Goal: Contribute content: Contribute content

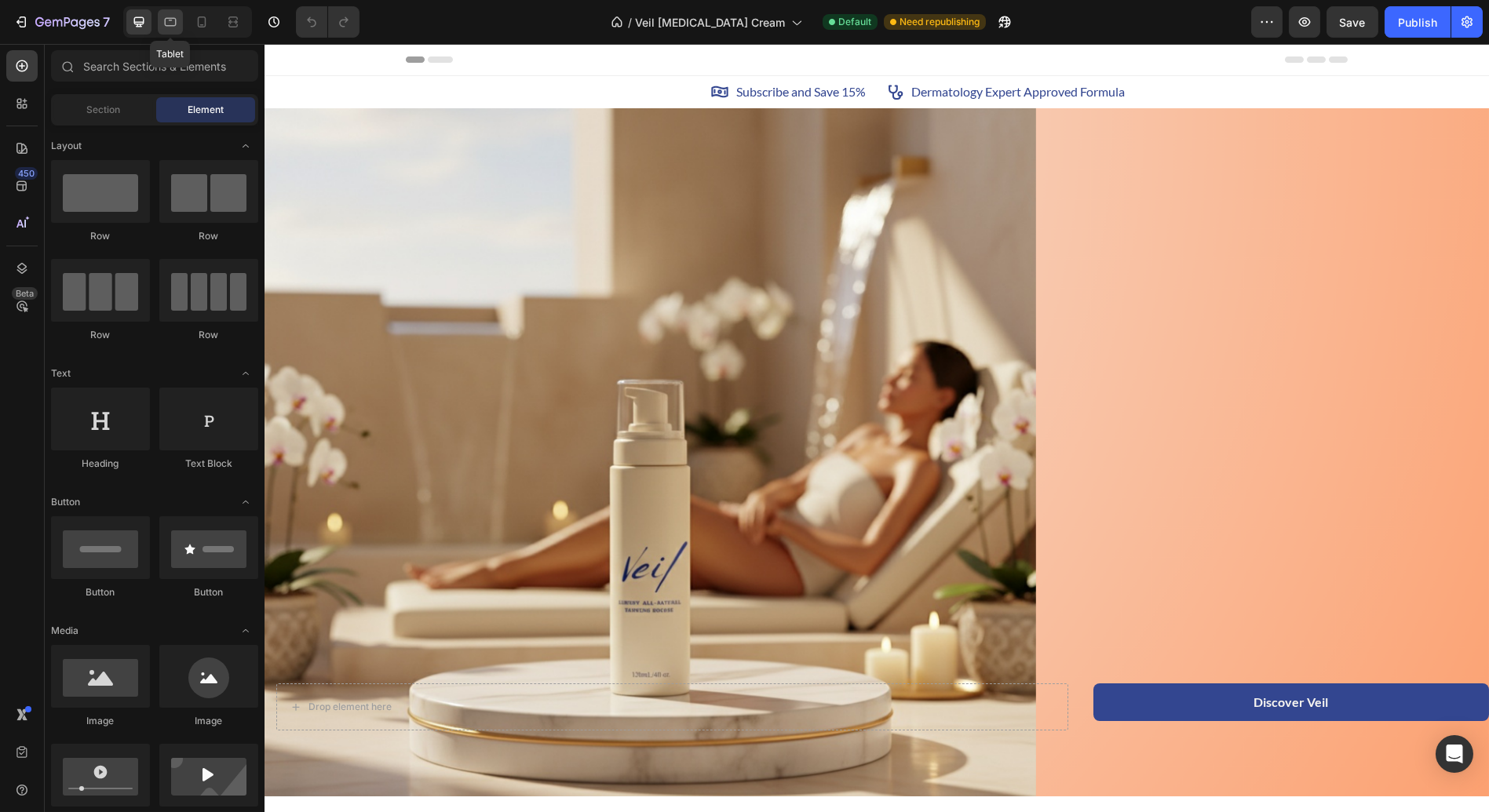
click at [172, 17] on icon at bounding box center [171, 22] width 16 height 16
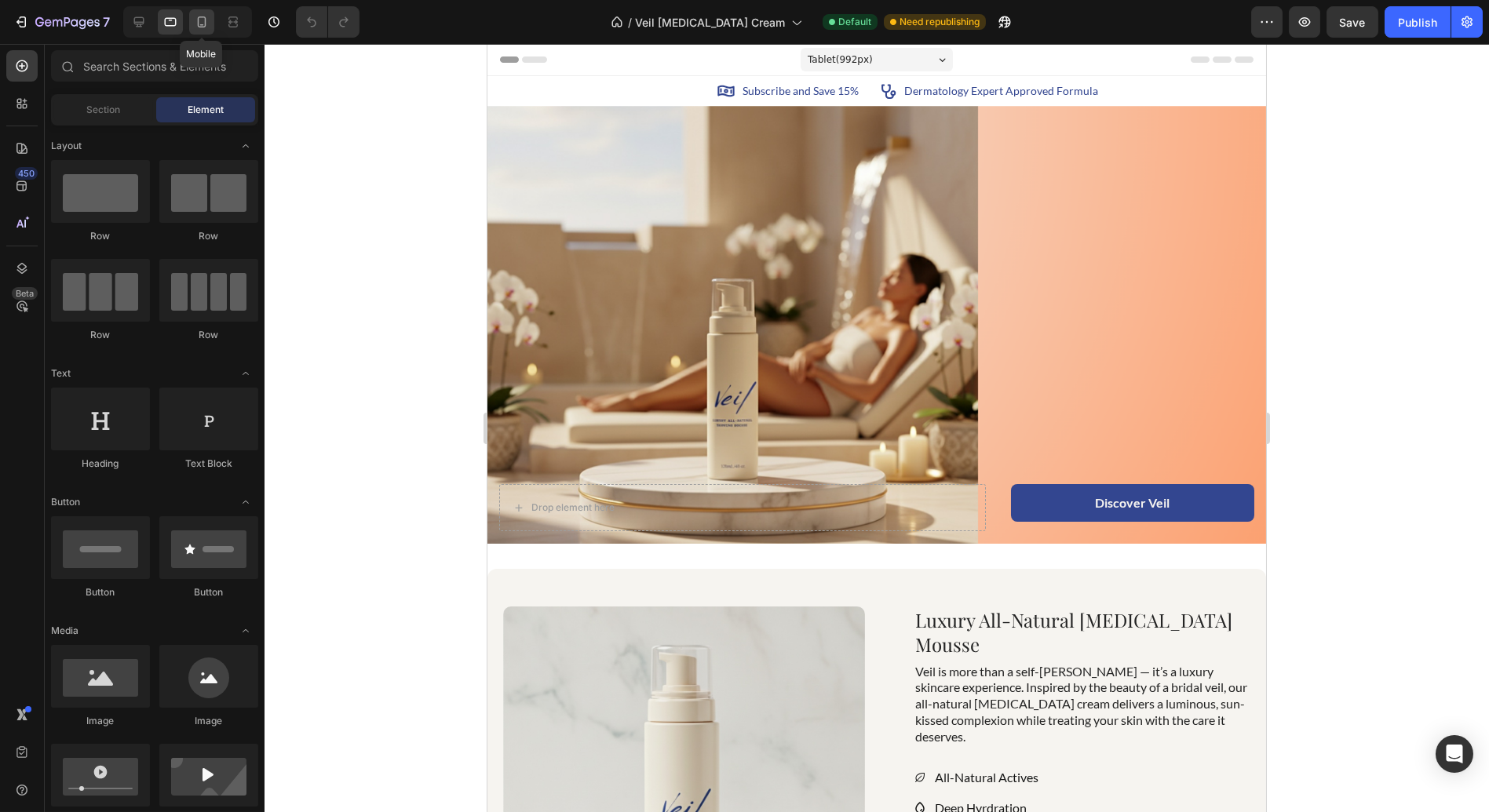
click at [201, 19] on icon at bounding box center [201, 22] width 16 height 16
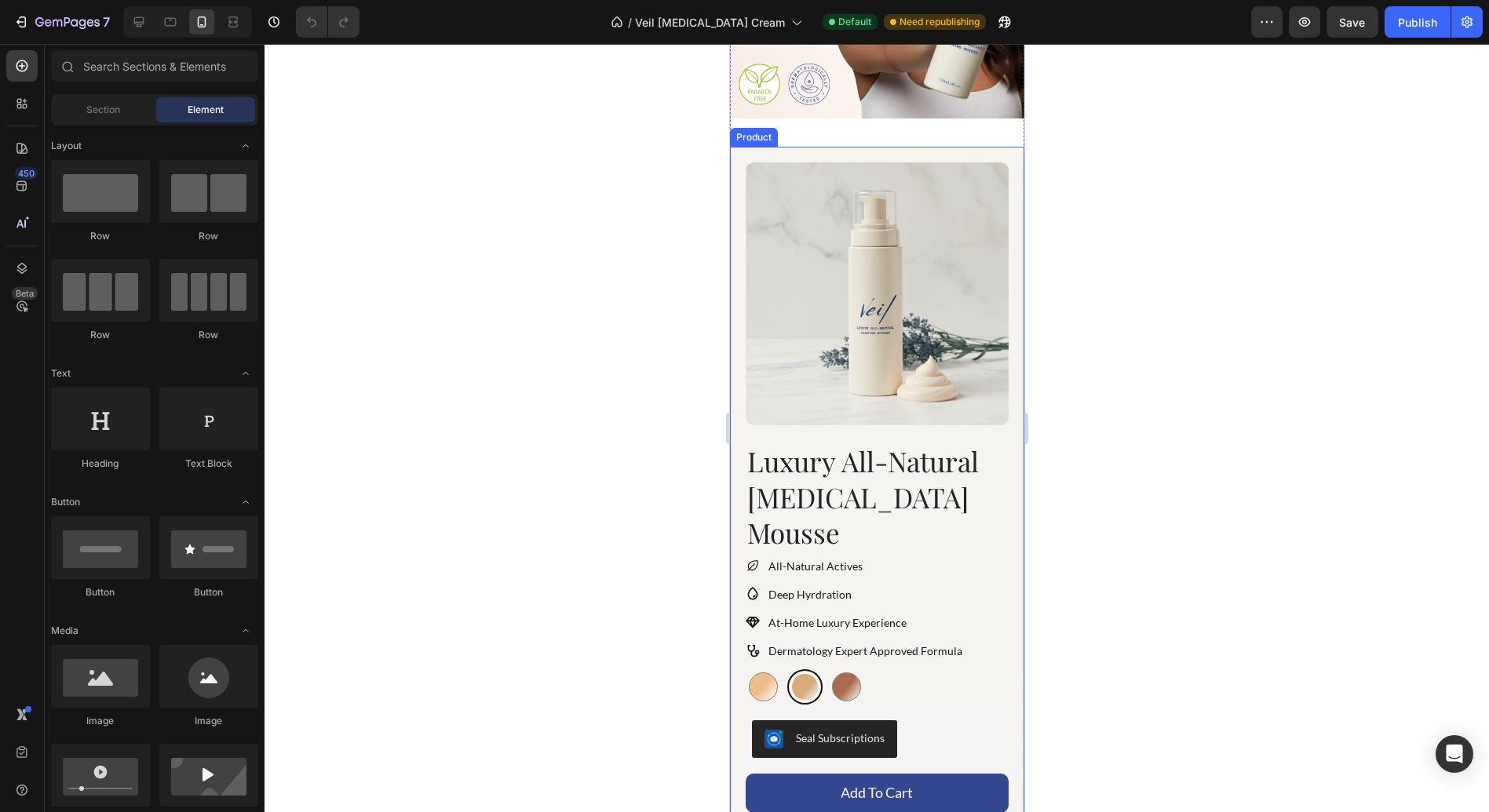
scroll to position [128, 0]
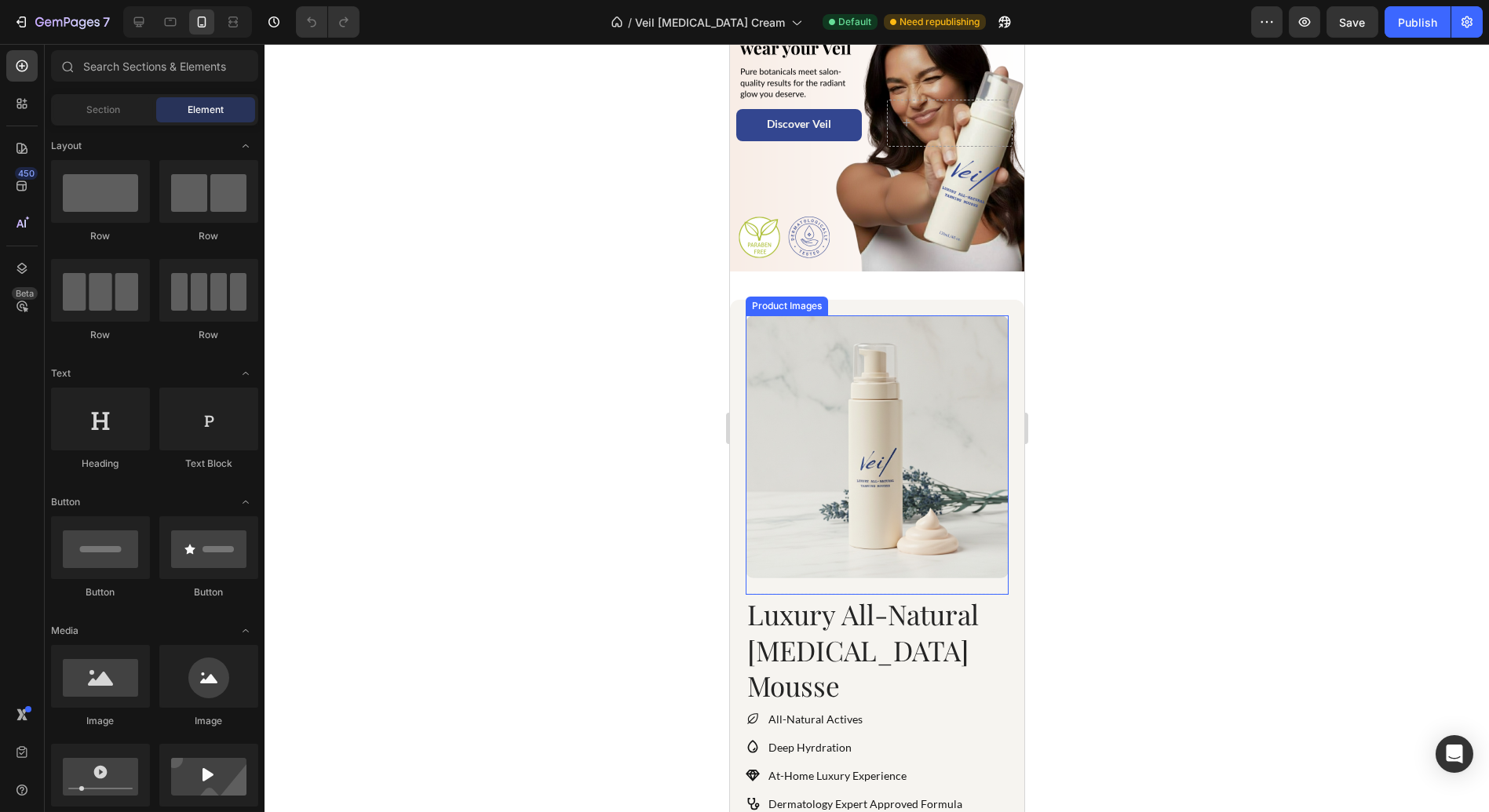
click at [800, 386] on img at bounding box center [876, 446] width 263 height 262
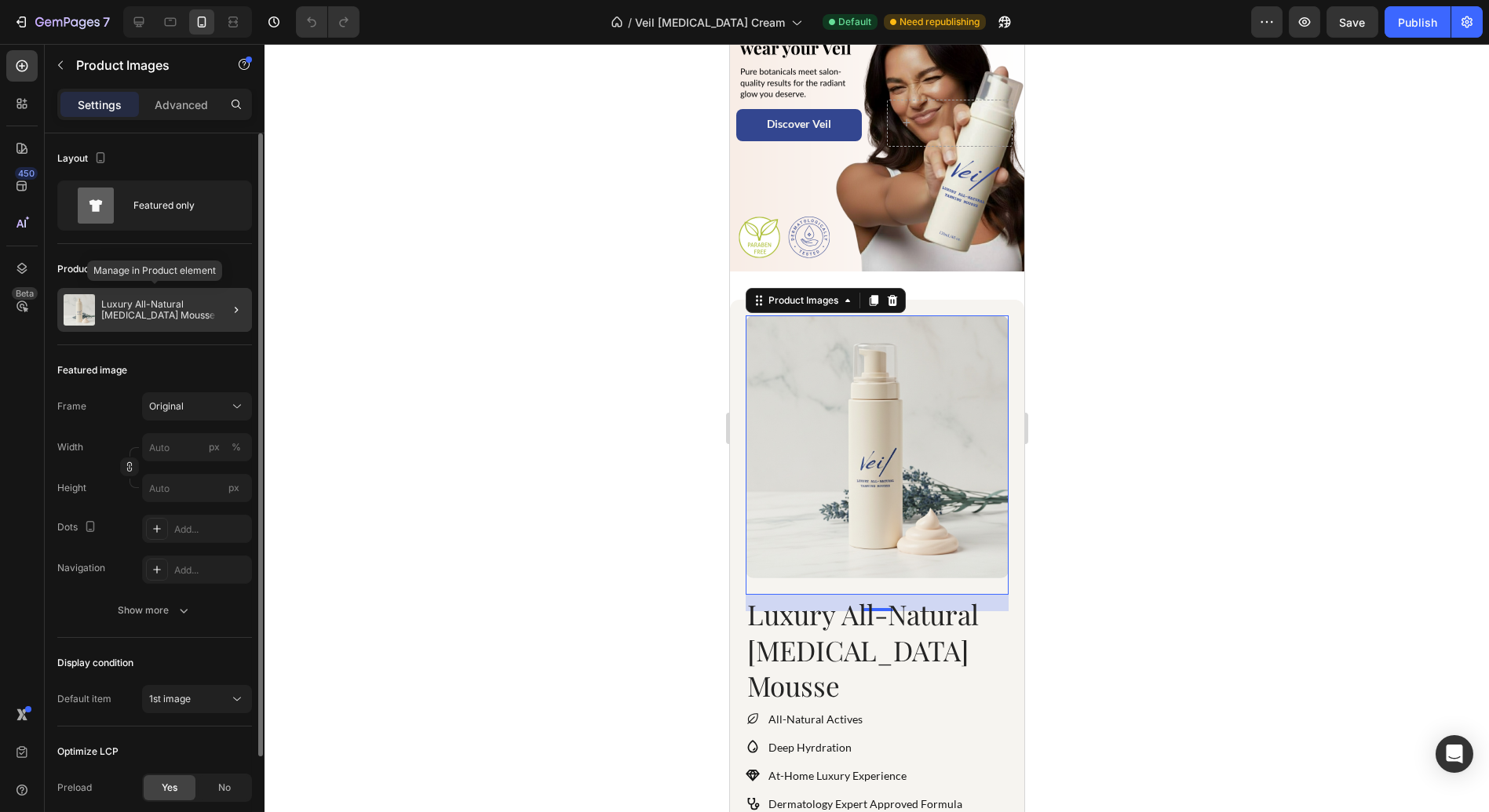
click at [198, 306] on p "Luxury All-Natural [MEDICAL_DATA] Mousse" at bounding box center [174, 310] width 144 height 22
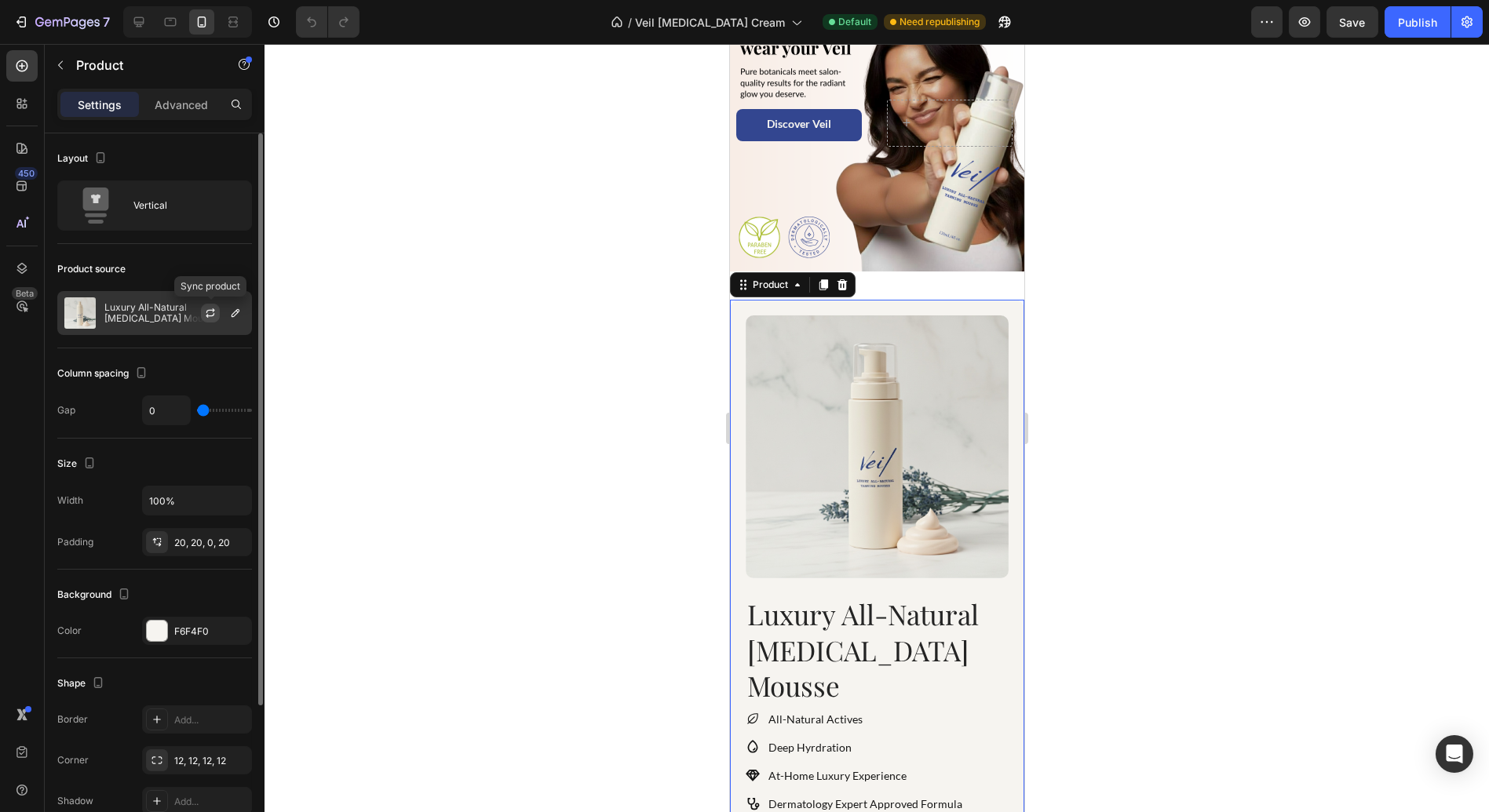
click at [206, 313] on icon "button" at bounding box center [210, 313] width 13 height 13
click at [407, 377] on div at bounding box center [876, 427] width 1224 height 768
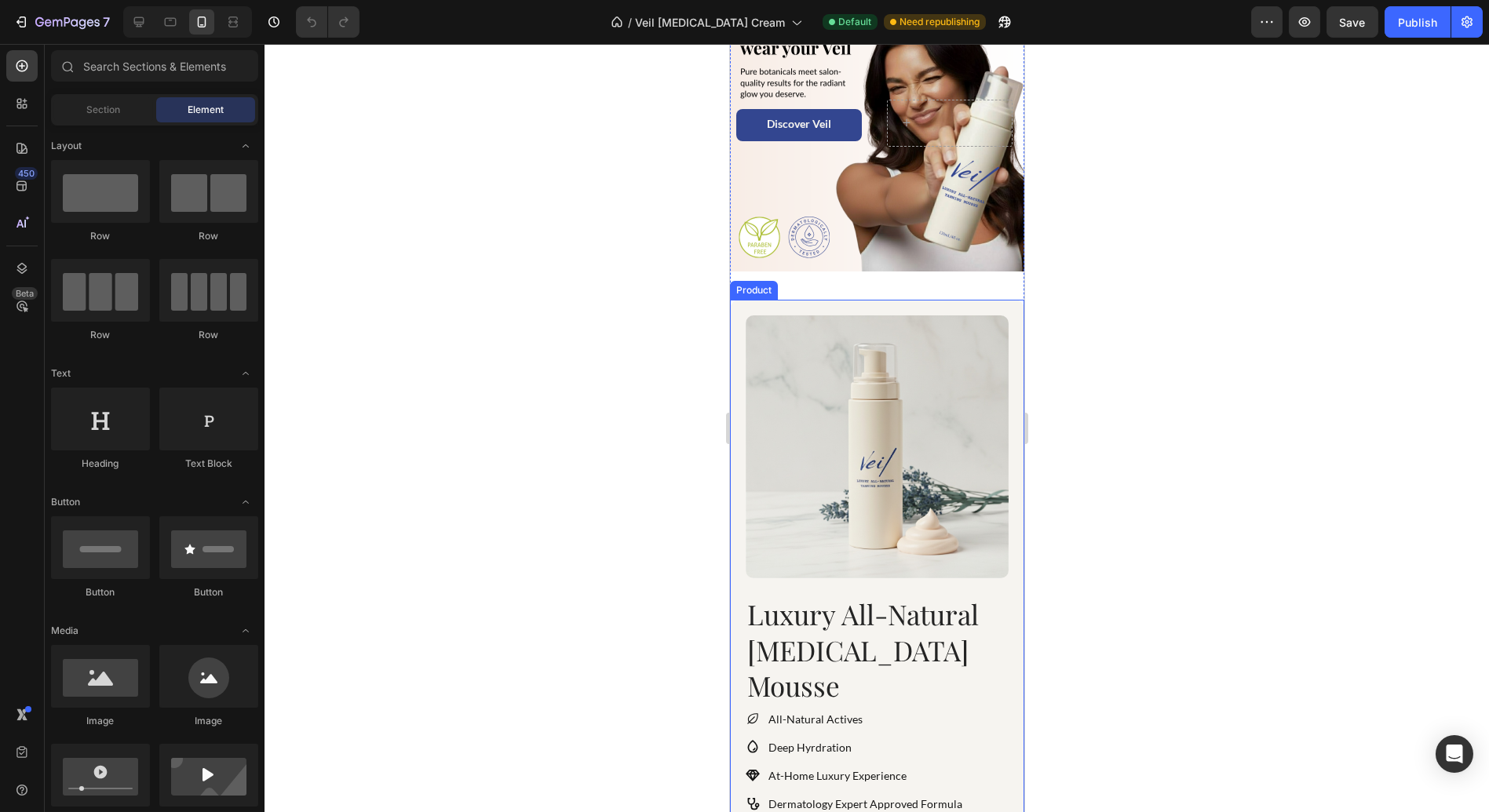
scroll to position [0, 0]
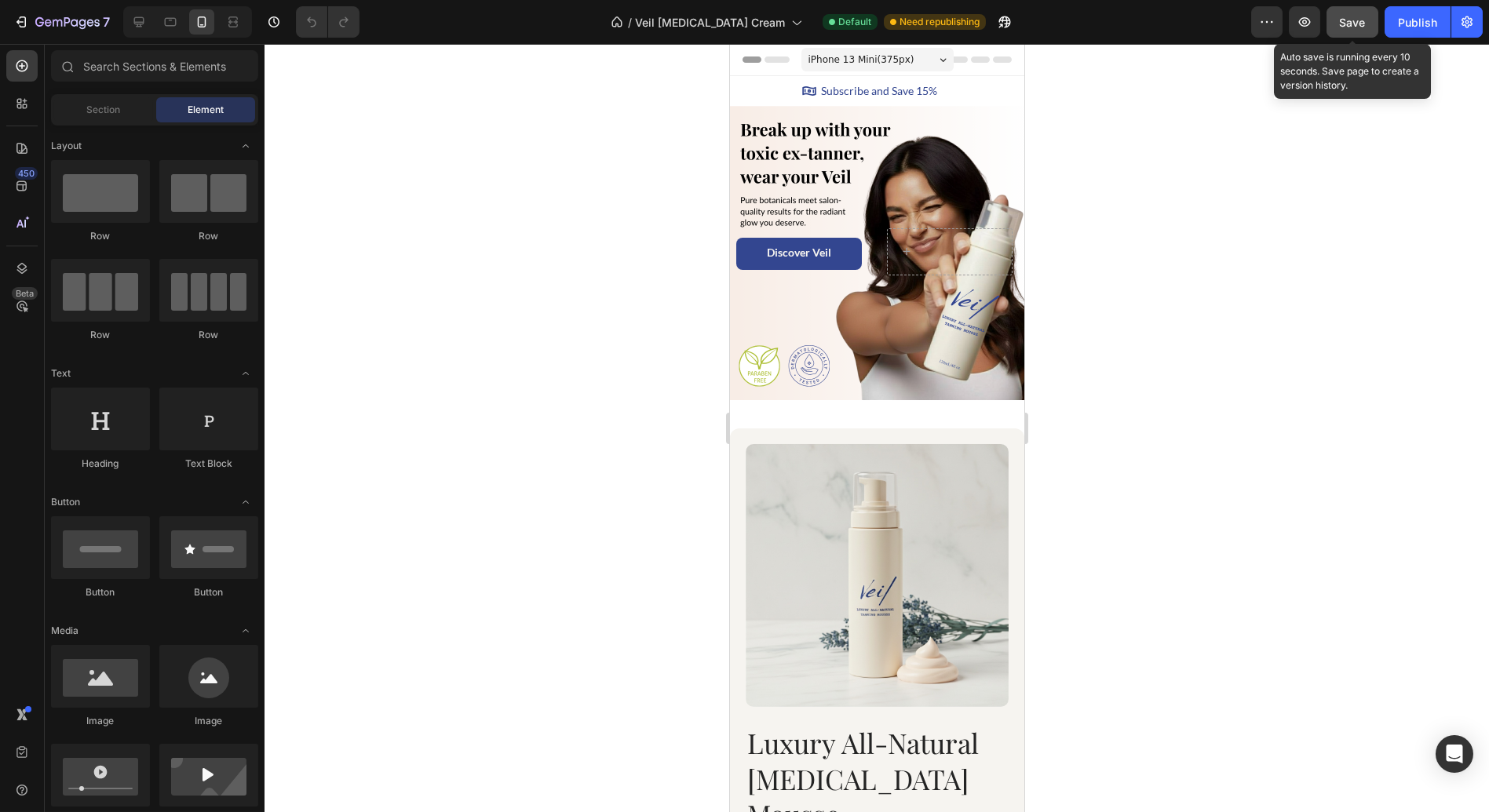
click at [1349, 19] on span "Save" at bounding box center [1353, 22] width 26 height 13
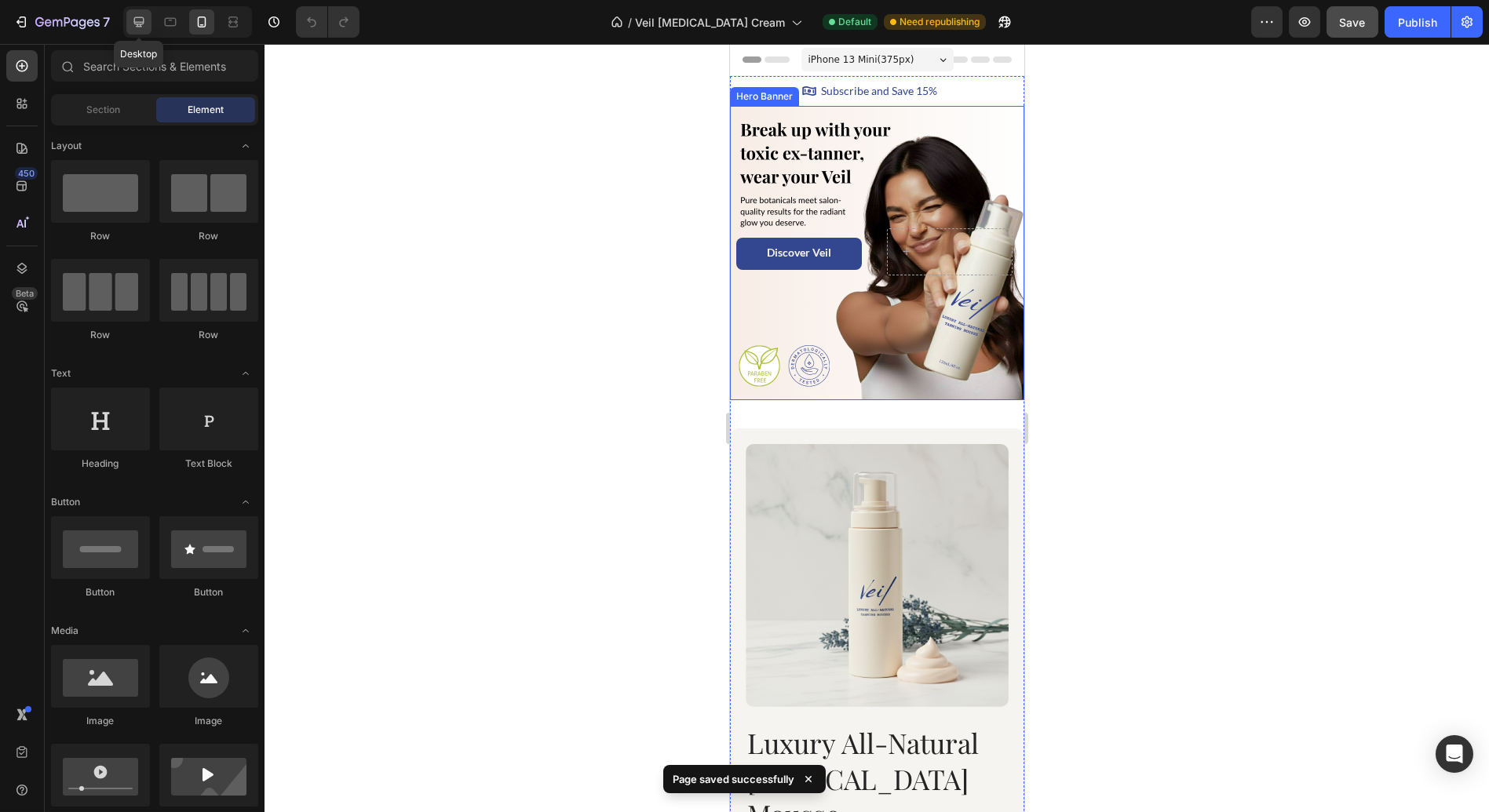
click at [142, 28] on icon at bounding box center [139, 22] width 16 height 16
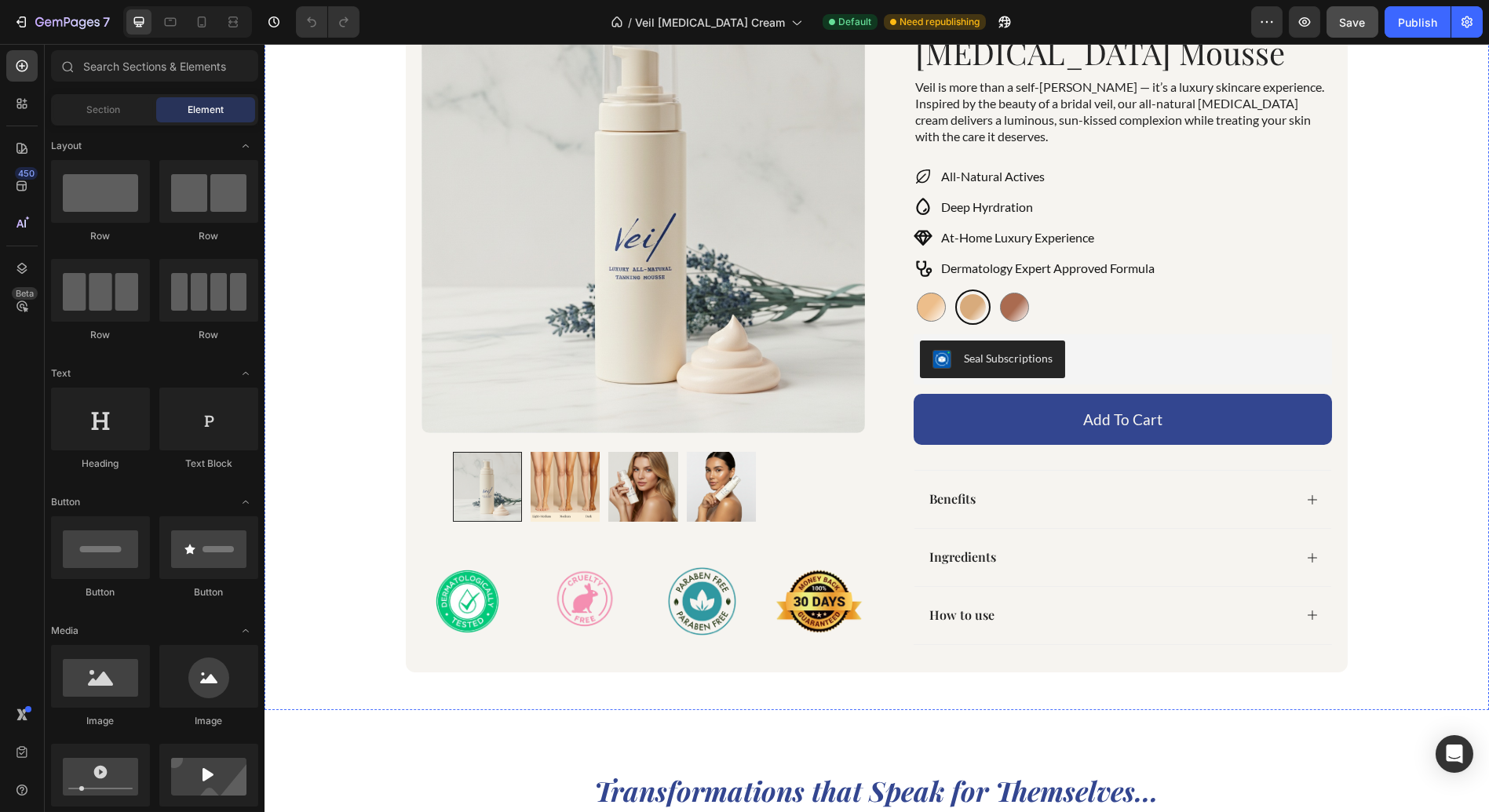
scroll to position [869, 0]
click at [543, 498] on img at bounding box center [565, 486] width 69 height 69
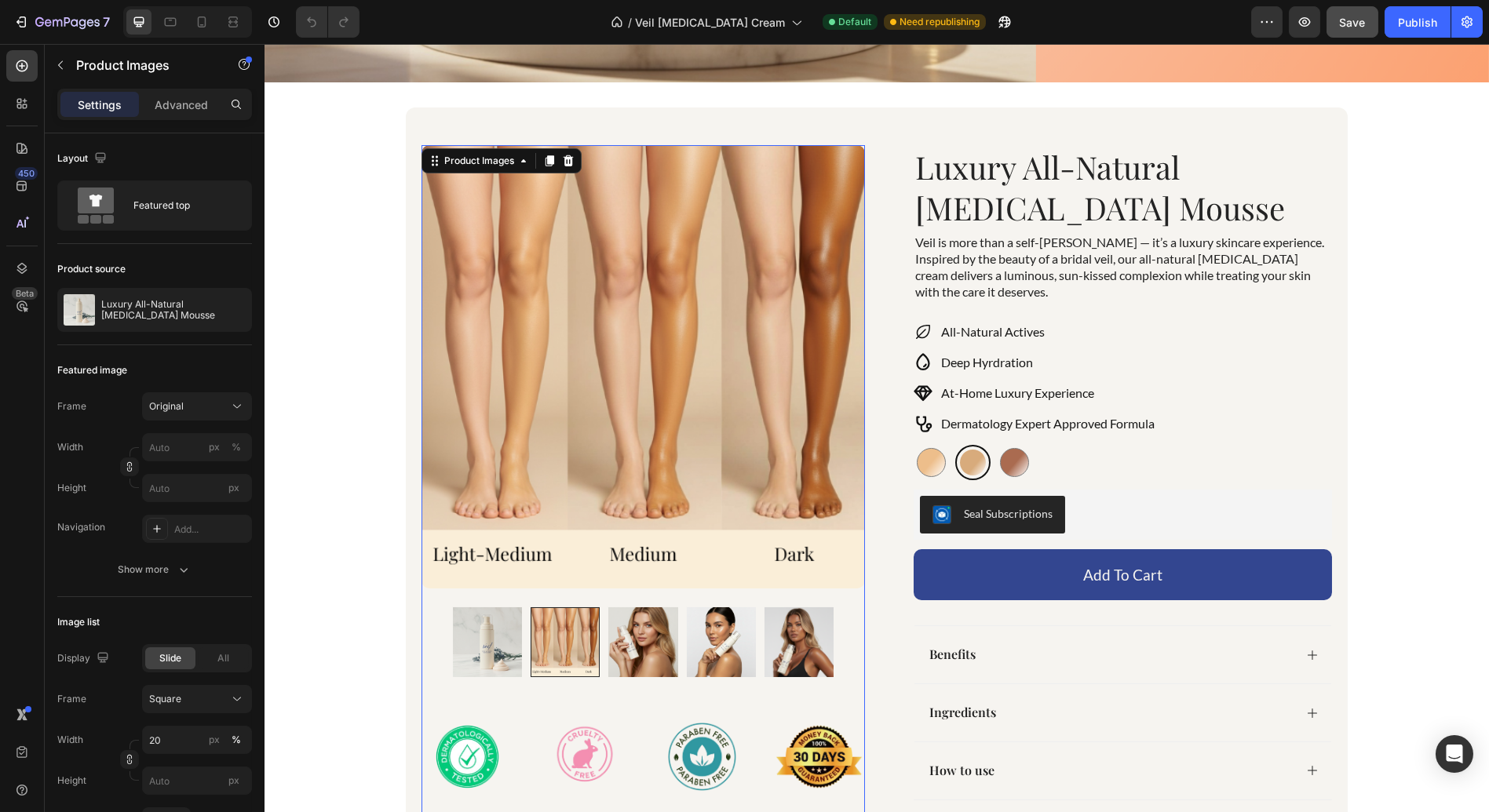
scroll to position [714, 0]
click at [647, 653] on img at bounding box center [643, 641] width 69 height 69
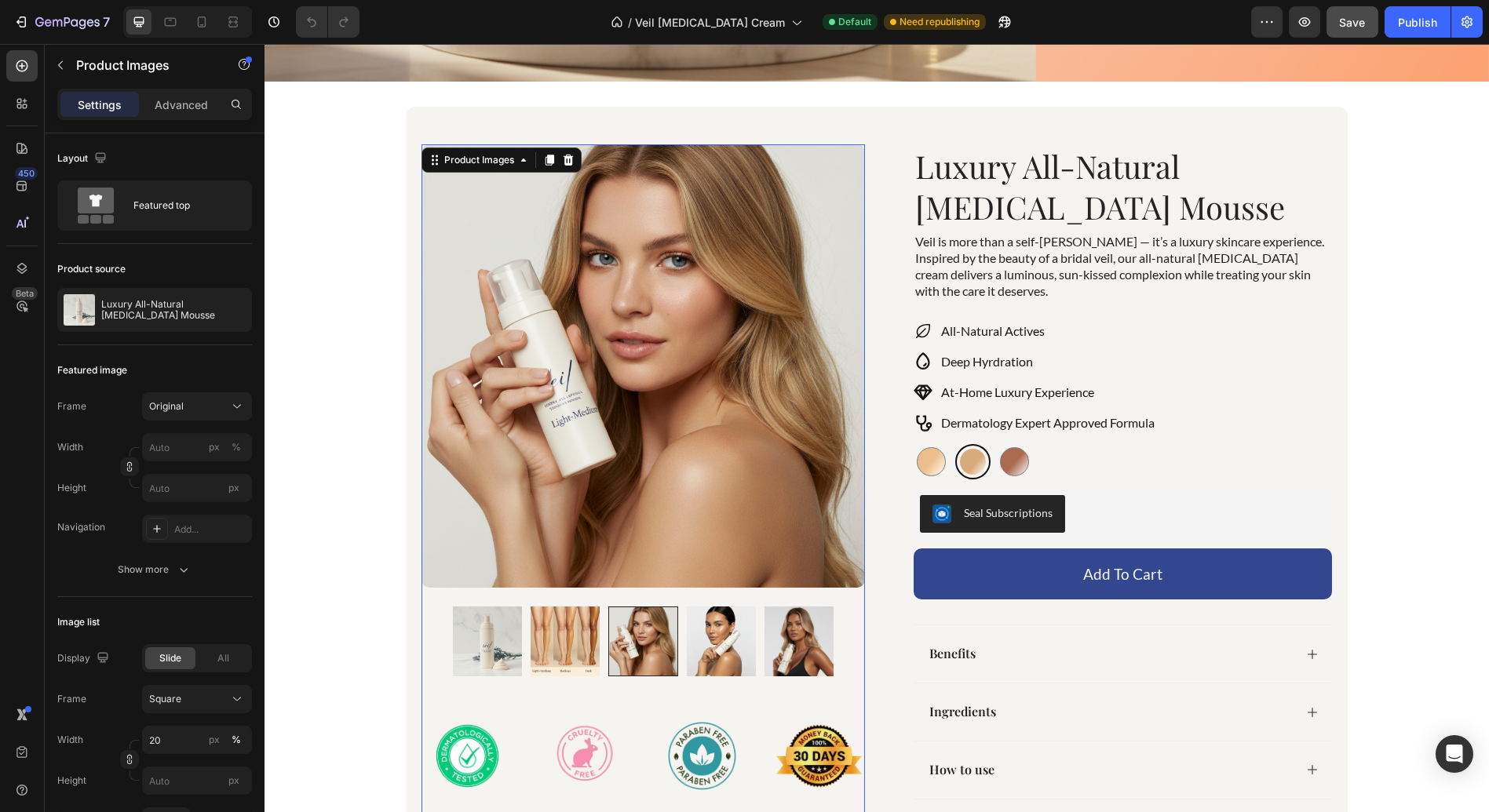
click at [734, 650] on div at bounding box center [643, 641] width 381 height 69
click at [807, 634] on img at bounding box center [799, 641] width 69 height 69
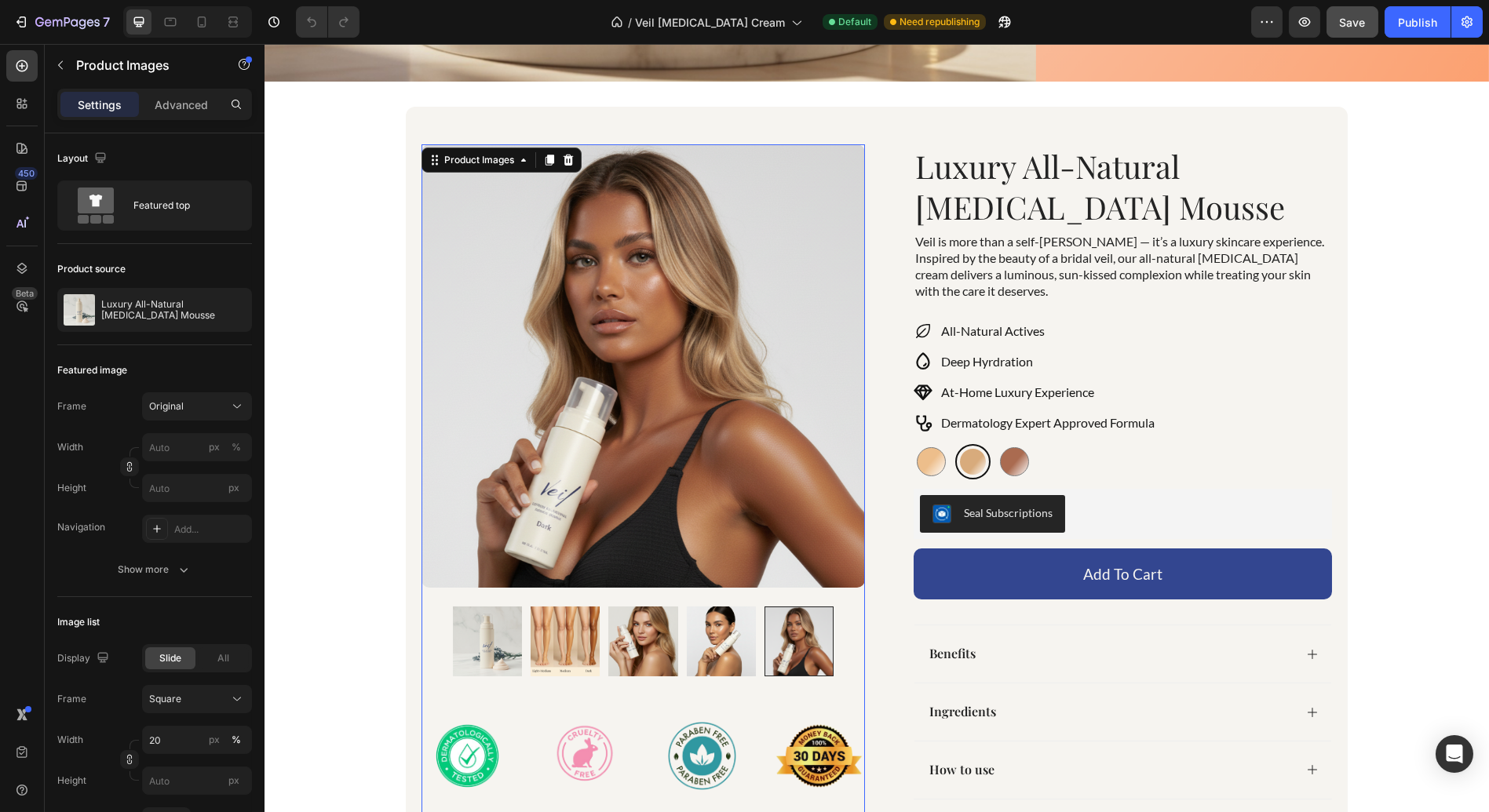
click at [466, 639] on img at bounding box center [487, 641] width 69 height 69
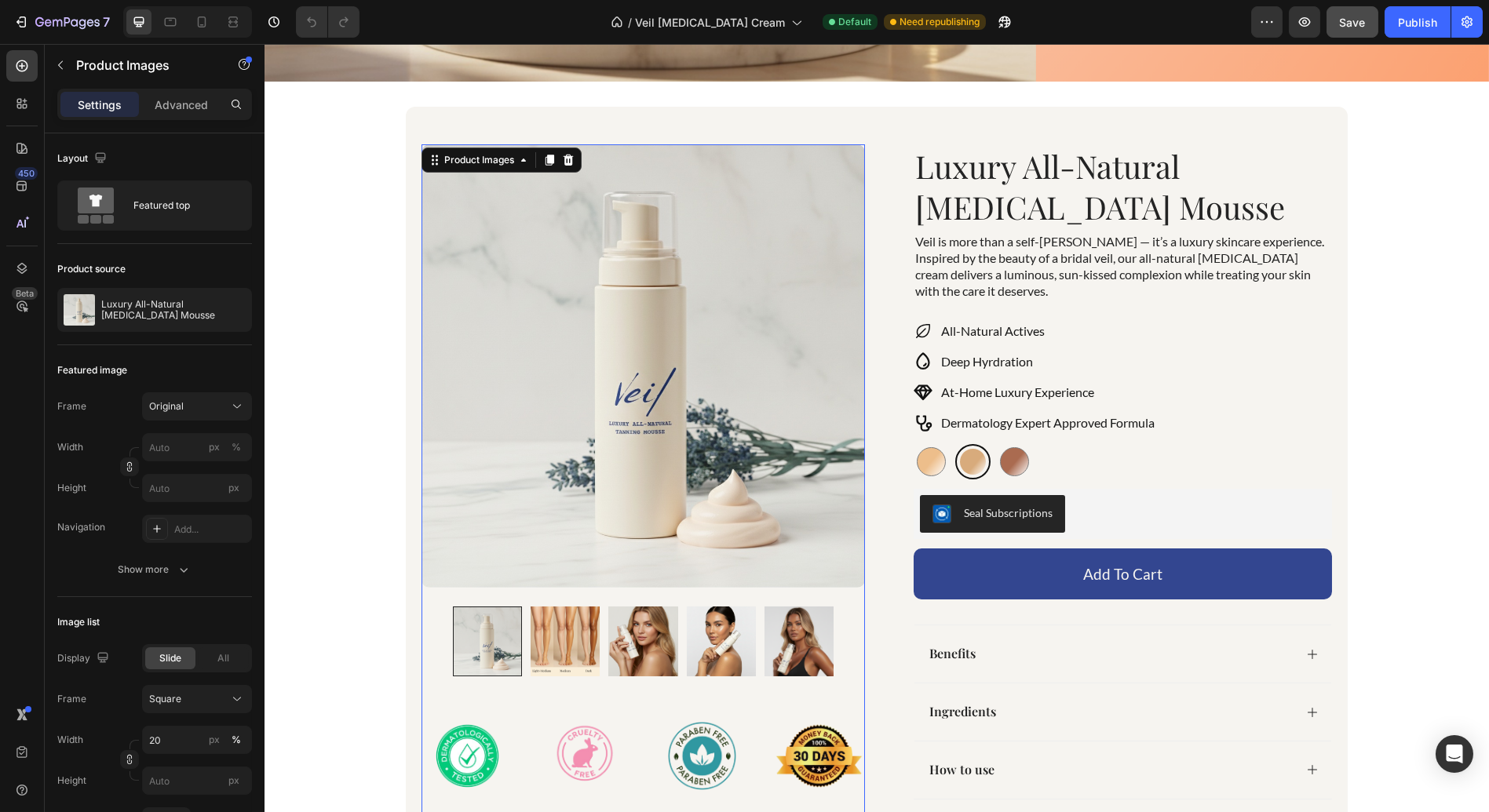
click at [628, 634] on img at bounding box center [643, 641] width 69 height 69
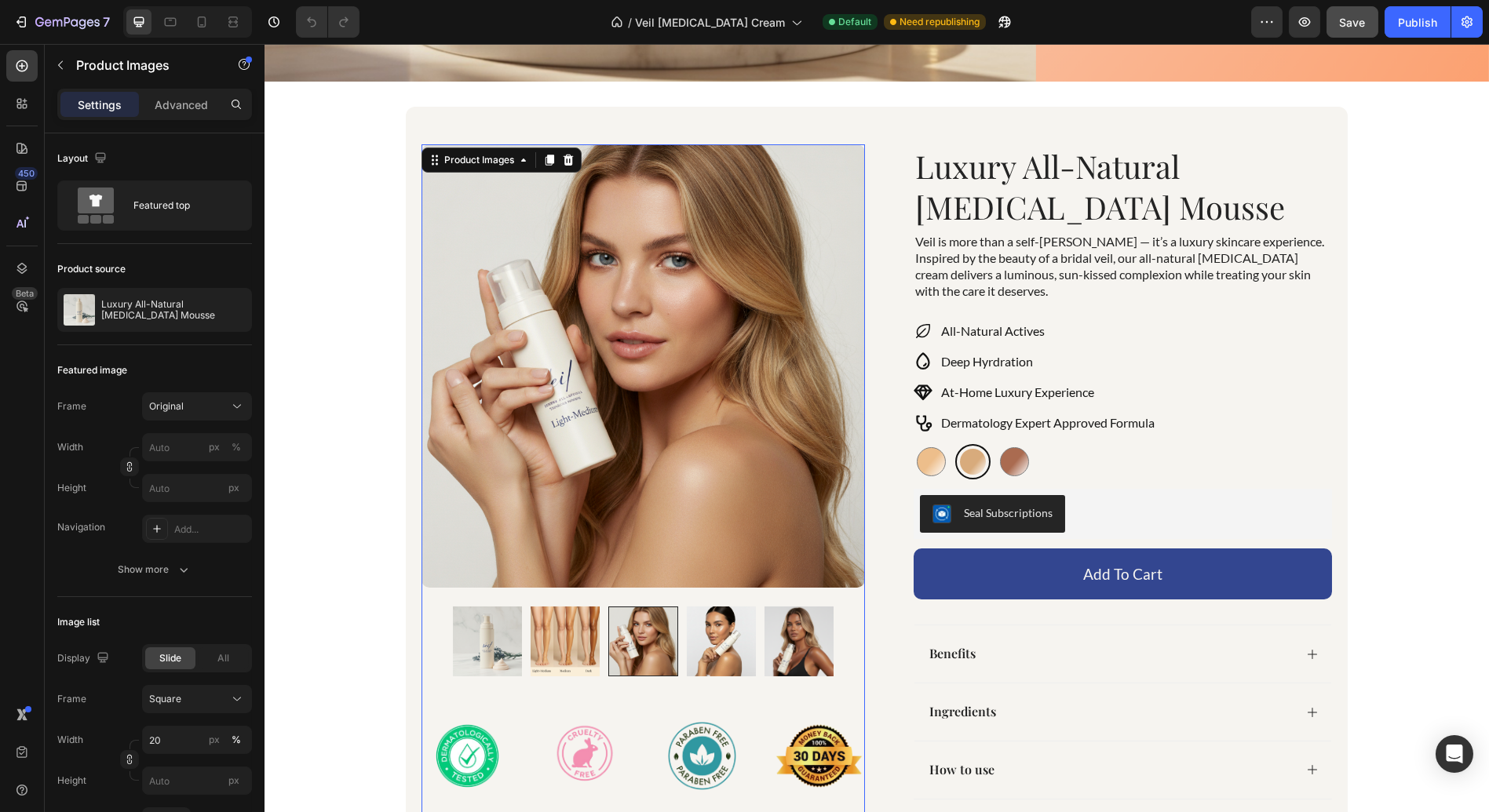
click at [710, 633] on img at bounding box center [721, 641] width 69 height 69
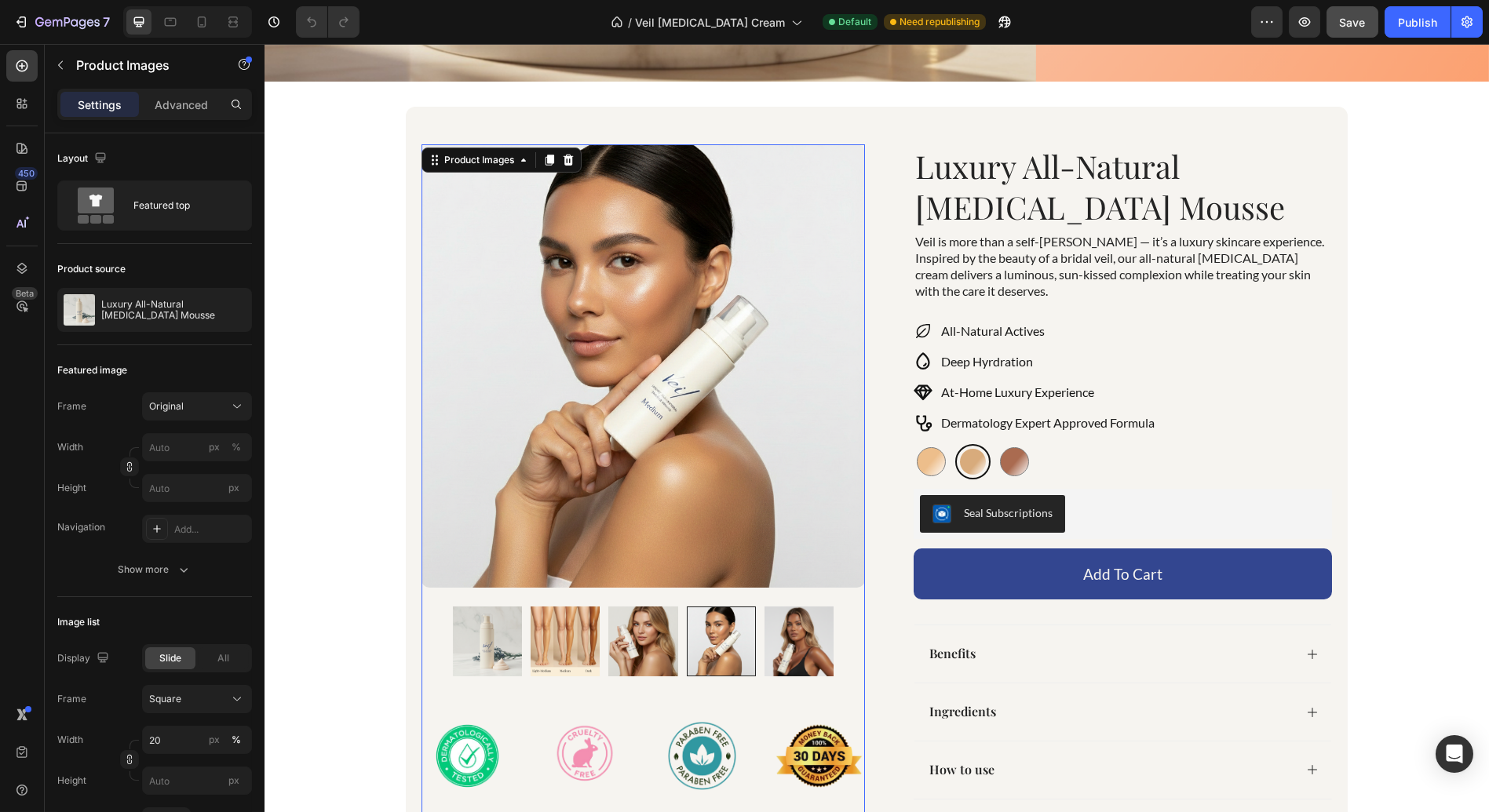
click at [775, 644] on img at bounding box center [799, 641] width 69 height 69
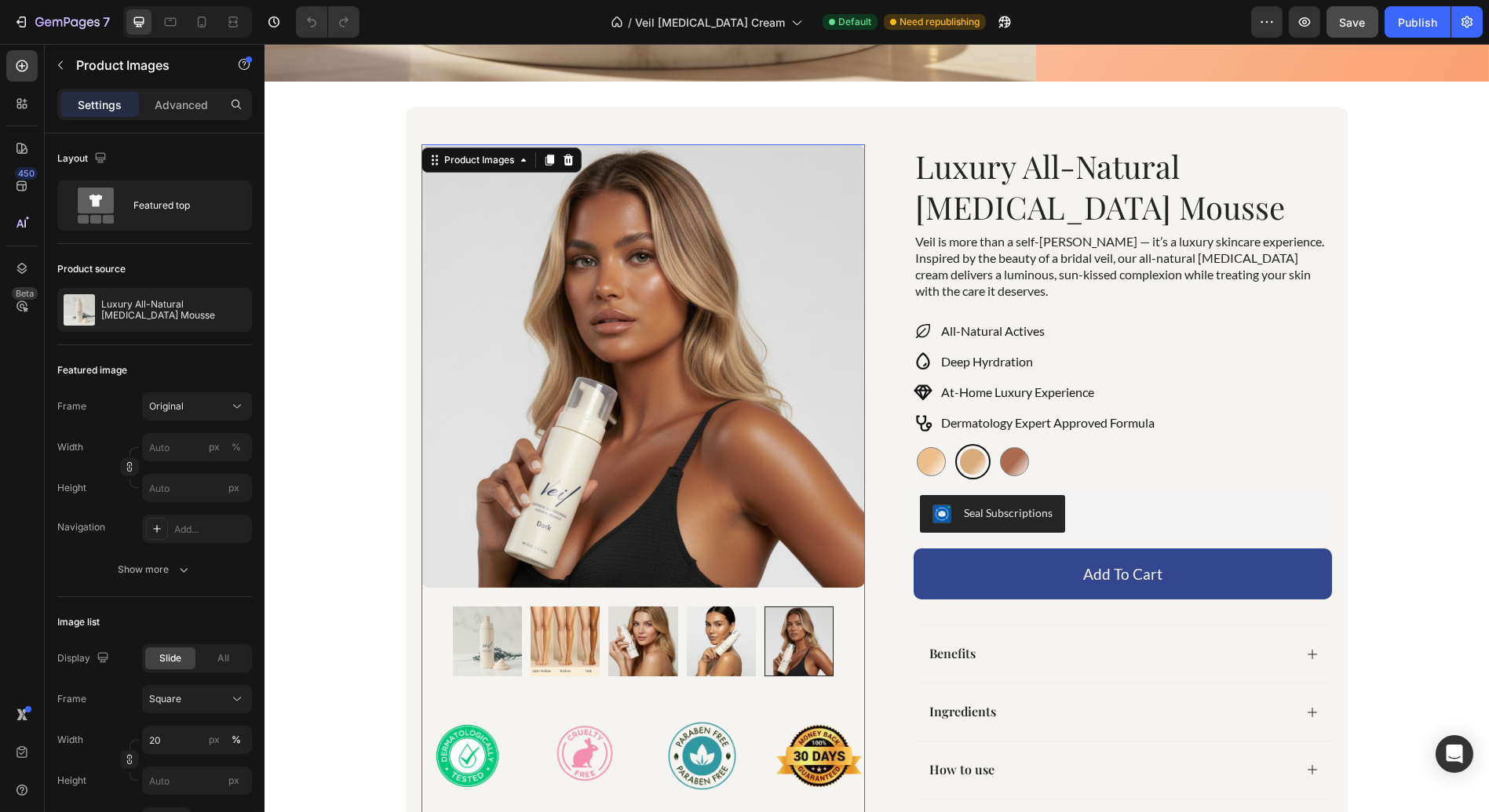
click at [481, 637] on img at bounding box center [487, 641] width 69 height 69
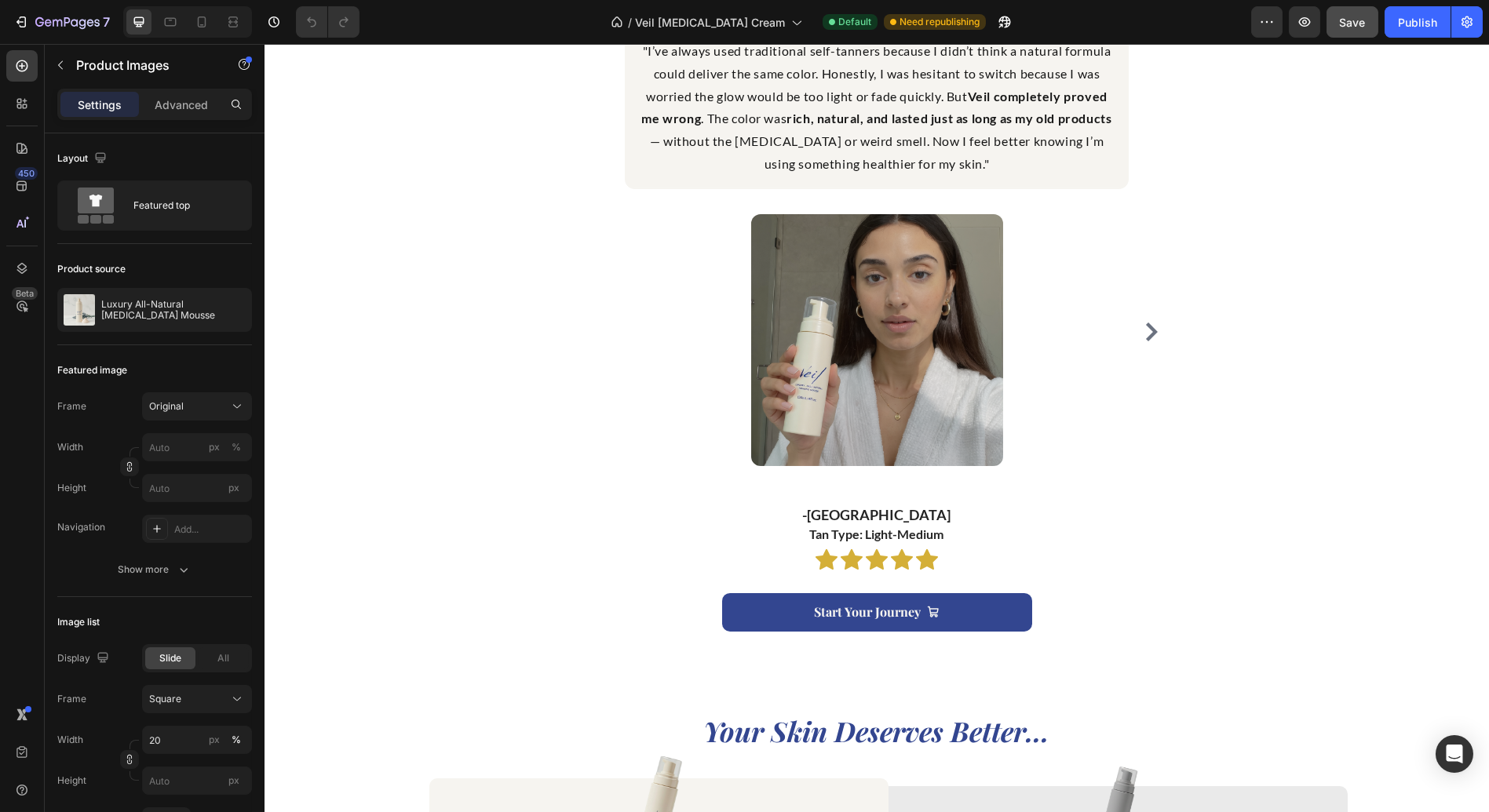
scroll to position [1687, 0]
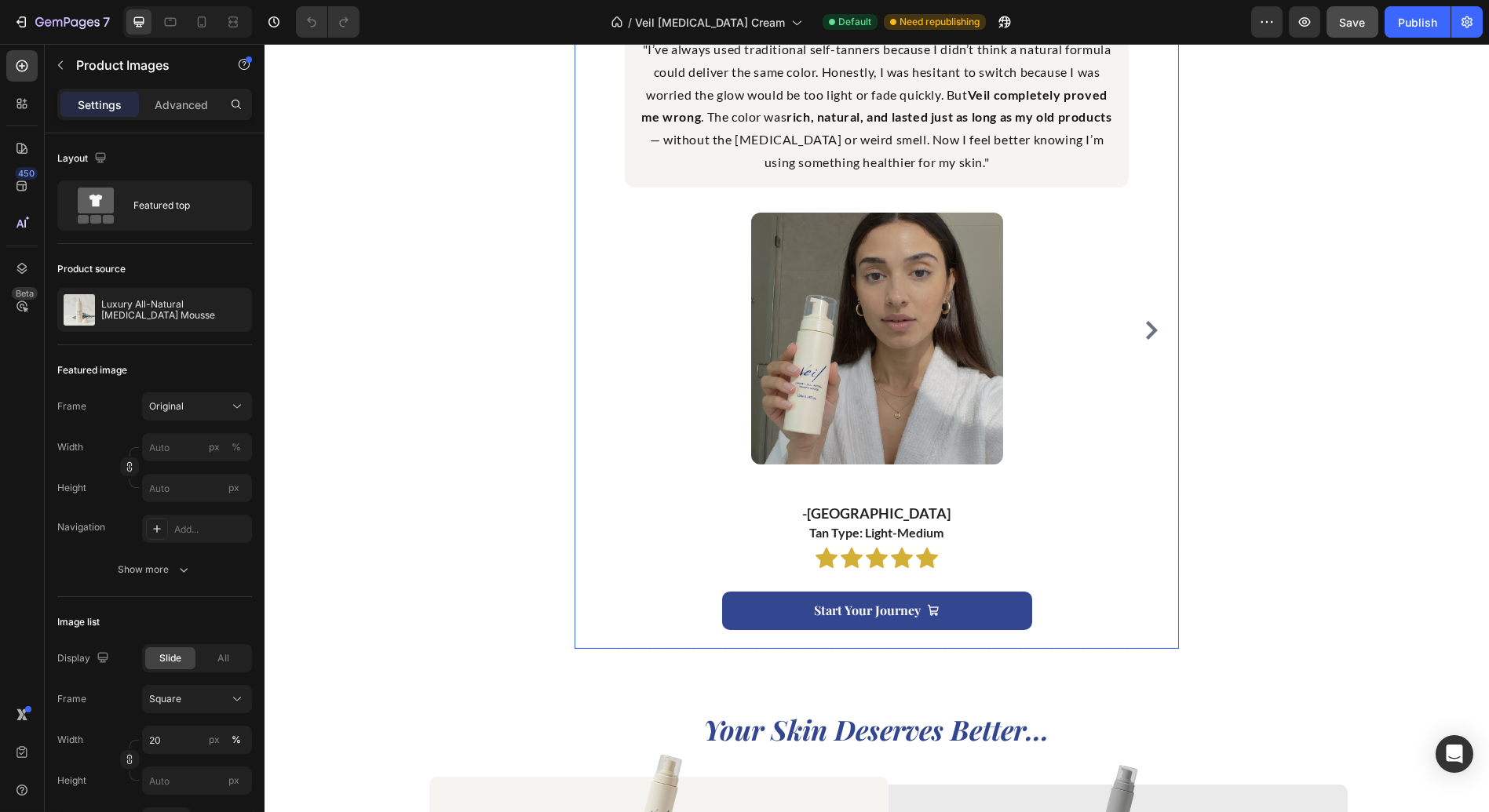
click at [1146, 329] on icon "Carousel Next Arrow" at bounding box center [1151, 331] width 12 height 19
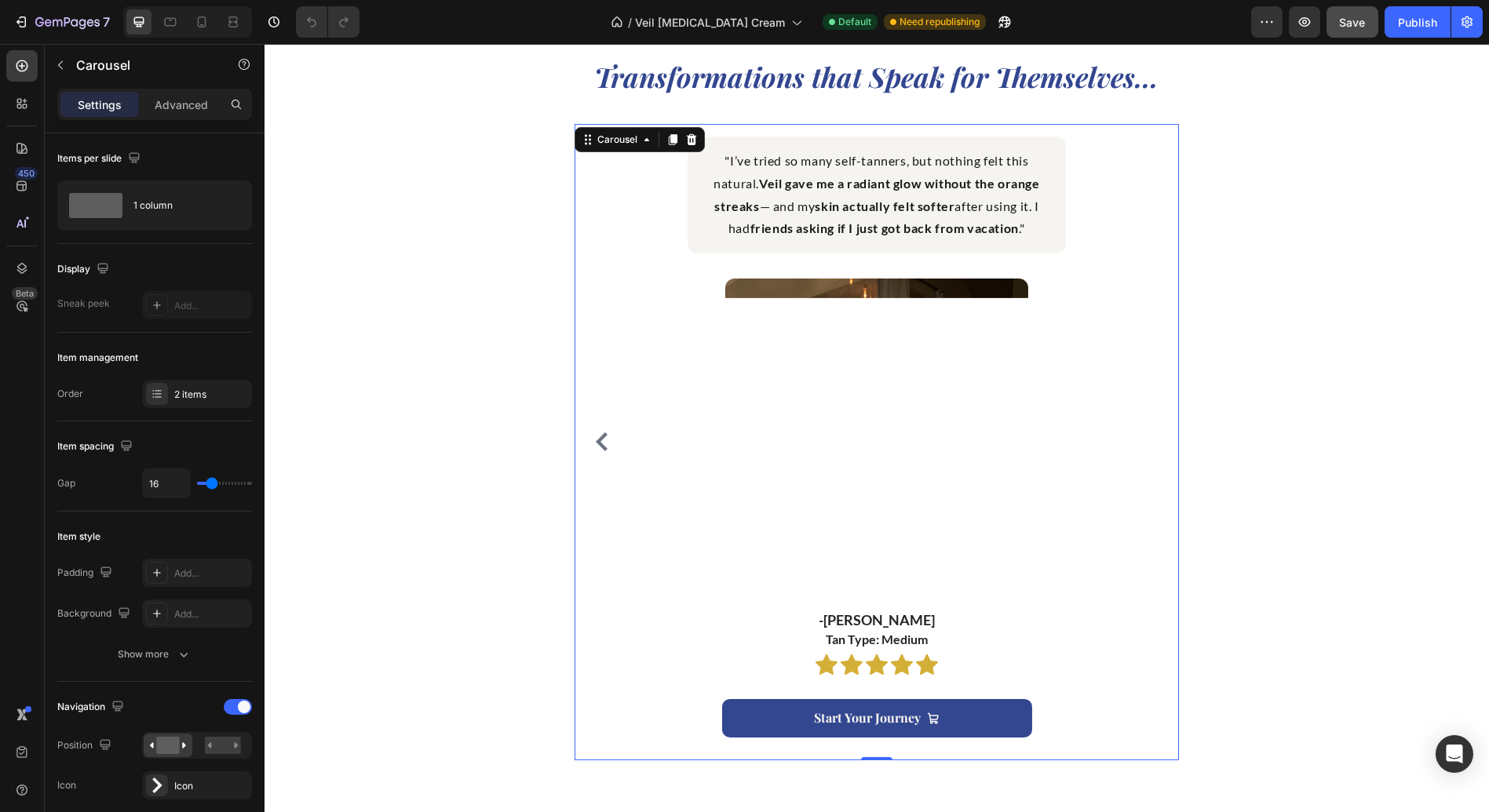
scroll to position [1576, 0]
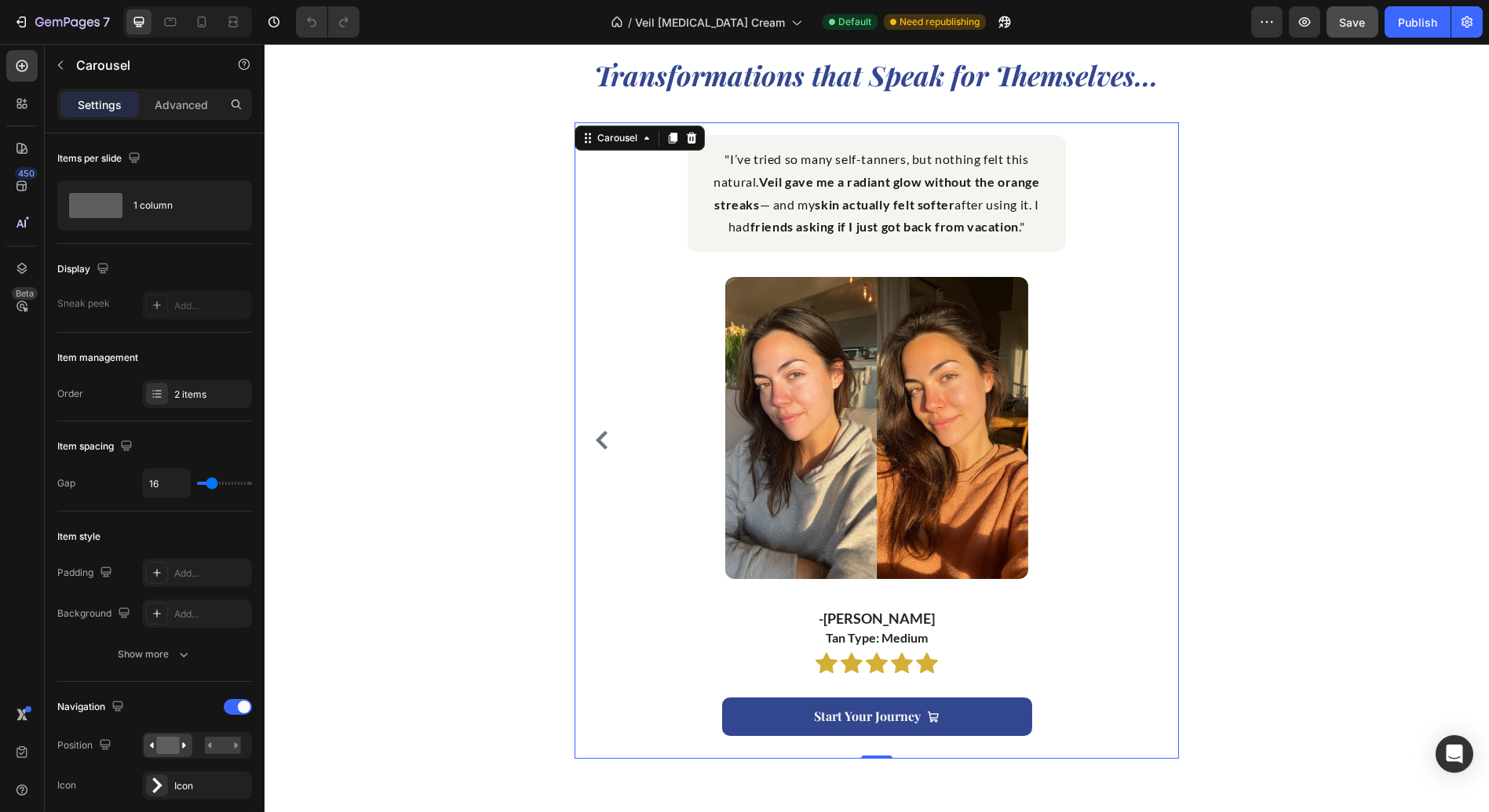
click at [596, 440] on icon "Carousel Back Arrow" at bounding box center [601, 440] width 12 height 19
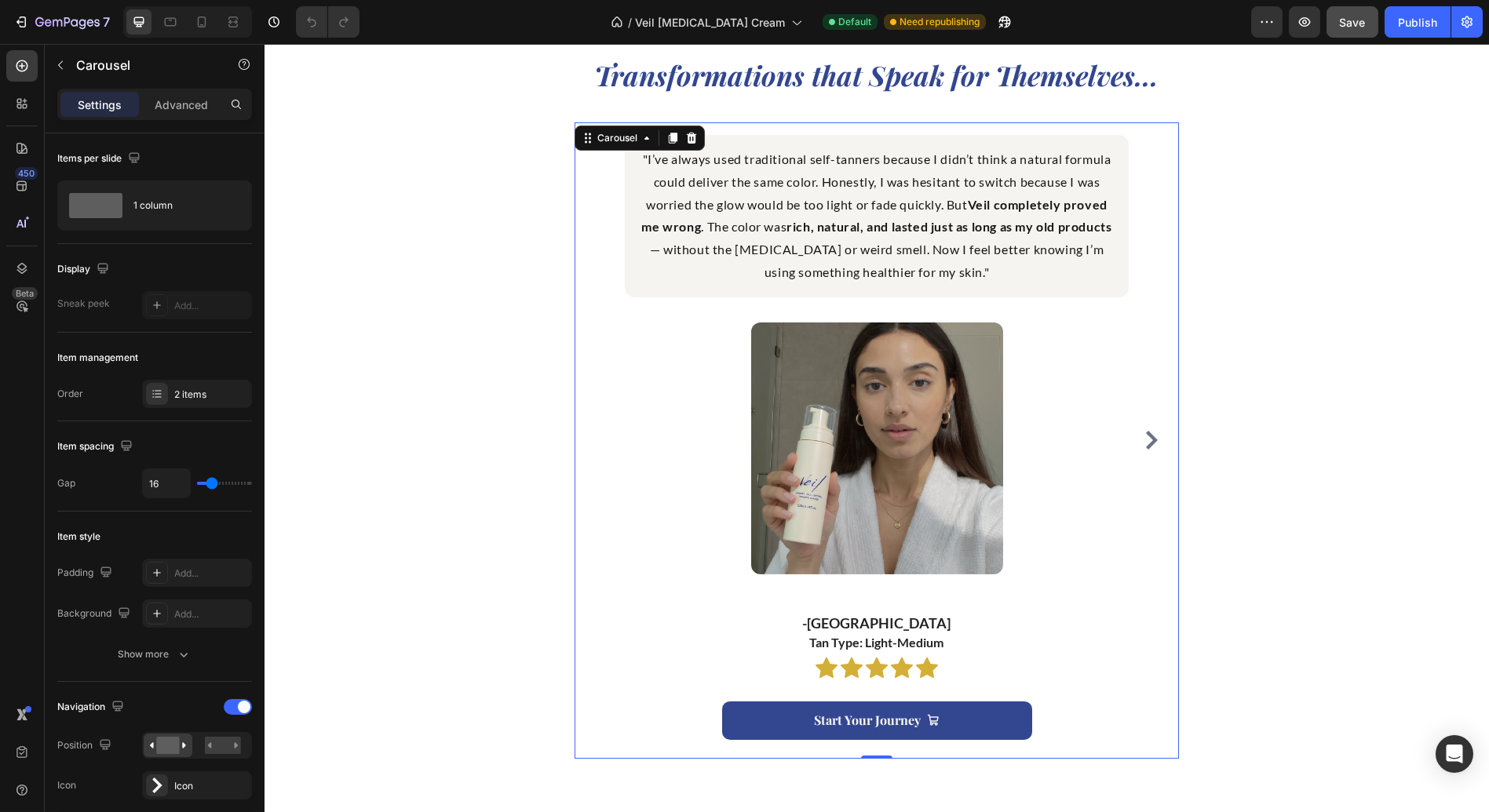
click at [1142, 449] on icon "Carousel Next Arrow" at bounding box center [1151, 440] width 19 height 19
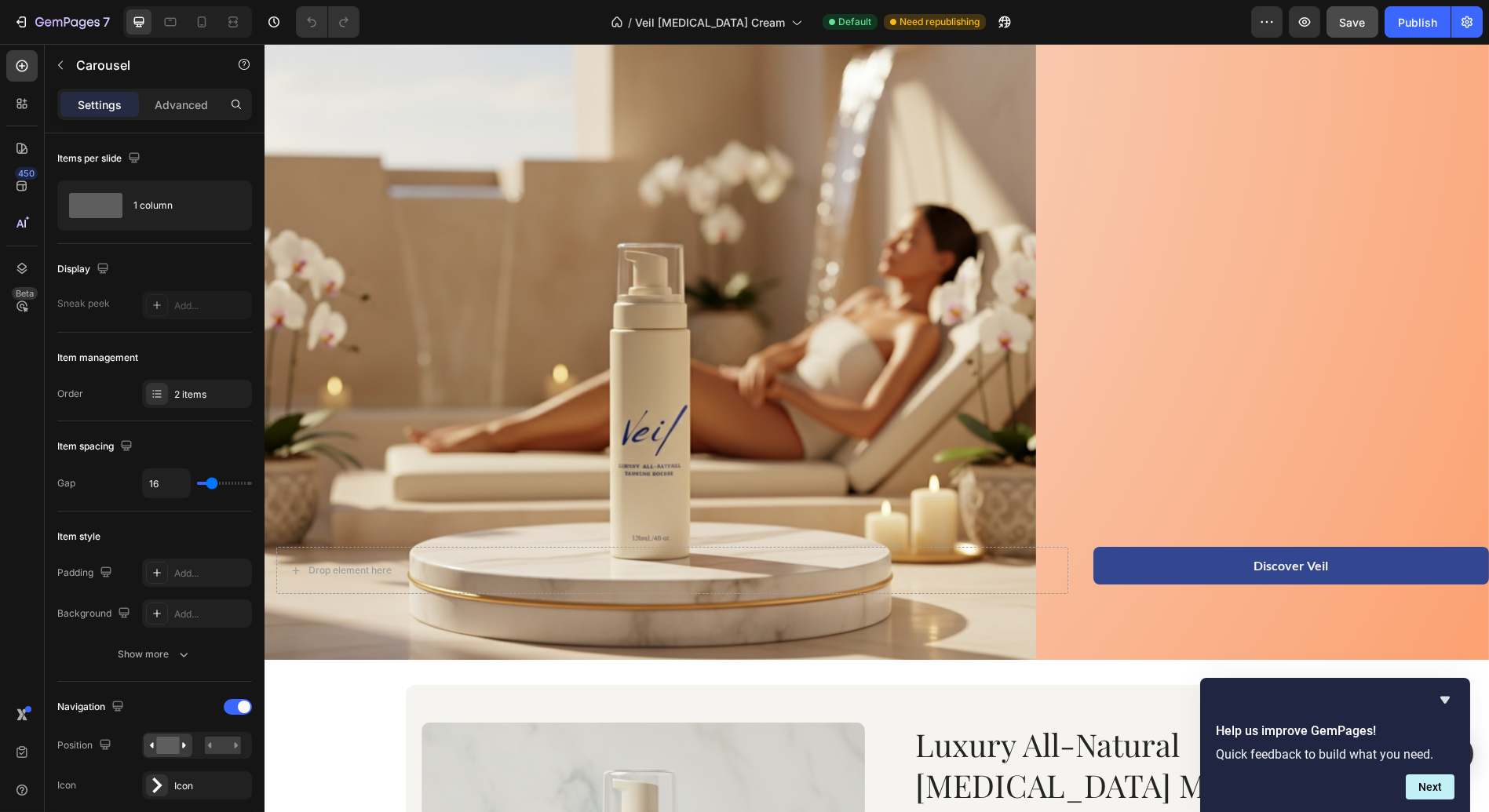
scroll to position [64, 0]
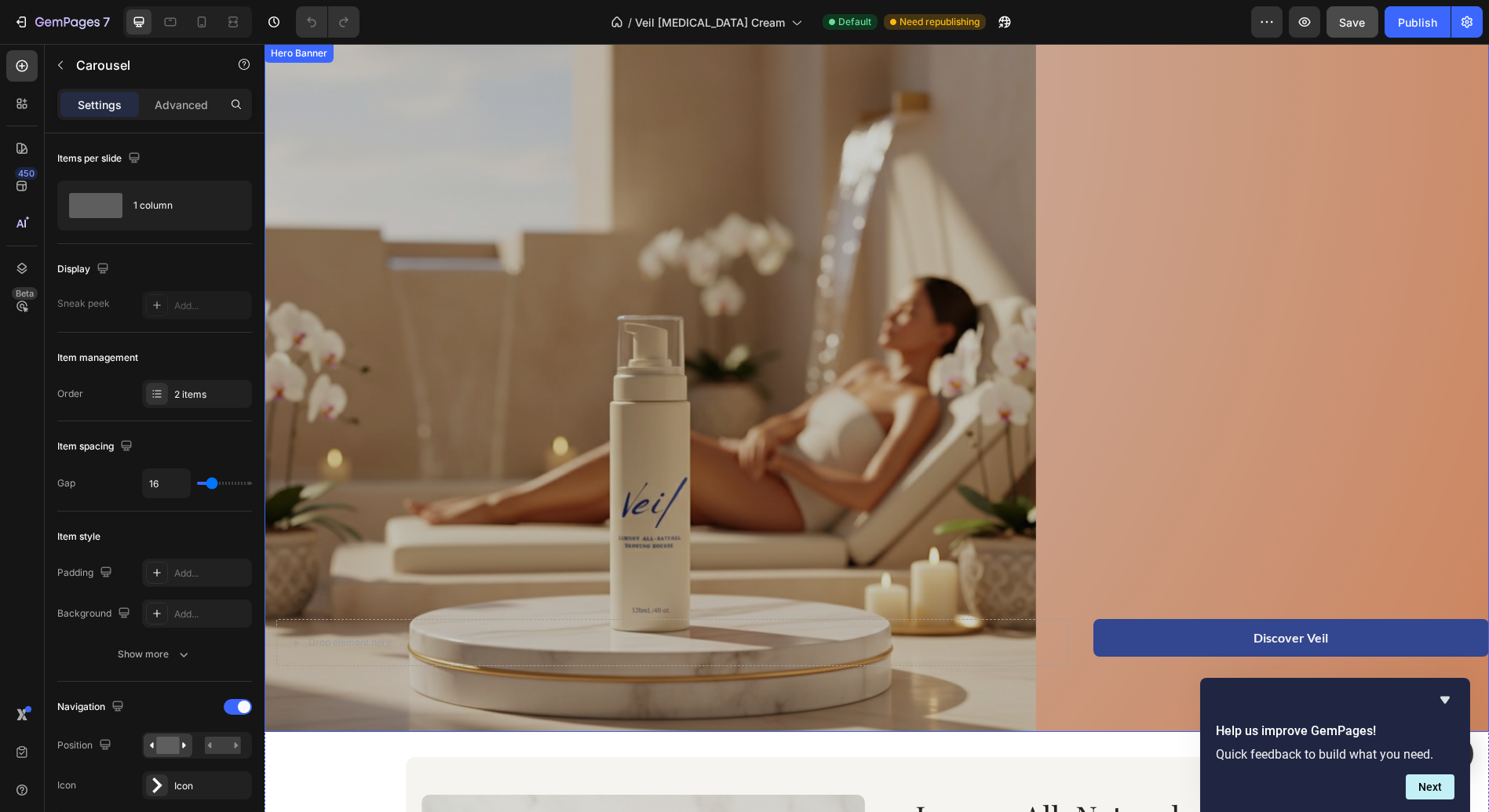
click at [372, 213] on div "Overlay" at bounding box center [876, 388] width 1224 height 689
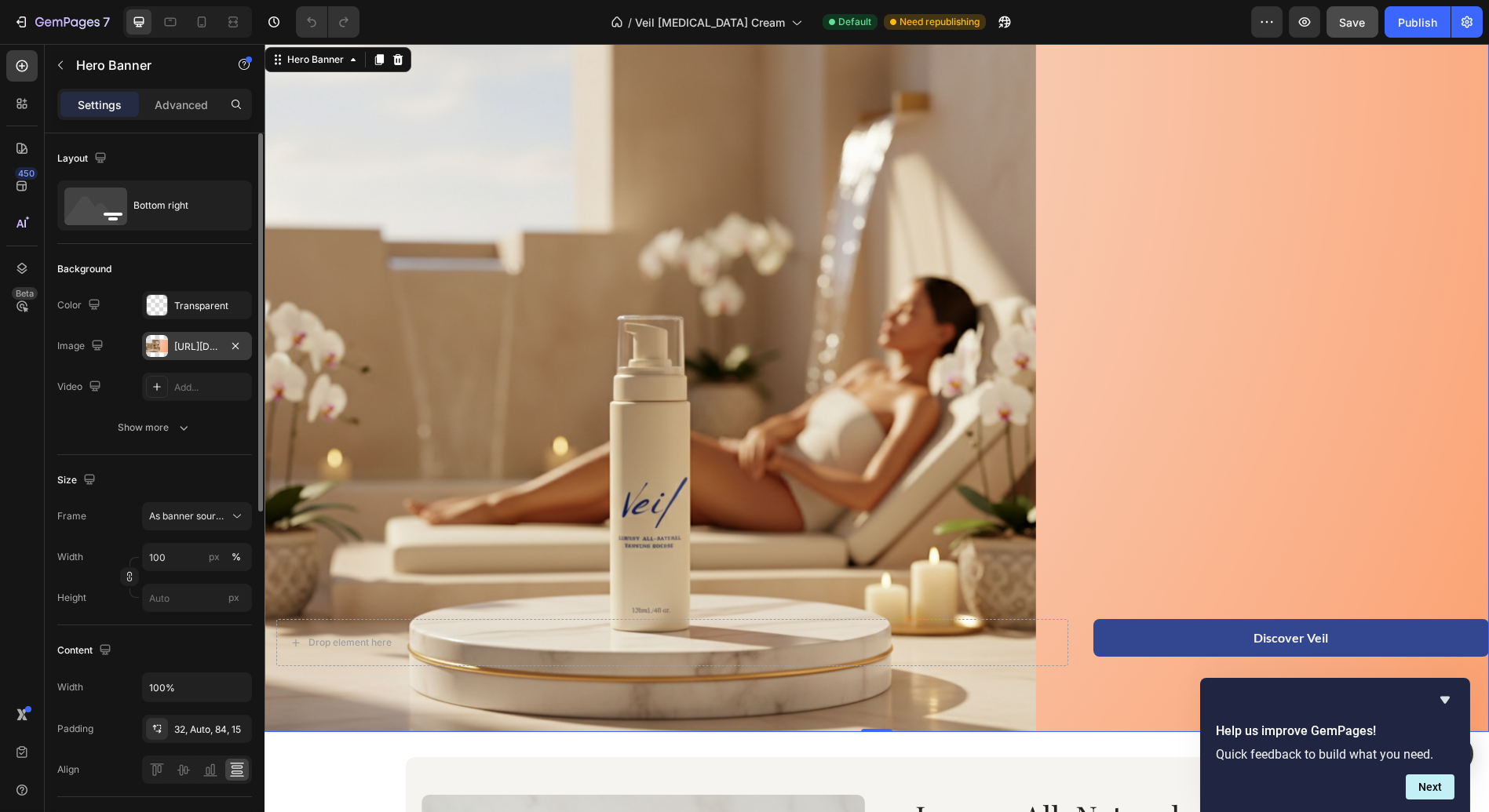
click at [169, 349] on div "[URL][DOMAIN_NAME]" at bounding box center [197, 346] width 109 height 29
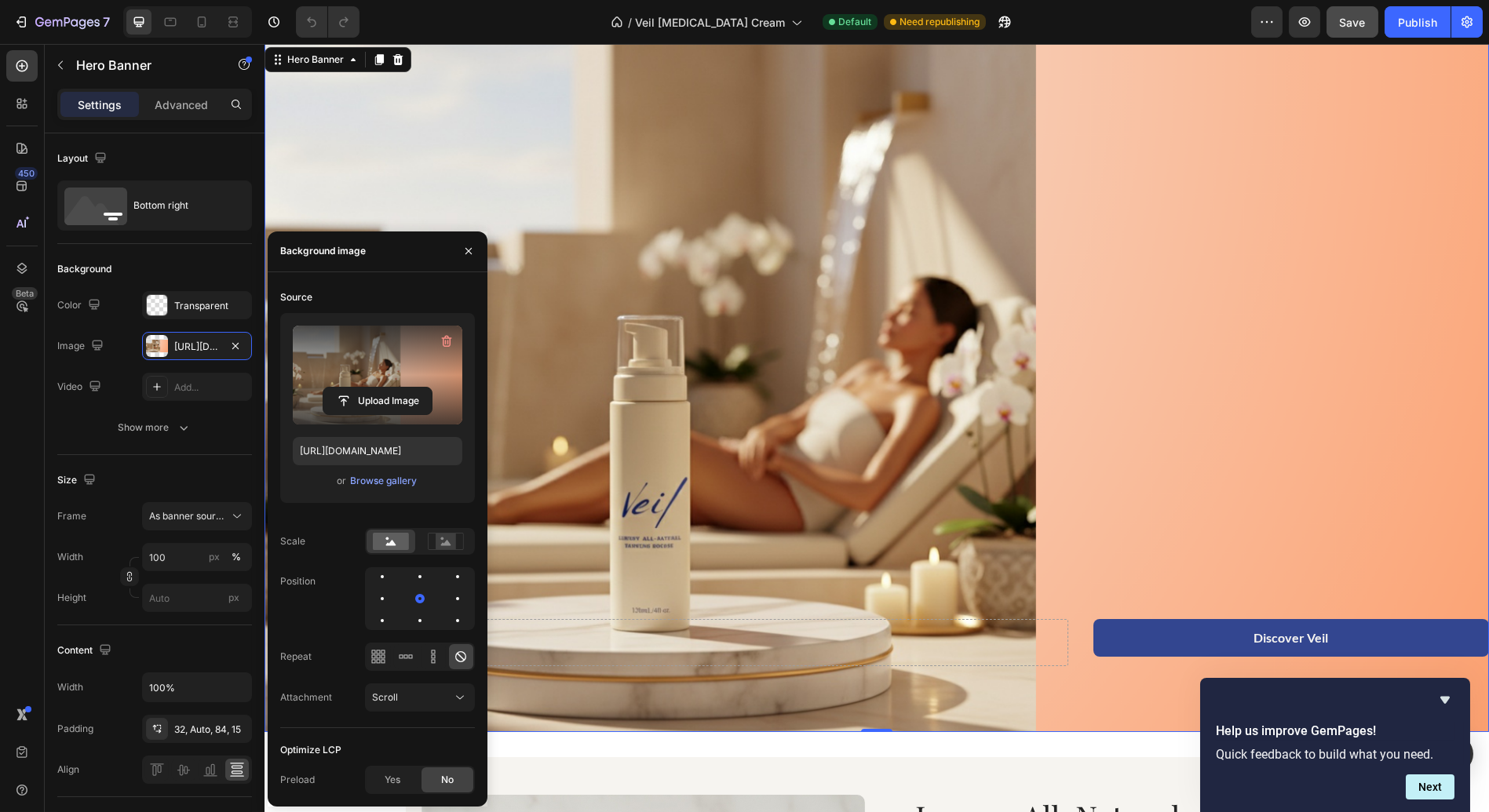
click at [355, 373] on label at bounding box center [378, 375] width 170 height 99
click at [355, 388] on input "file" at bounding box center [378, 401] width 109 height 27
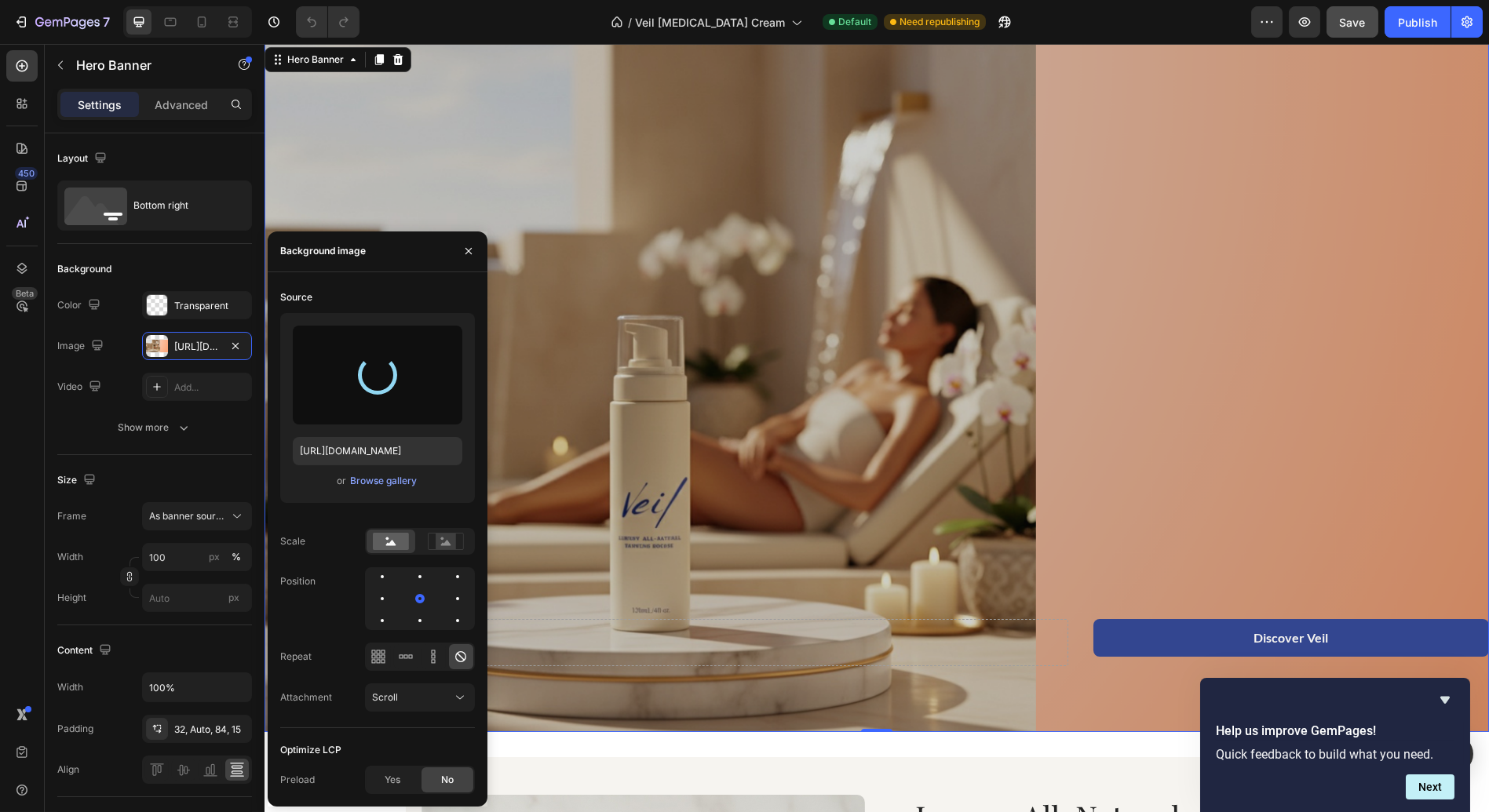
type input "[URL][DOMAIN_NAME]"
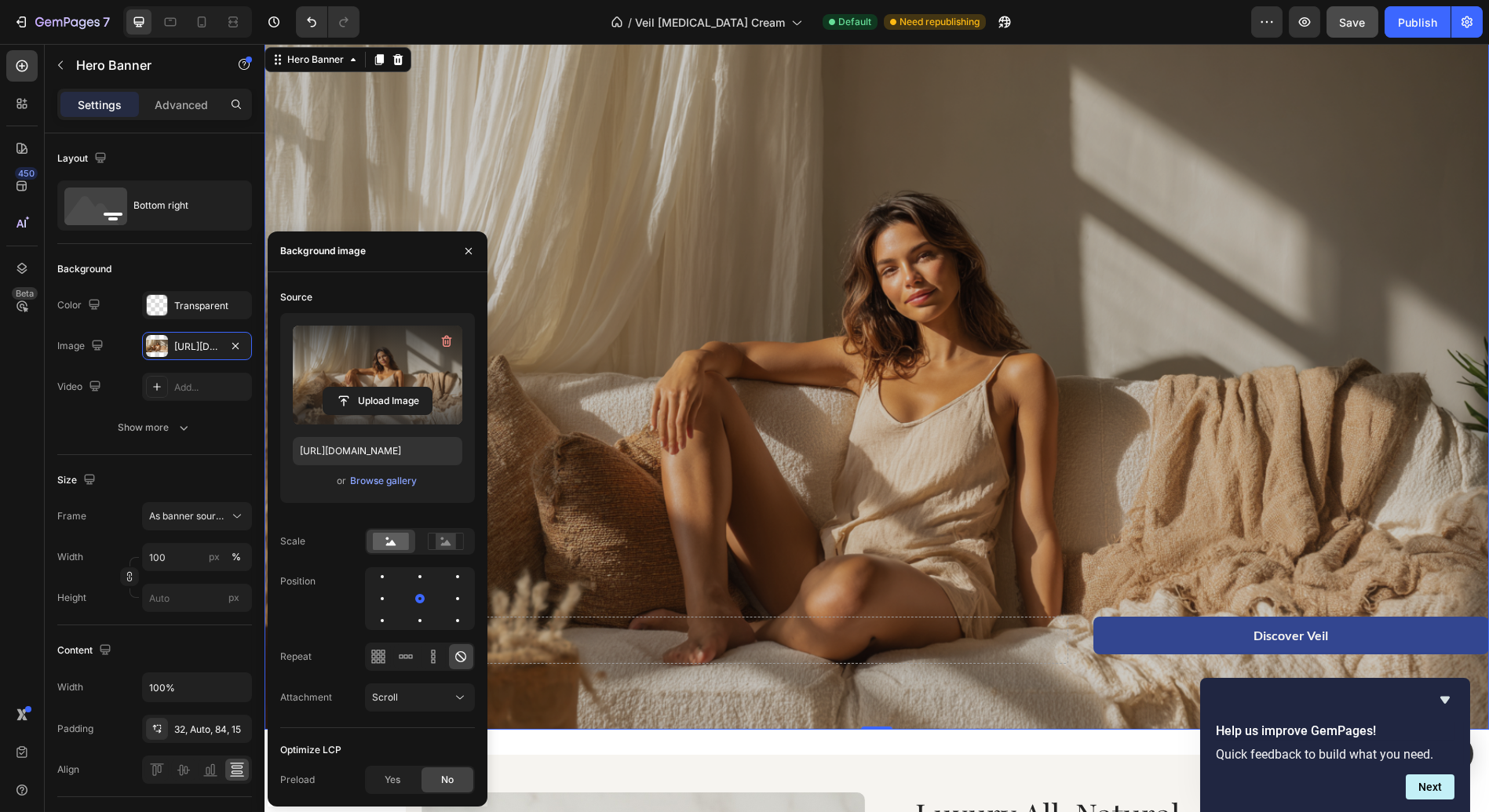
click at [1055, 327] on div "Overlay" at bounding box center [876, 386] width 1224 height 686
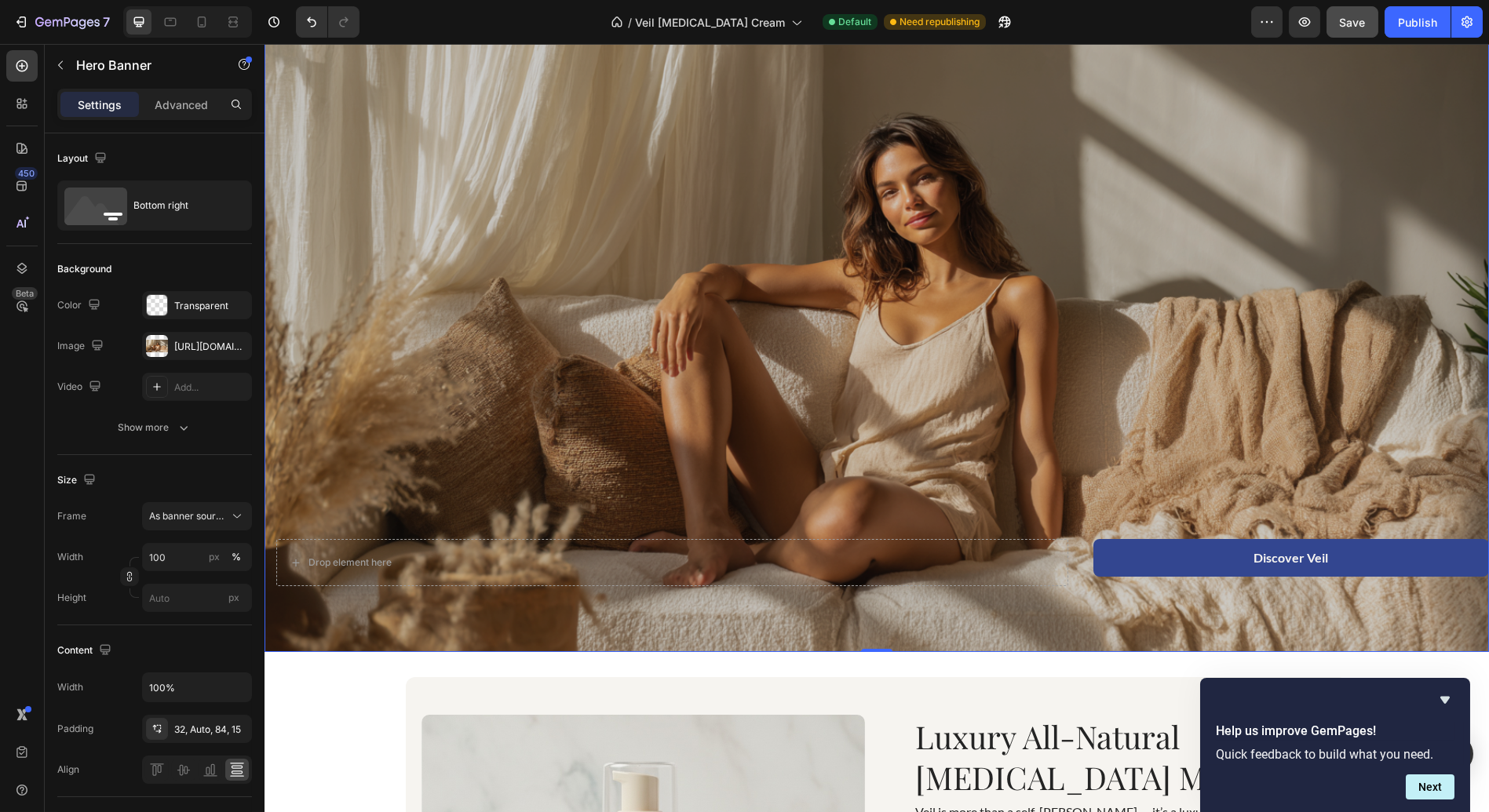
scroll to position [143, 0]
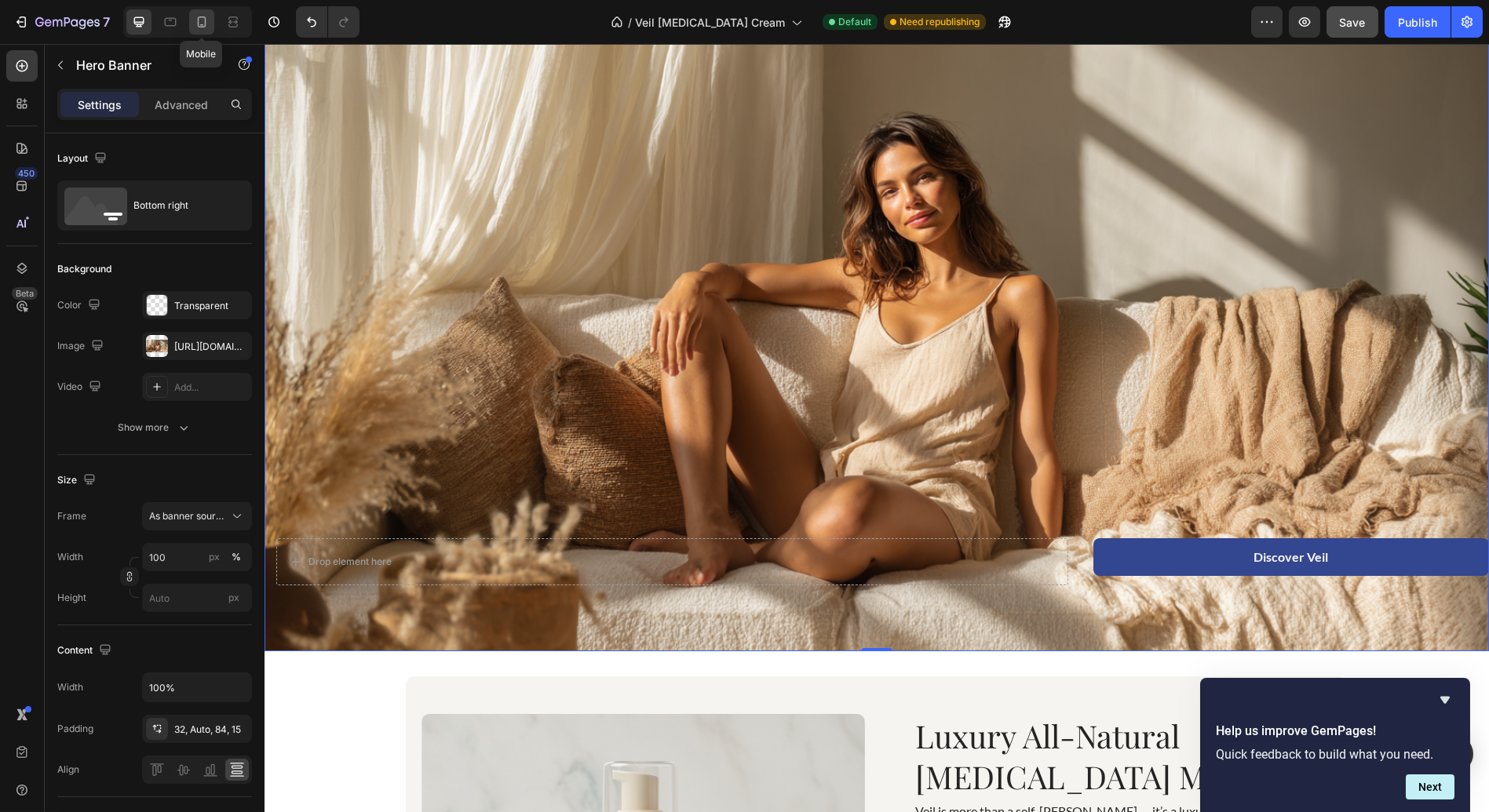
click at [201, 23] on icon at bounding box center [201, 22] width 16 height 16
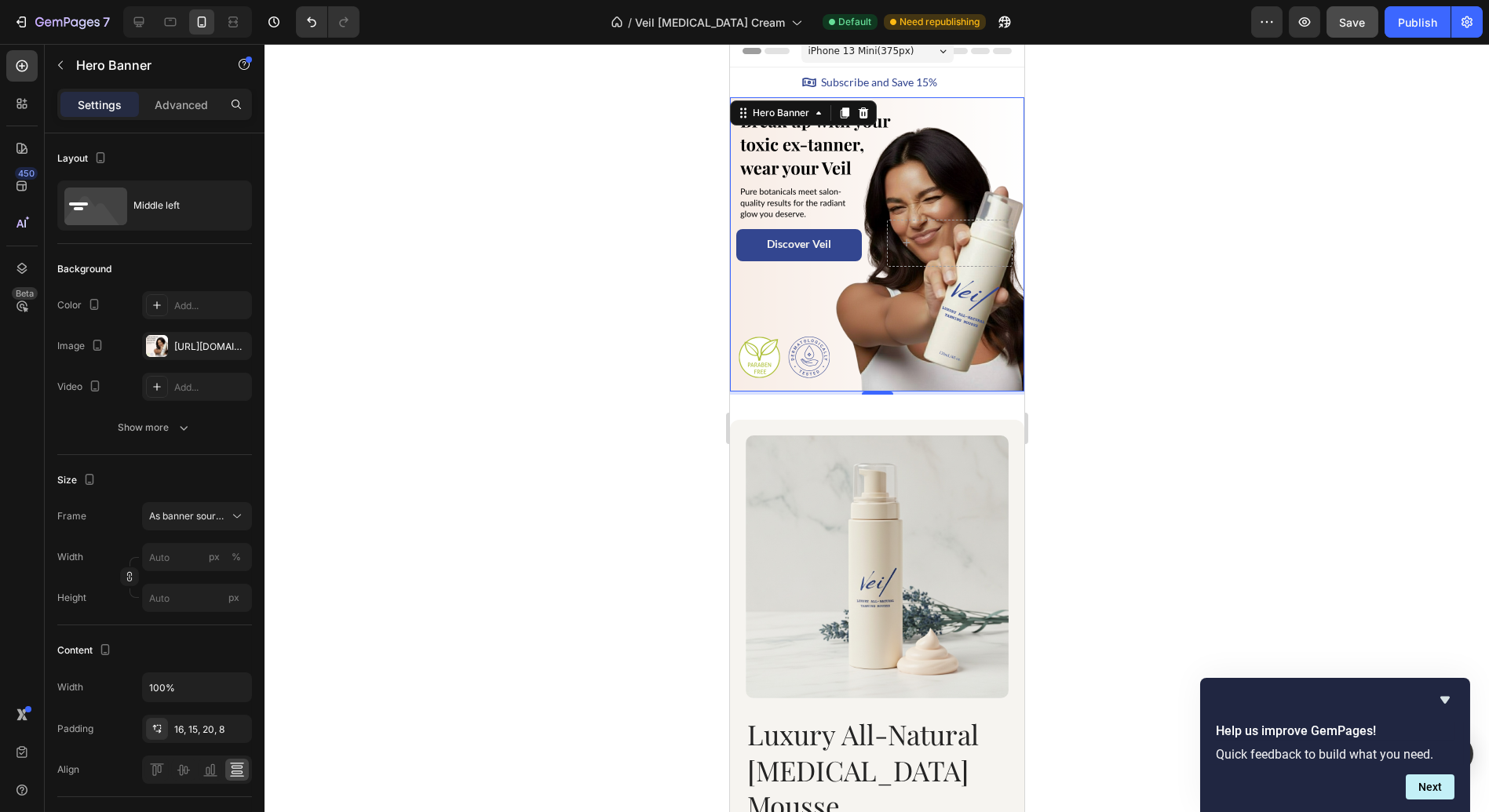
scroll to position [6, 0]
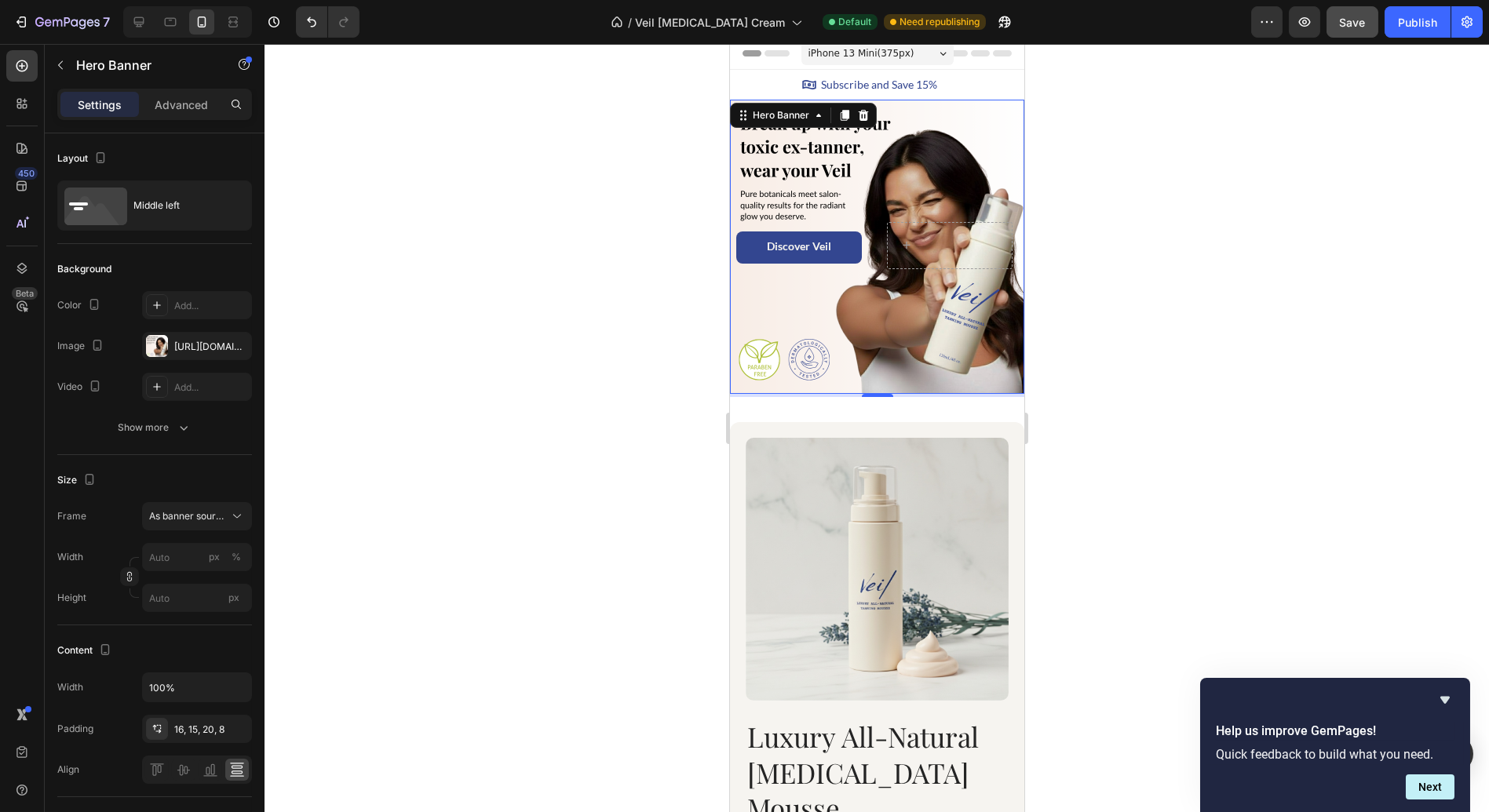
click at [1089, 464] on div at bounding box center [876, 427] width 1224 height 768
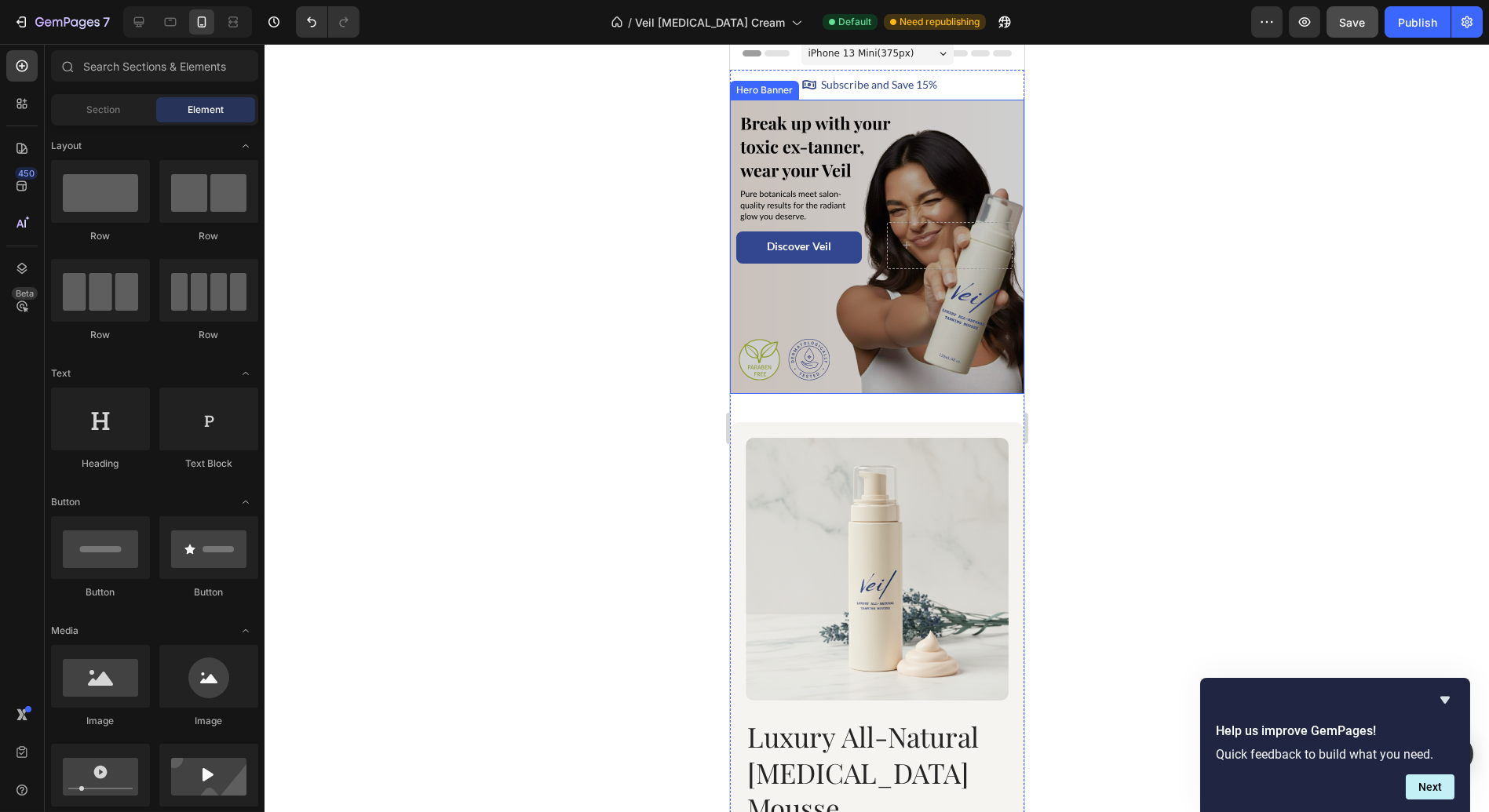
click at [810, 163] on div "Overlay" at bounding box center [876, 247] width 294 height 294
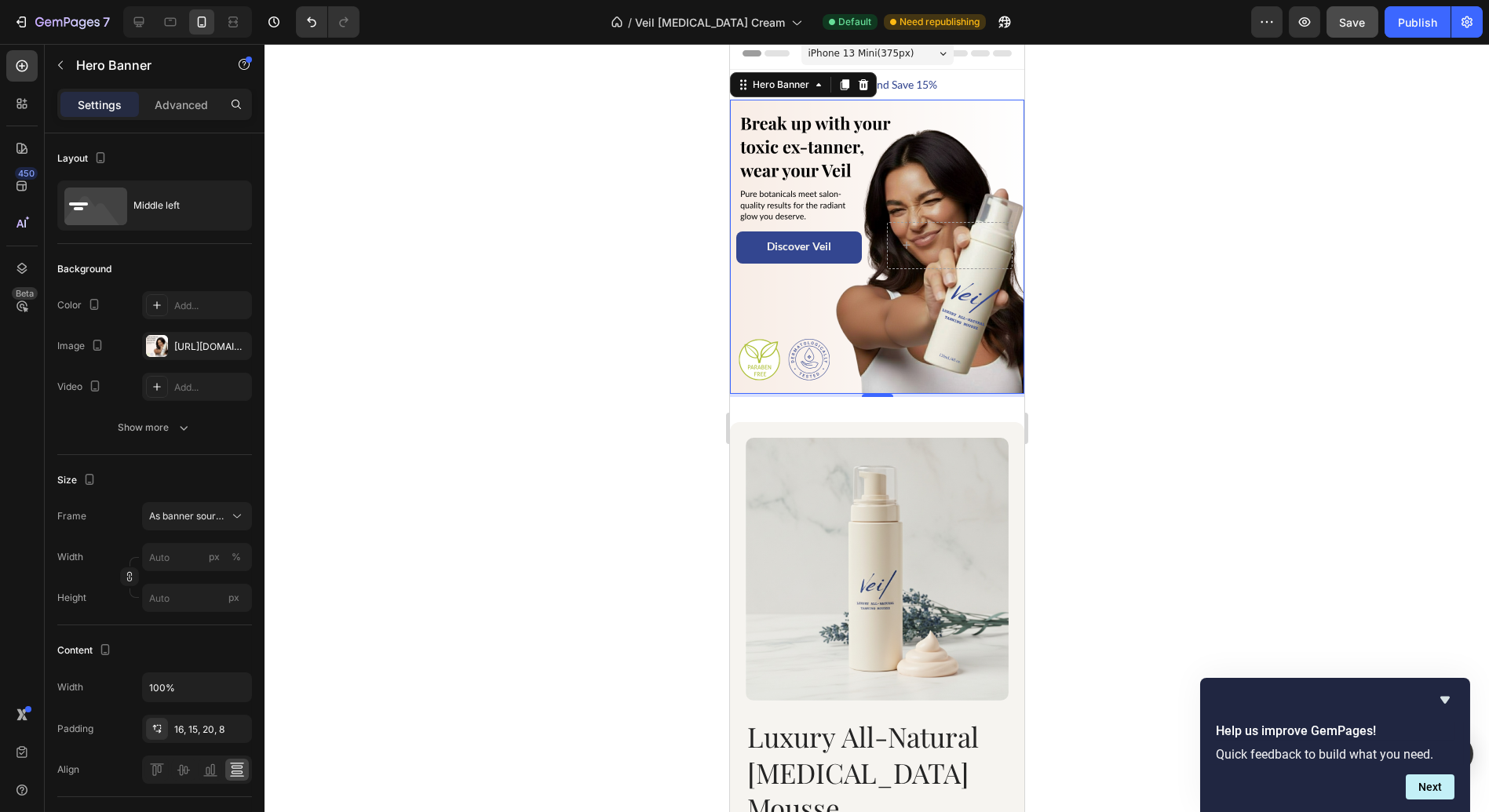
click at [547, 239] on div at bounding box center [876, 427] width 1224 height 768
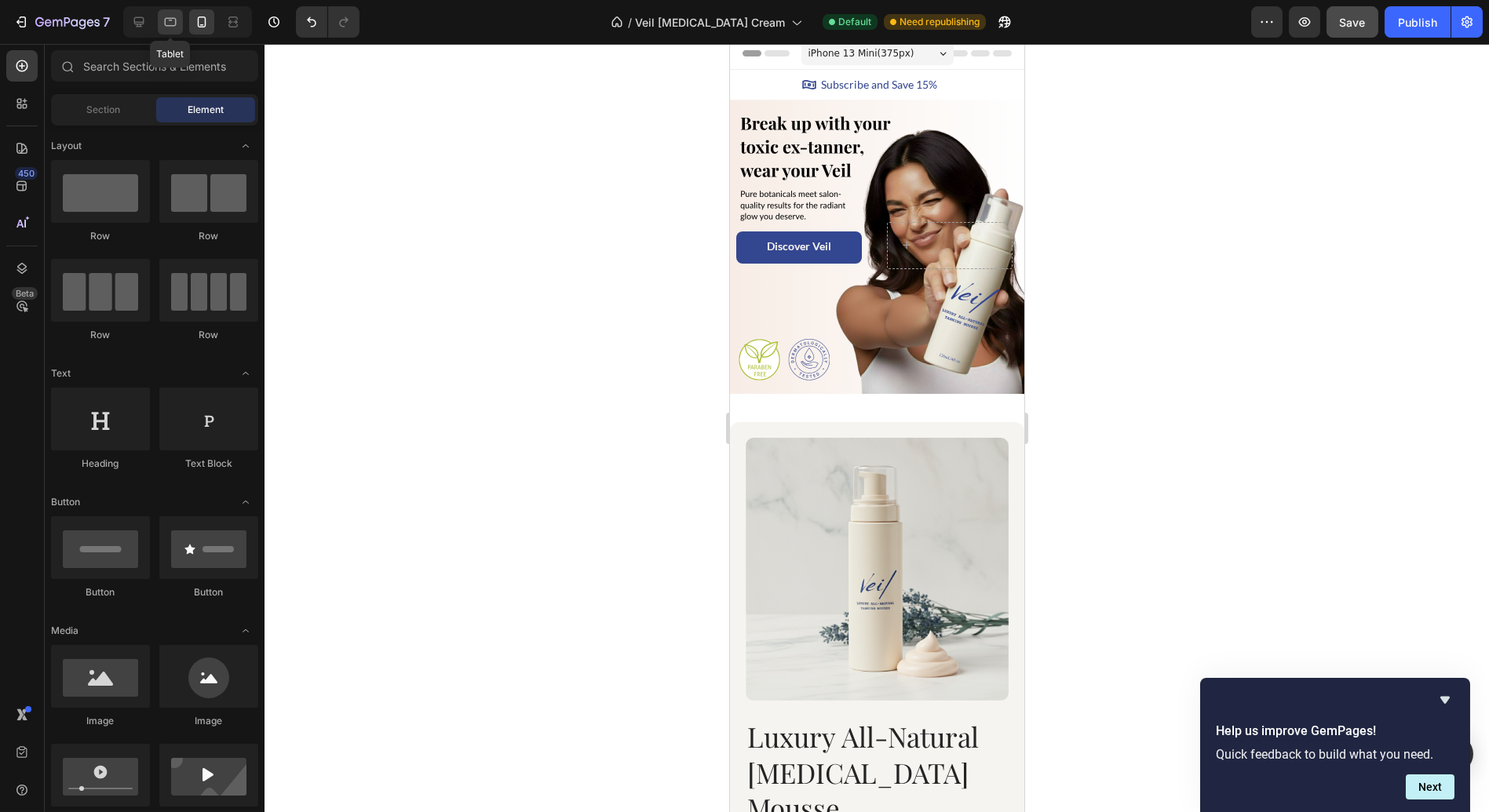
click at [165, 21] on icon at bounding box center [171, 22] width 12 height 9
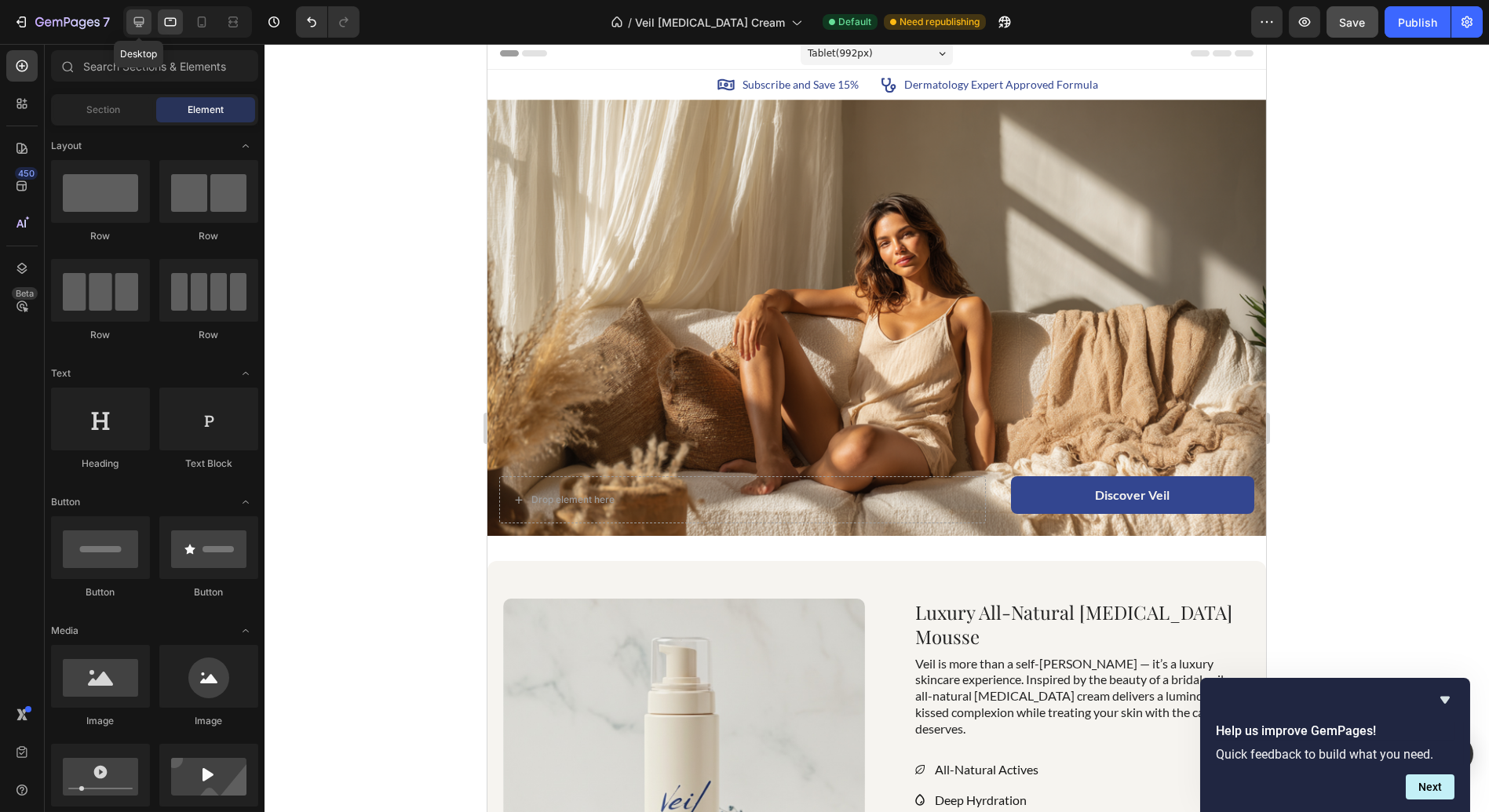
click at [138, 22] on icon at bounding box center [139, 22] width 10 height 10
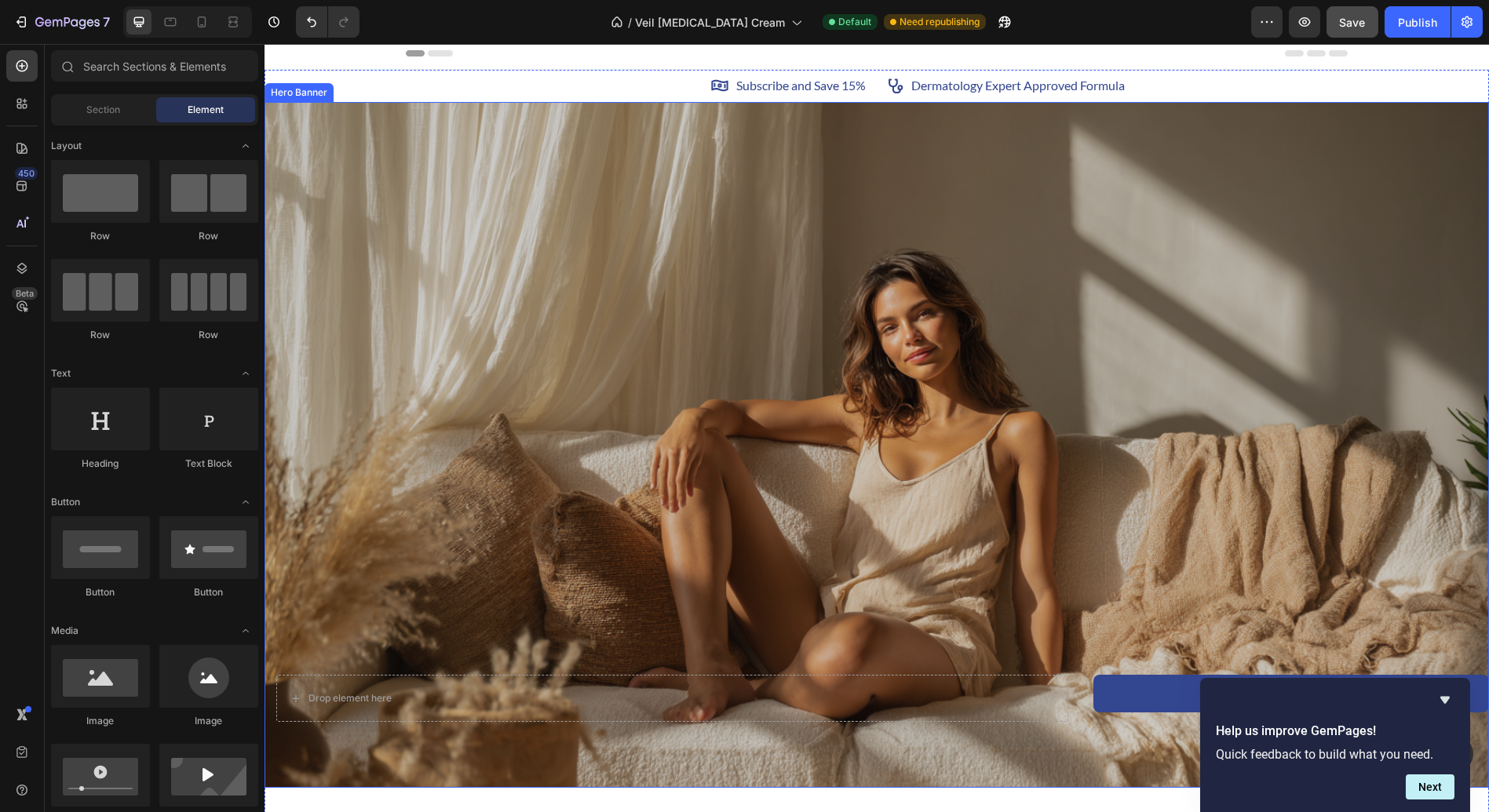
click at [1314, 588] on div "Overlay" at bounding box center [876, 445] width 1224 height 686
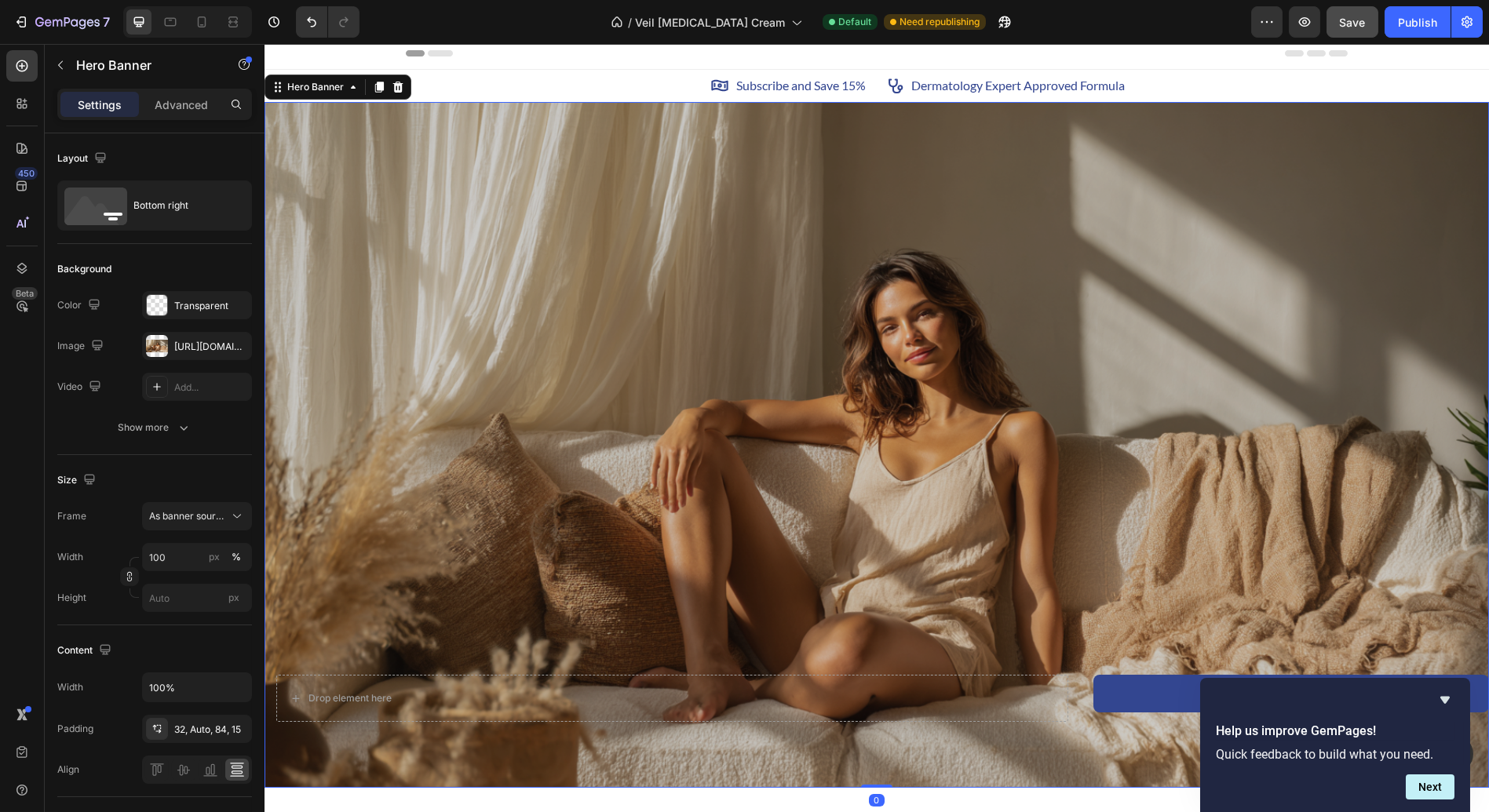
click at [1260, 514] on div "Overlay" at bounding box center [876, 445] width 1224 height 686
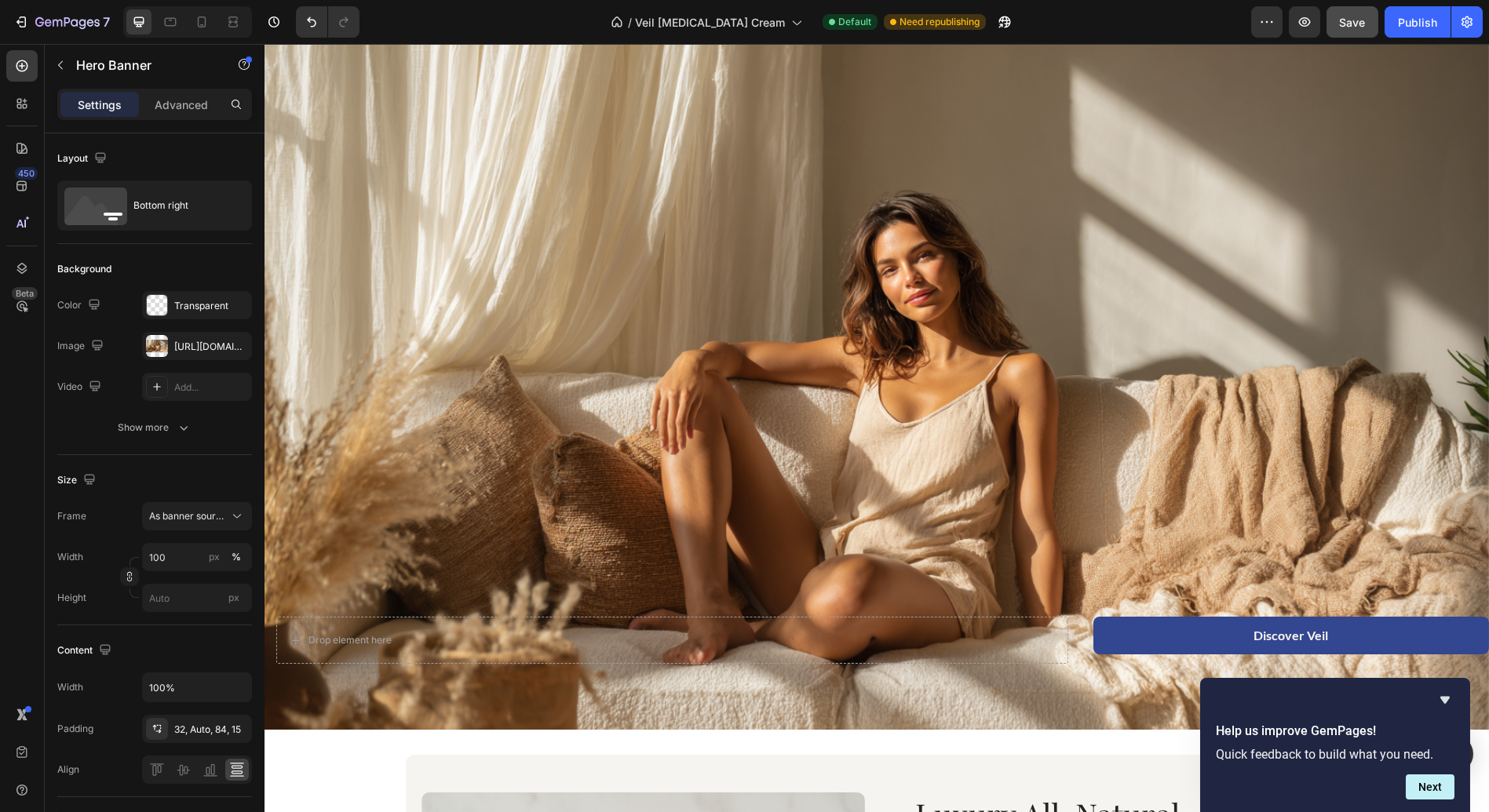
scroll to position [82, 0]
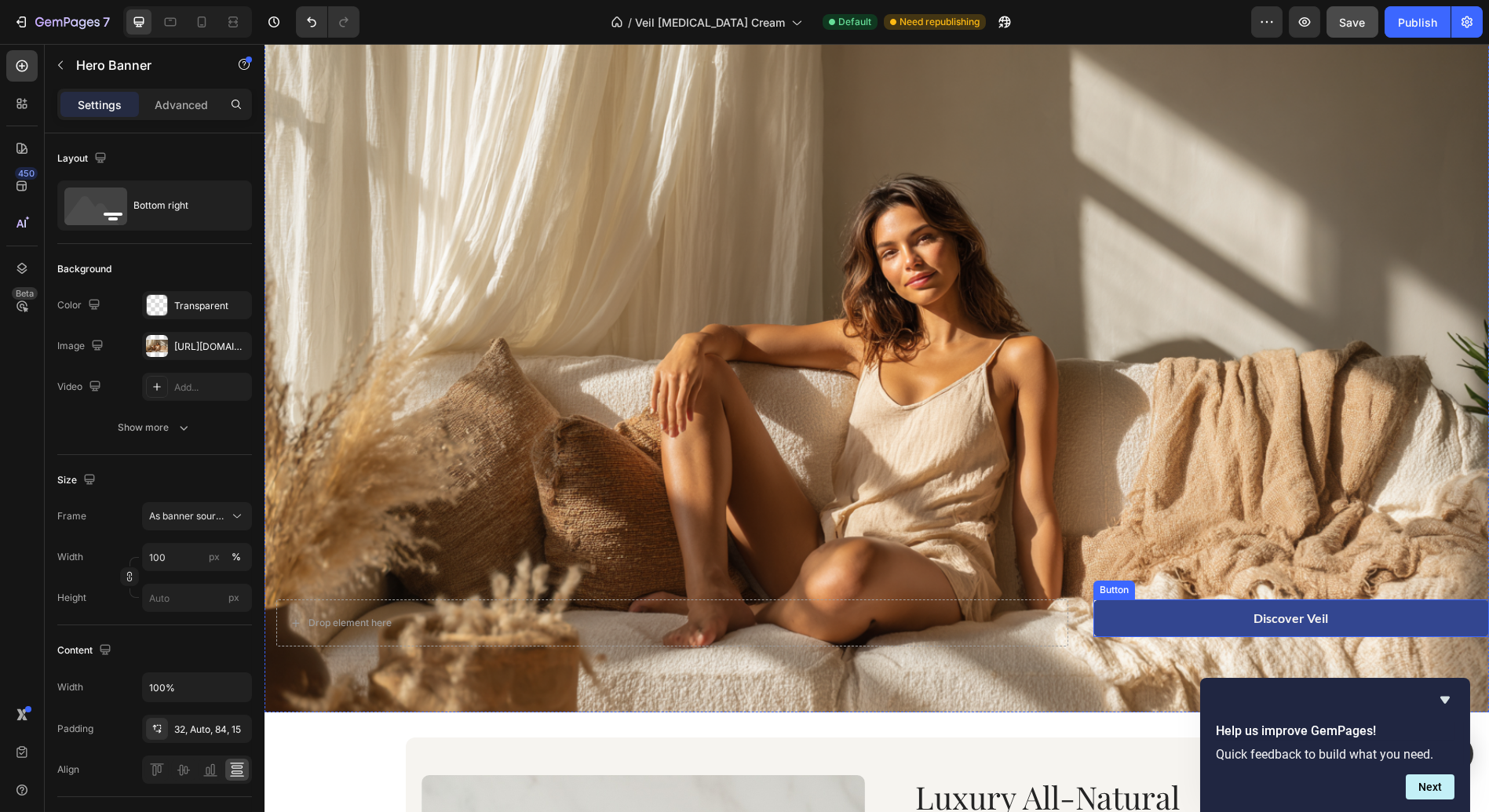
click at [1152, 616] on button "Discover Veil" at bounding box center [1291, 618] width 396 height 37
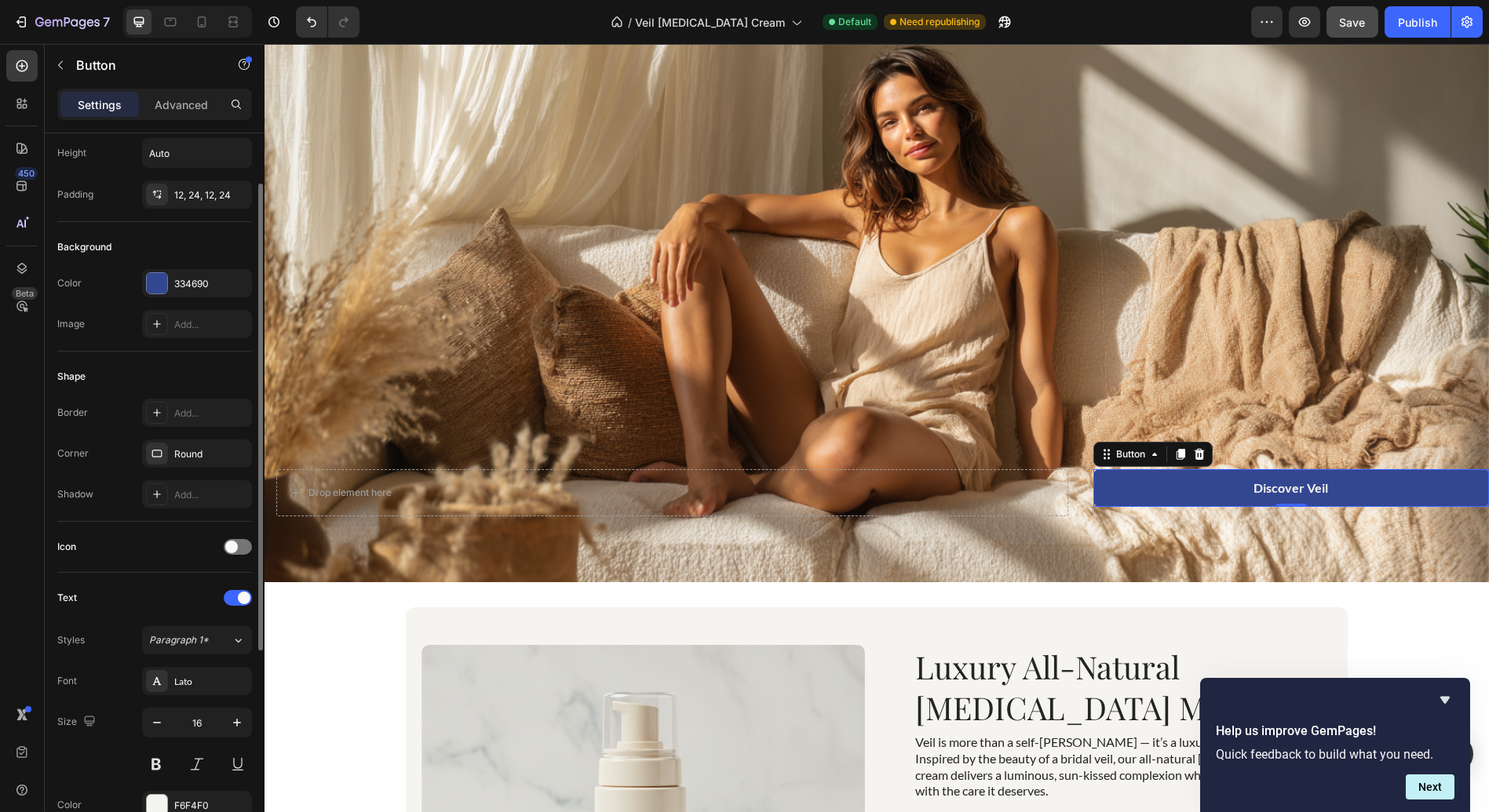
scroll to position [0, 0]
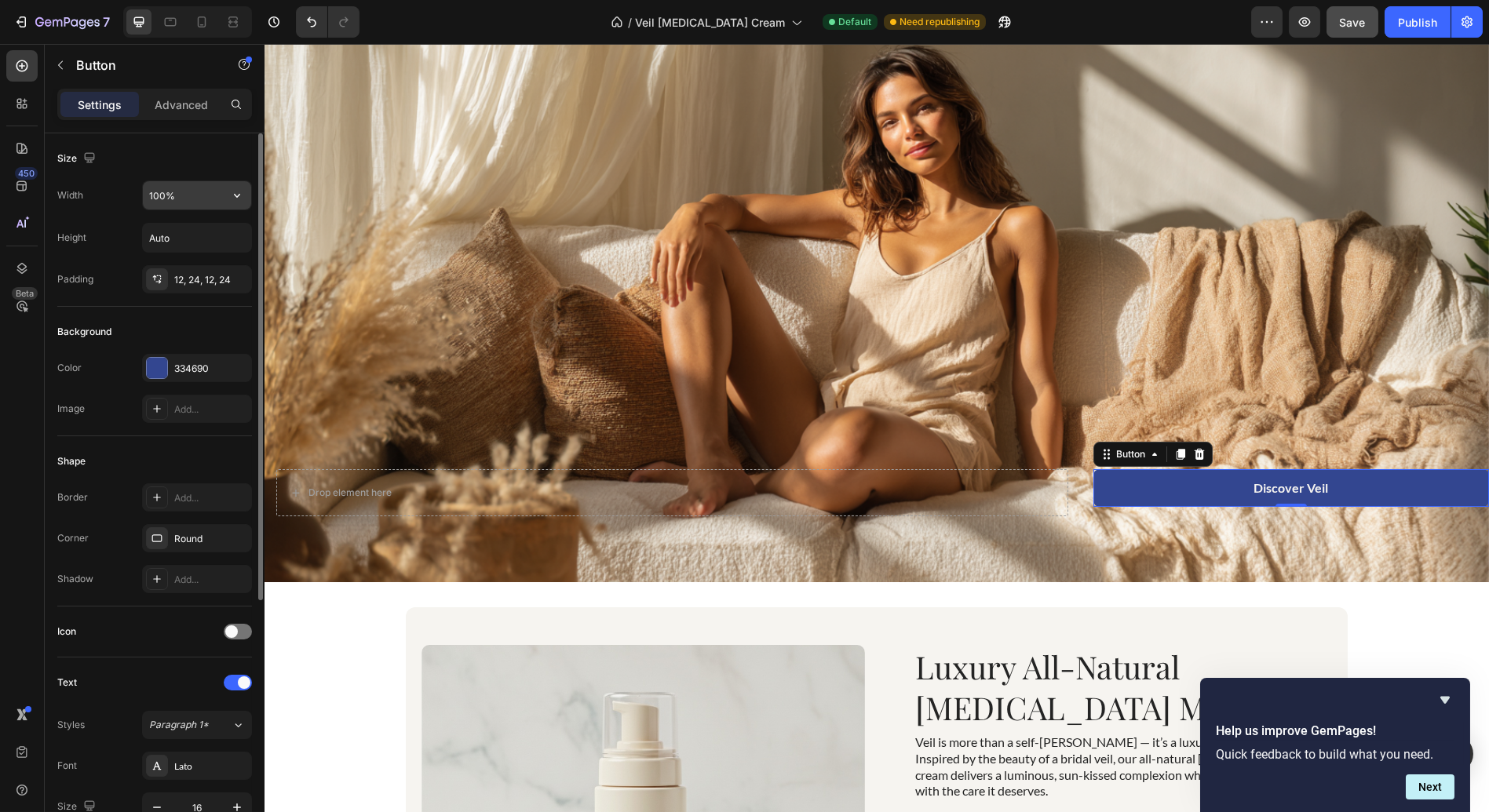
click at [175, 192] on input "100%" at bounding box center [197, 196] width 109 height 29
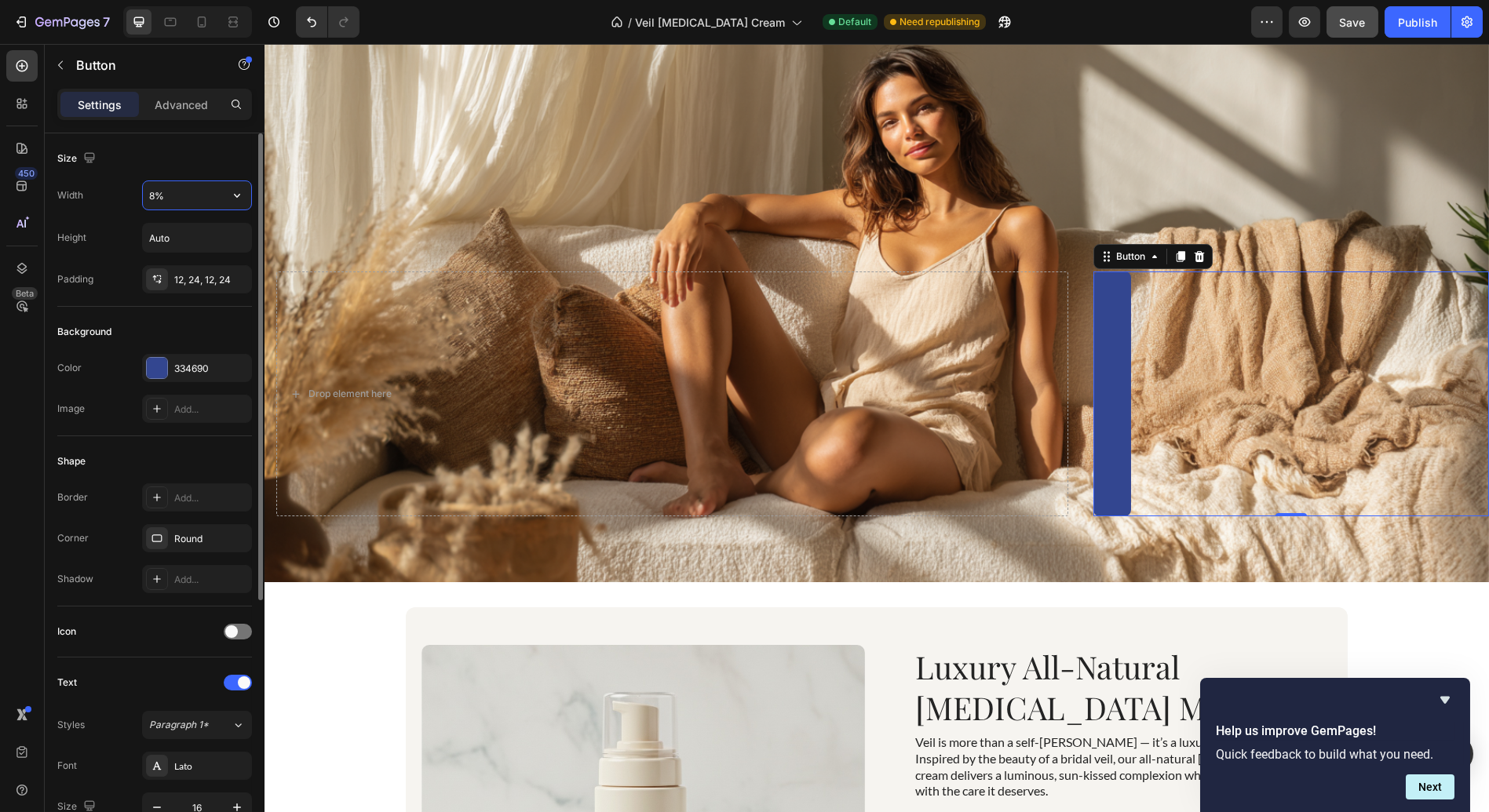
type input "80%"
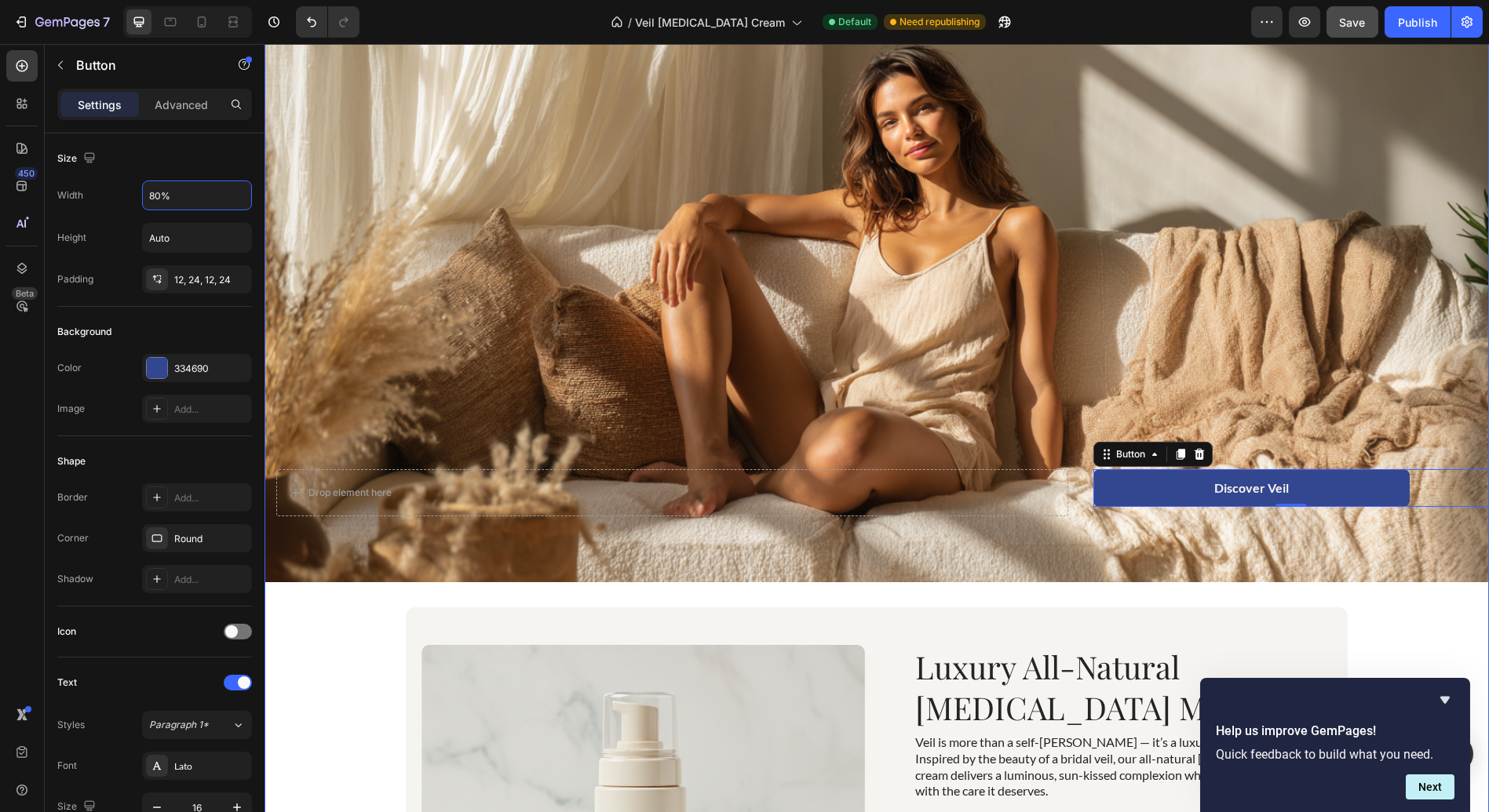
click at [314, 630] on div "Icon Subscribe and Save 15% Text Block Row Icon Dermatology Expert Approved For…" at bounding box center [876, 596] width 1224 height 1463
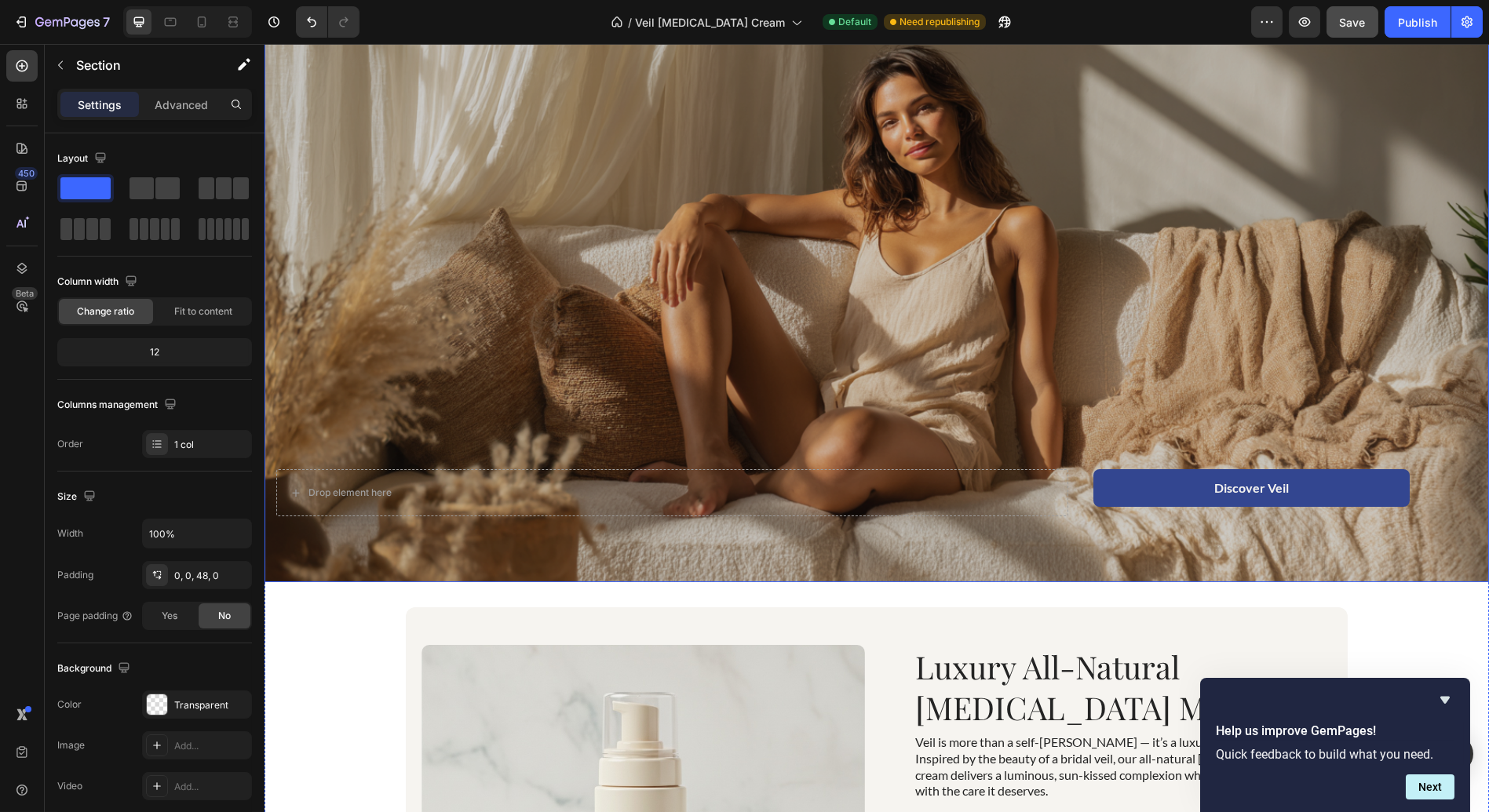
click at [567, 241] on div "Overlay" at bounding box center [876, 239] width 1224 height 686
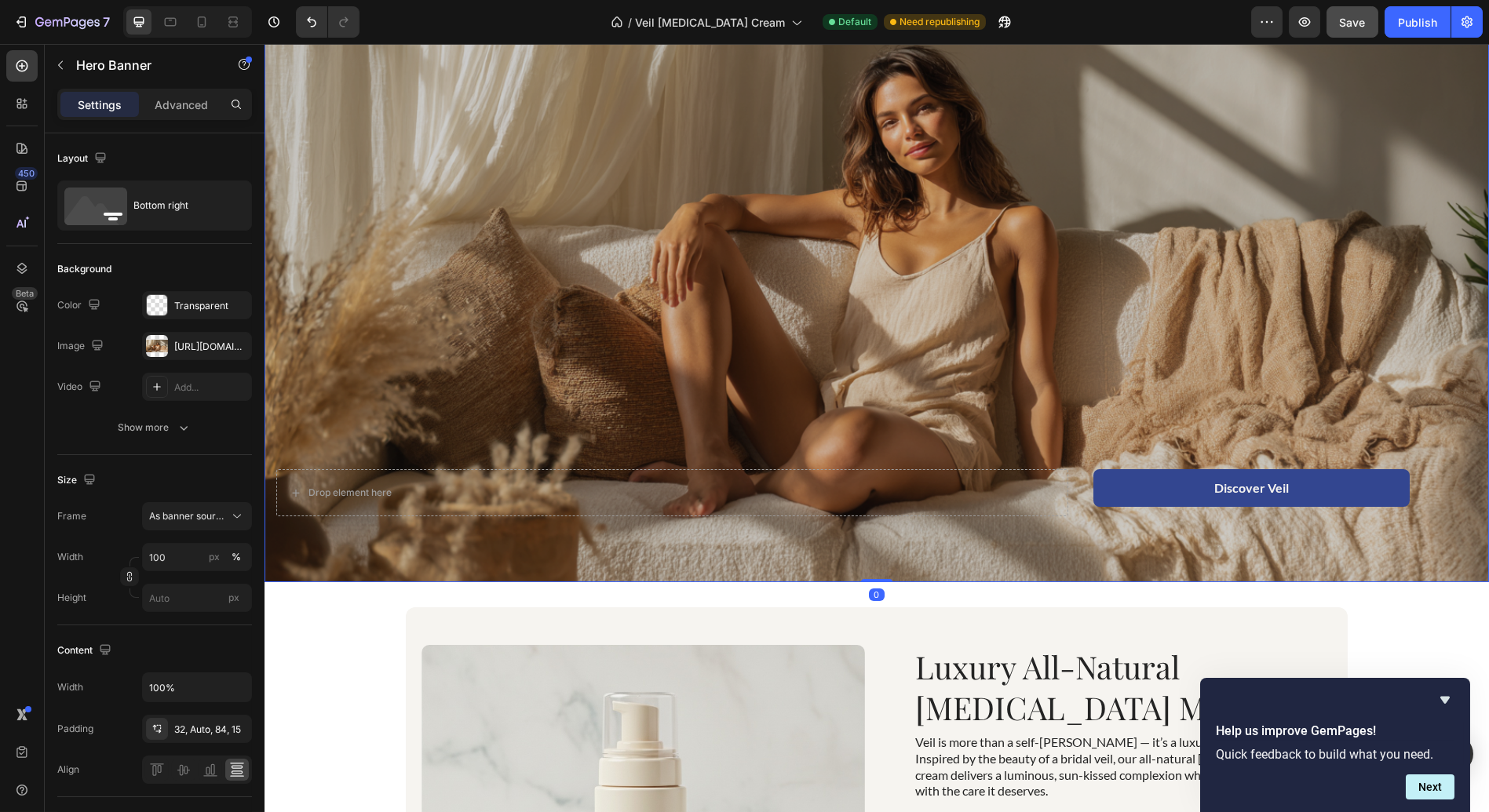
scroll to position [31, 0]
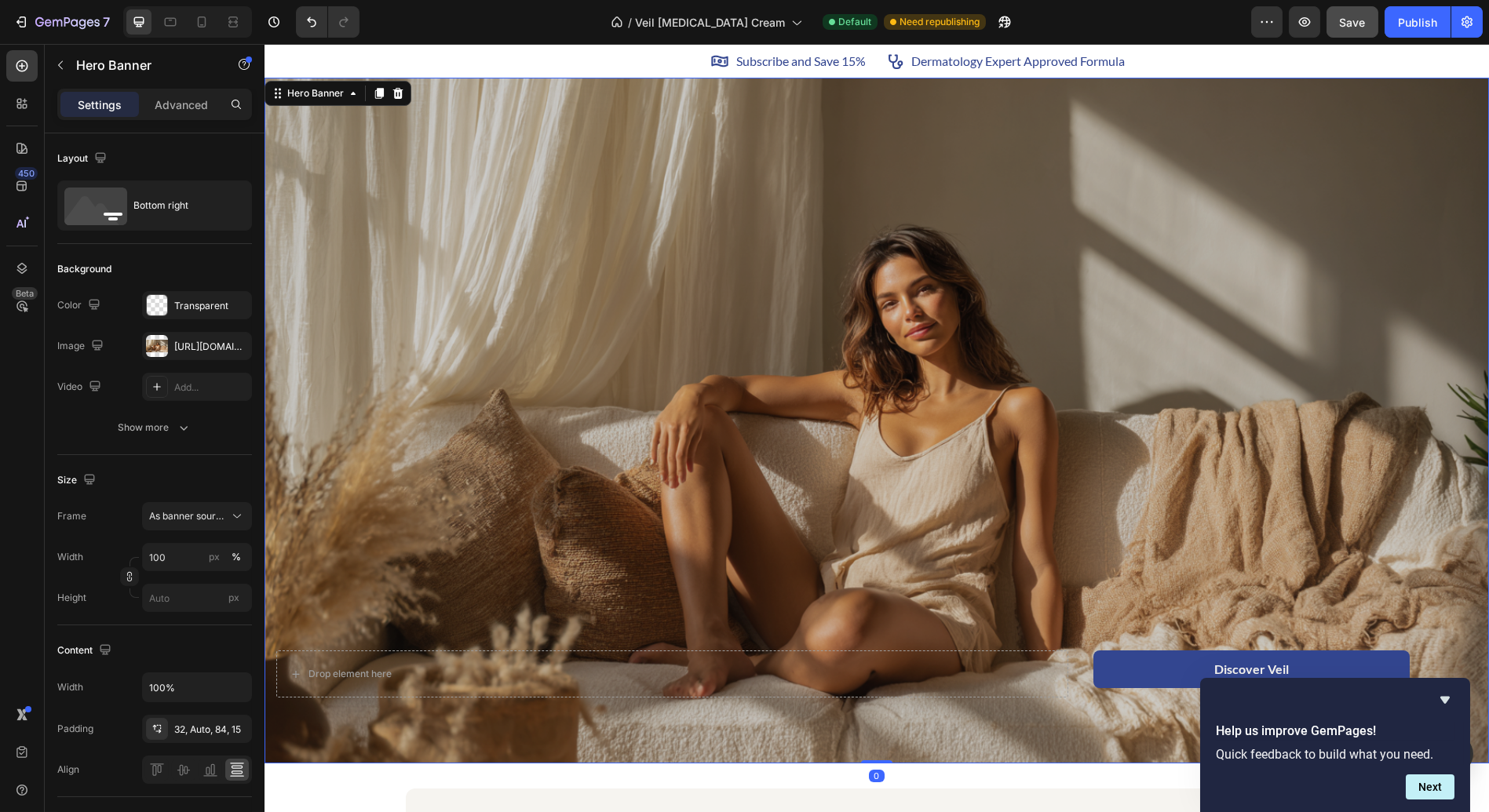
click at [616, 385] on div "Overlay" at bounding box center [876, 420] width 1224 height 686
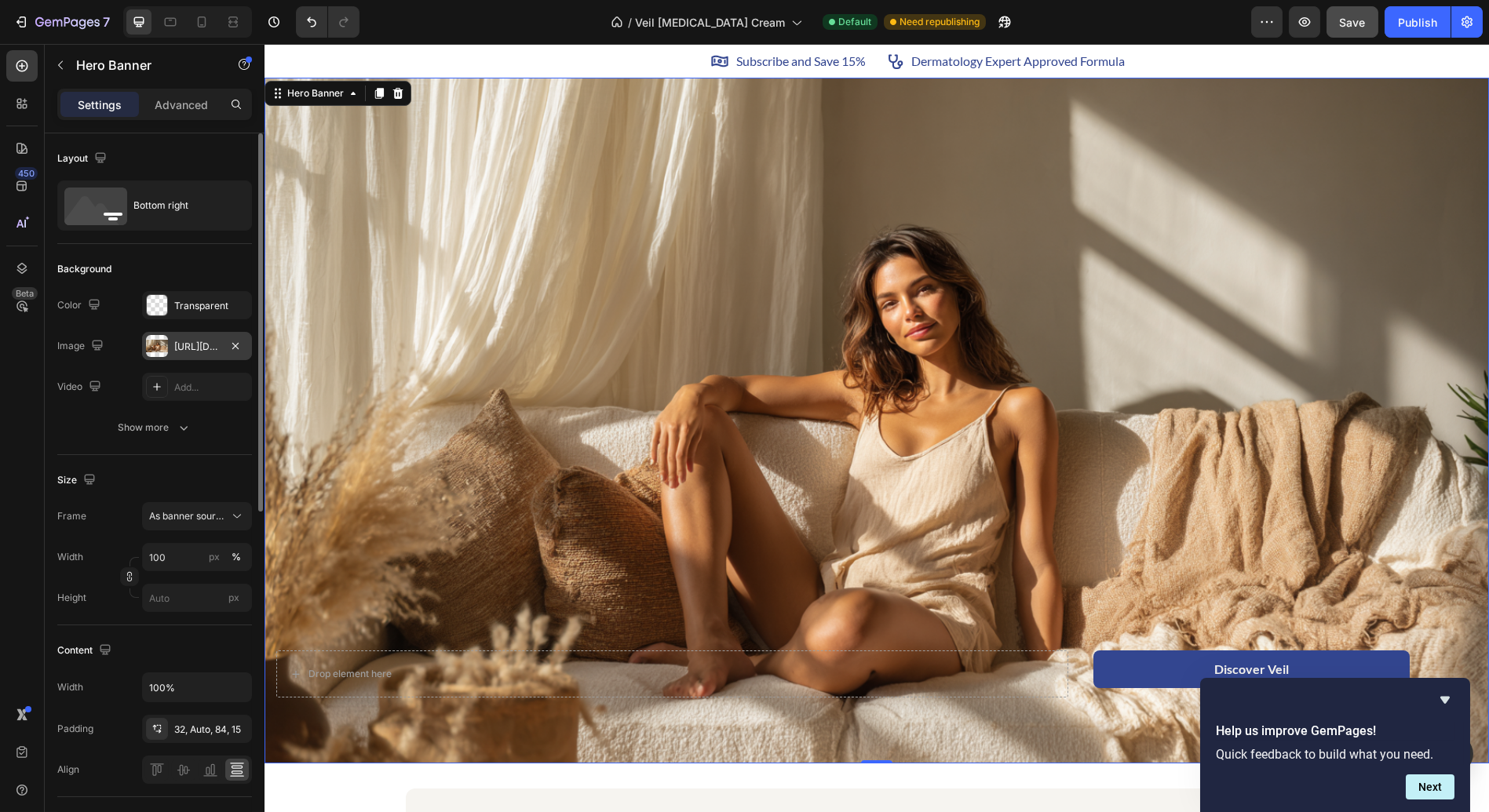
click at [180, 346] on div "[URL][DOMAIN_NAME]" at bounding box center [197, 347] width 45 height 14
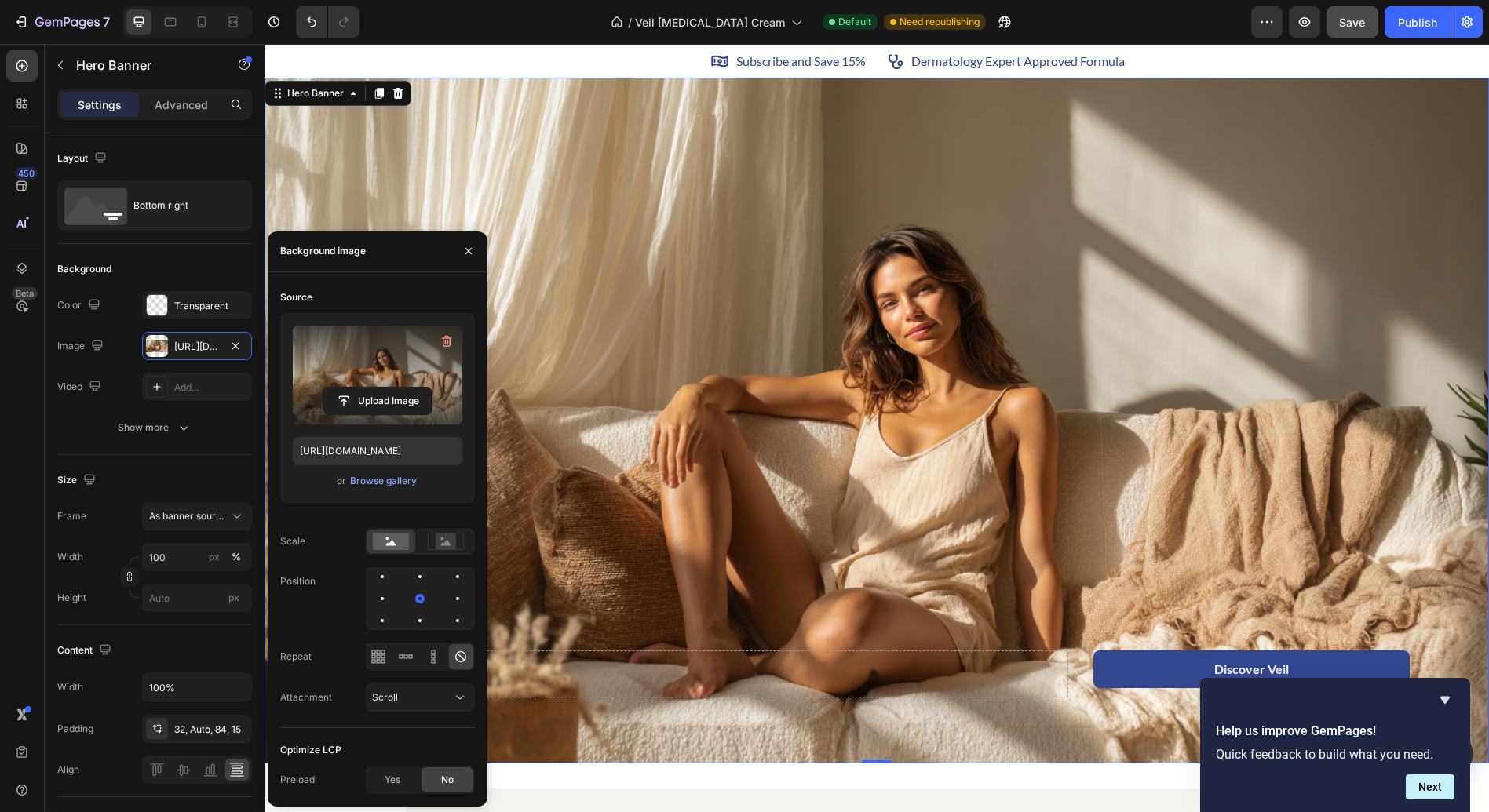
click at [377, 362] on label at bounding box center [378, 375] width 170 height 99
click at [377, 388] on input "file" at bounding box center [378, 401] width 109 height 27
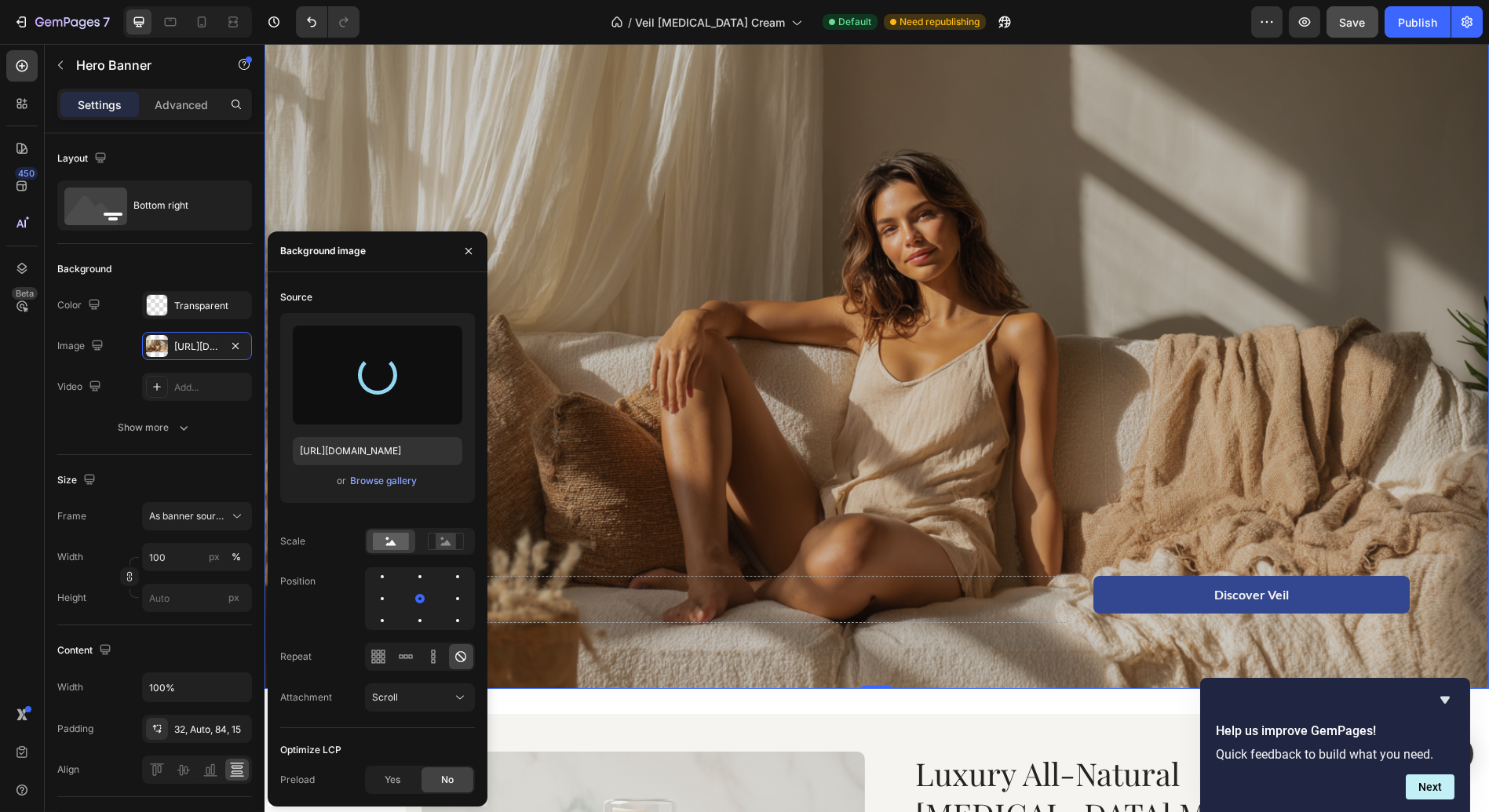
scroll to position [86, 0]
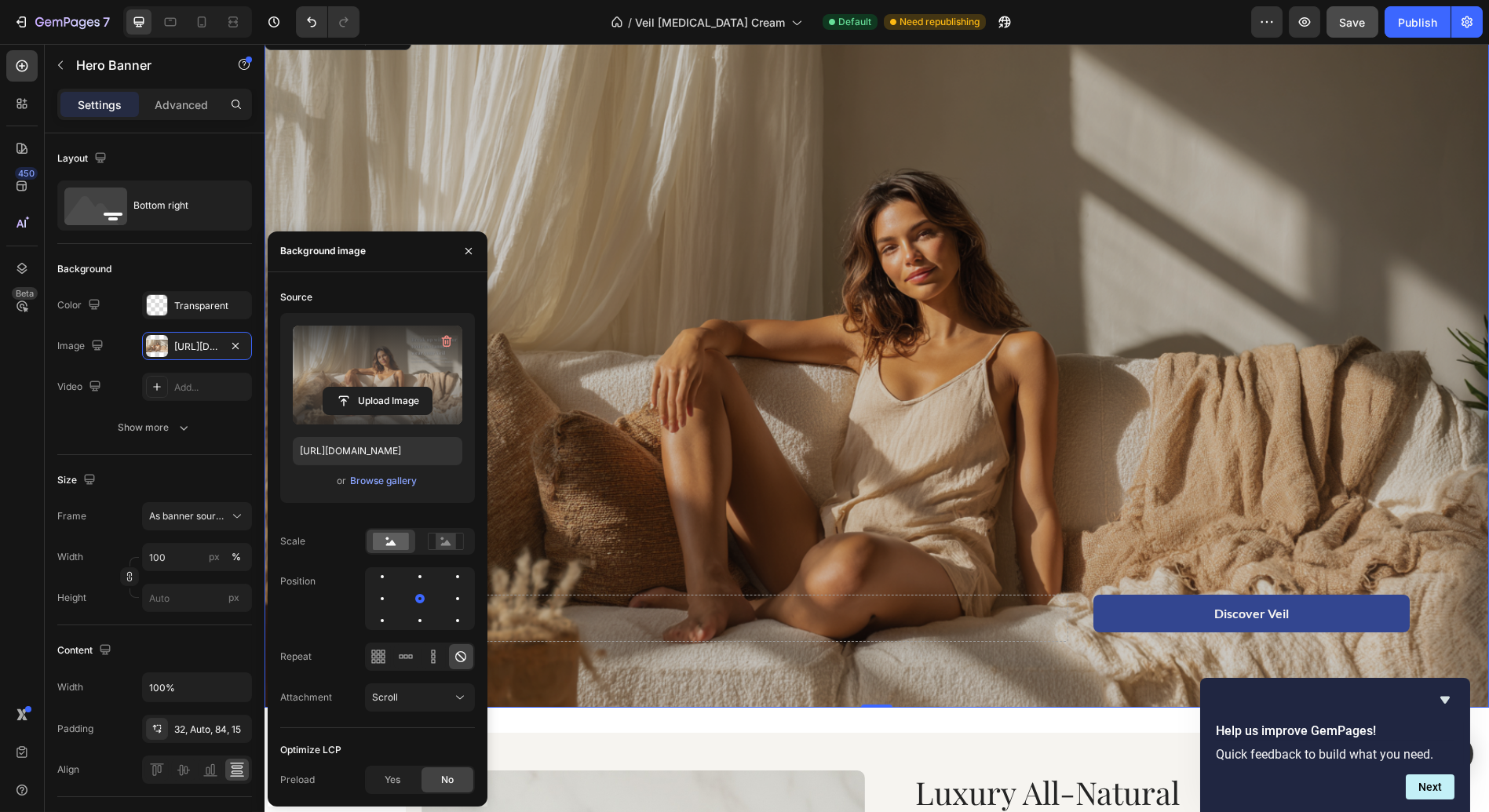
type input "[URL][DOMAIN_NAME]"
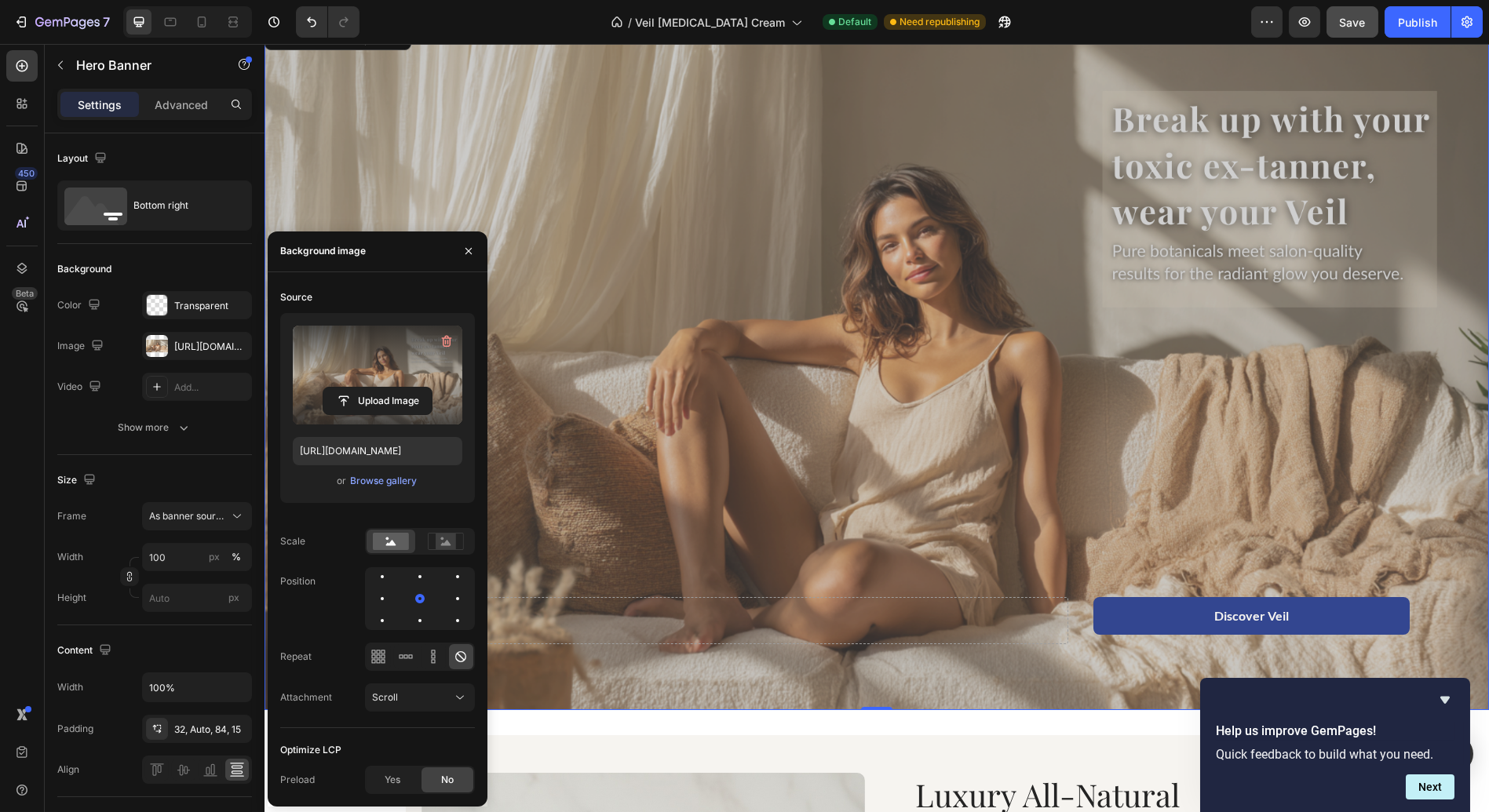
click at [1035, 427] on div "Overlay" at bounding box center [876, 366] width 1224 height 689
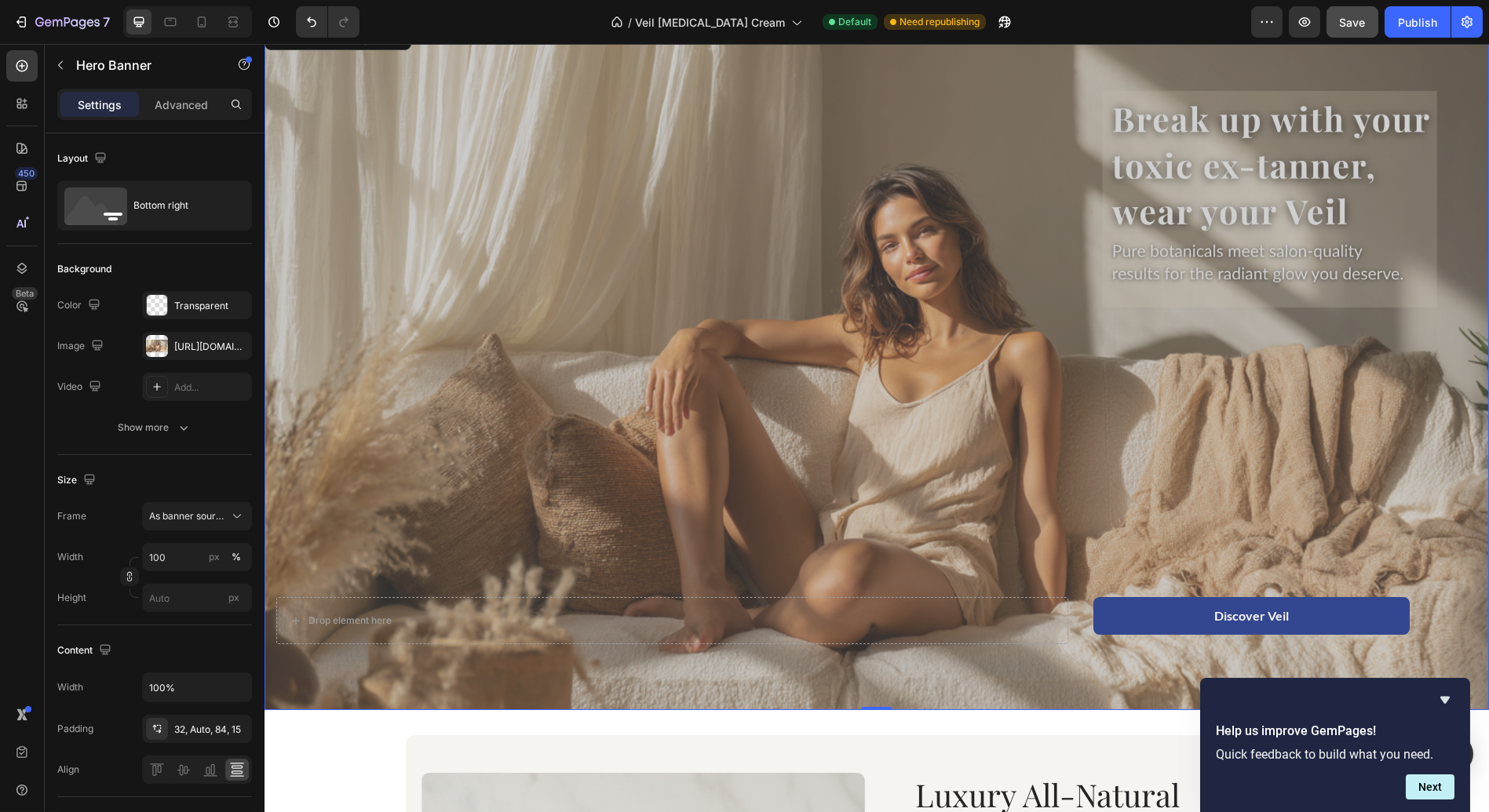
scroll to position [4, 0]
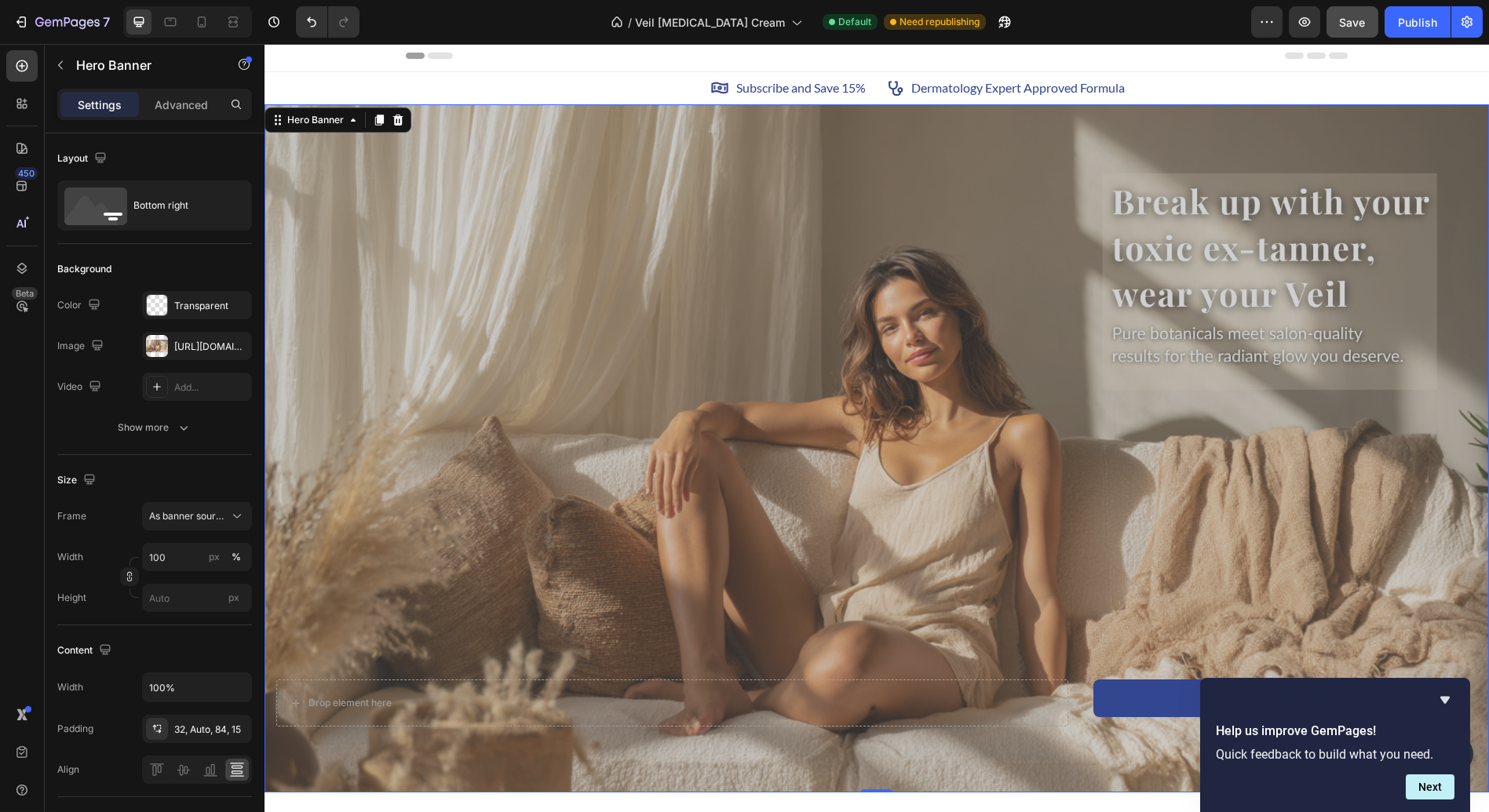
click at [890, 476] on div "Overlay" at bounding box center [876, 449] width 1224 height 689
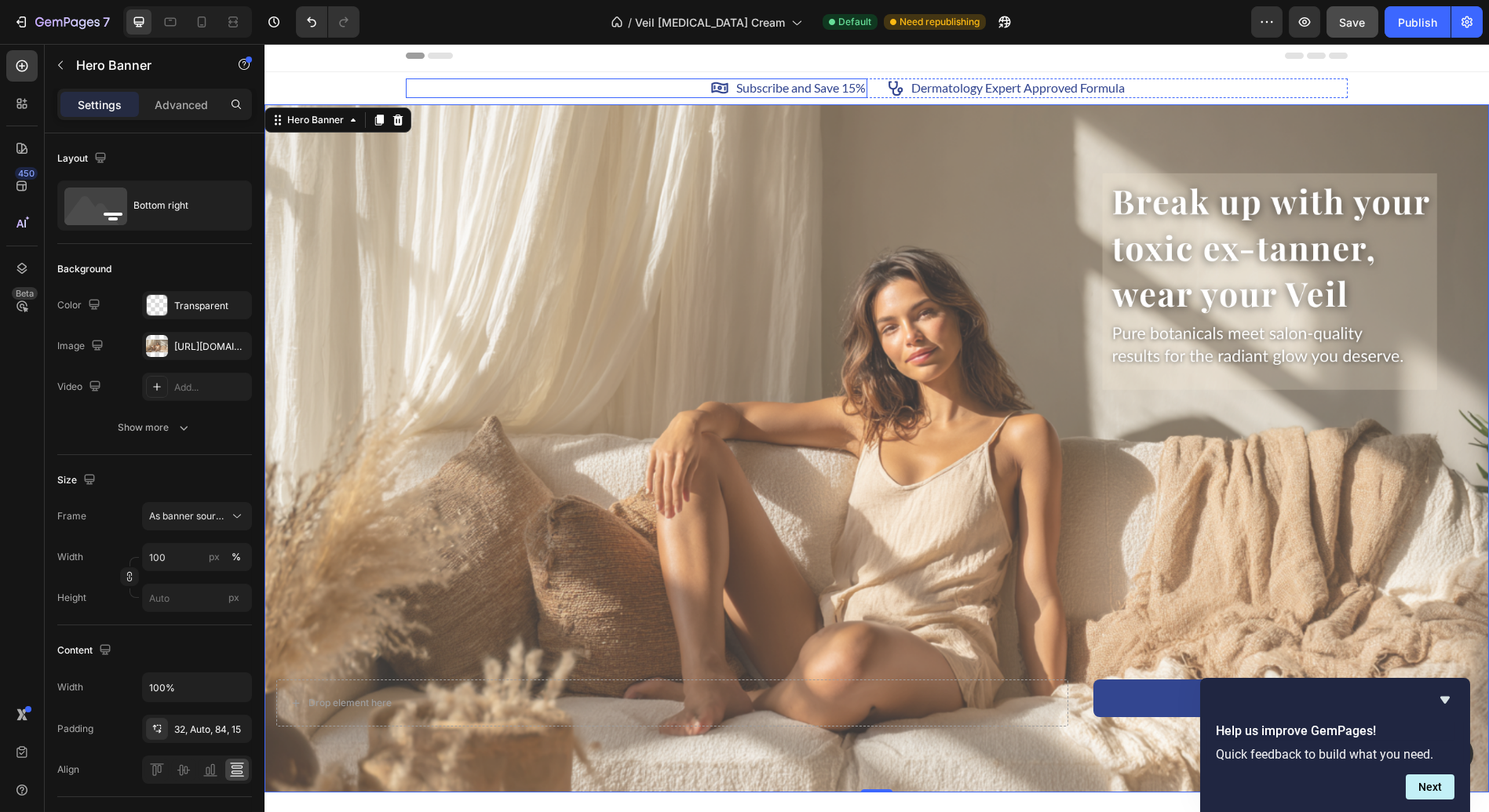
click at [650, 81] on div "Icon Subscribe and Save 15% Text Block Row" at bounding box center [636, 88] width 462 height 20
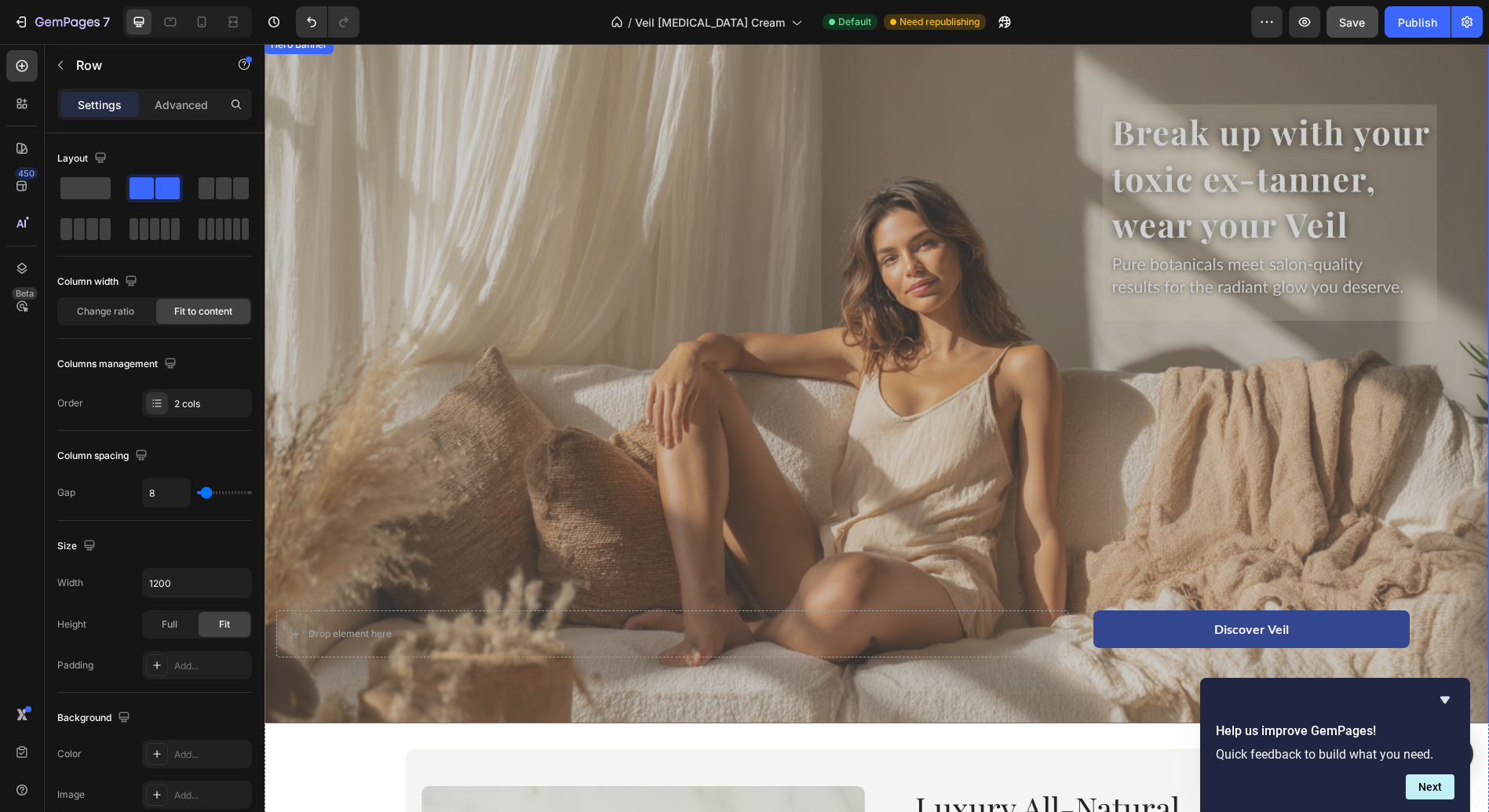
scroll to position [0, 0]
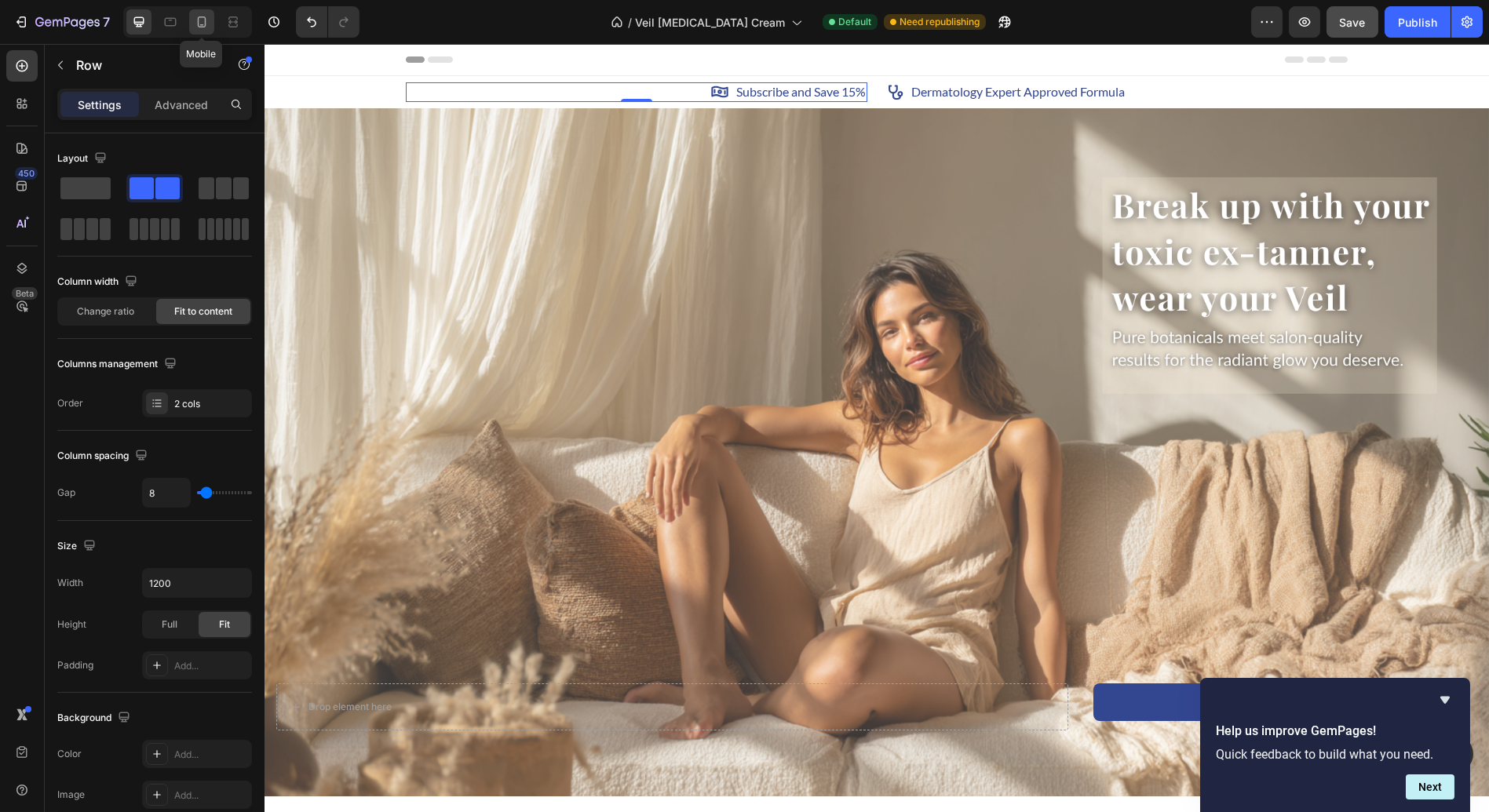
click at [199, 30] on div at bounding box center [201, 22] width 25 height 25
type input "4"
type input "100%"
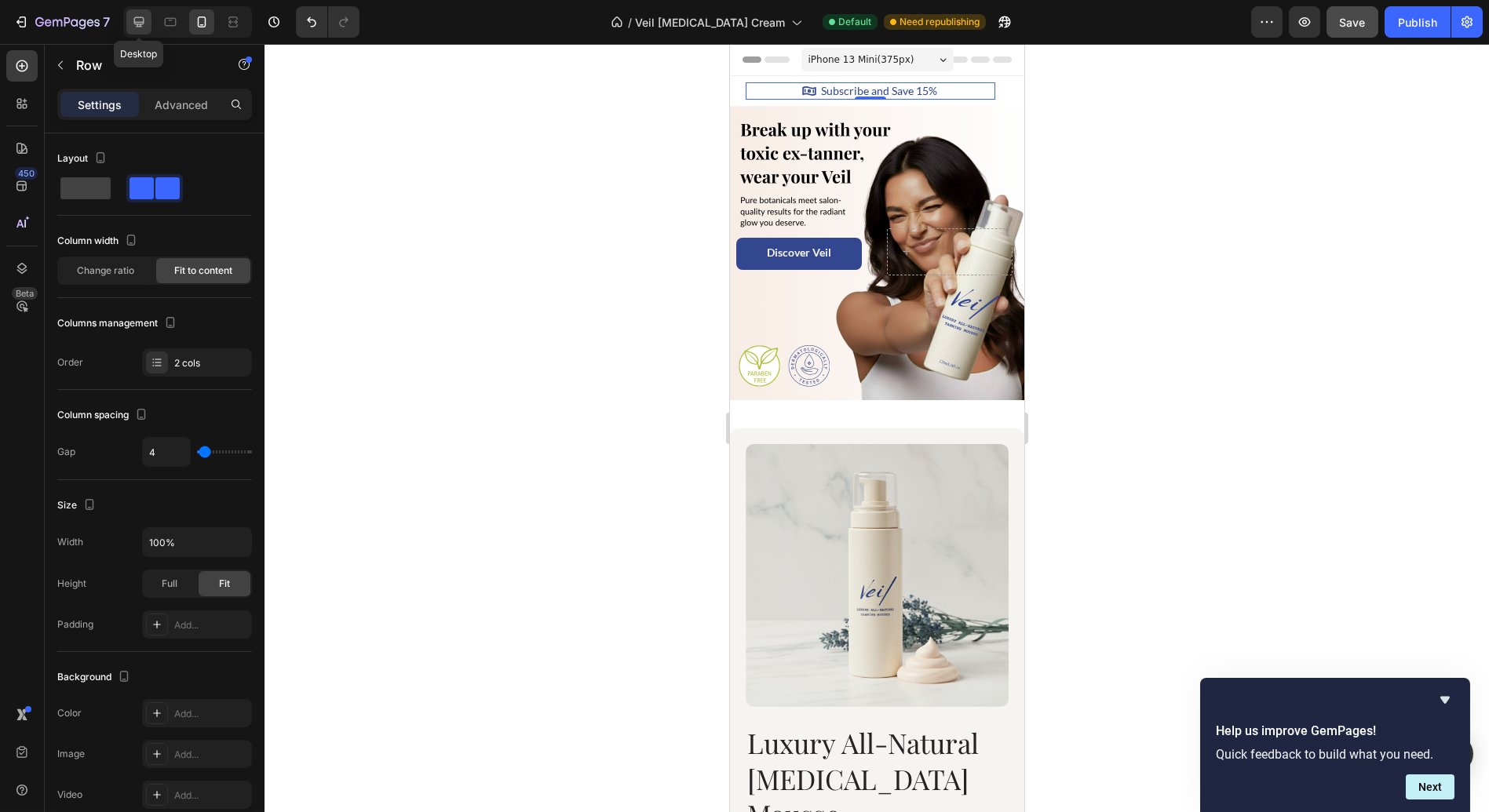
click at [140, 27] on icon at bounding box center [139, 22] width 10 height 10
type input "8"
type input "1200"
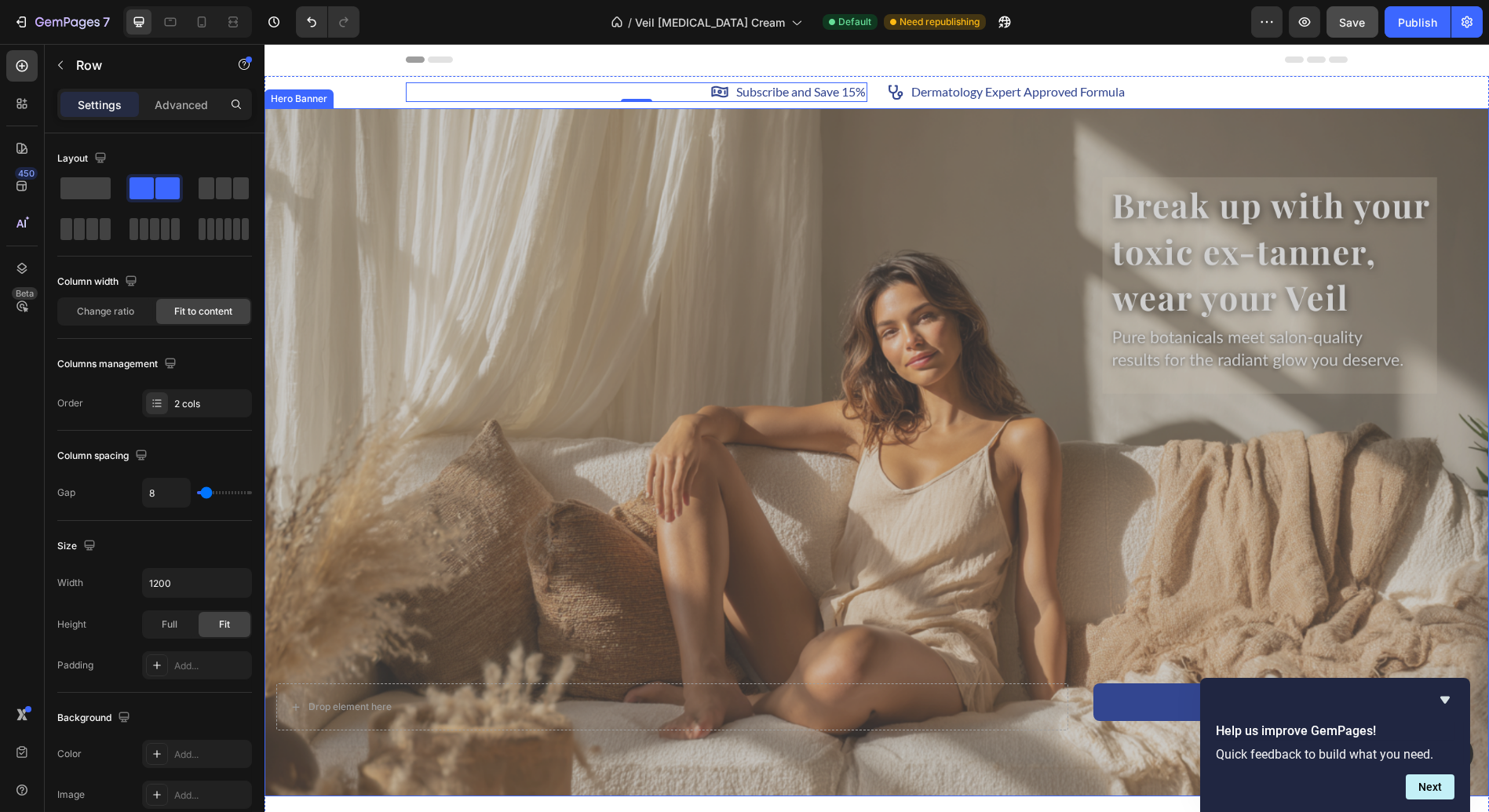
scroll to position [16, 0]
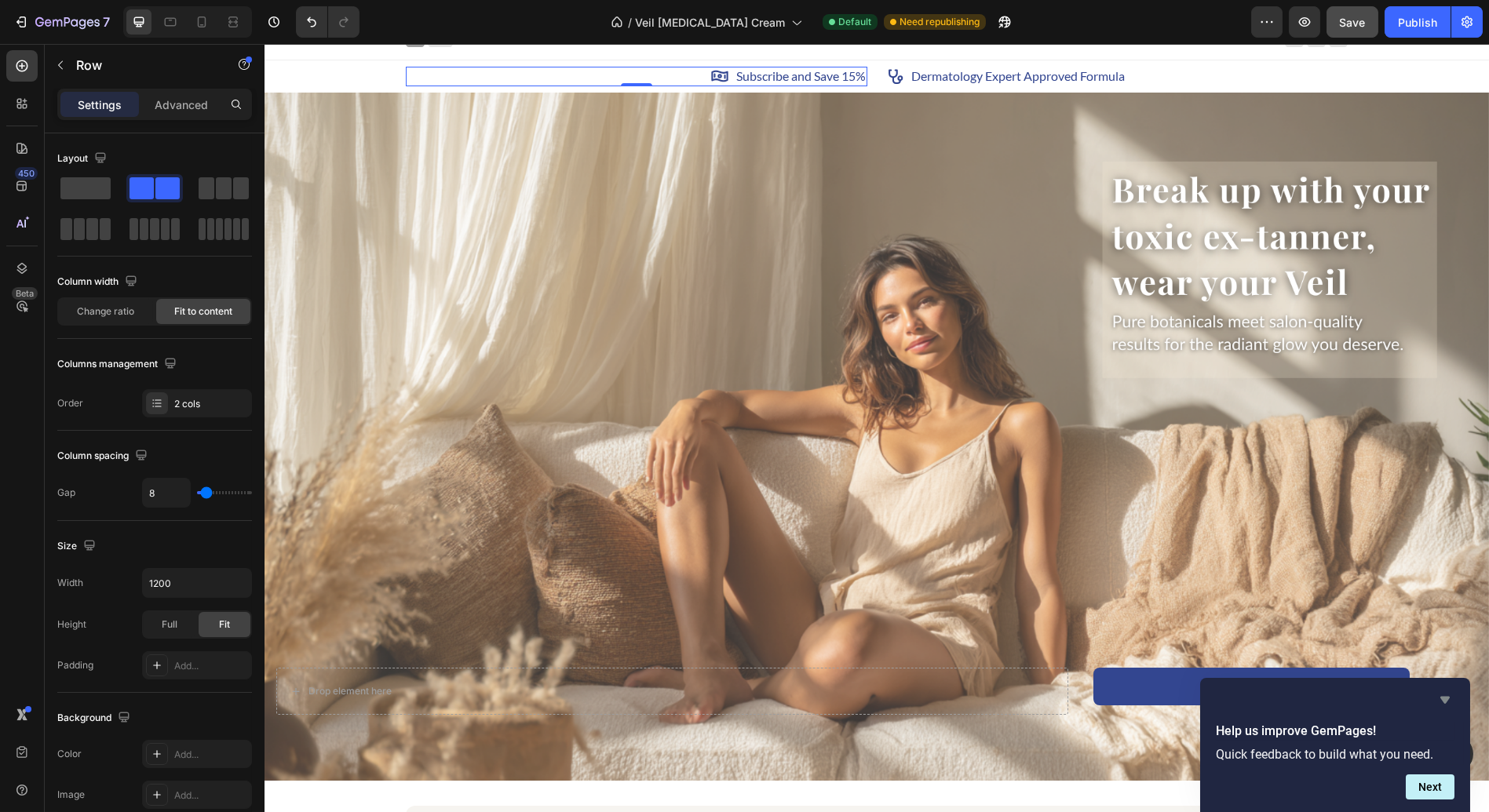
click at [1451, 695] on icon "Hide survey" at bounding box center [1445, 700] width 19 height 19
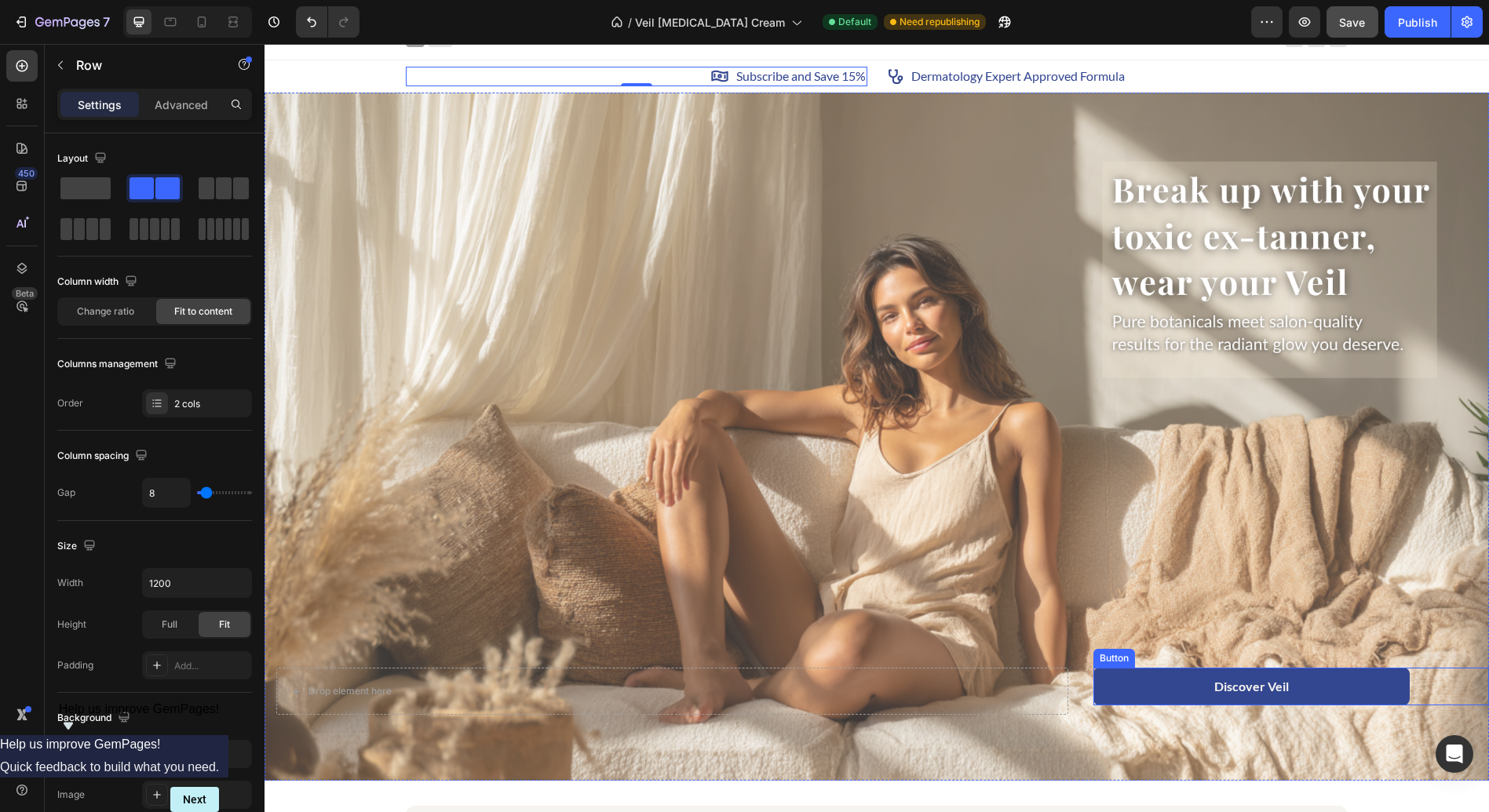
click at [1181, 687] on button "Discover Veil" at bounding box center [1251, 686] width 317 height 37
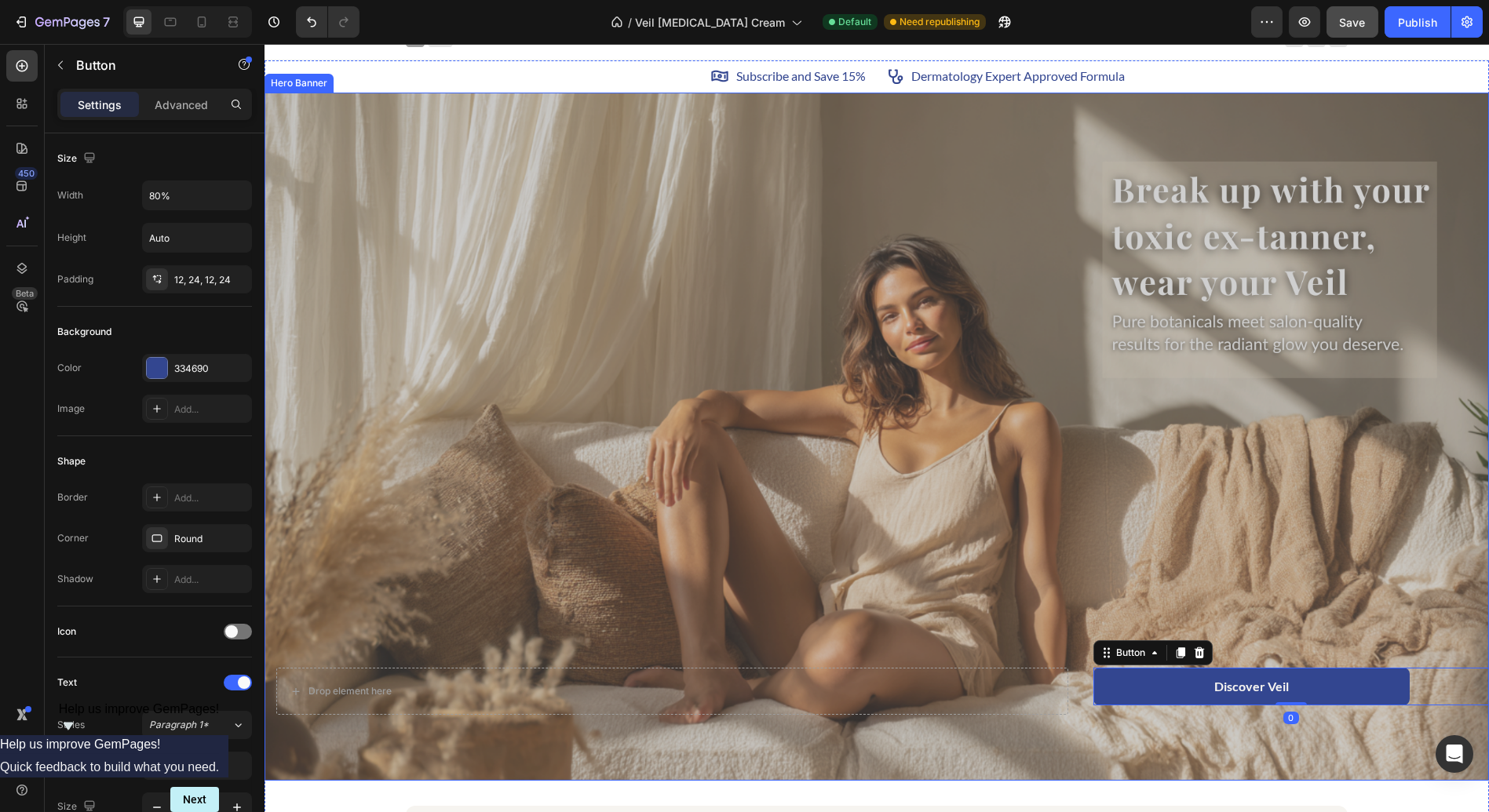
click at [662, 549] on div "Overlay" at bounding box center [876, 437] width 1224 height 689
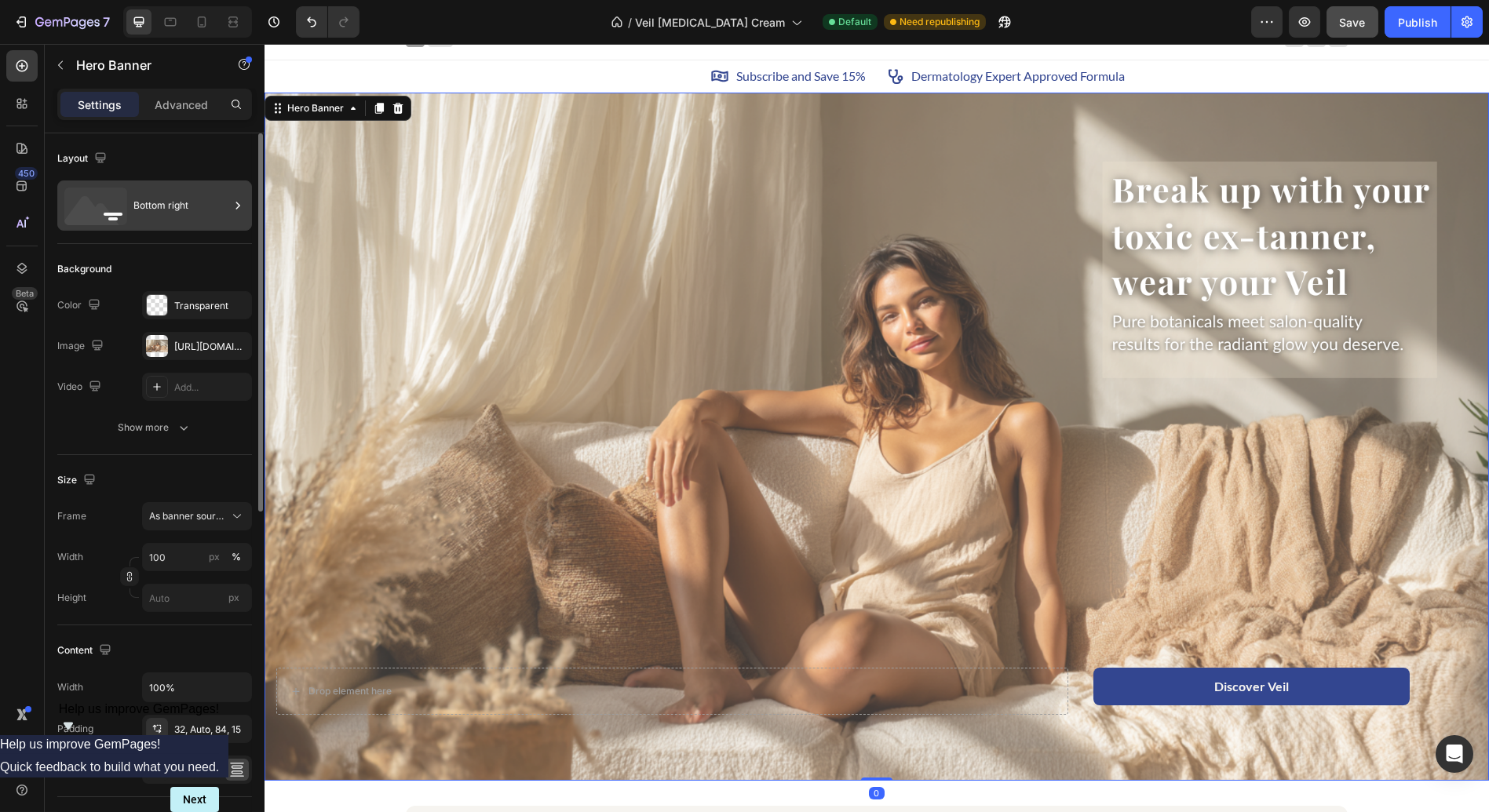
click at [183, 193] on div "Bottom right" at bounding box center [181, 205] width 96 height 36
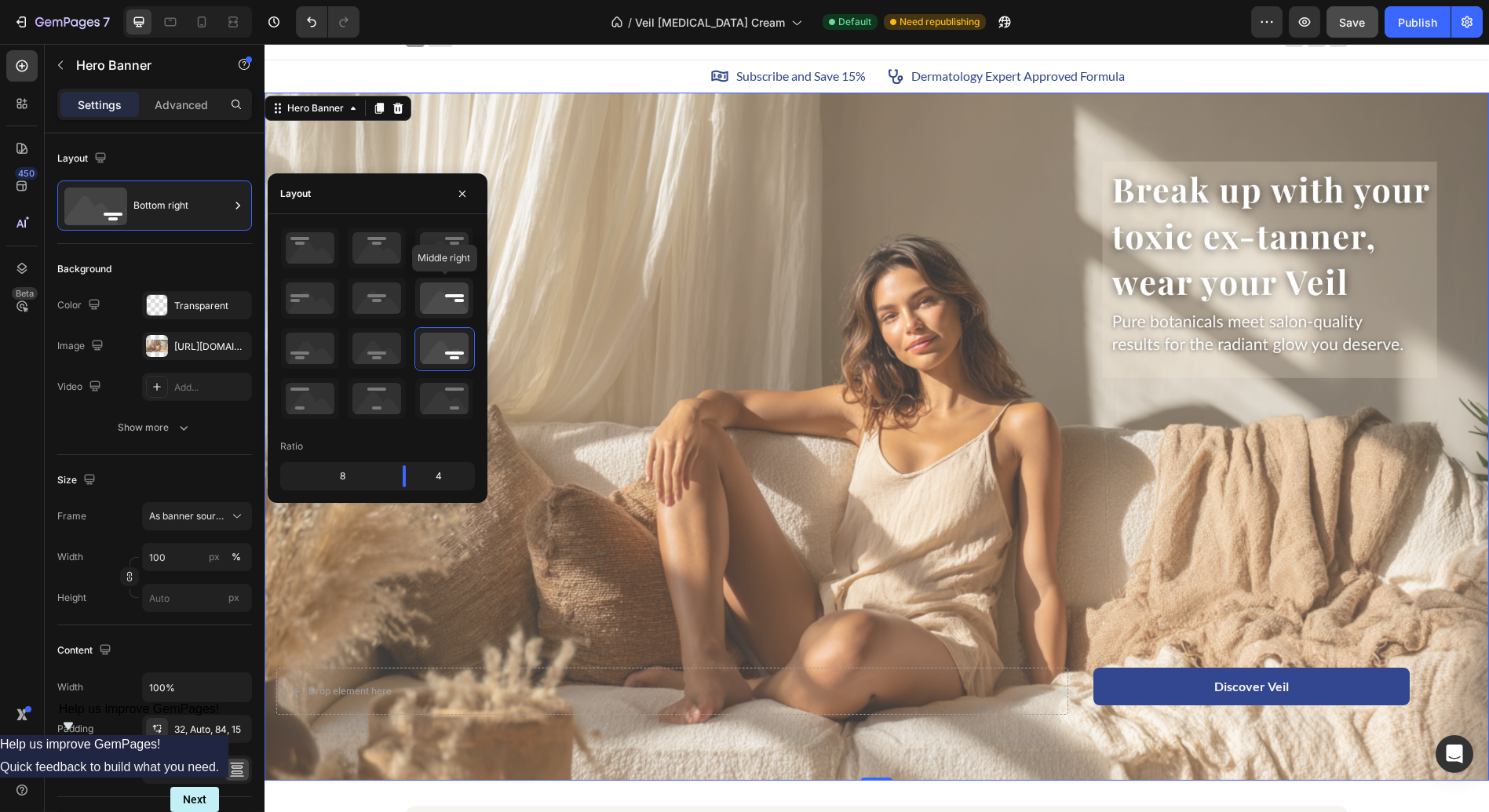
click at [443, 304] on icon at bounding box center [443, 297] width 58 height 40
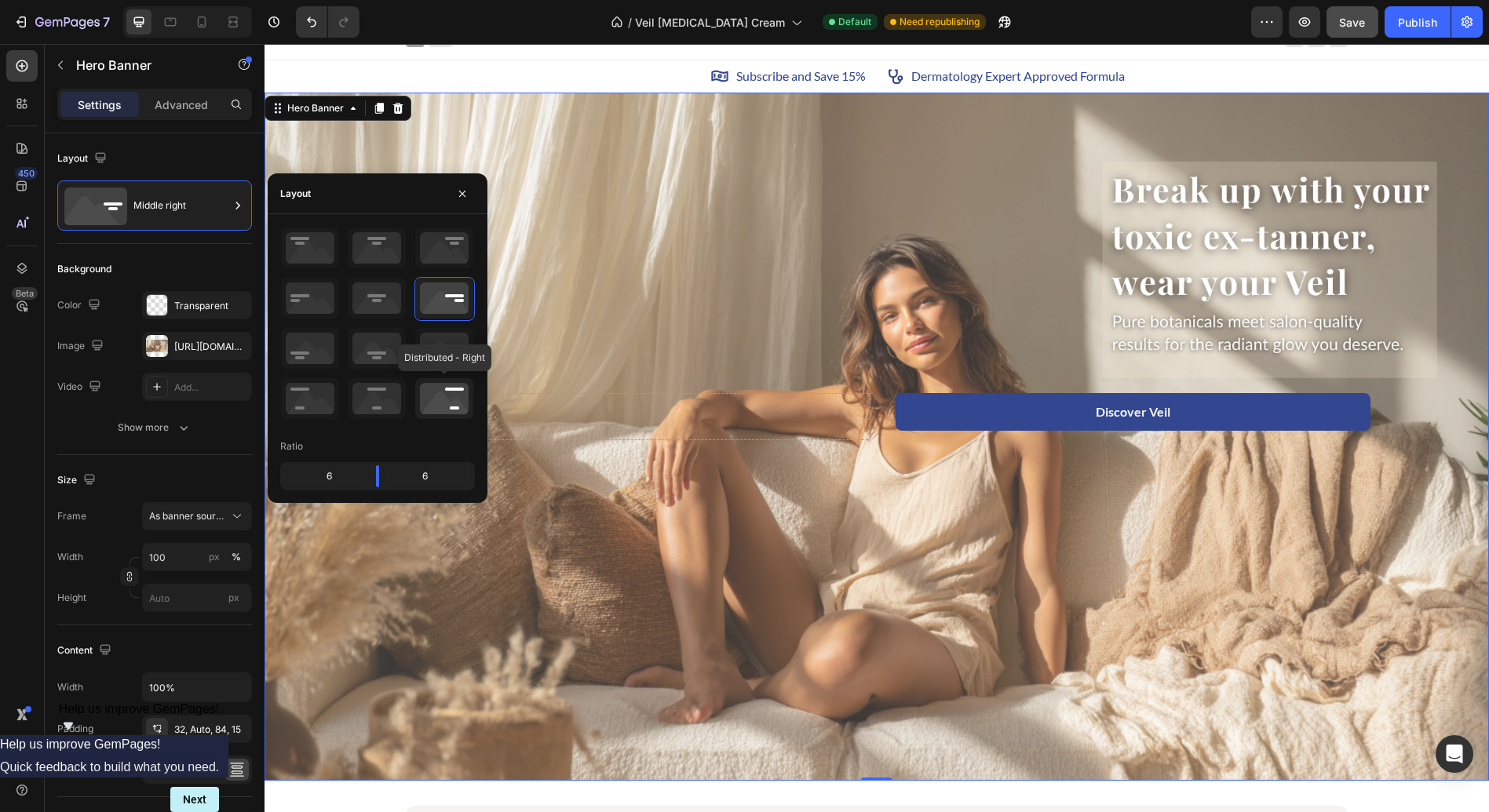
click at [453, 402] on icon at bounding box center [443, 398] width 58 height 40
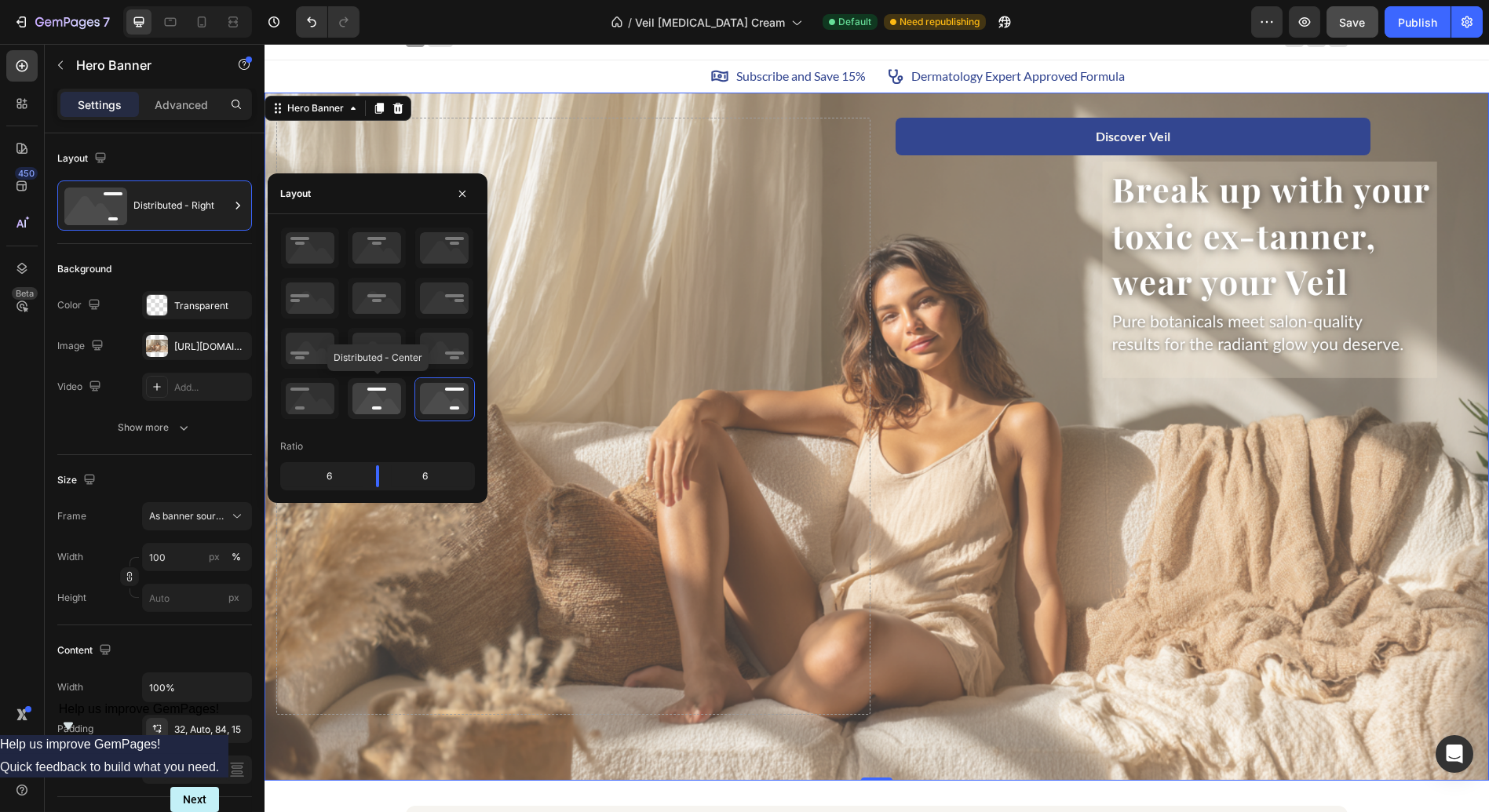
click at [388, 390] on icon at bounding box center [376, 398] width 58 height 40
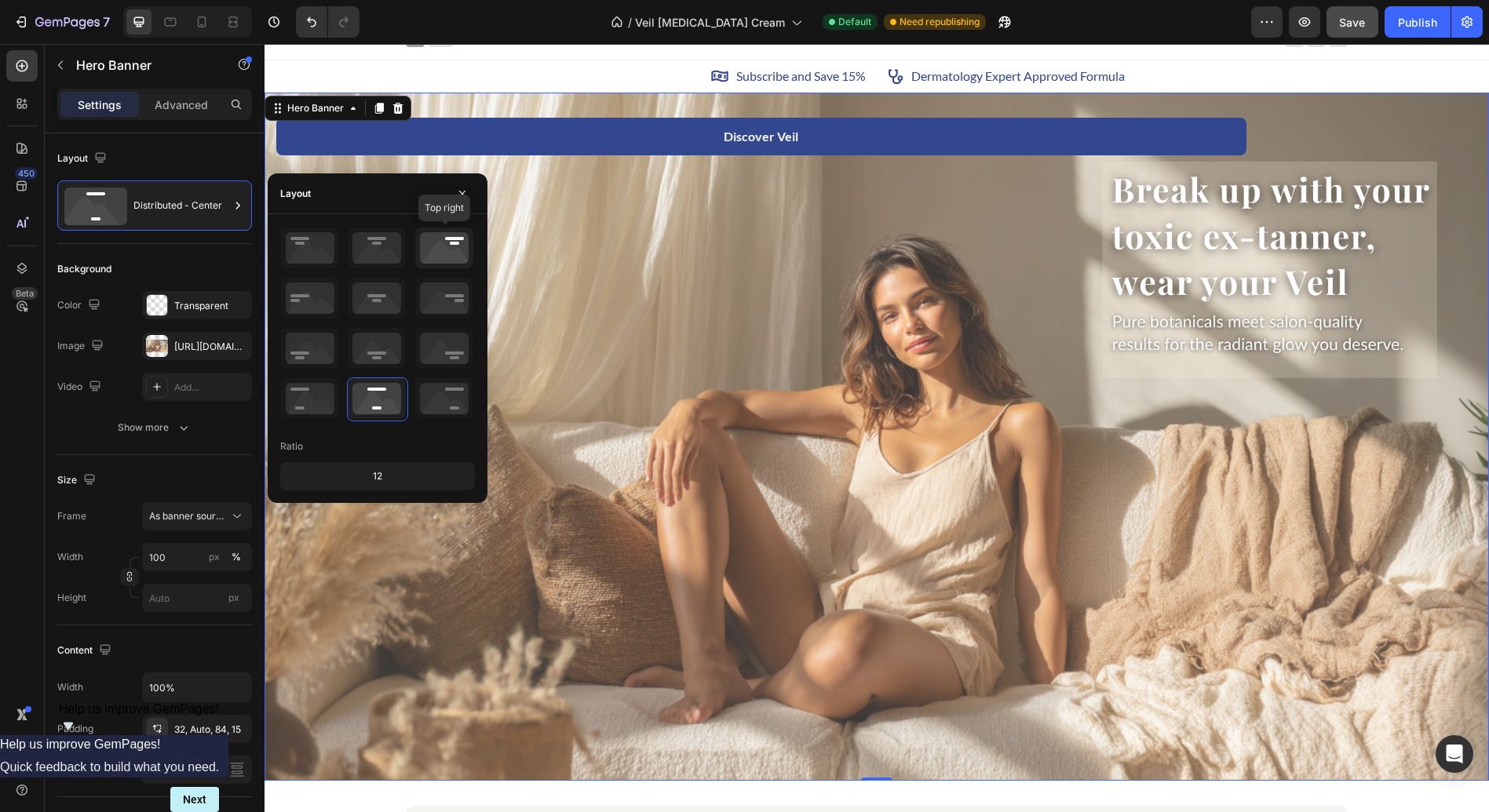
click at [453, 255] on icon at bounding box center [443, 247] width 58 height 40
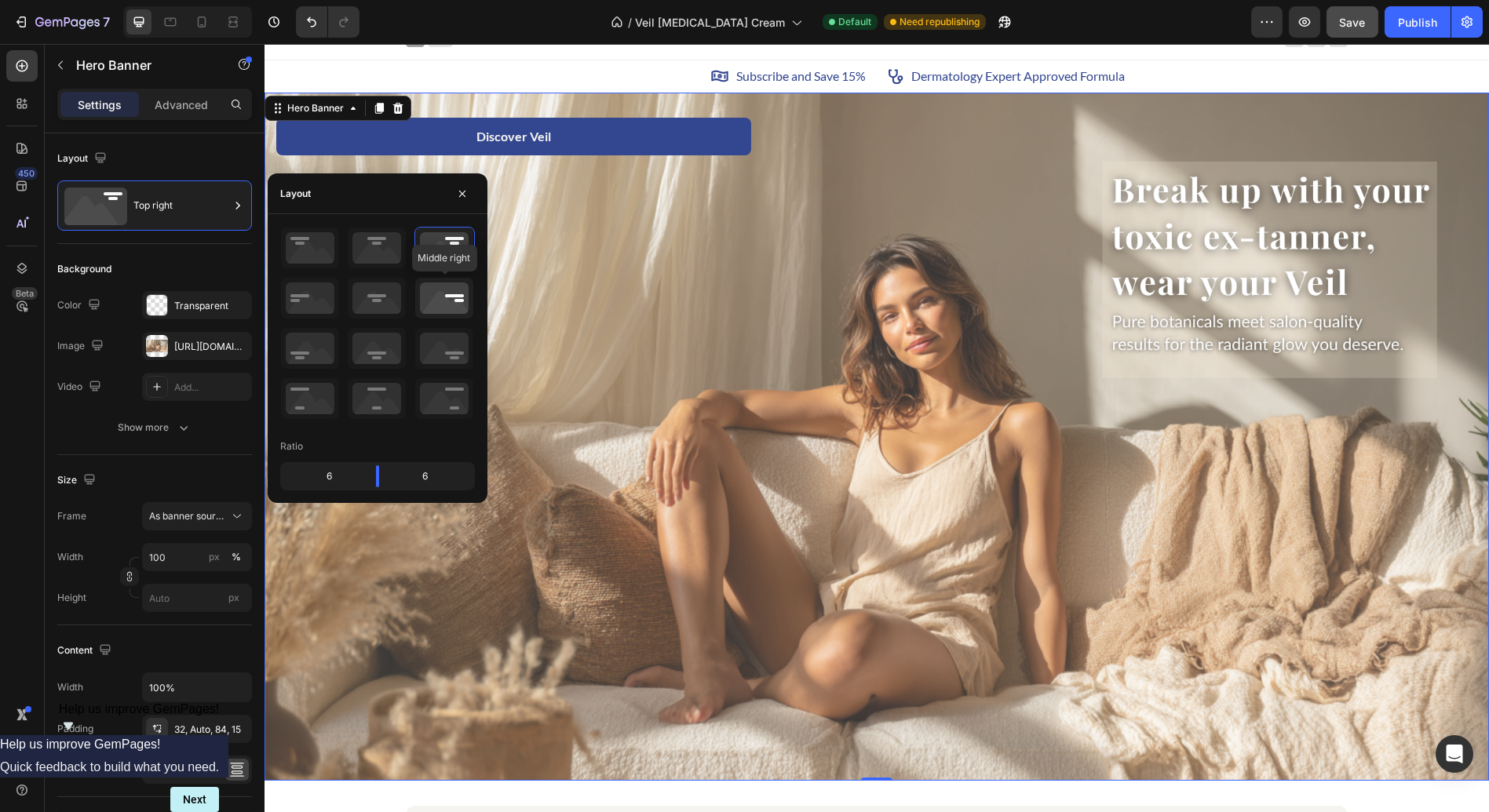
click at [448, 294] on icon at bounding box center [443, 297] width 58 height 40
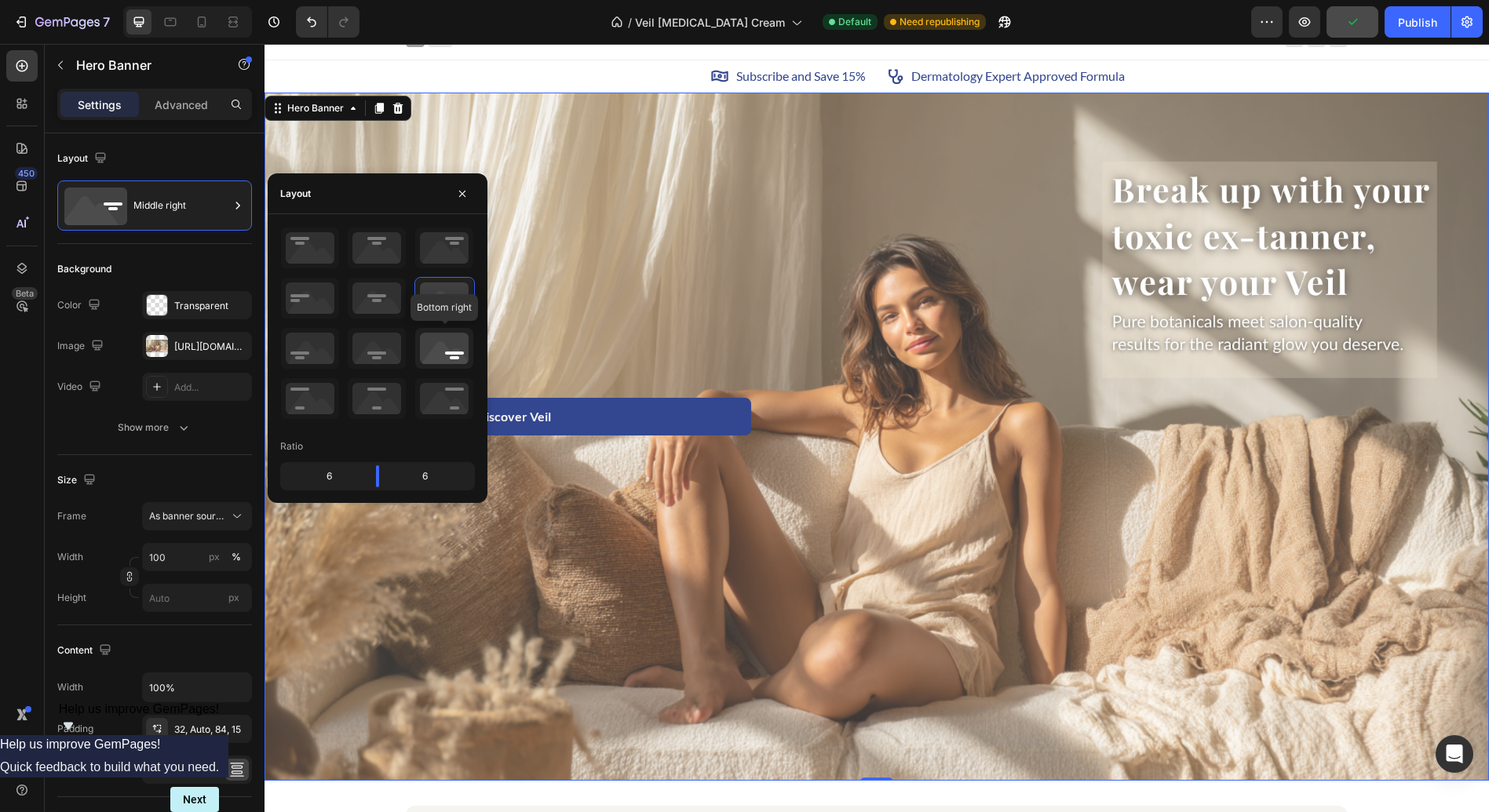
click at [447, 344] on icon at bounding box center [443, 348] width 58 height 40
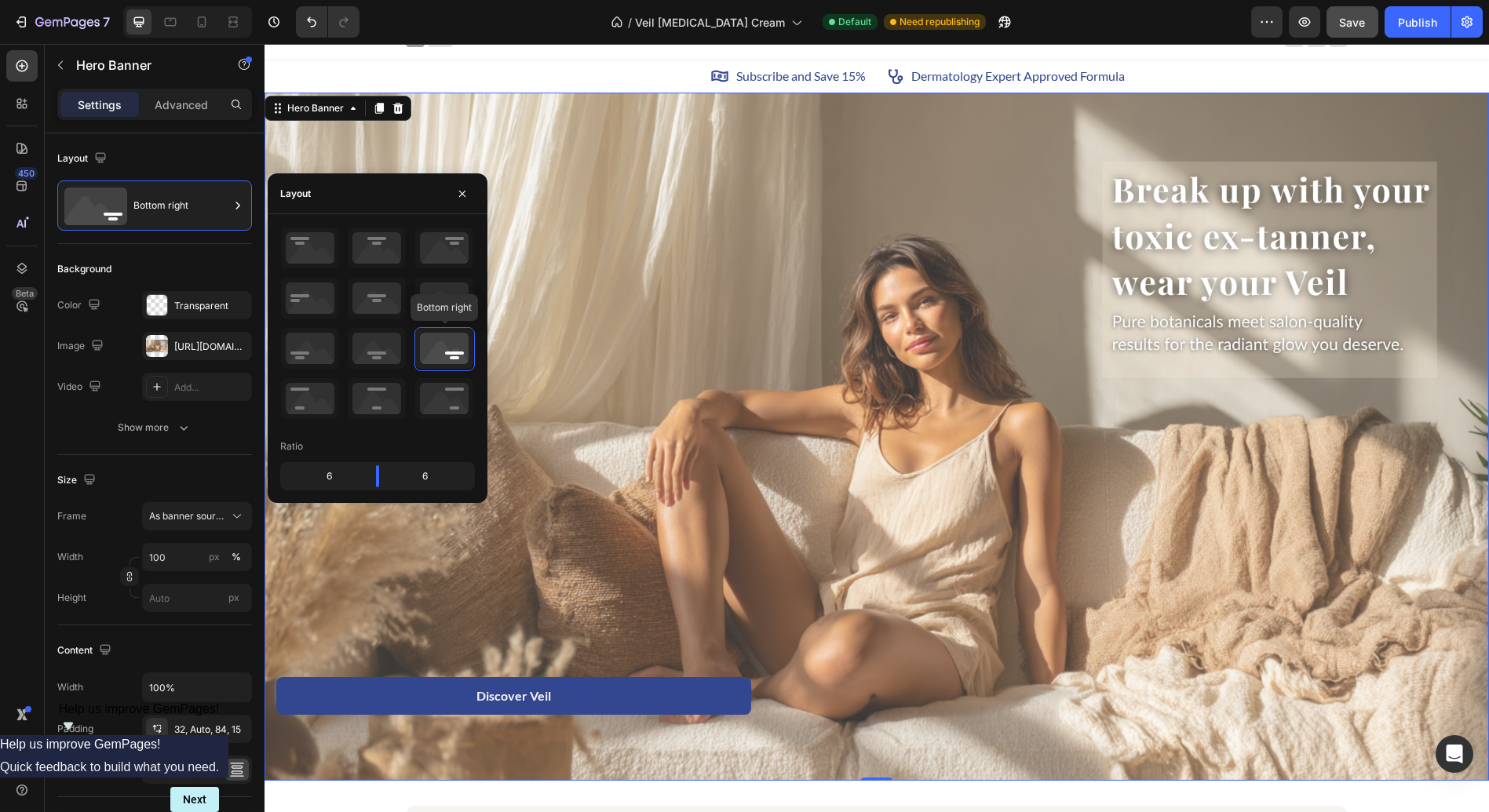
click at [451, 353] on icon at bounding box center [443, 348] width 58 height 40
click at [456, 288] on icon at bounding box center [443, 297] width 58 height 40
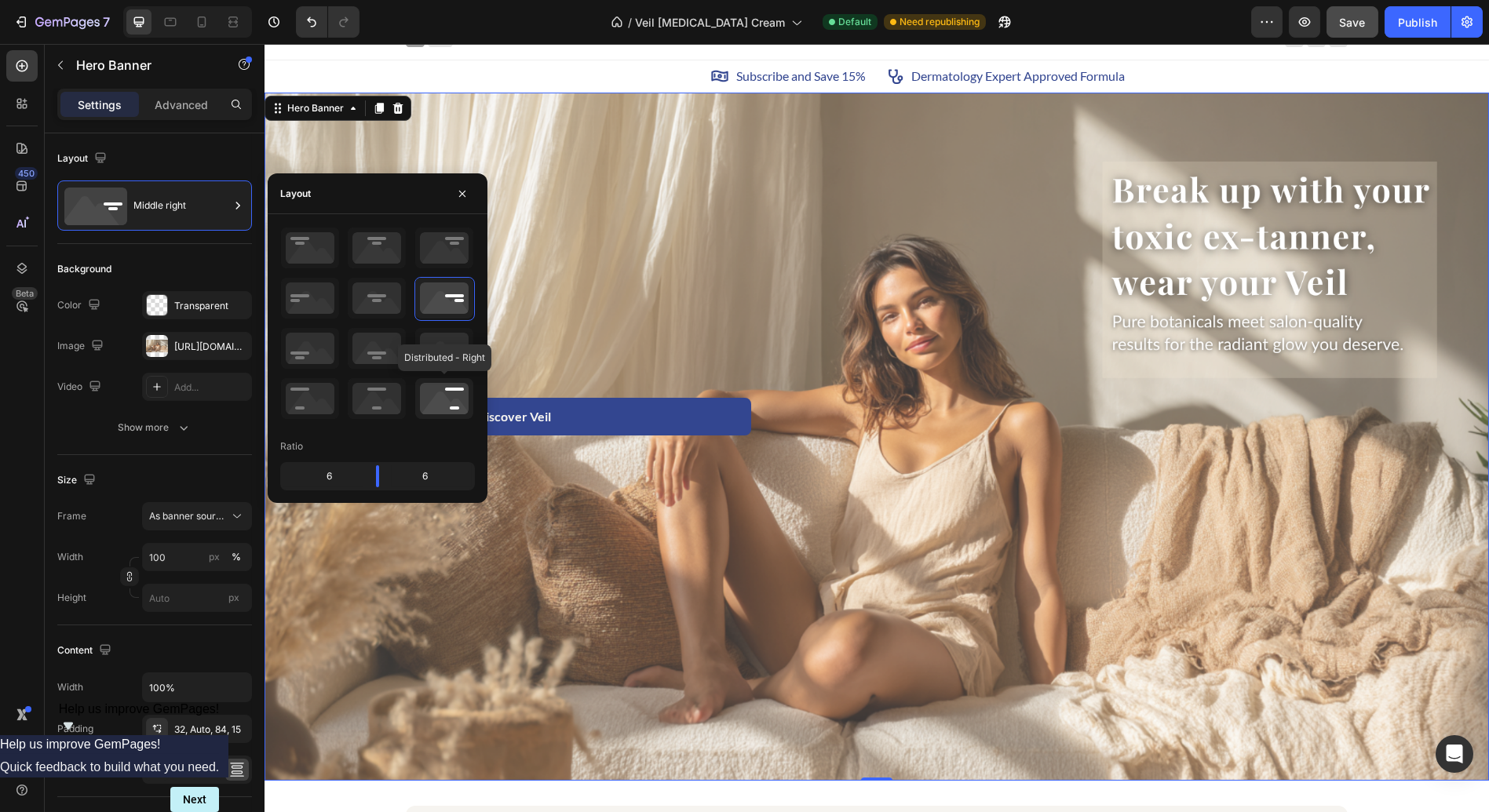
click at [436, 404] on icon at bounding box center [443, 398] width 58 height 40
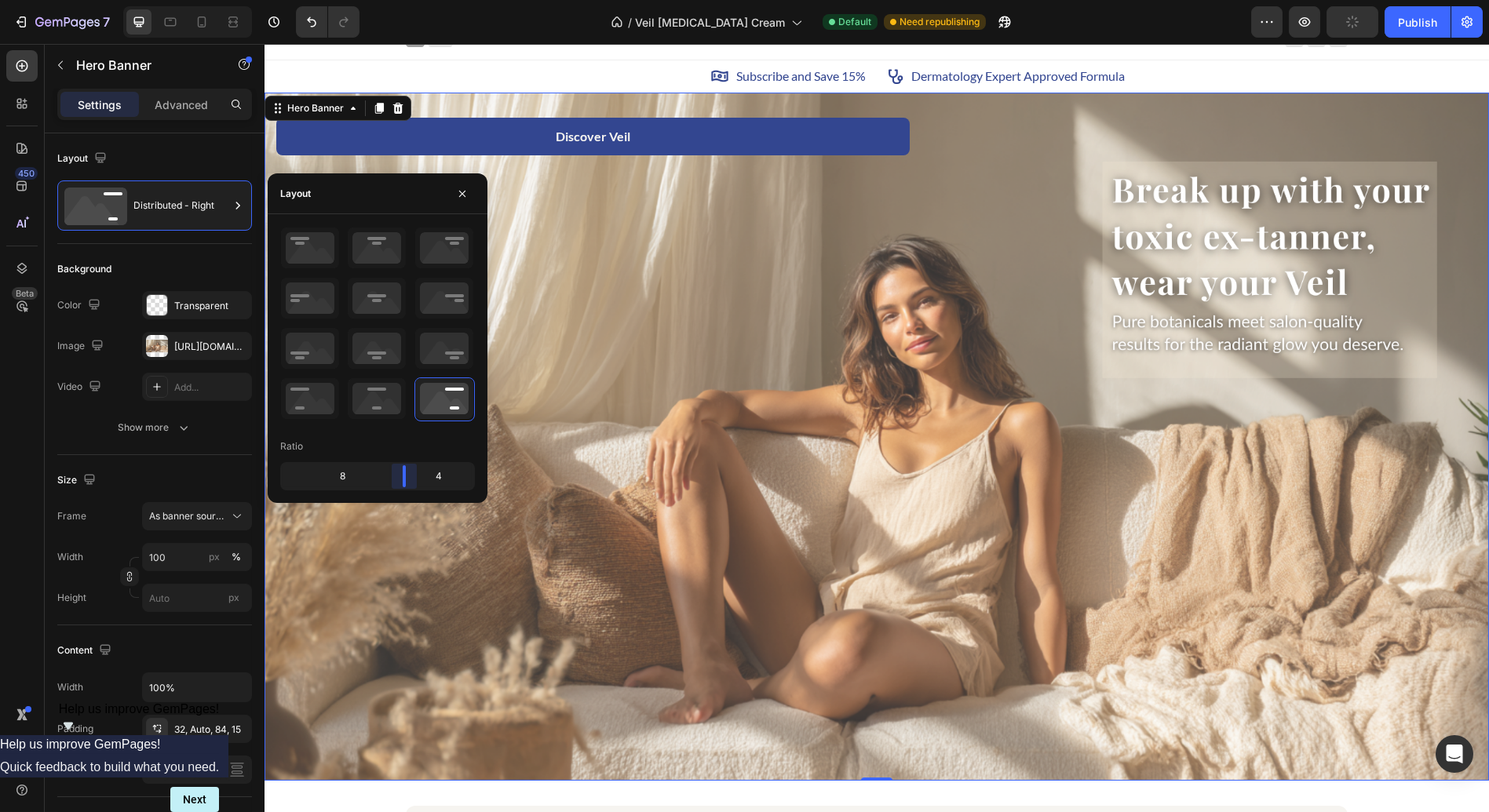
drag, startPoint x: 375, startPoint y: 480, endPoint x: 420, endPoint y: 485, distance: 45.3
click at [420, 0] on body "7 / Veil [MEDICAL_DATA] Cream Default Need republishing Preview Publish 450 Bet…" at bounding box center [744, 0] width 1489 height 0
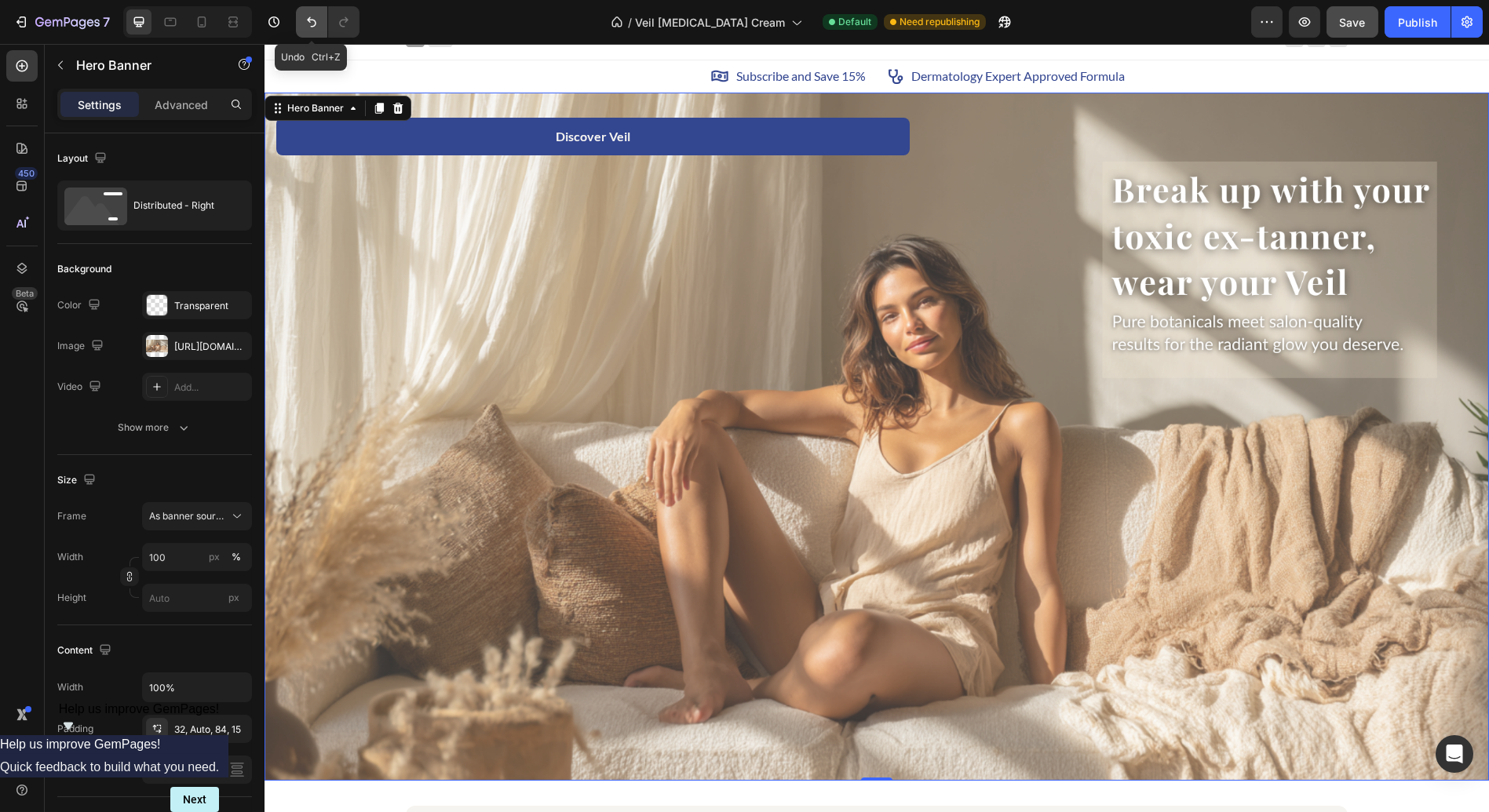
click at [307, 36] on button "Undo/Redo" at bounding box center [312, 22] width 32 height 32
click at [311, 29] on icon "Undo/Redo" at bounding box center [312, 22] width 16 height 16
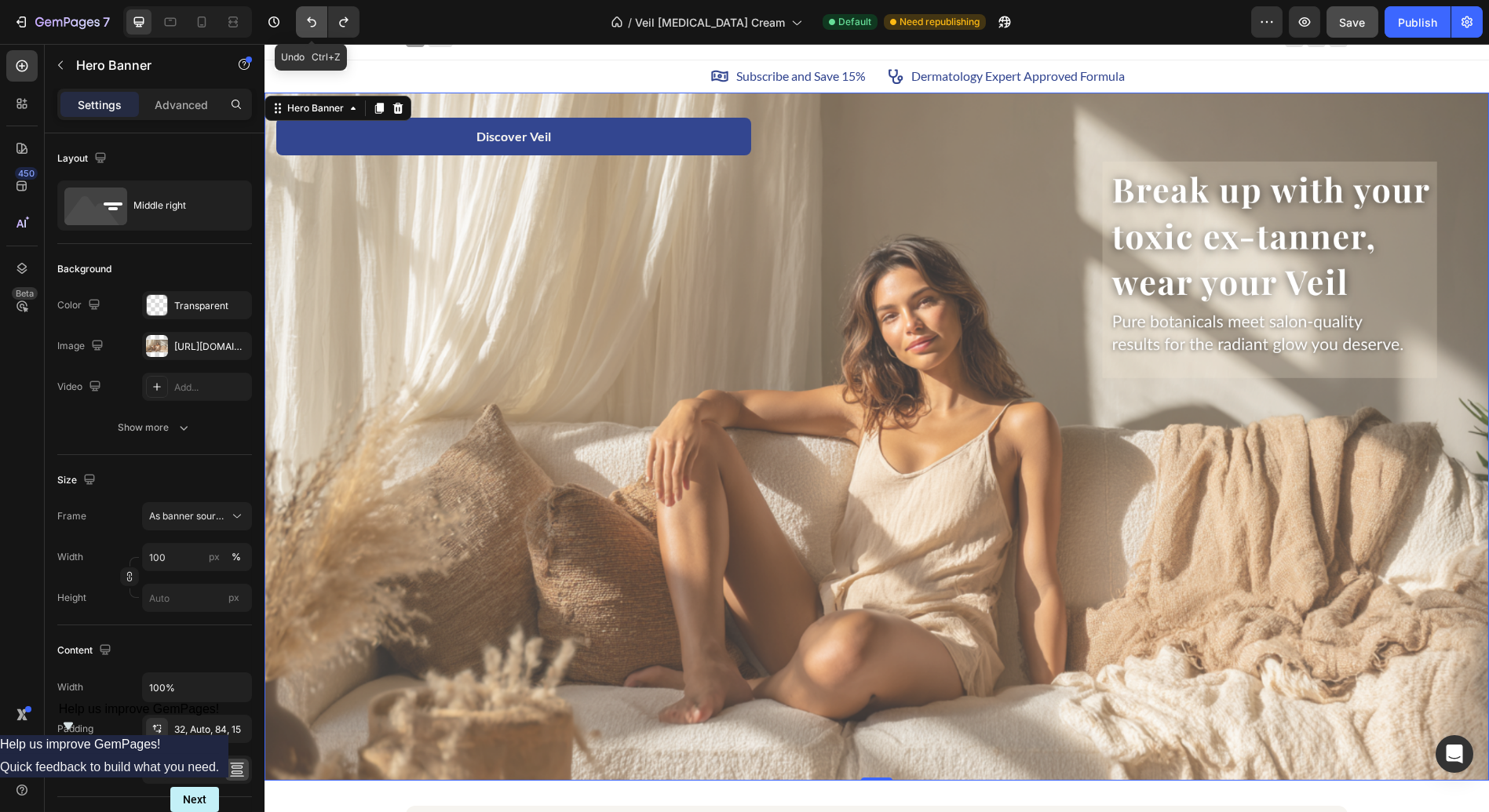
click at [311, 29] on icon "Undo/Redo" at bounding box center [312, 22] width 16 height 16
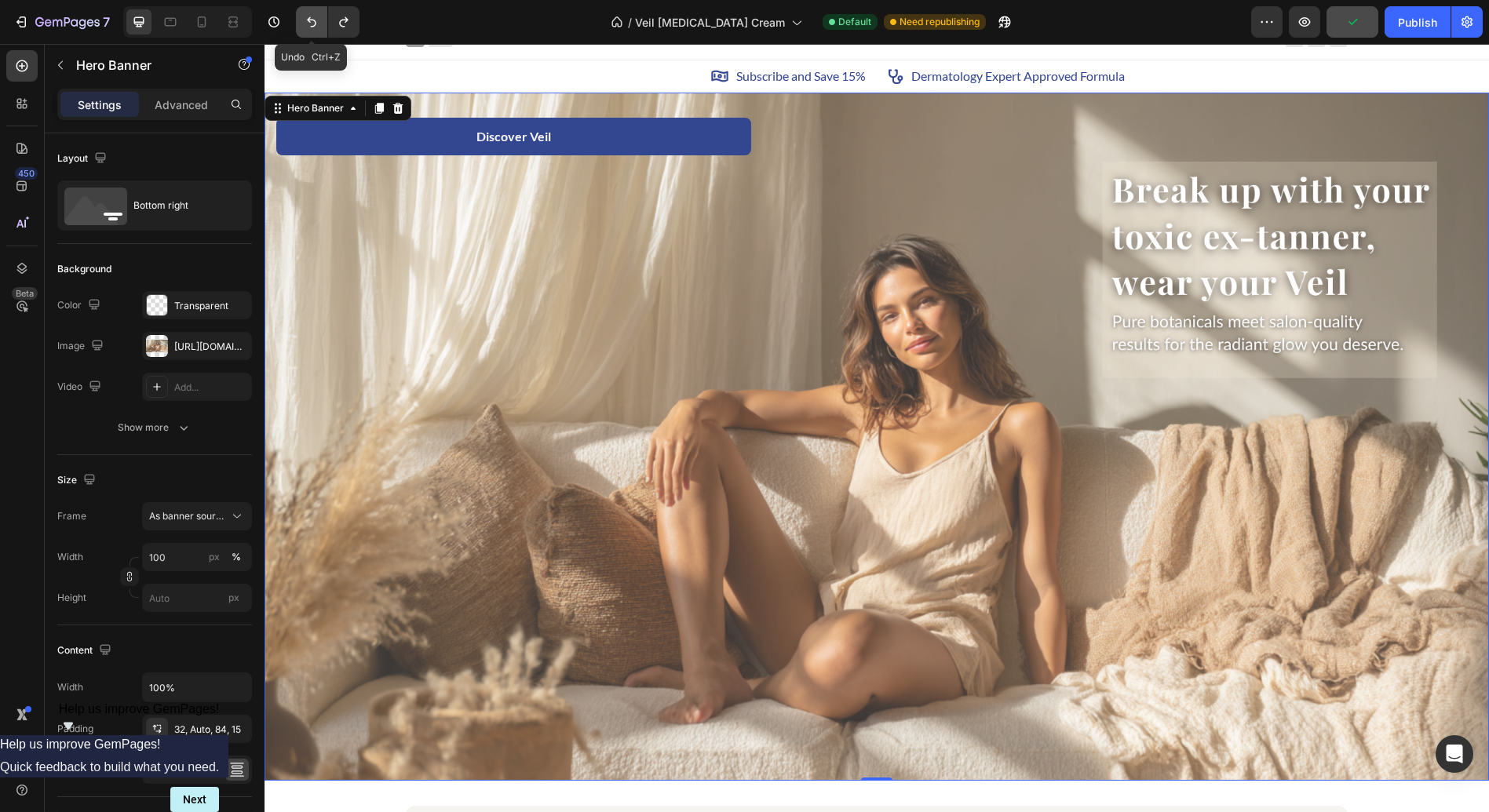
click at [311, 29] on icon "Undo/Redo" at bounding box center [312, 22] width 16 height 16
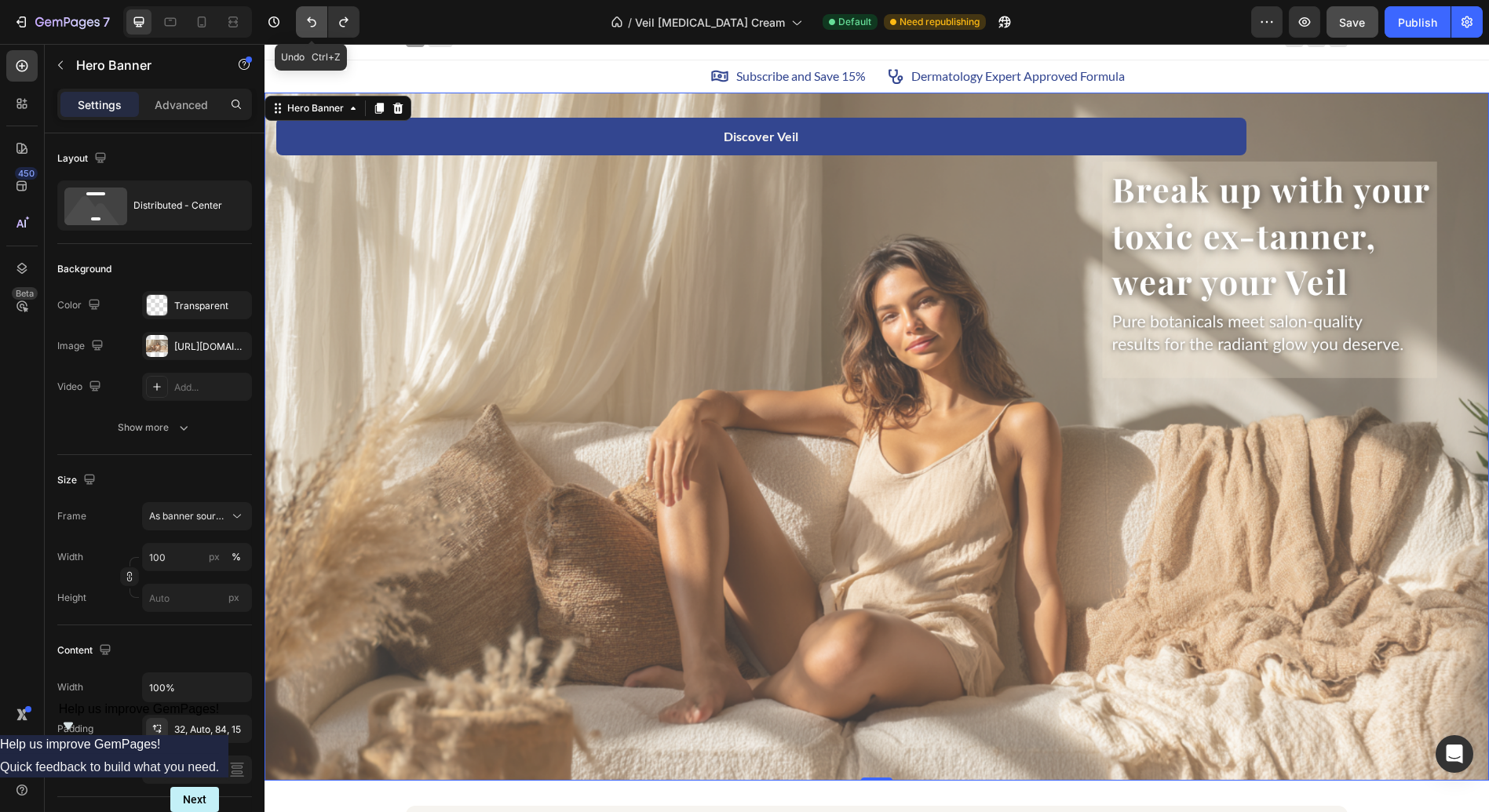
click at [311, 29] on icon "Undo/Redo" at bounding box center [312, 22] width 16 height 16
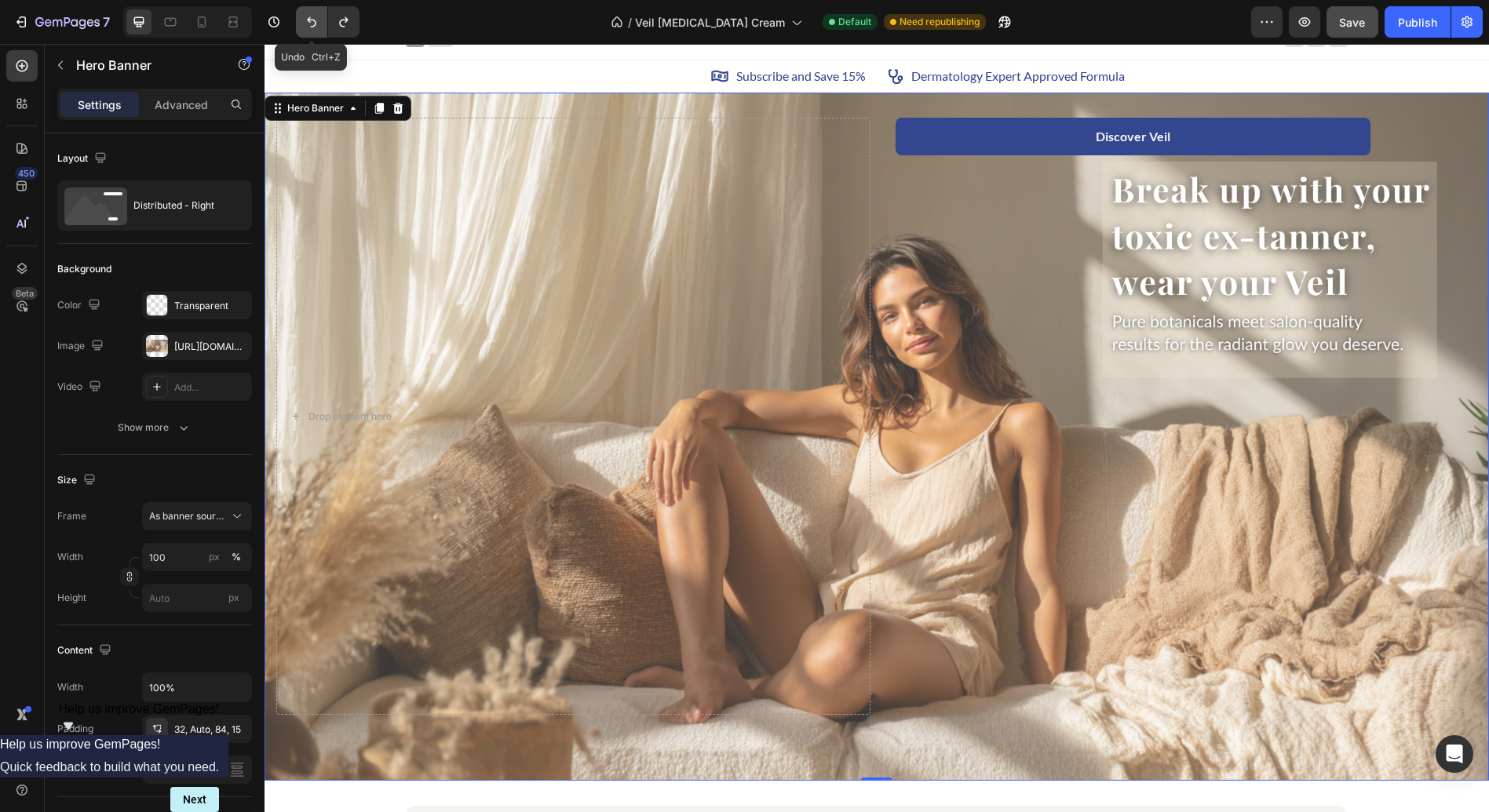
click at [311, 29] on icon "Undo/Redo" at bounding box center [312, 22] width 16 height 16
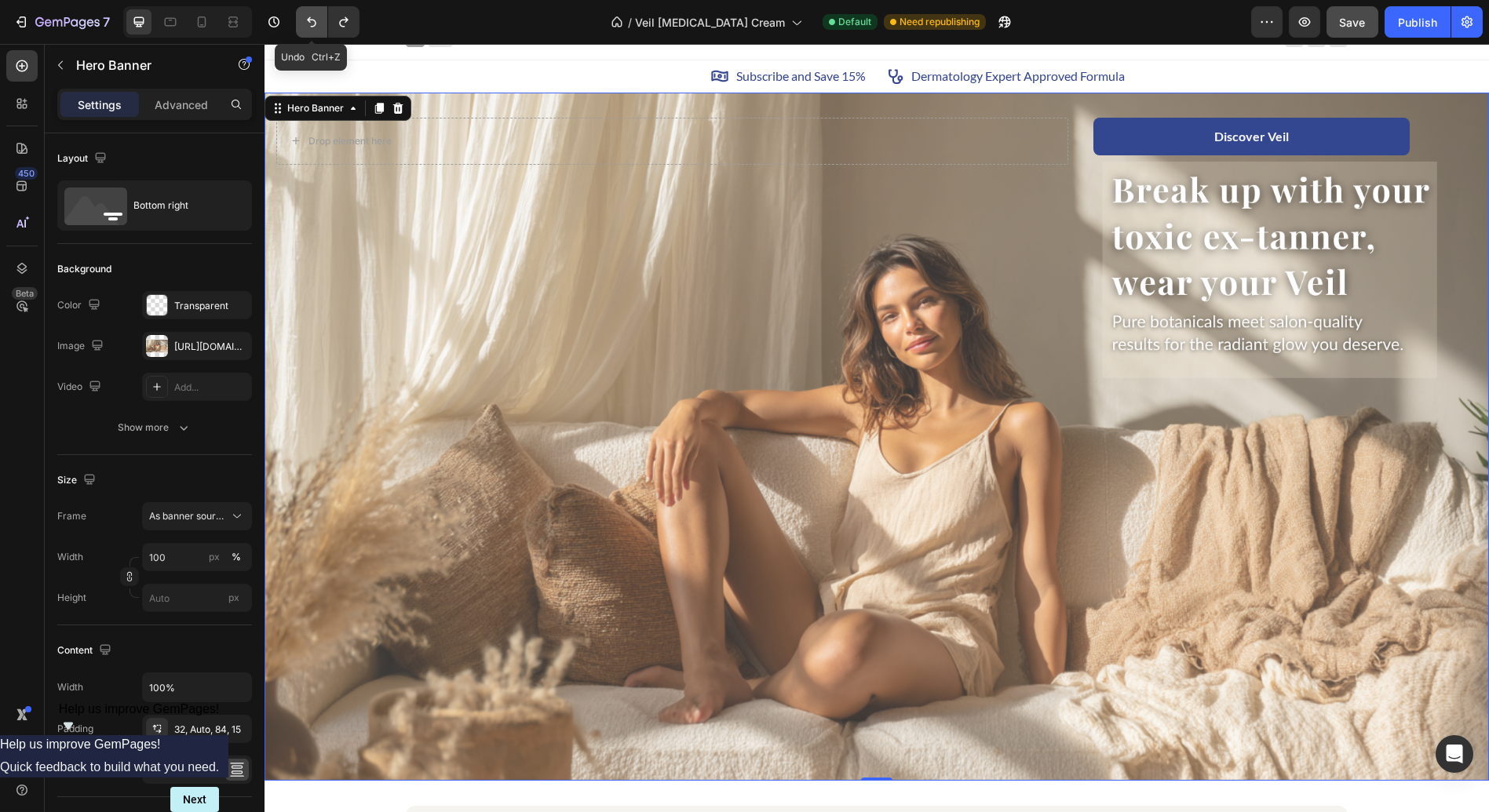
click at [311, 29] on icon "Undo/Redo" at bounding box center [312, 22] width 16 height 16
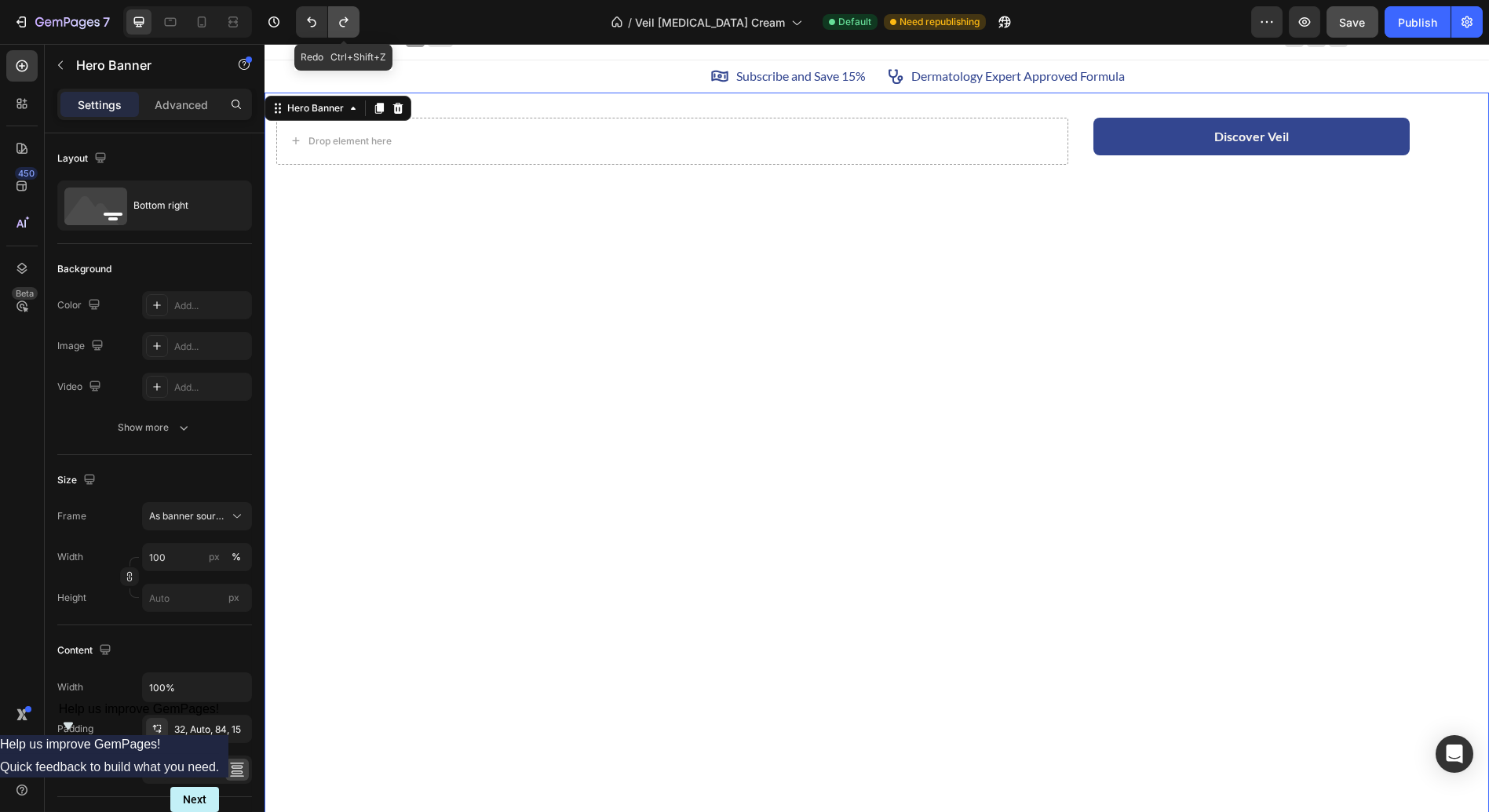
click at [351, 25] on button "Undo/Redo" at bounding box center [344, 22] width 32 height 32
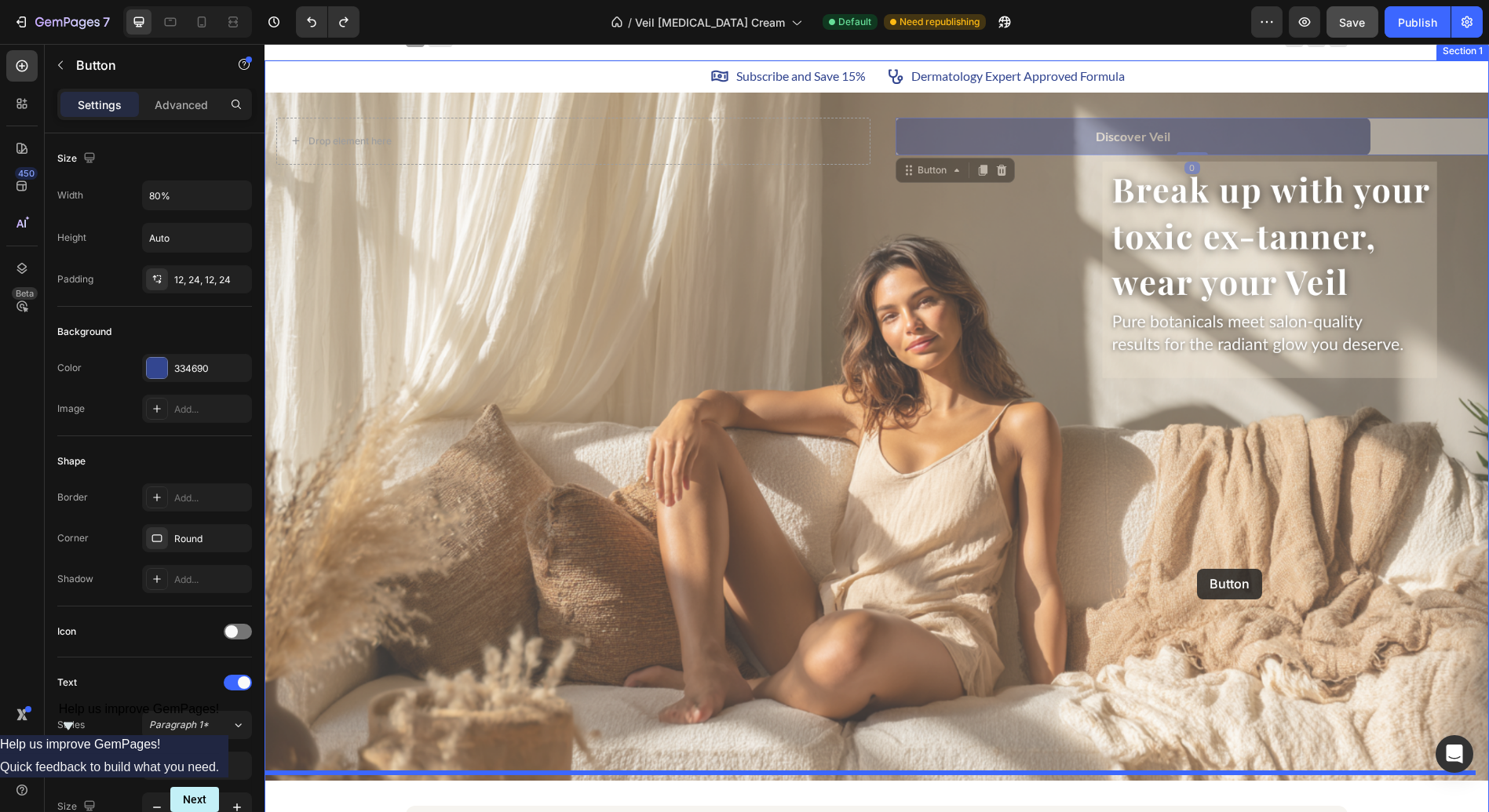
drag, startPoint x: 927, startPoint y: 131, endPoint x: 1197, endPoint y: 569, distance: 514.5
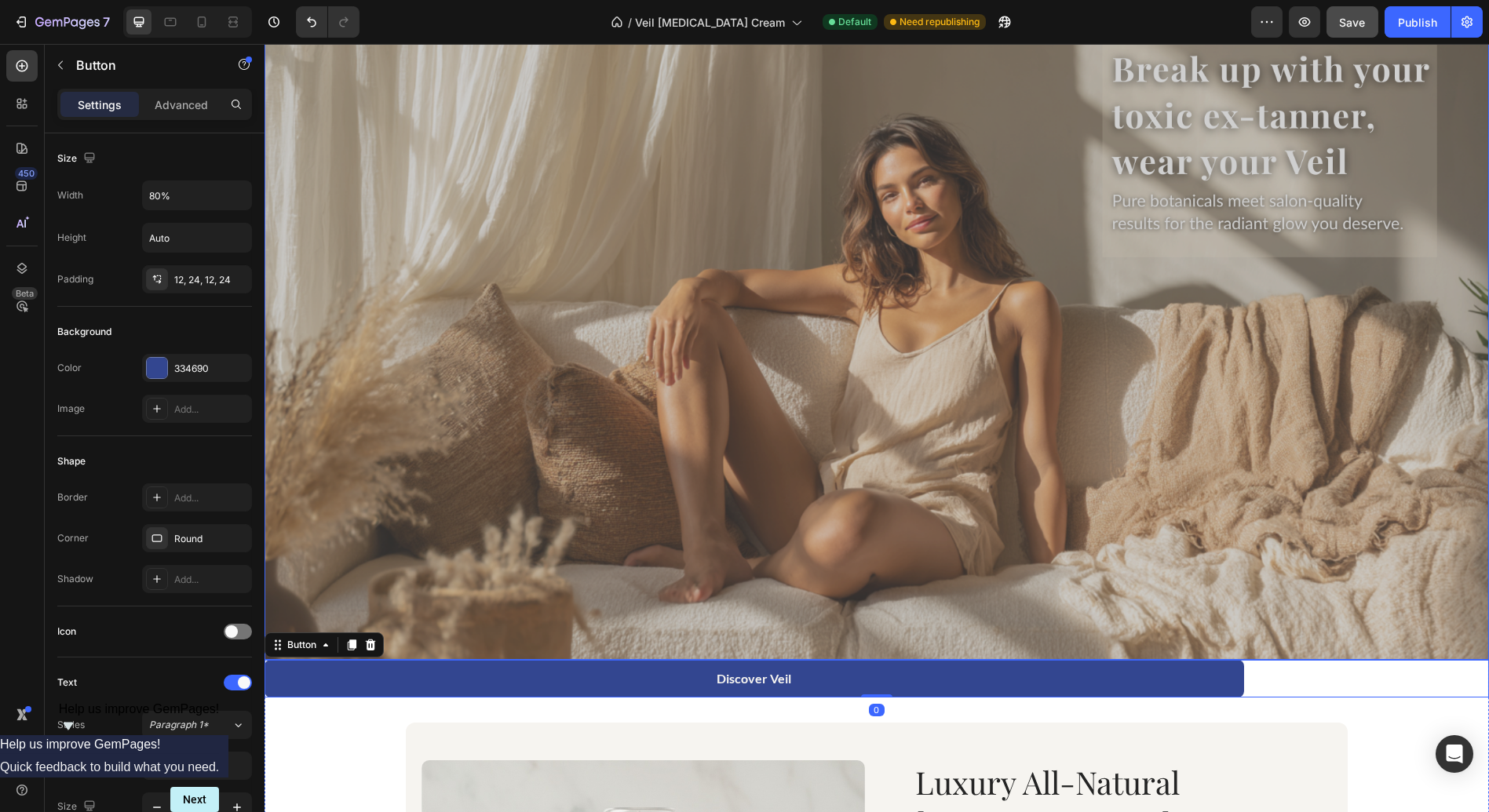
scroll to position [137, 0]
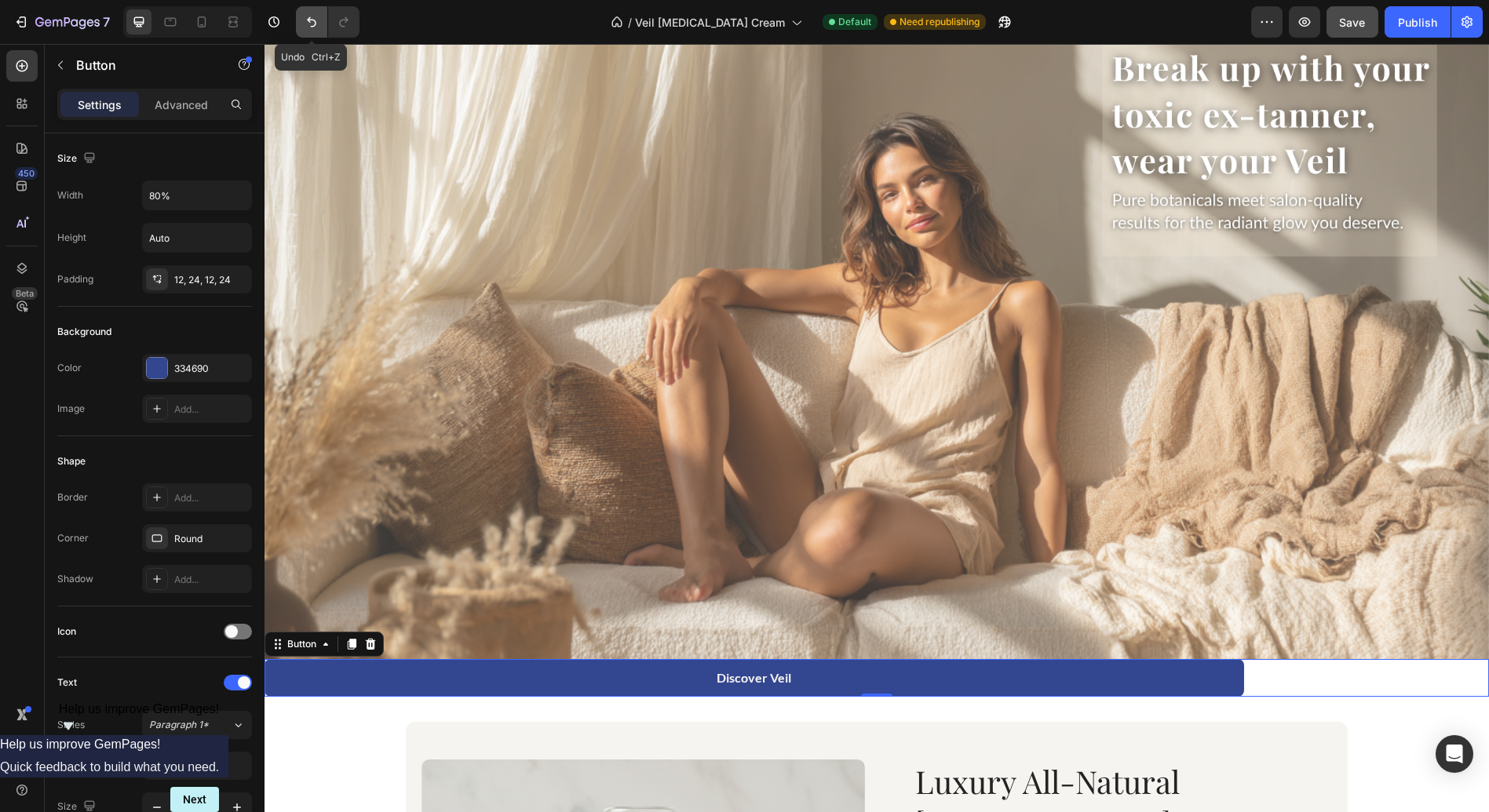
click at [311, 22] on icon "Undo/Redo" at bounding box center [312, 22] width 16 height 16
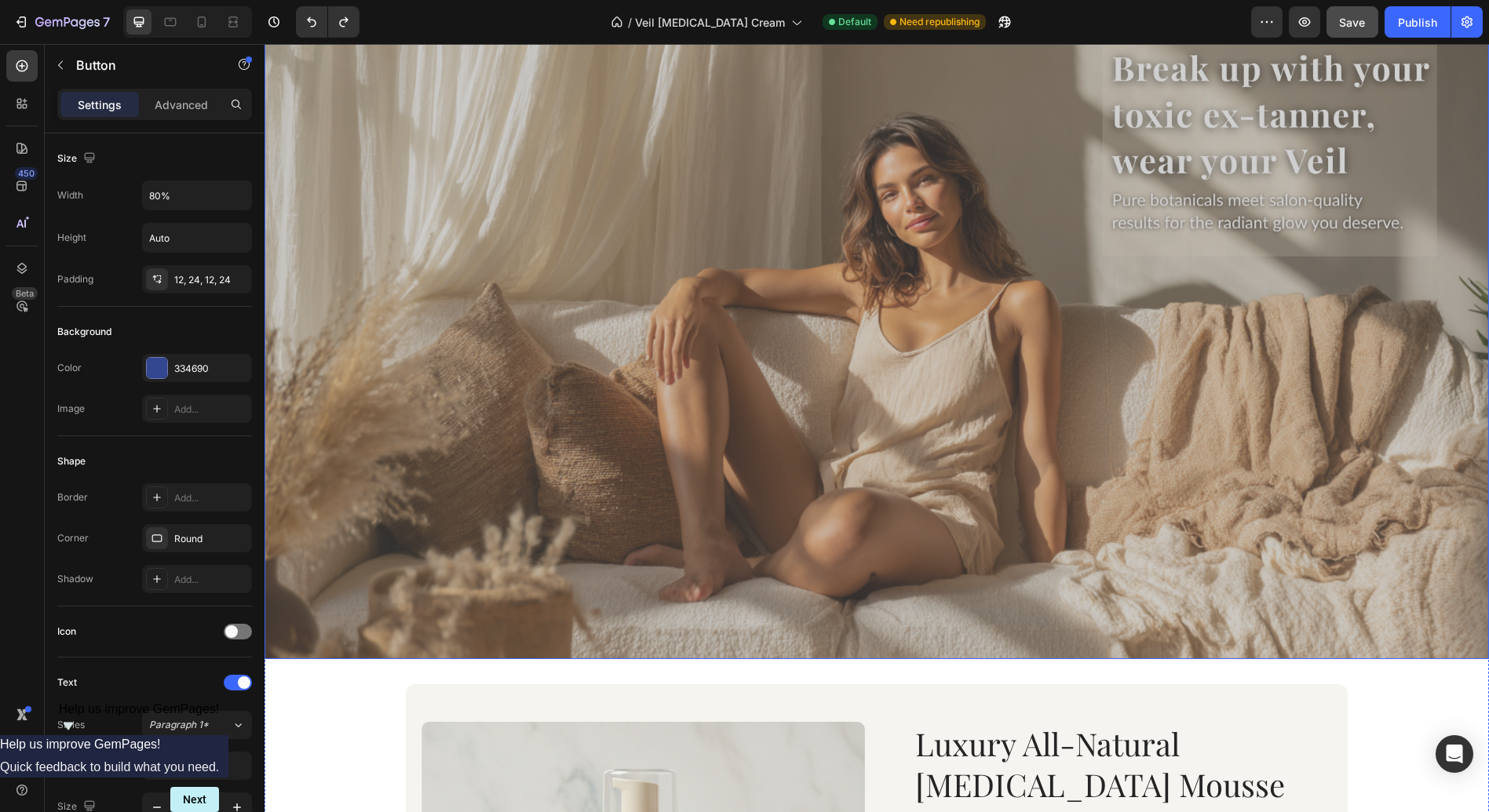
scroll to position [0, 0]
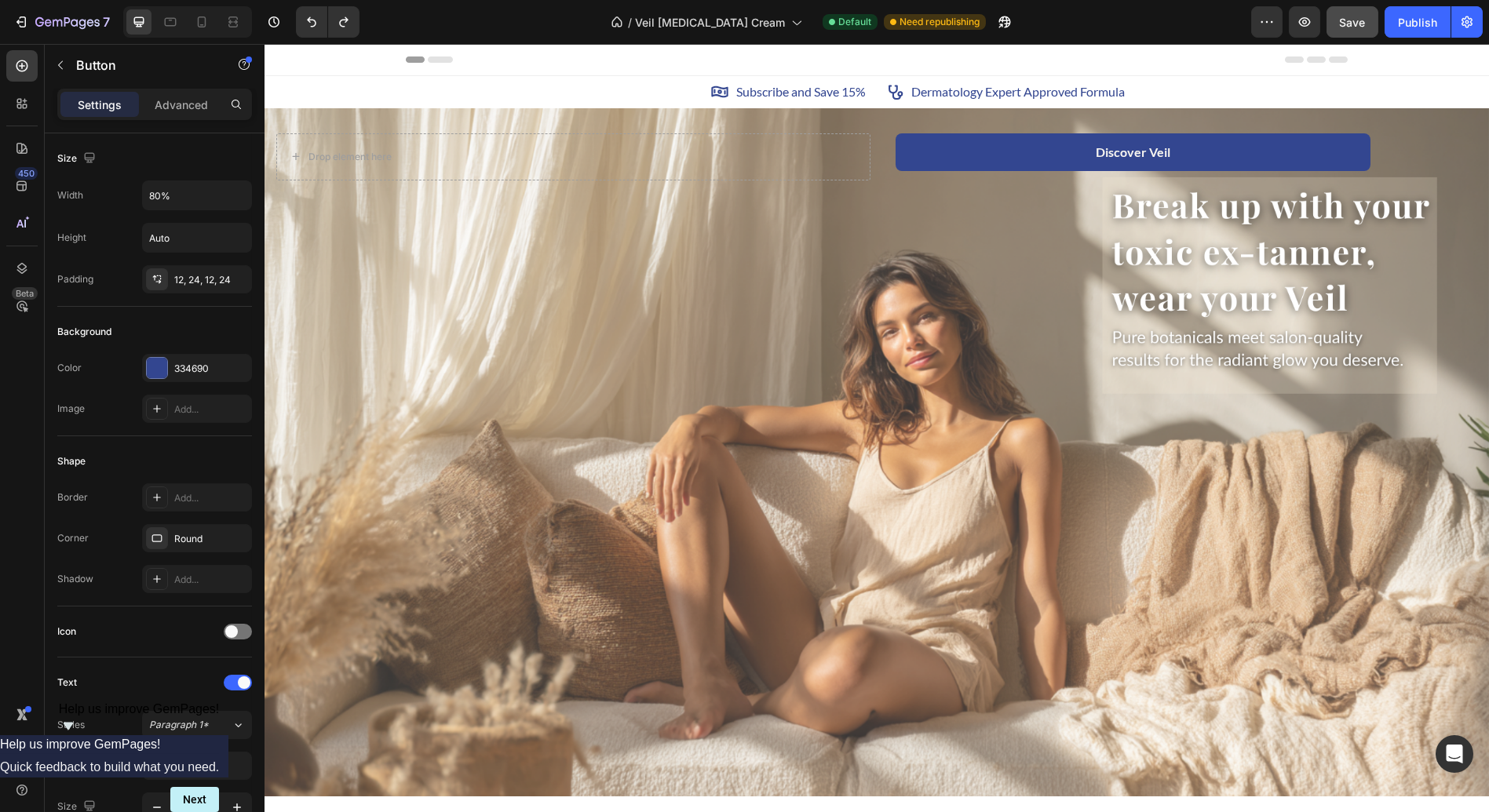
click at [988, 156] on button "Discover Veil" at bounding box center [1133, 151] width 475 height 37
click at [239, 193] on icon "button" at bounding box center [237, 195] width 6 height 4
click at [194, 240] on span "Fit content" at bounding box center [171, 235] width 47 height 14
type input "Auto"
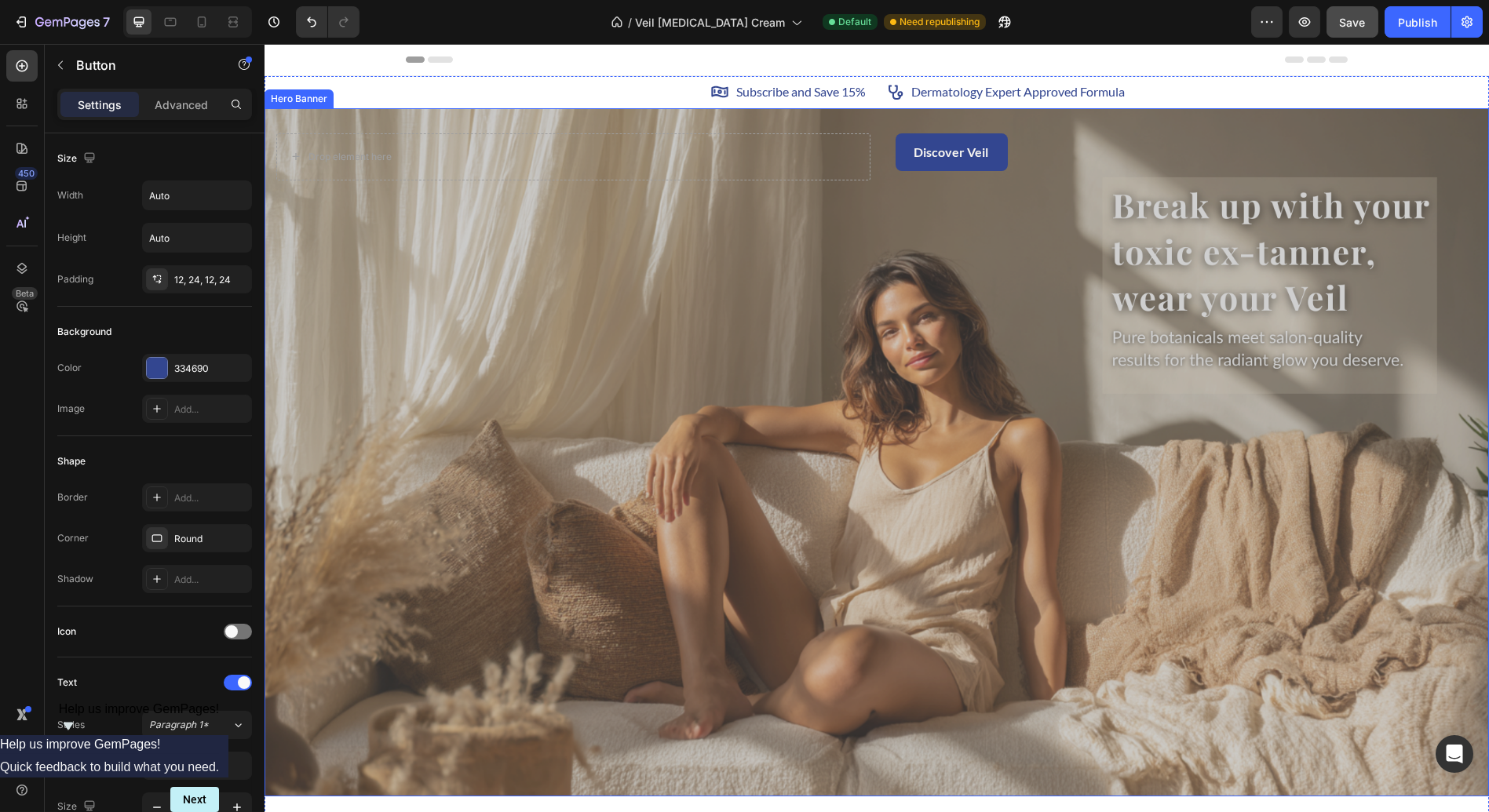
click at [477, 313] on div "Overlay" at bounding box center [876, 453] width 1224 height 689
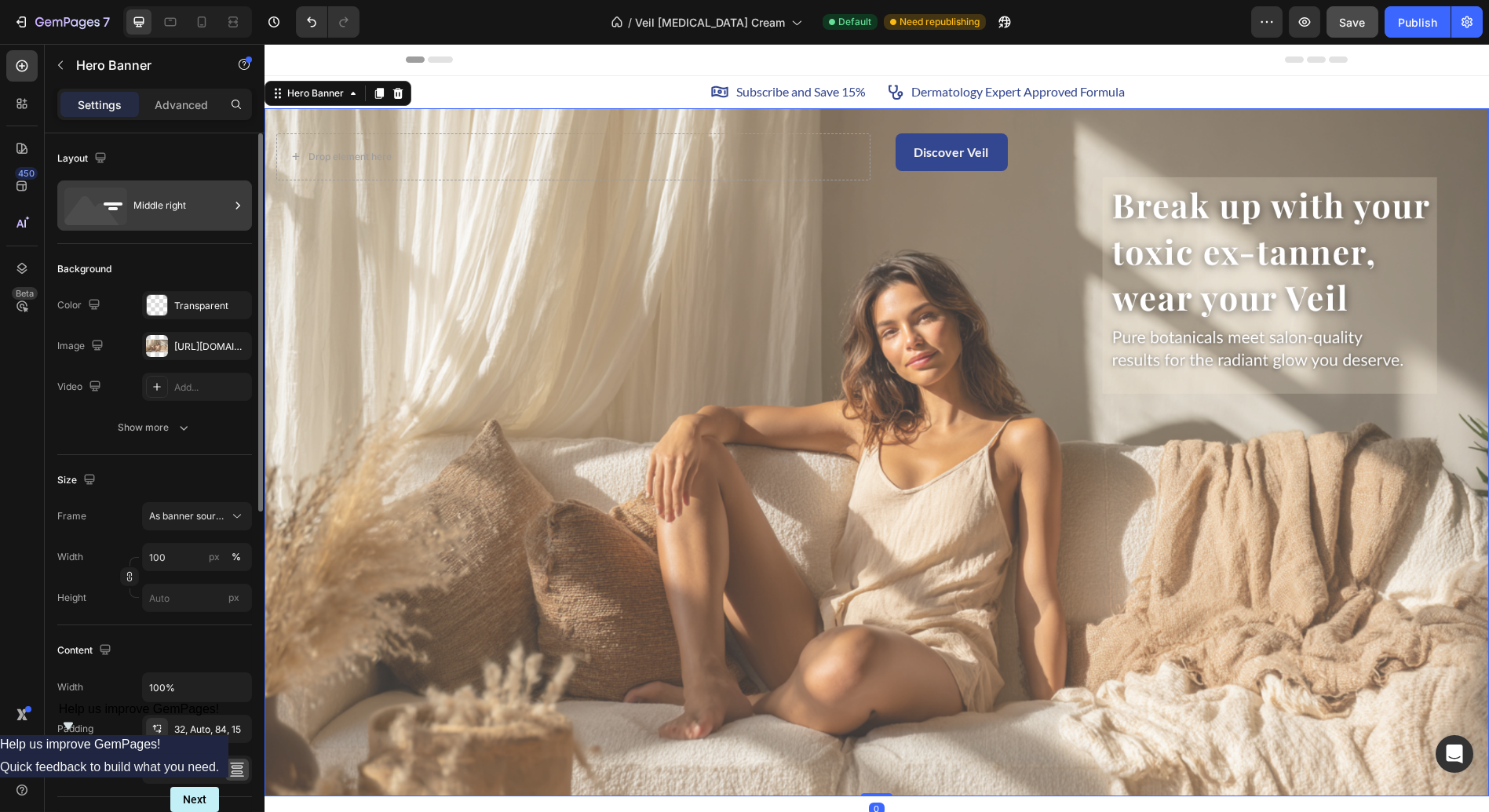
click at [196, 211] on div "Middle right" at bounding box center [181, 205] width 96 height 36
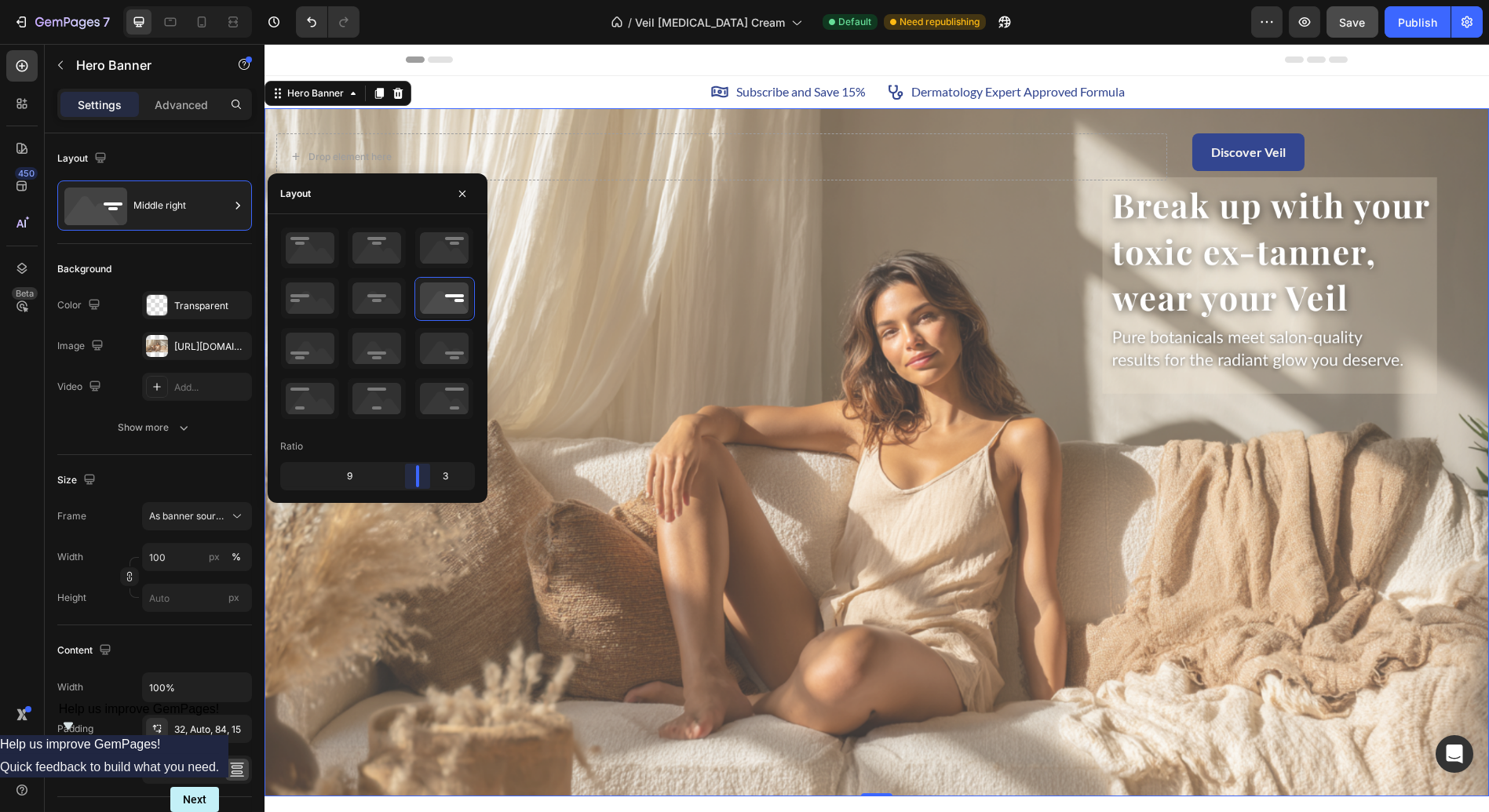
drag, startPoint x: 383, startPoint y: 469, endPoint x: 429, endPoint y: 483, distance: 48.1
click at [429, 0] on body "7 / Veil [MEDICAL_DATA] Cream Default Need republishing Preview Save Publish 45…" at bounding box center [744, 0] width 1489 height 0
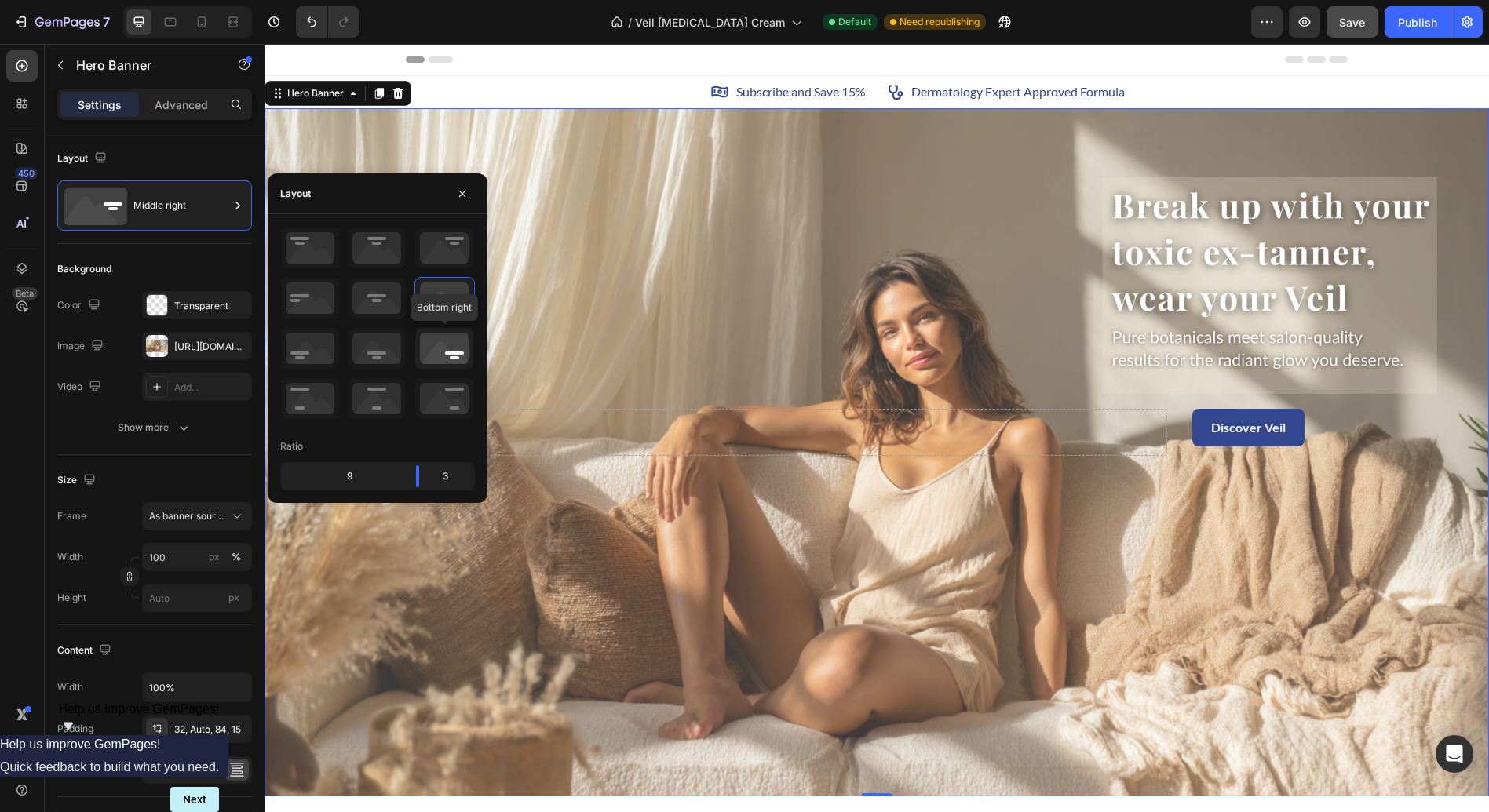
click at [457, 353] on icon at bounding box center [443, 348] width 58 height 40
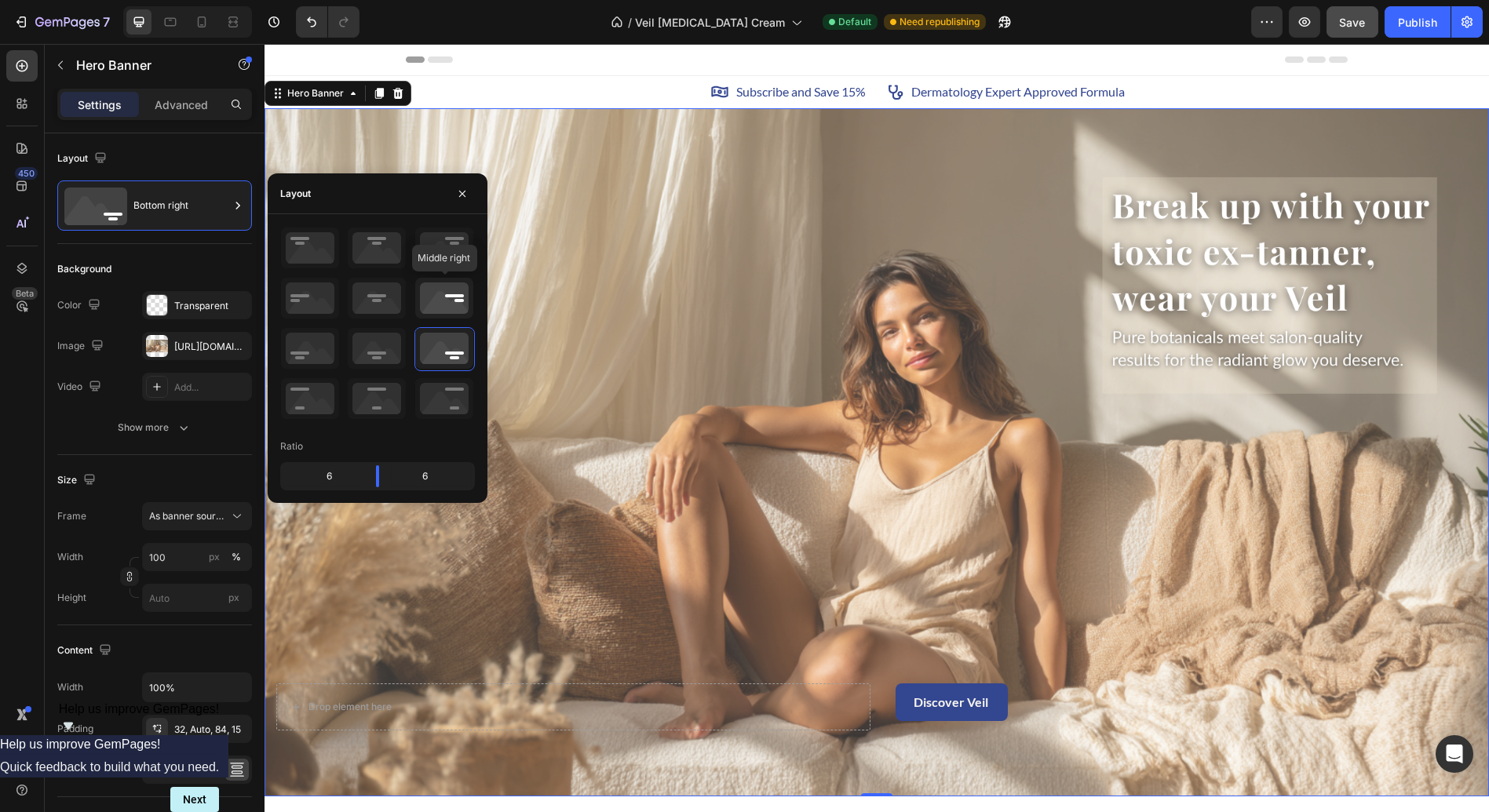
click at [441, 307] on icon at bounding box center [443, 297] width 58 height 40
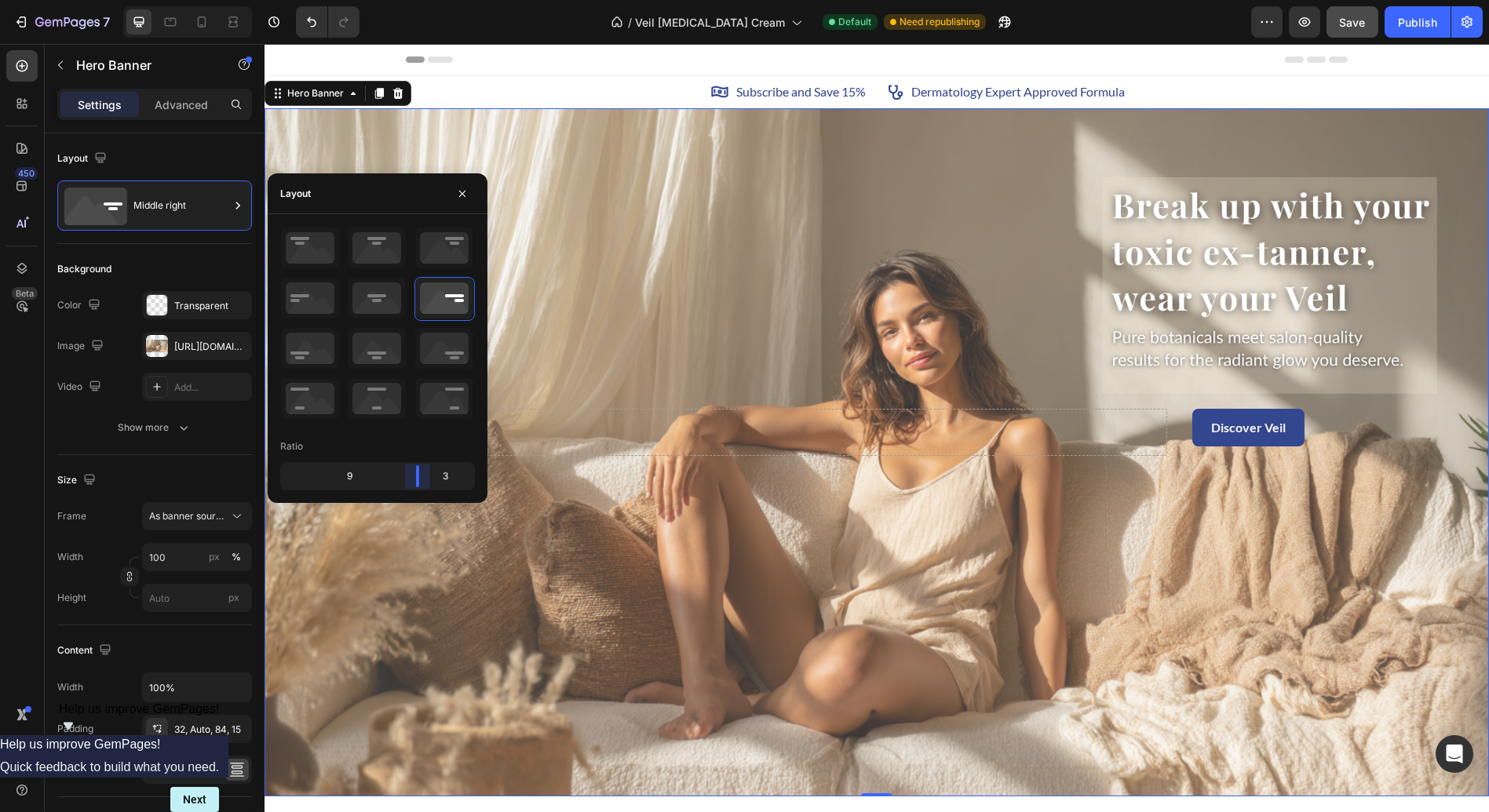
drag, startPoint x: 383, startPoint y: 473, endPoint x: 426, endPoint y: 480, distance: 43.6
click at [426, 0] on body "7 / Veil [MEDICAL_DATA] Cream Default Need republishing Preview Save Publish 45…" at bounding box center [744, 0] width 1489 height 0
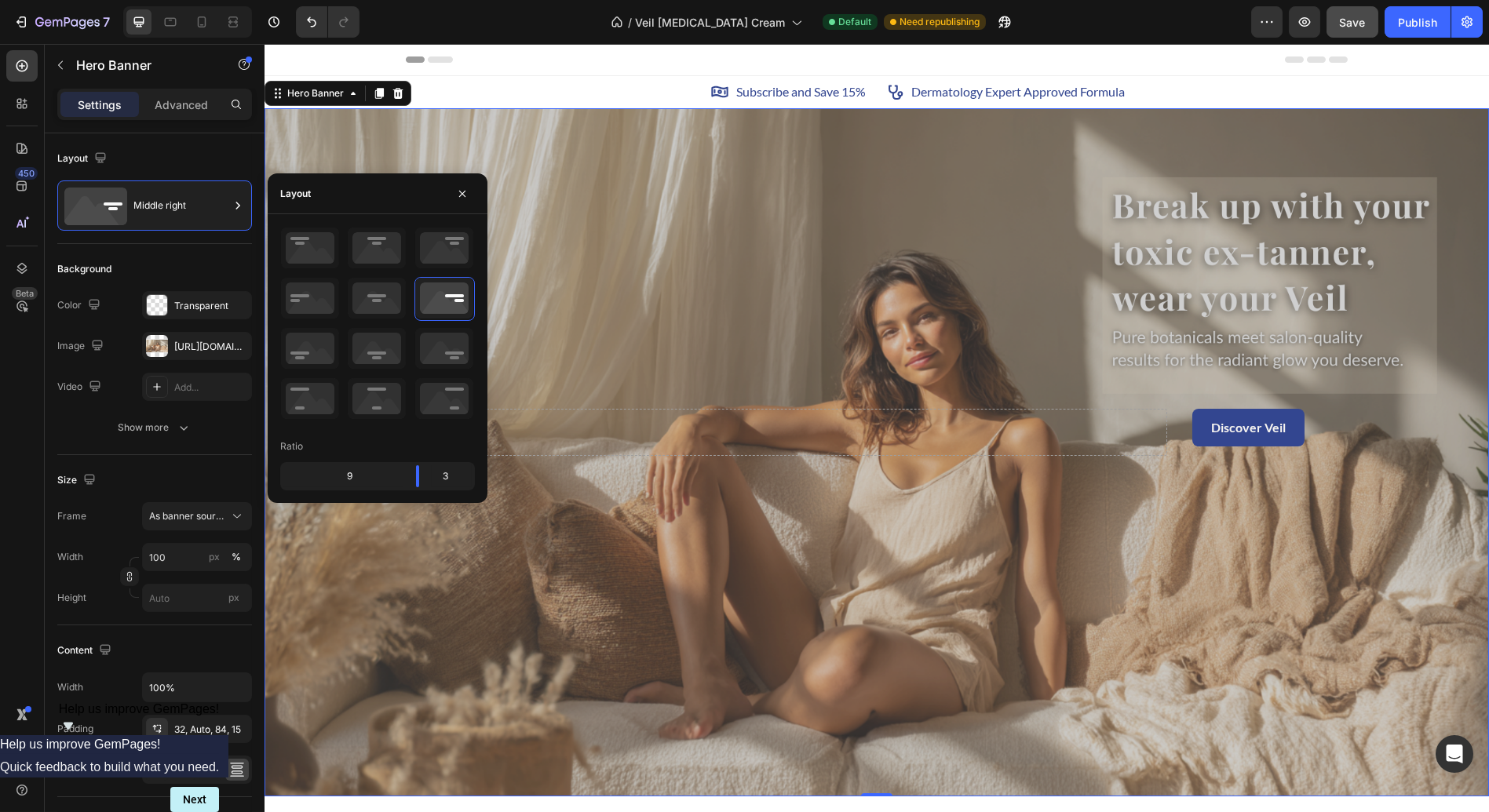
click at [900, 539] on div "Overlay" at bounding box center [876, 453] width 1224 height 689
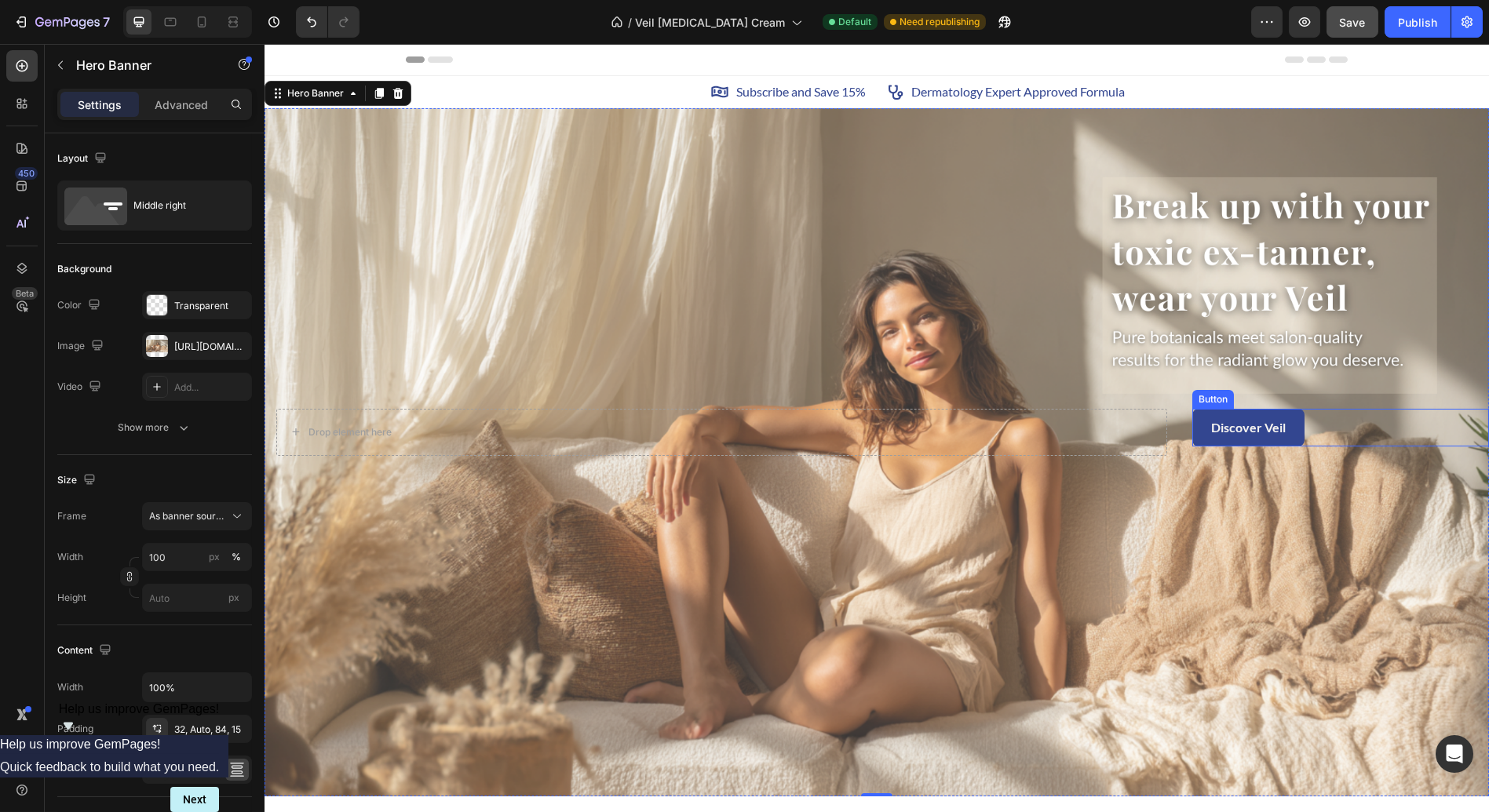
click at [1272, 436] on button "Discover Veil" at bounding box center [1248, 427] width 112 height 37
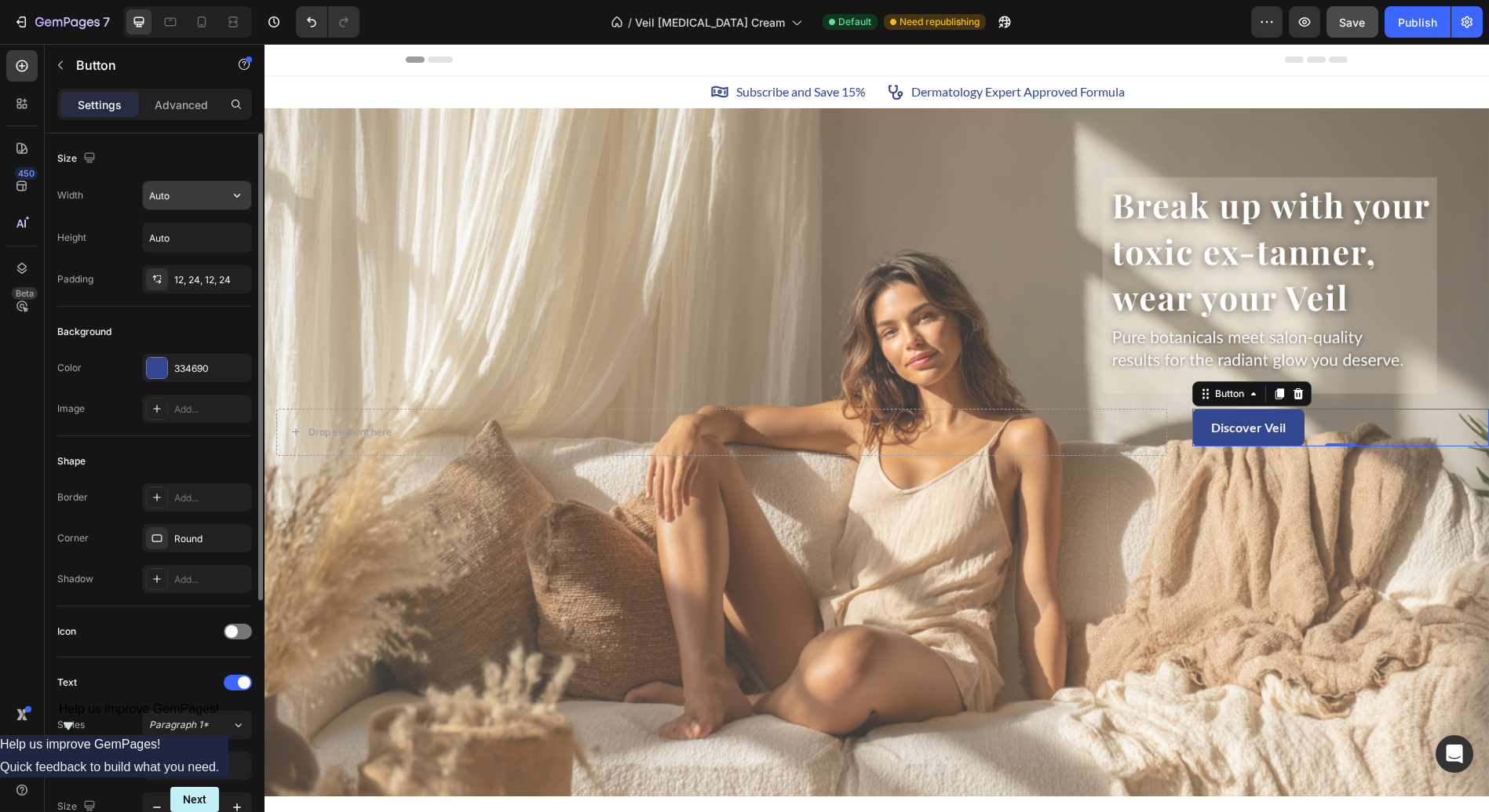
click at [186, 201] on input "Auto" at bounding box center [197, 196] width 109 height 29
click at [238, 192] on icon "button" at bounding box center [237, 195] width 16 height 16
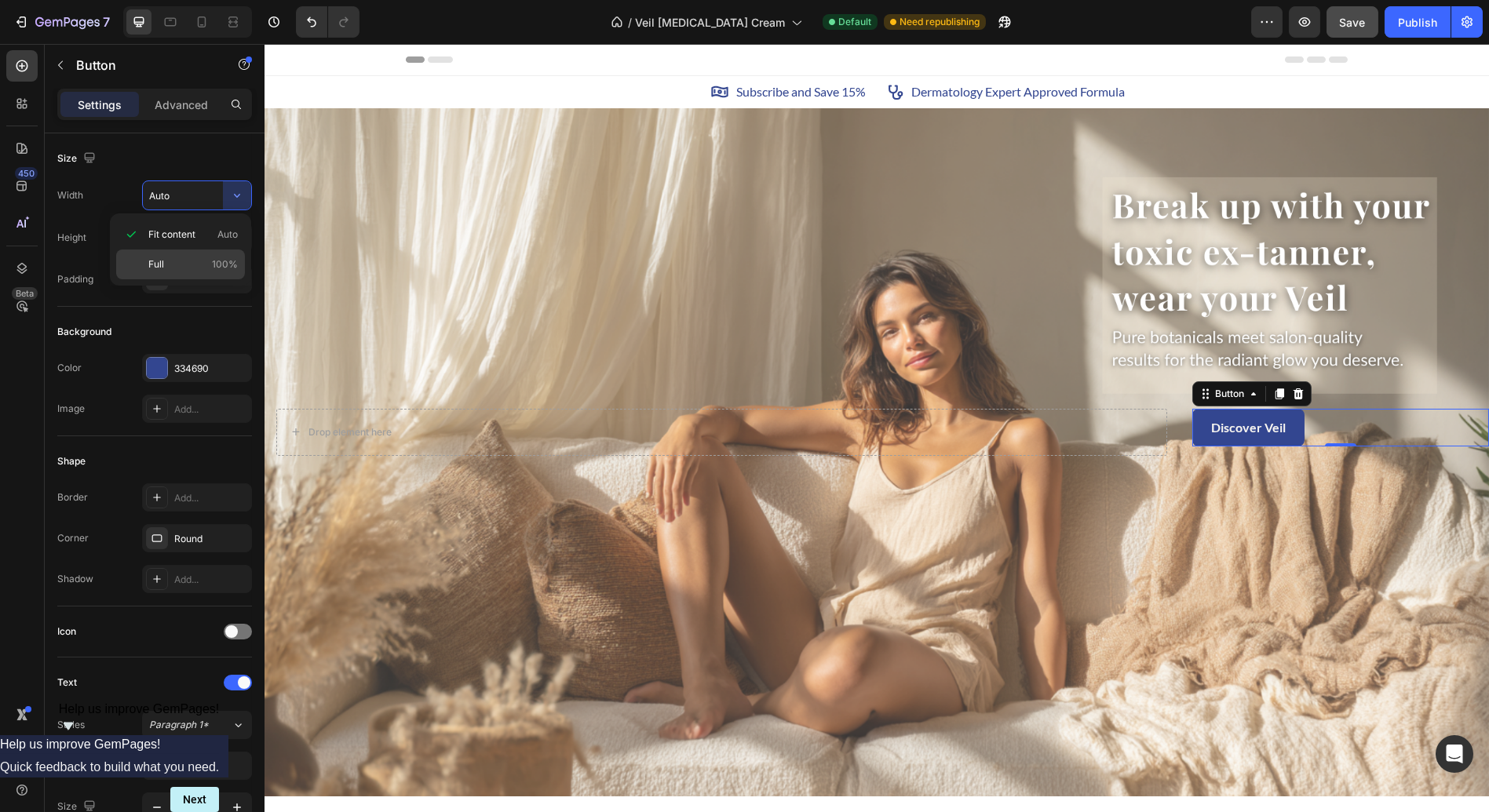
click at [187, 261] on p "Full 100%" at bounding box center [193, 264] width 90 height 14
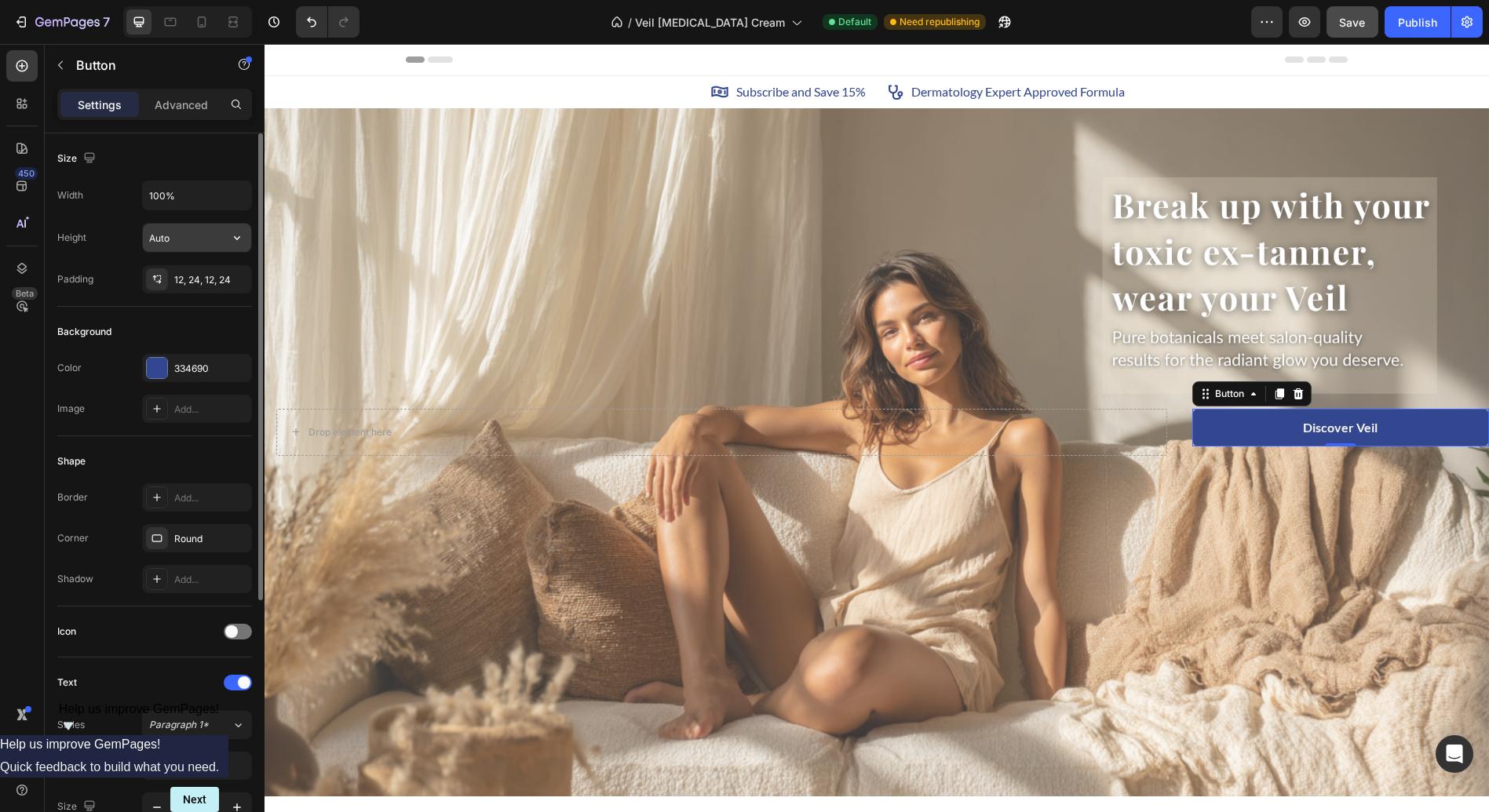
click at [221, 235] on input "Auto" at bounding box center [197, 238] width 109 height 29
click at [230, 233] on icon "button" at bounding box center [237, 238] width 16 height 16
click at [229, 193] on icon "button" at bounding box center [237, 195] width 16 height 16
click at [200, 198] on input "100%" at bounding box center [197, 196] width 109 height 29
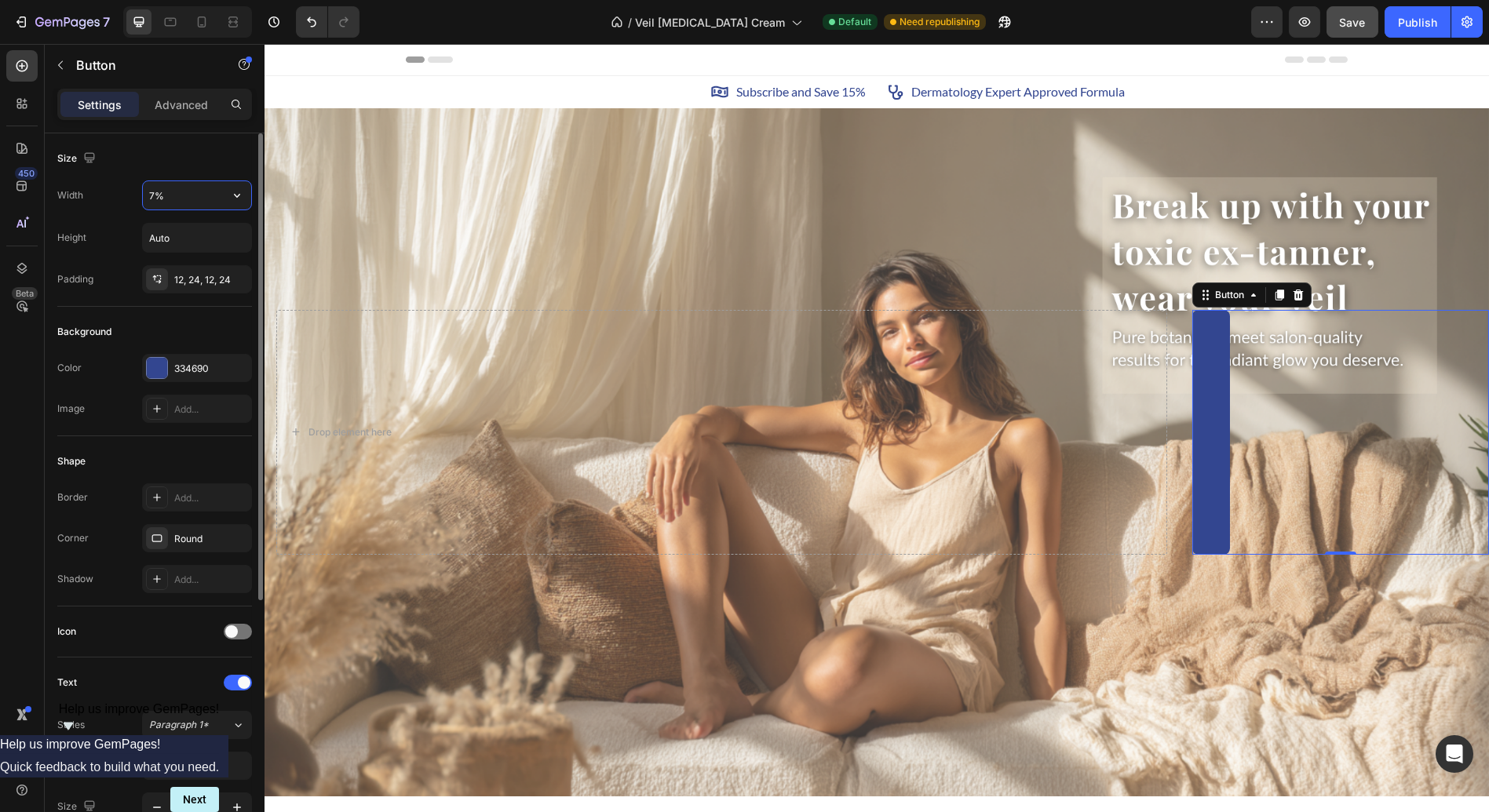
type input "75%"
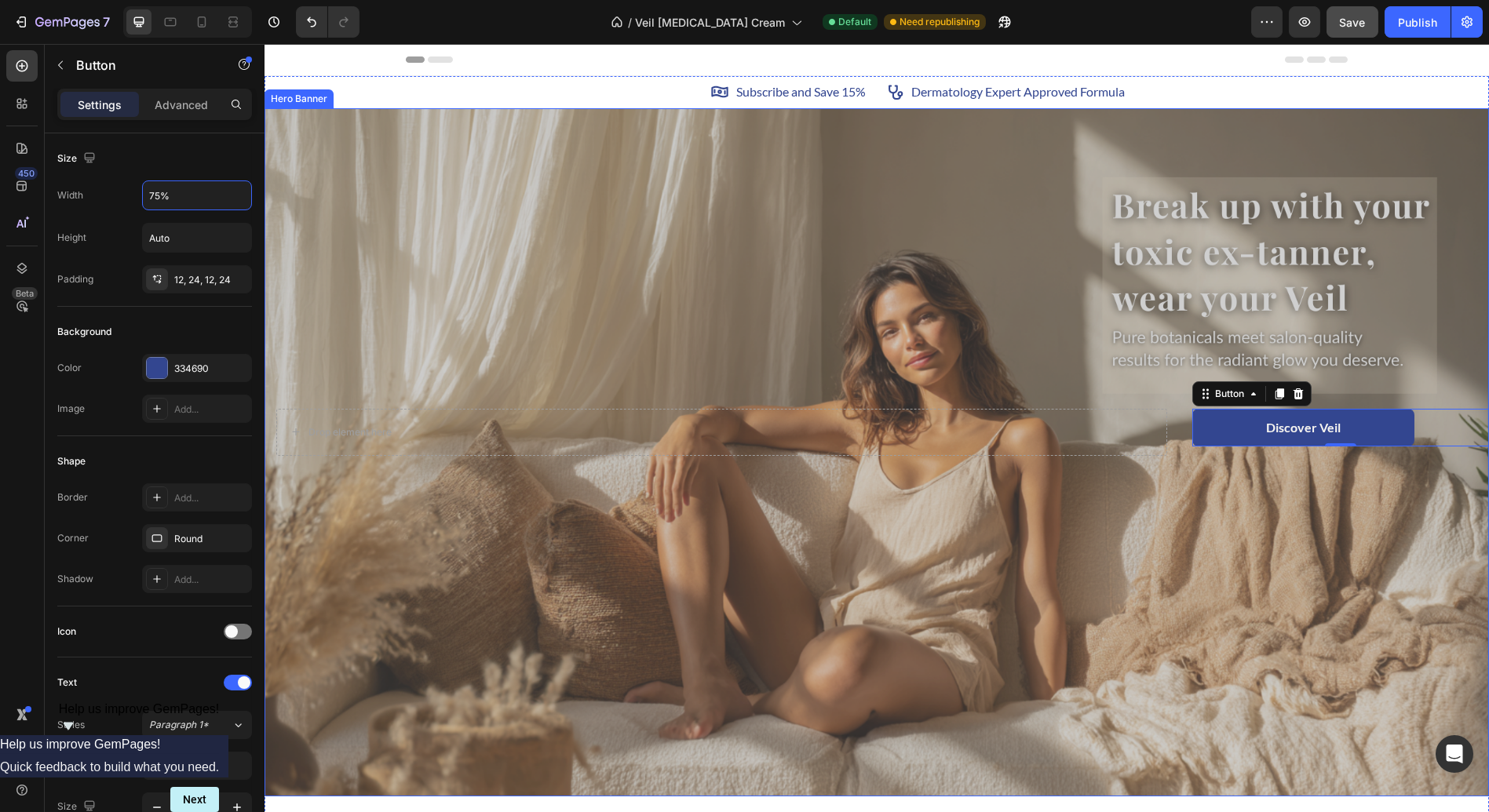
click at [1207, 527] on div "Overlay" at bounding box center [876, 453] width 1224 height 689
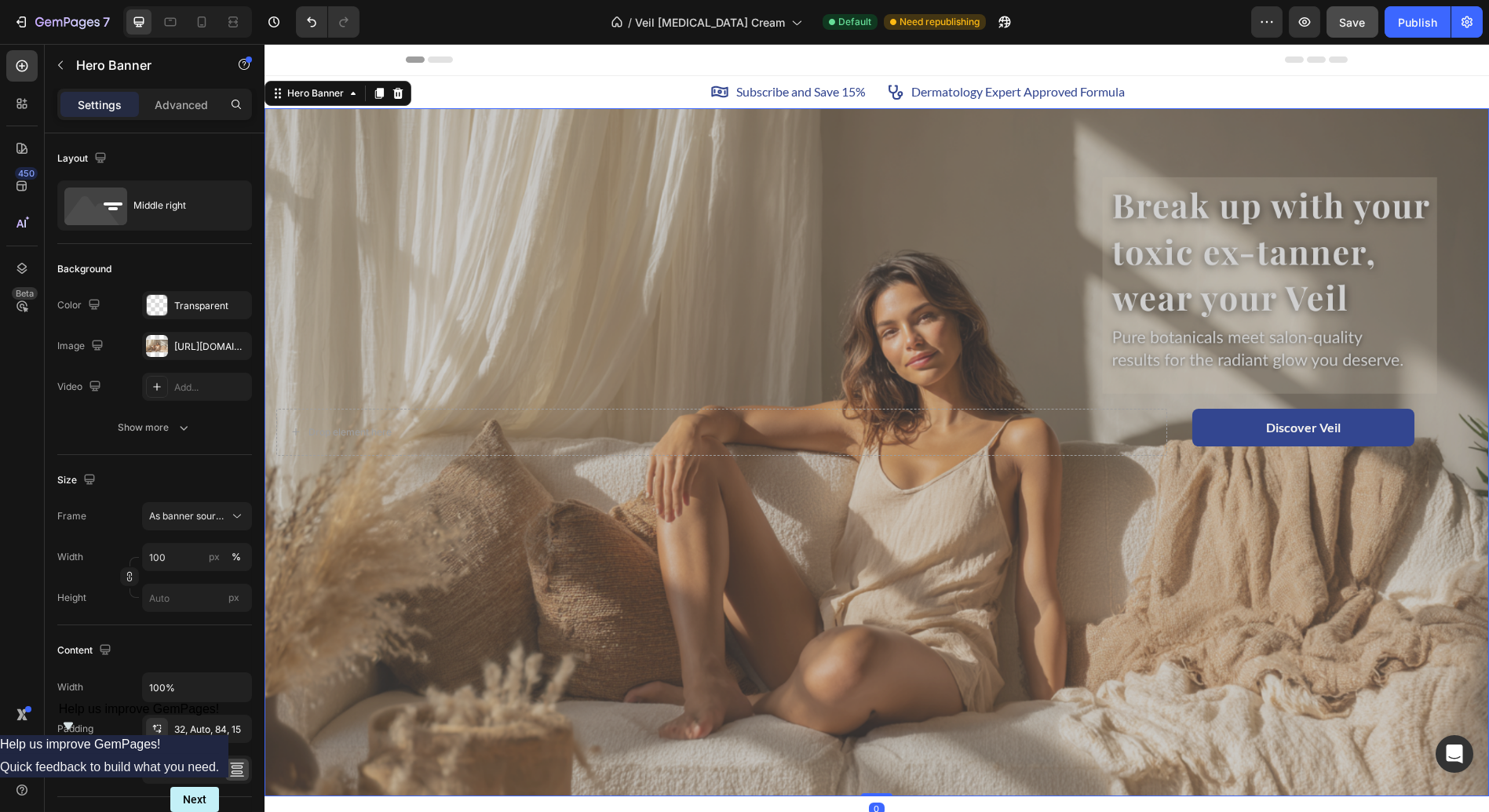
click at [1207, 527] on div "Overlay" at bounding box center [876, 453] width 1224 height 689
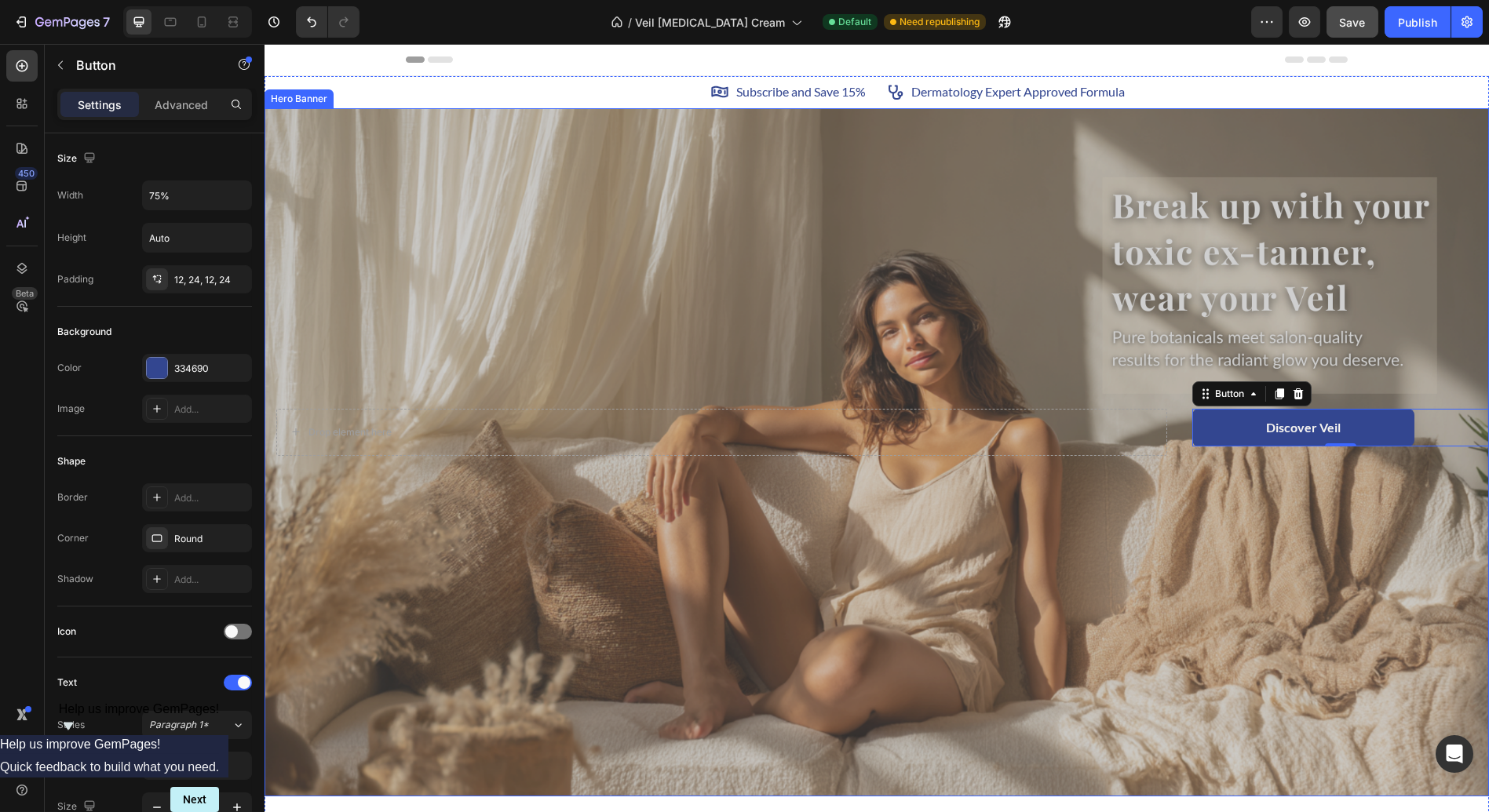
click at [991, 579] on div "Overlay" at bounding box center [876, 453] width 1224 height 689
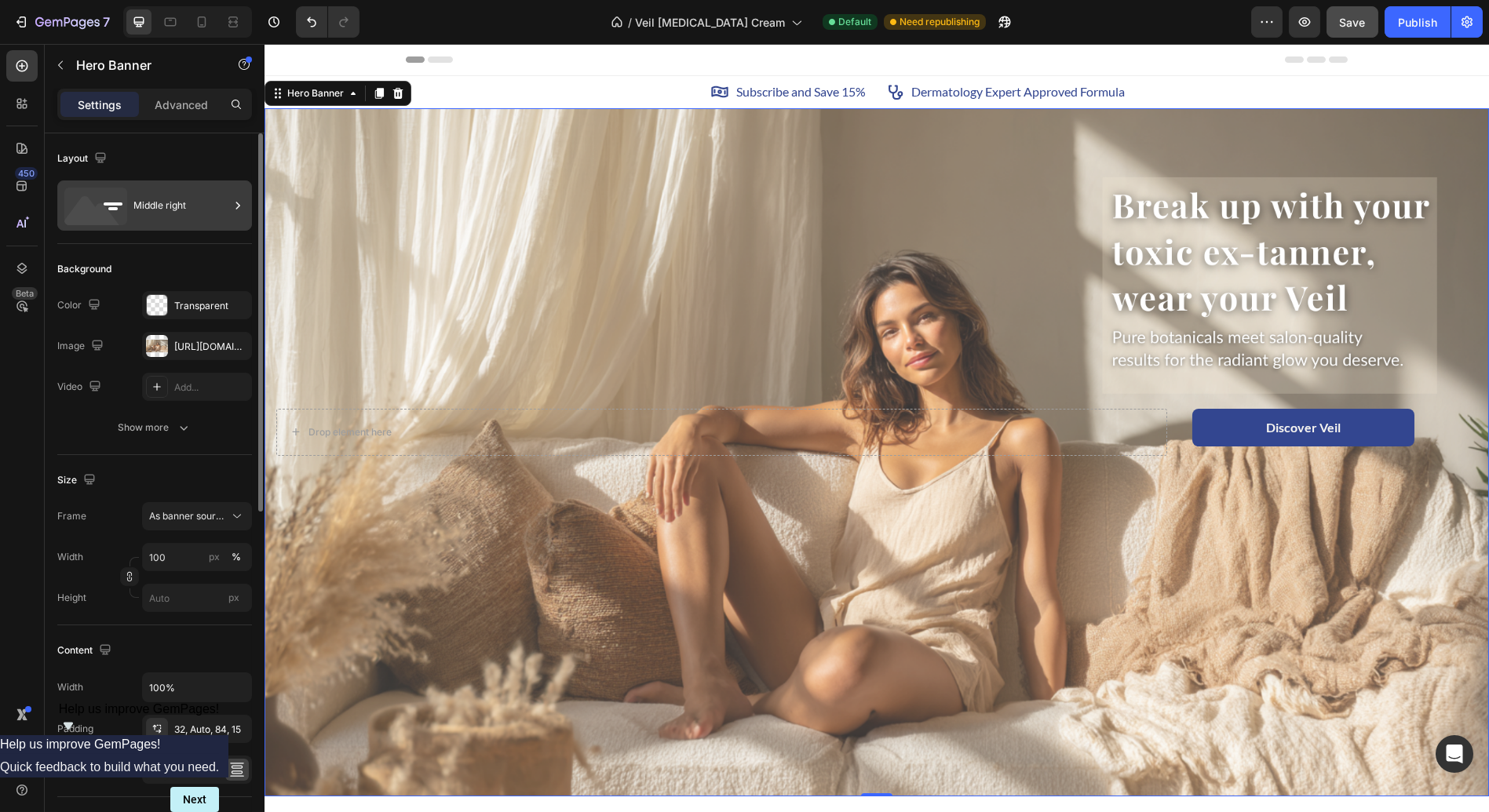
click at [183, 206] on div "Middle right" at bounding box center [181, 205] width 96 height 36
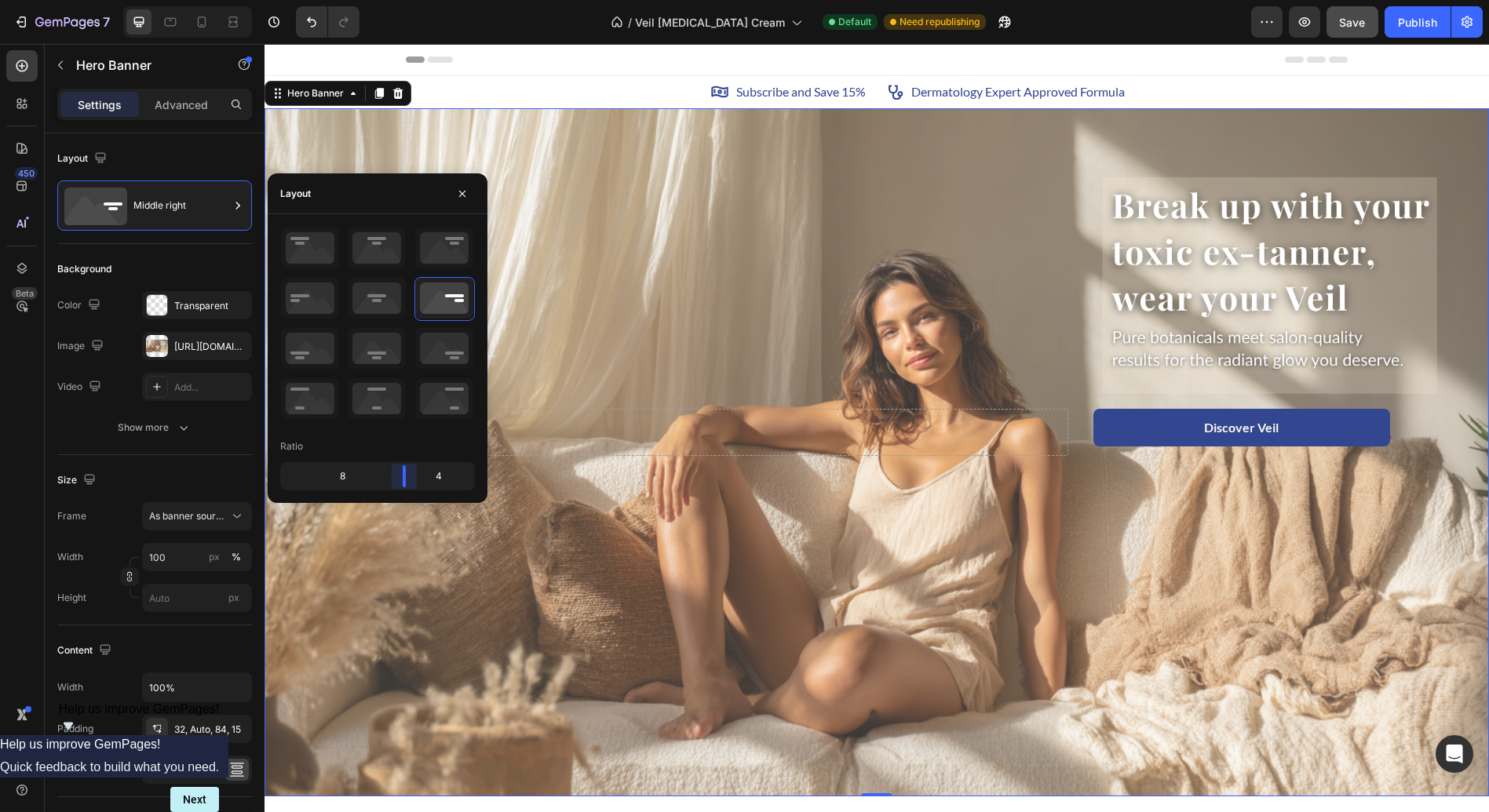
drag, startPoint x: 421, startPoint y: 476, endPoint x: 713, endPoint y: 550, distance: 301.2
click at [419, 0] on body "7 / Veil [MEDICAL_DATA] Cream Default Need republishing Preview Save Publish 45…" at bounding box center [744, 0] width 1489 height 0
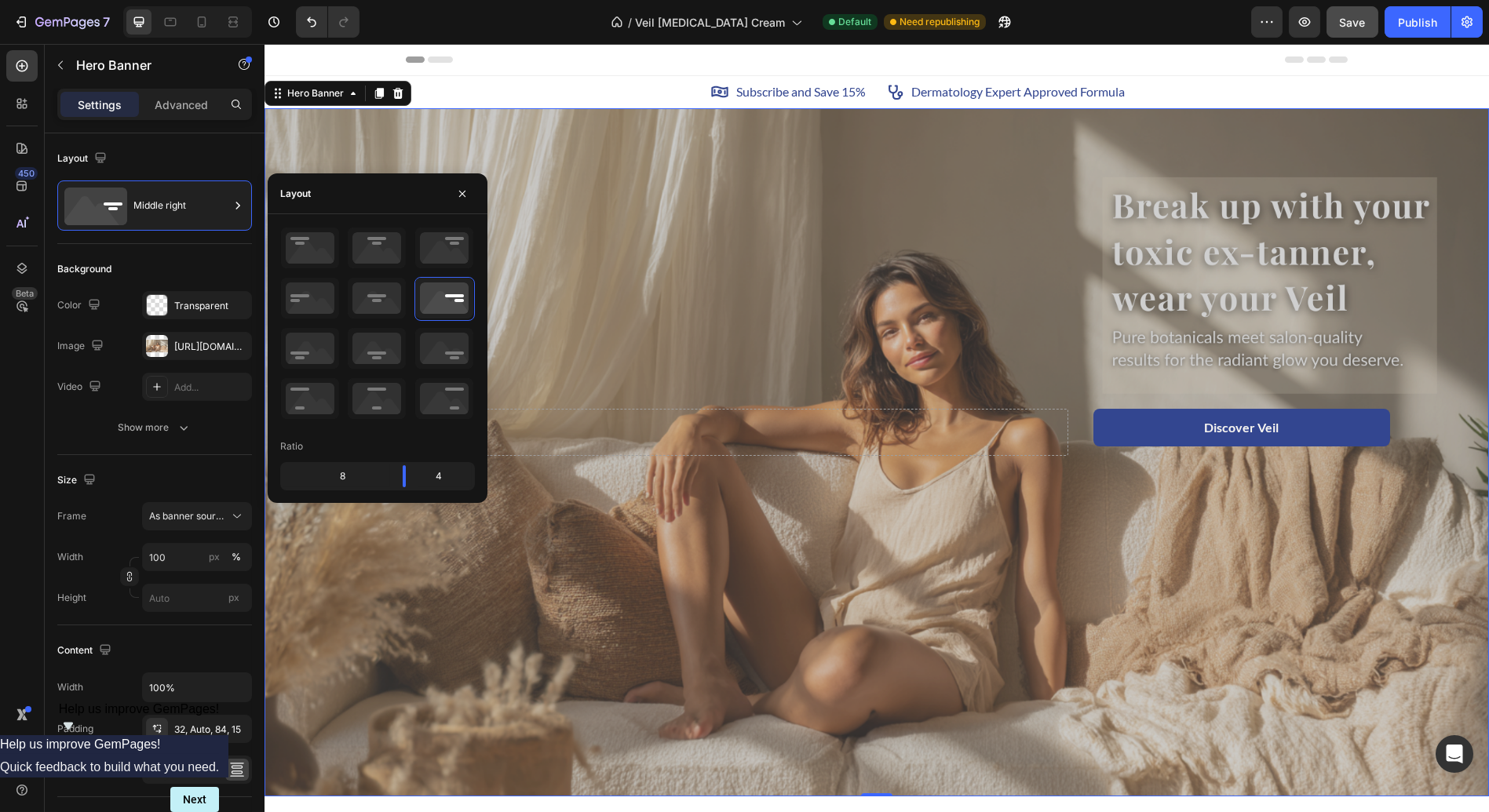
click at [979, 594] on div "Overlay" at bounding box center [876, 453] width 1224 height 689
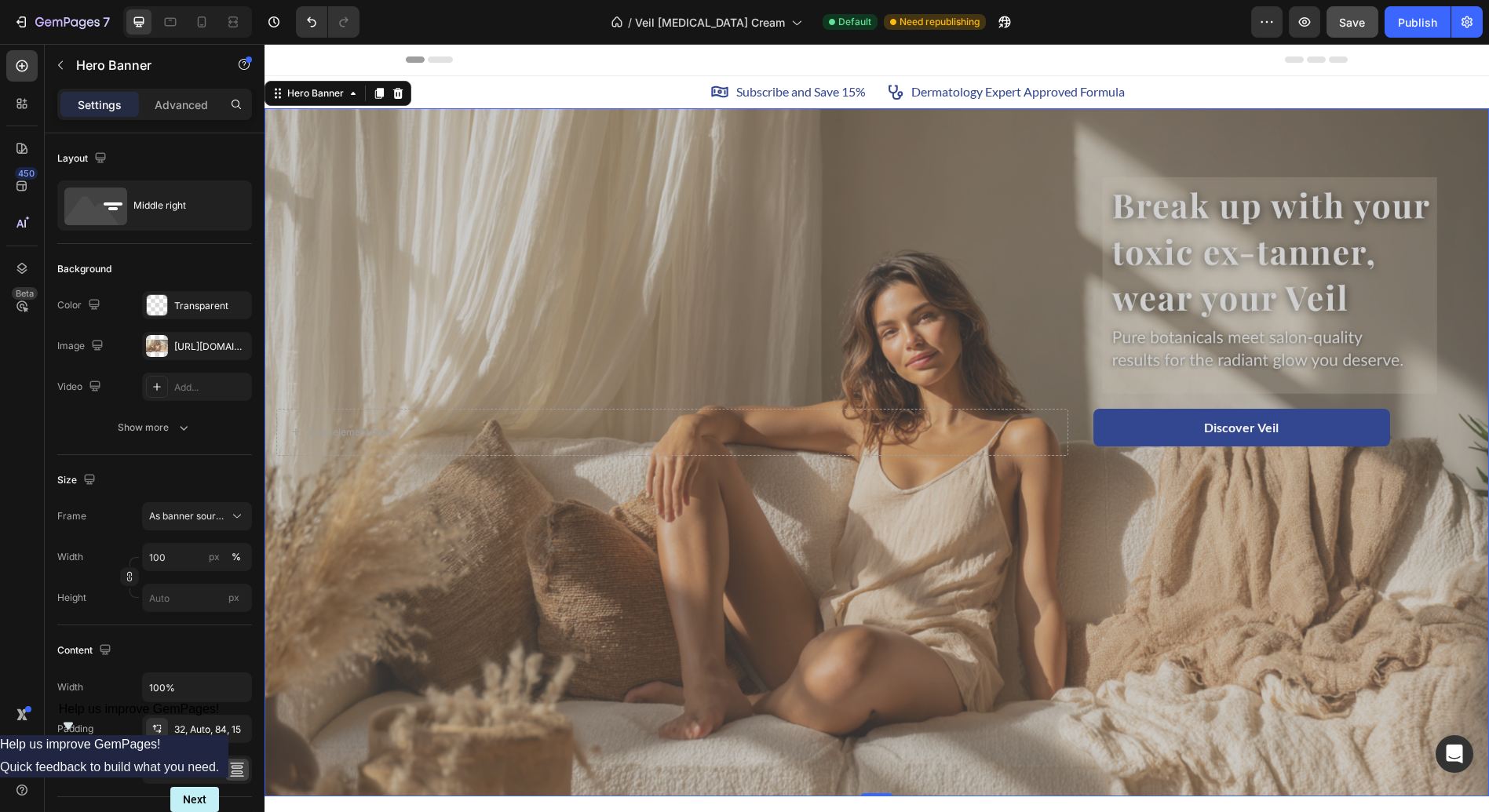
click at [877, 554] on div "Overlay" at bounding box center [876, 453] width 1224 height 689
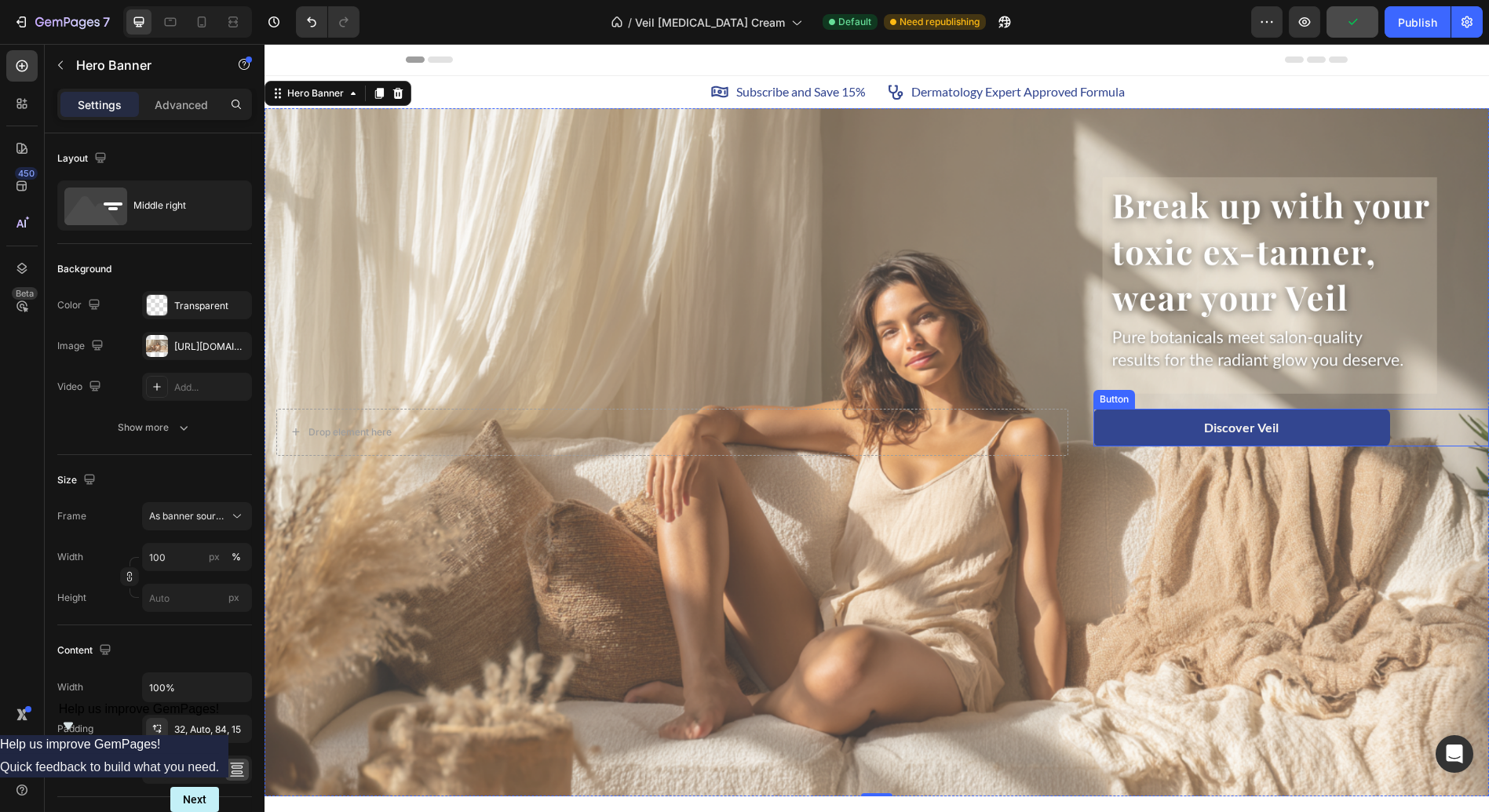
click at [1383, 418] on div "Discover Veil Button" at bounding box center [1291, 427] width 396 height 37
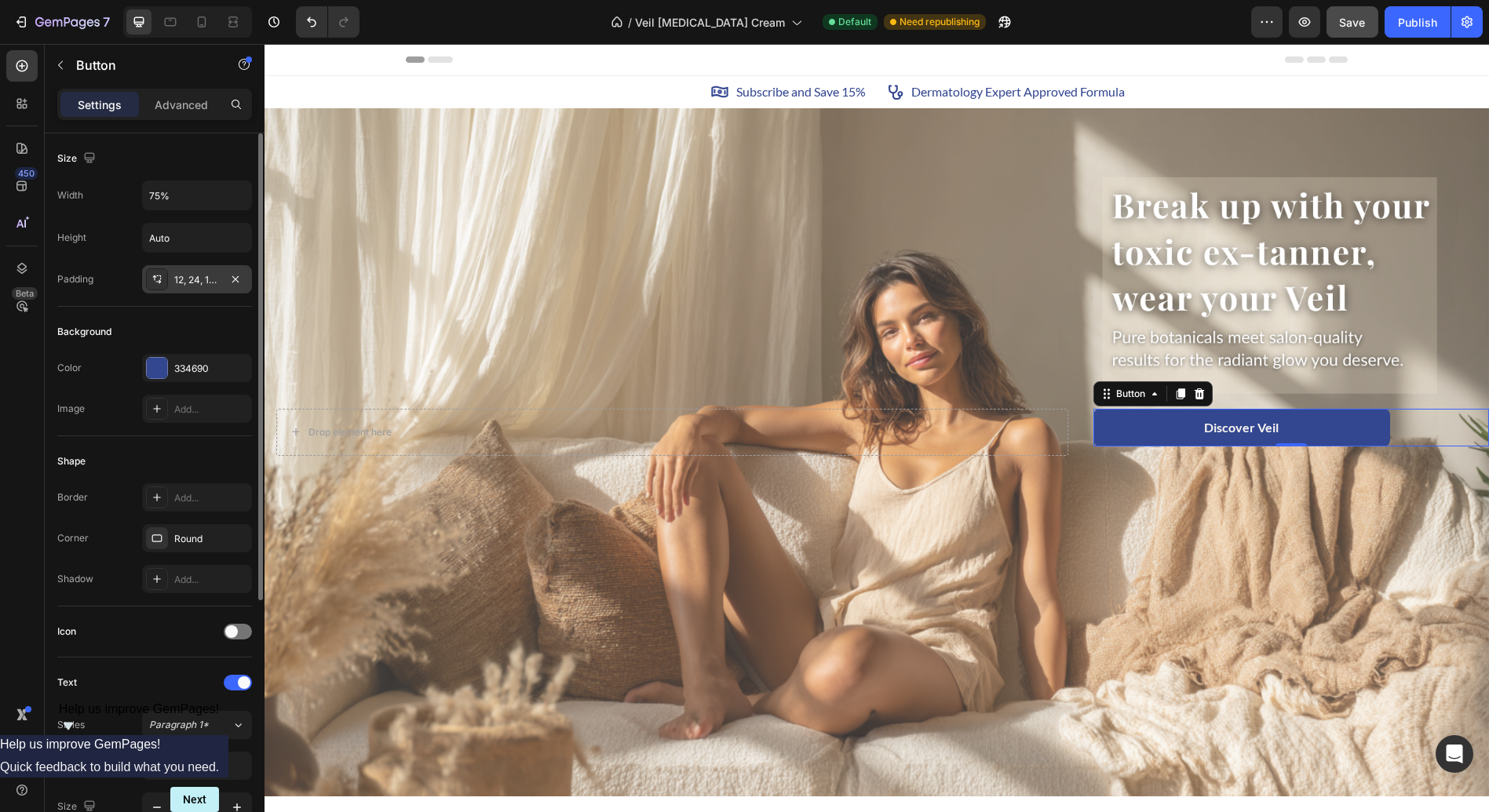
click at [189, 268] on div "12, 24, 12, 24" at bounding box center [197, 279] width 109 height 29
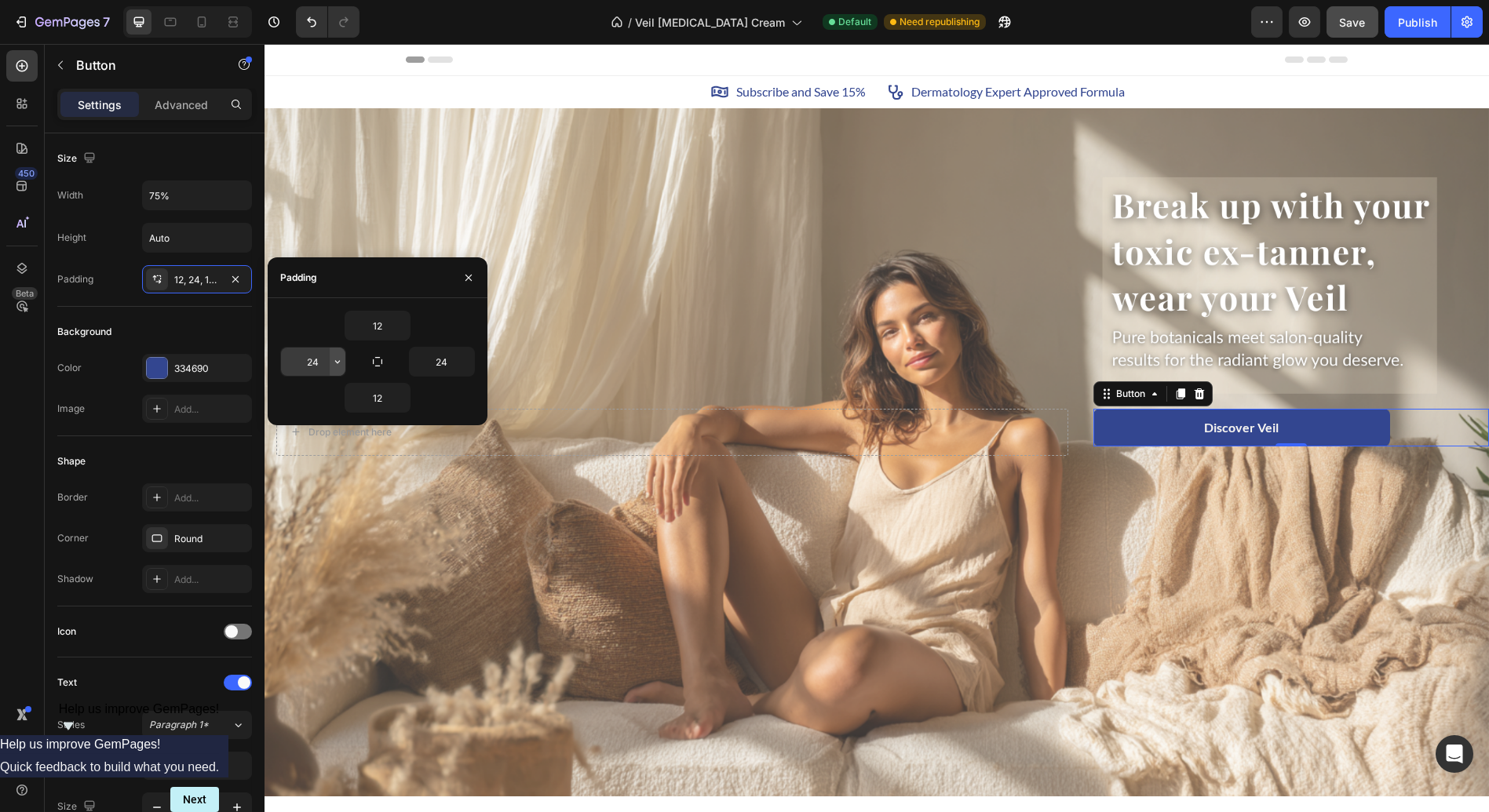
click at [336, 361] on icon "button" at bounding box center [337, 362] width 5 height 3
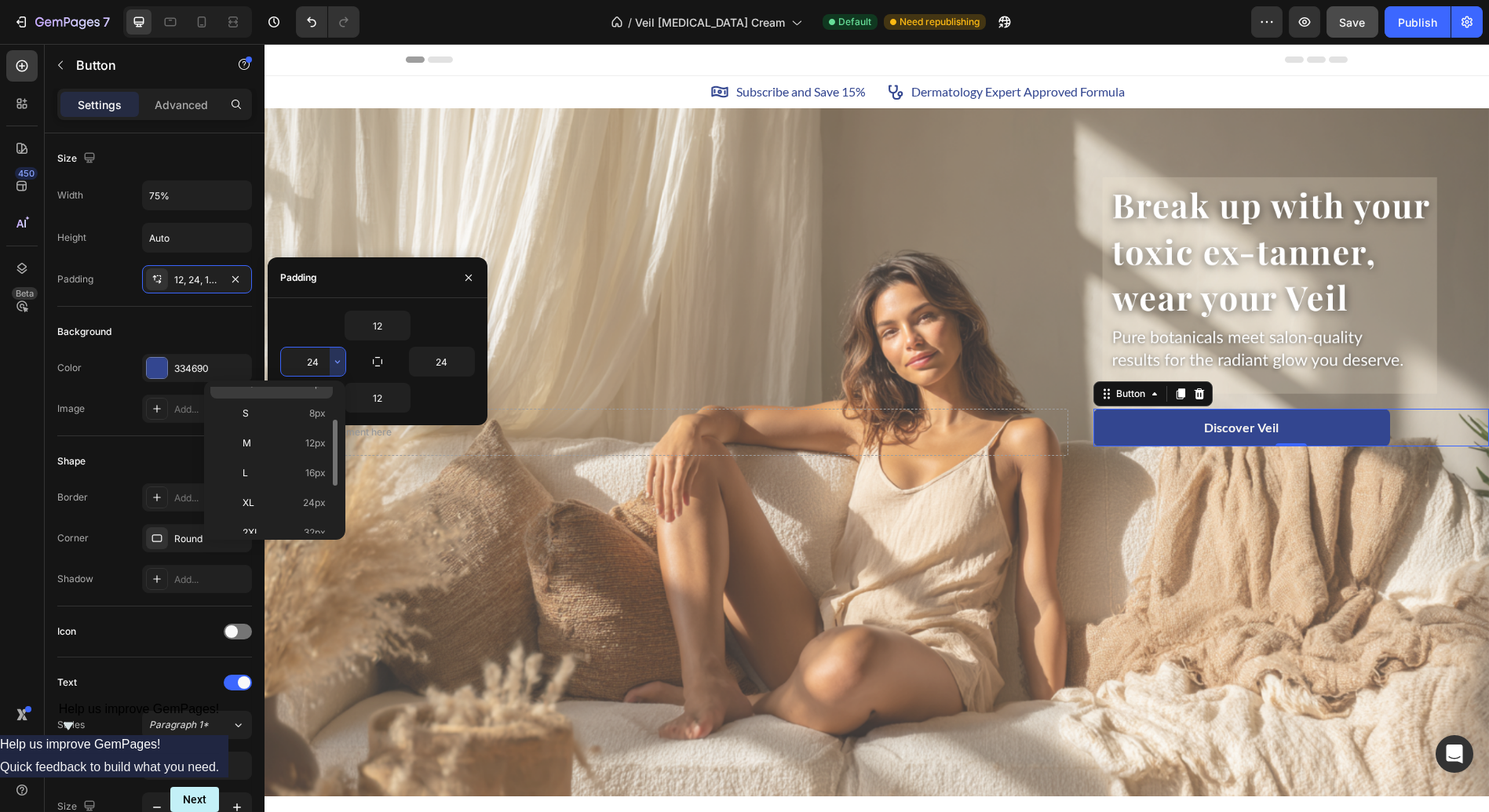
scroll to position [81, 0]
click at [289, 524] on p "2XL 32px" at bounding box center [284, 530] width 83 height 14
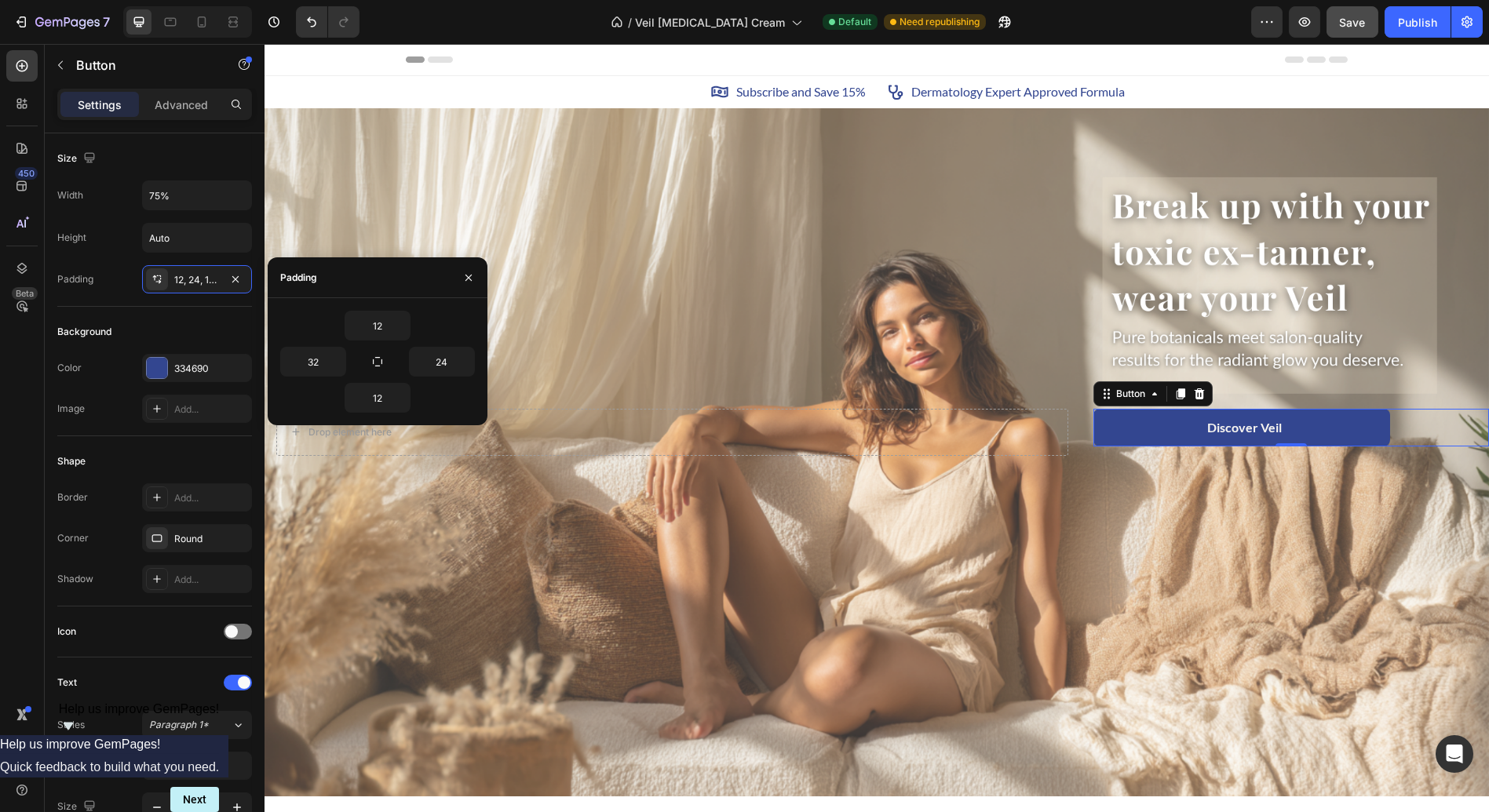
type input "24"
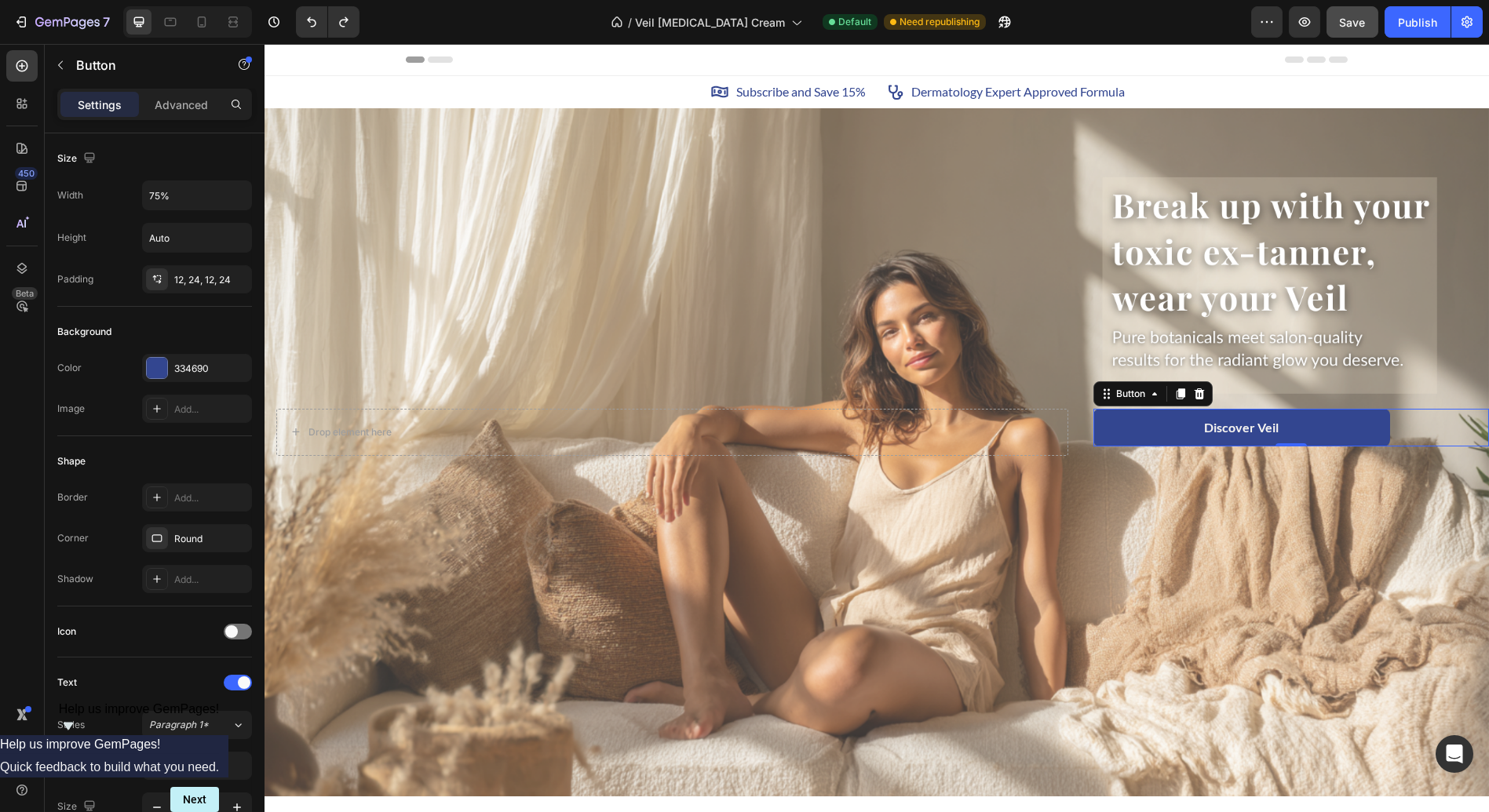
click at [1109, 418] on button "Discover Veil" at bounding box center [1241, 427] width 297 height 37
click at [1375, 418] on button "Discover Veil" at bounding box center [1241, 427] width 297 height 37
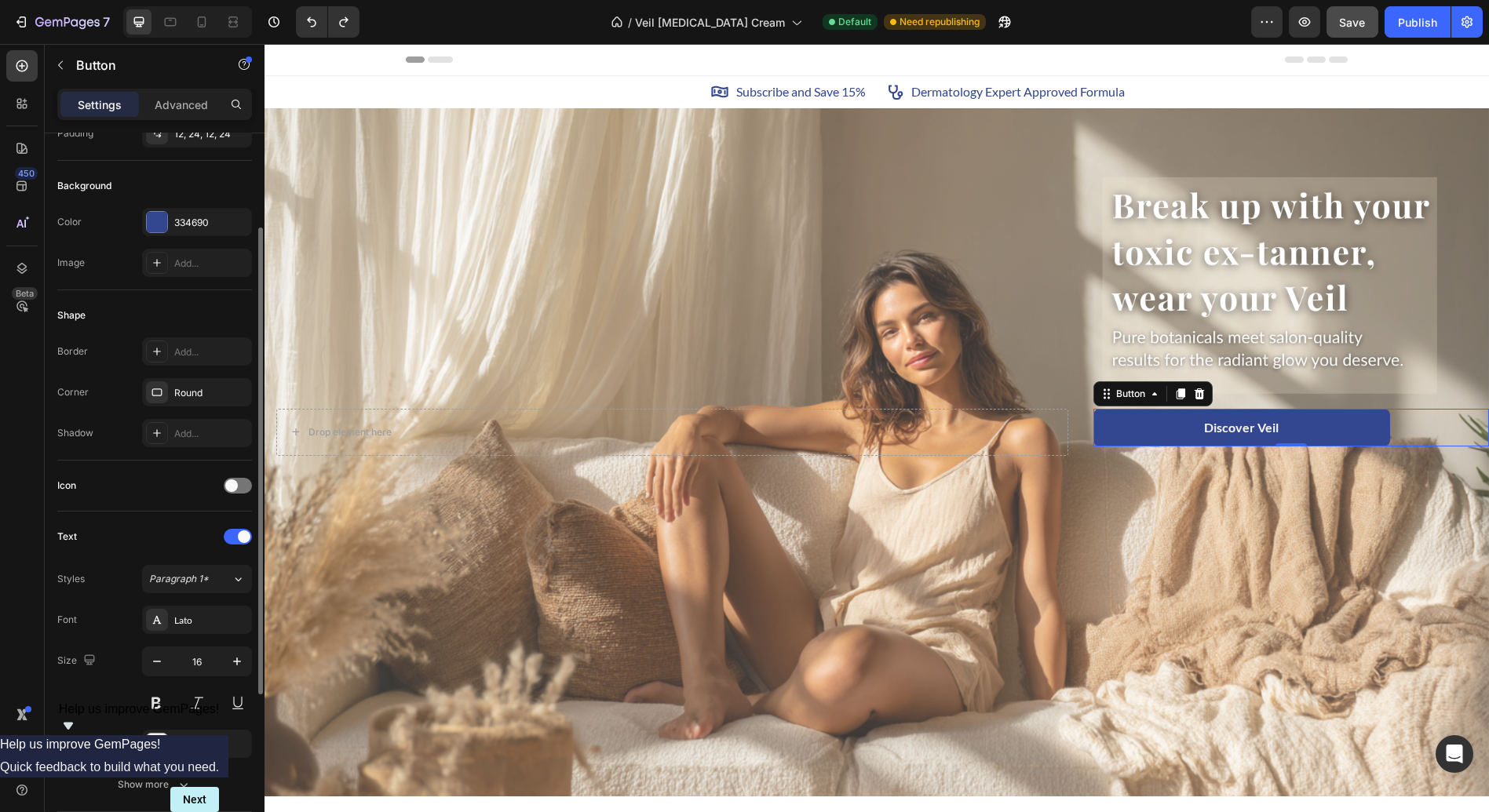
scroll to position [15, 0]
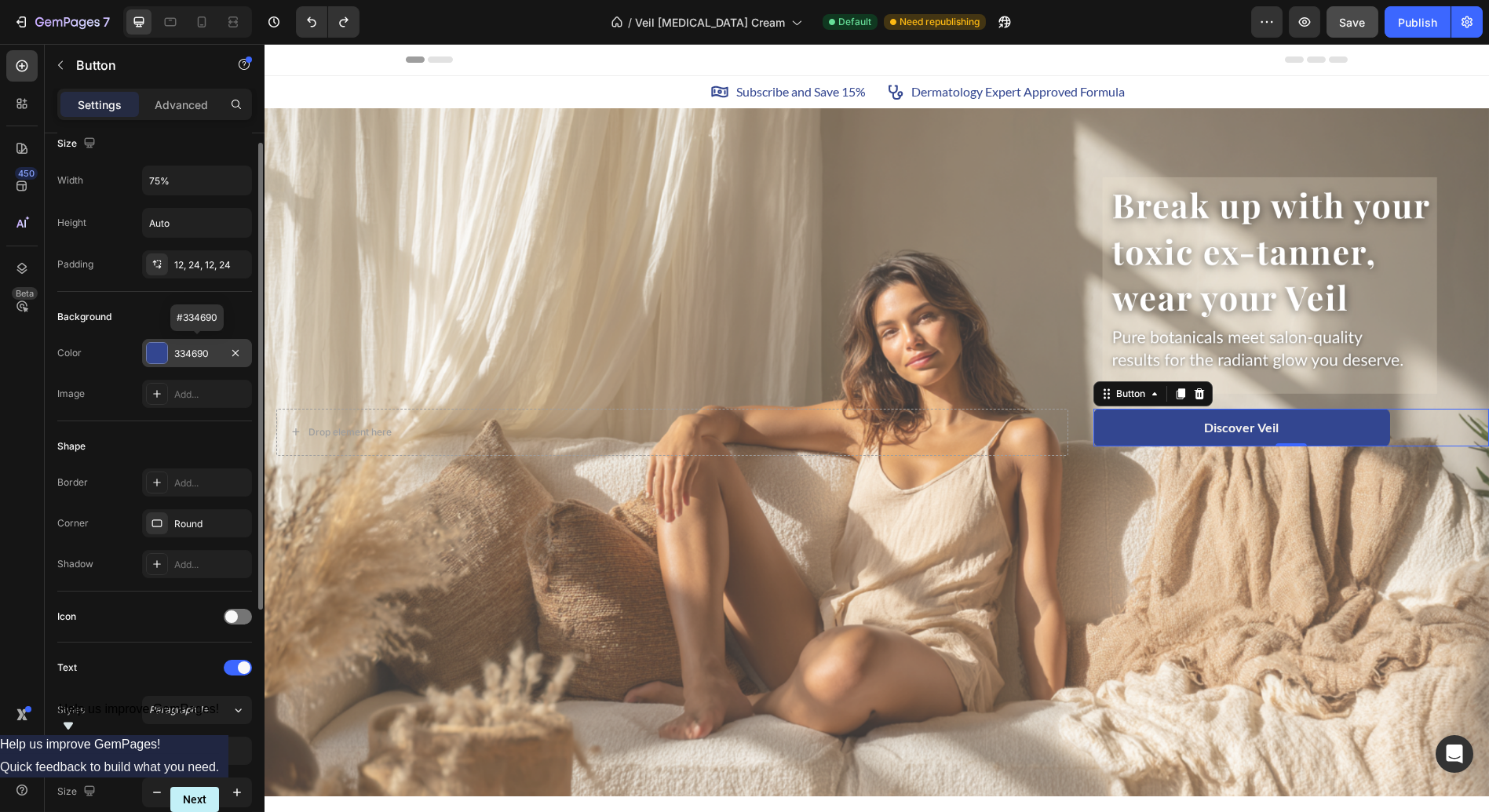
click at [185, 366] on div "Color 334690 #334690 Image Add..." at bounding box center [154, 373] width 194 height 69
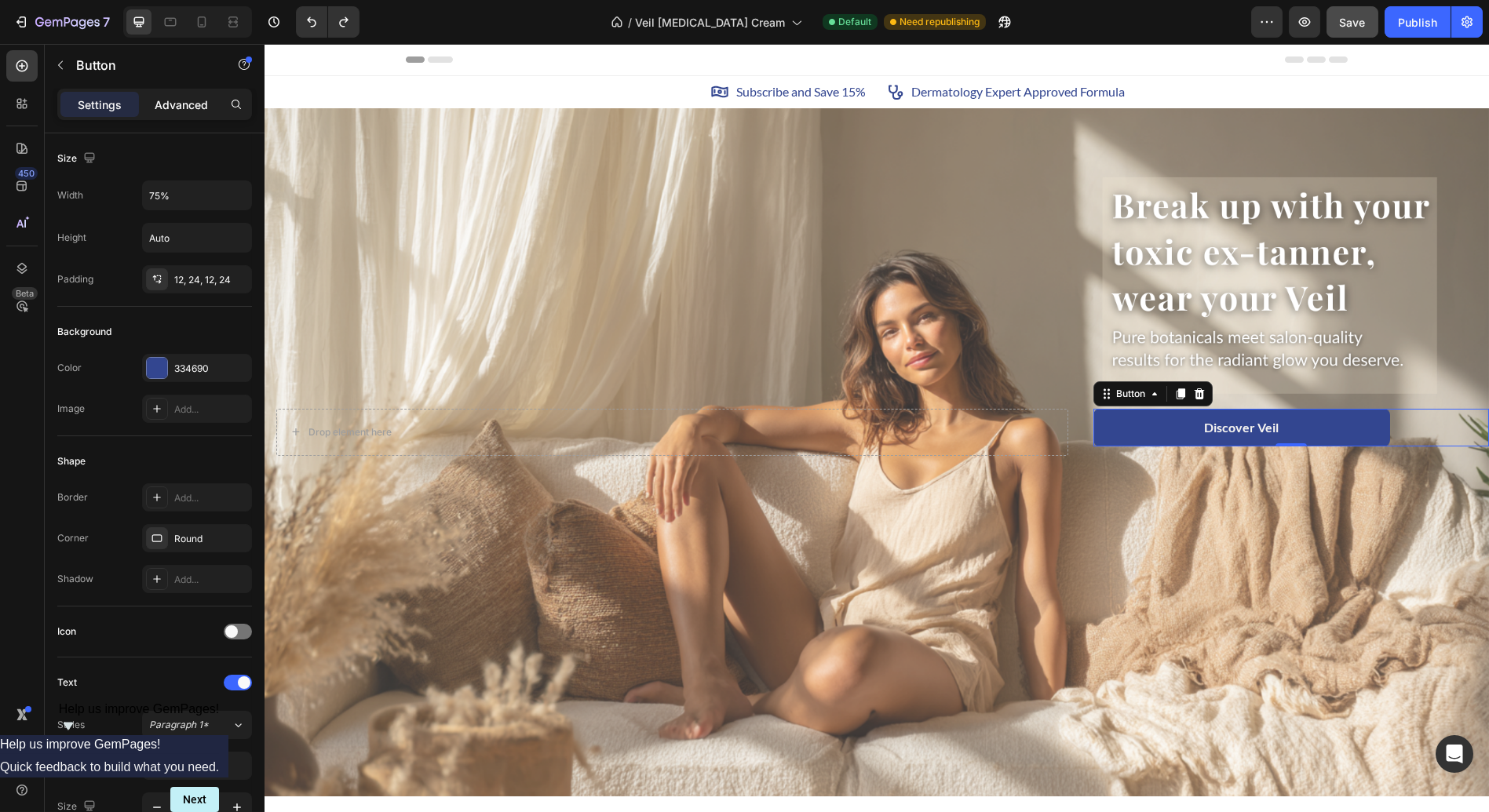
click at [186, 93] on div "Advanced" at bounding box center [181, 105] width 79 height 25
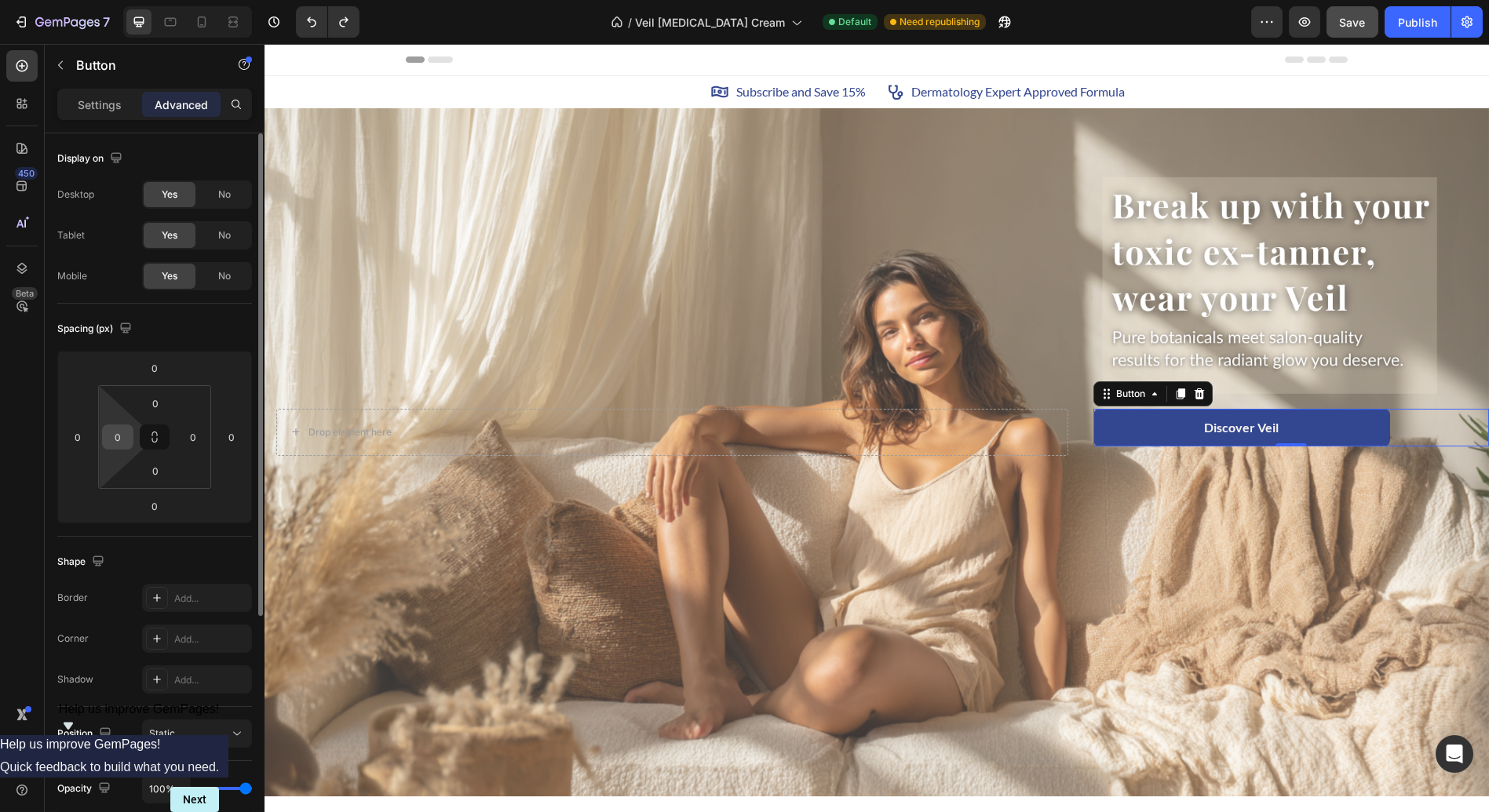
click at [109, 438] on input "0" at bounding box center [118, 437] width 24 height 24
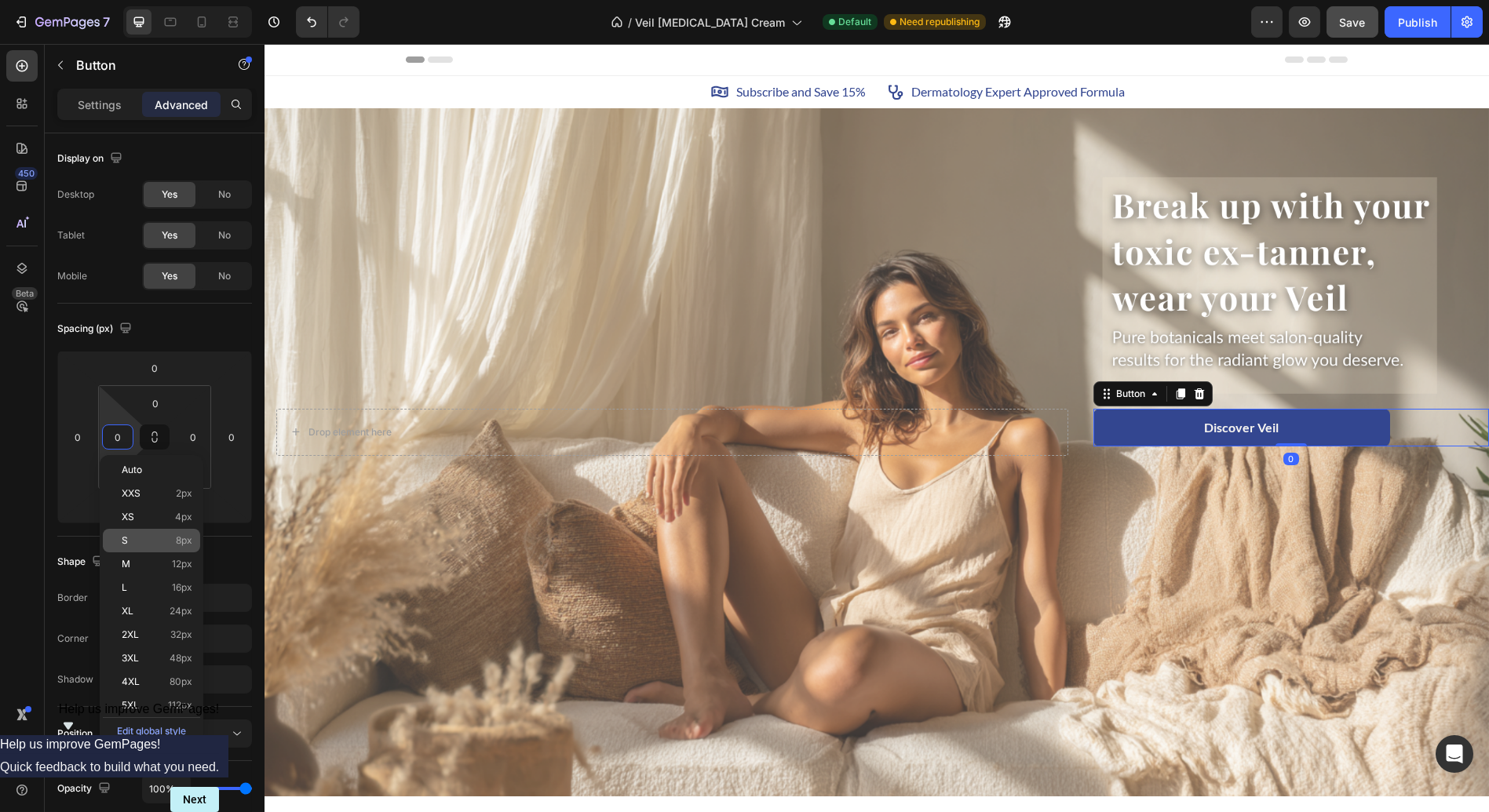
click at [152, 546] on p "S 8px" at bounding box center [156, 541] width 71 height 11
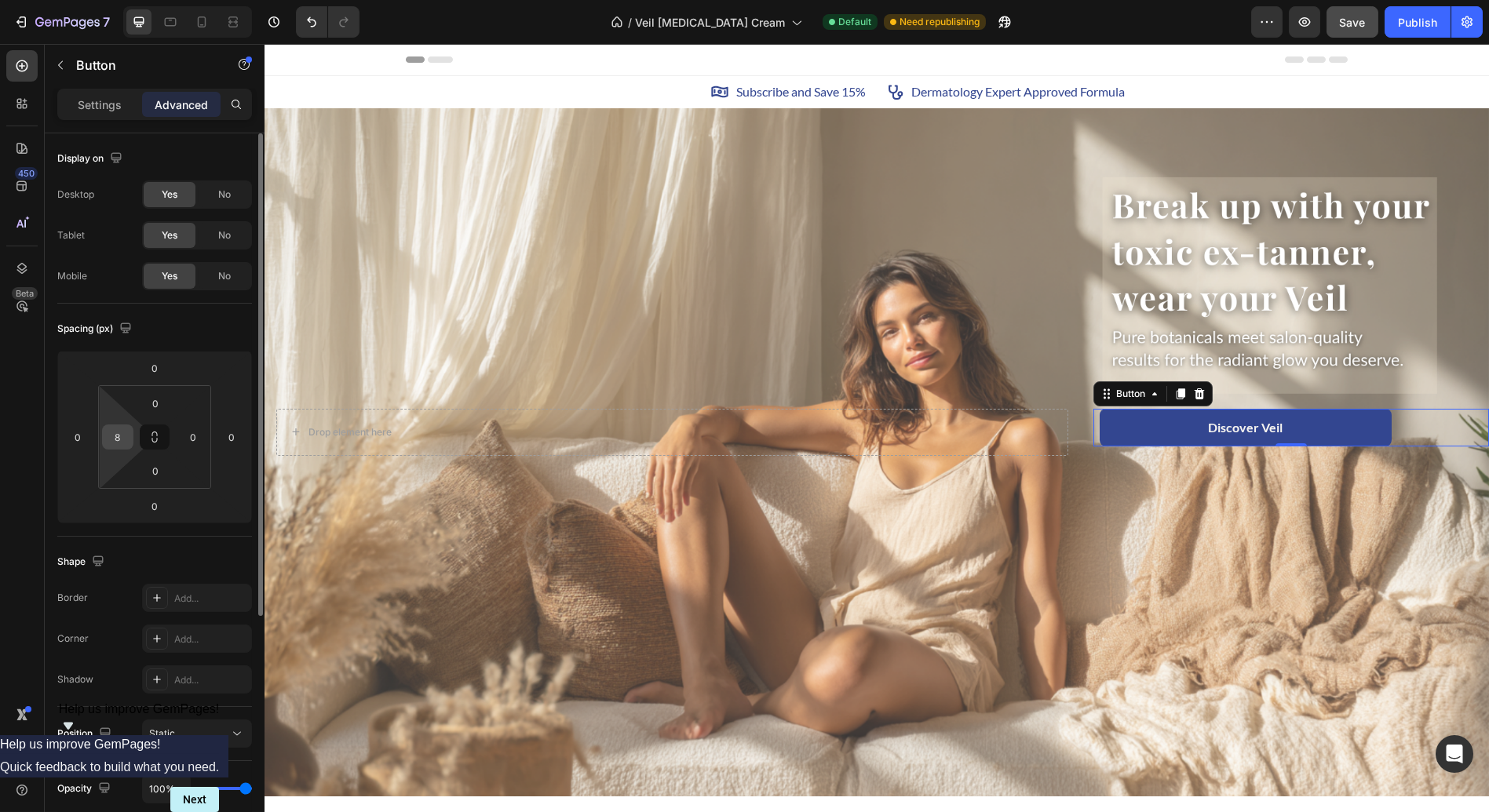
click at [125, 439] on input "8" at bounding box center [118, 437] width 24 height 24
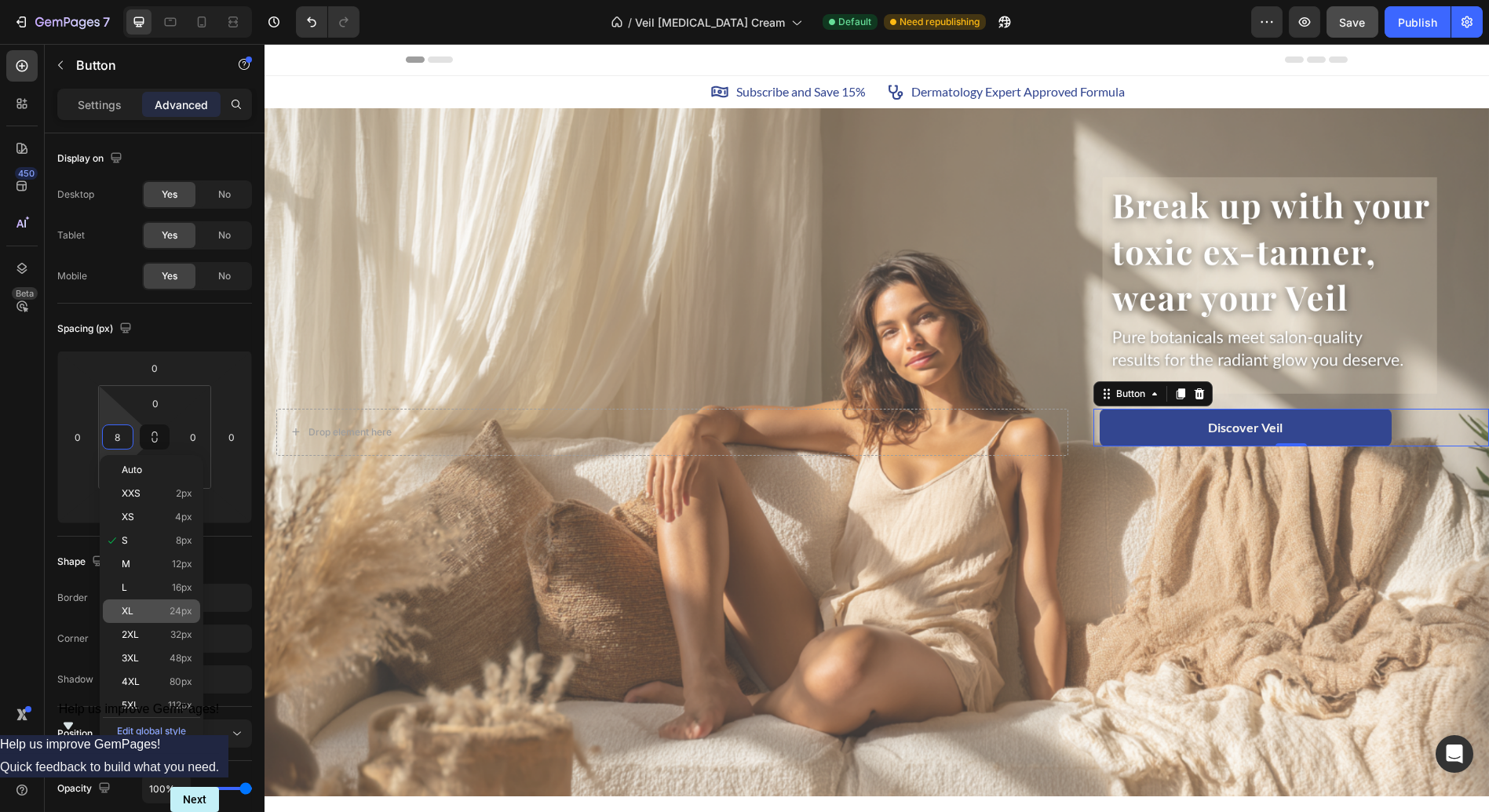
click at [148, 611] on p "XL 24px" at bounding box center [156, 611] width 71 height 11
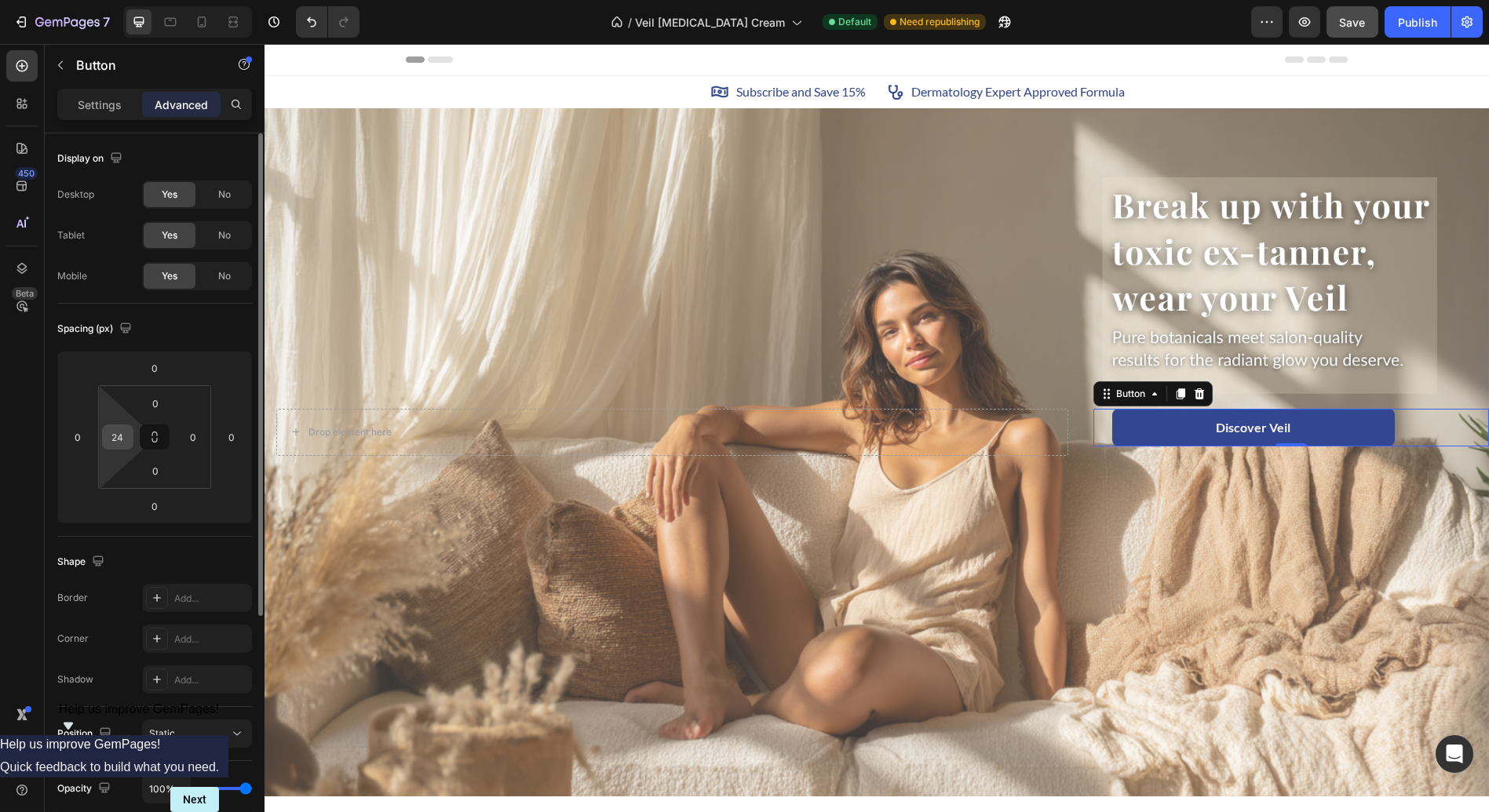
click at [119, 442] on input "24" at bounding box center [118, 437] width 24 height 24
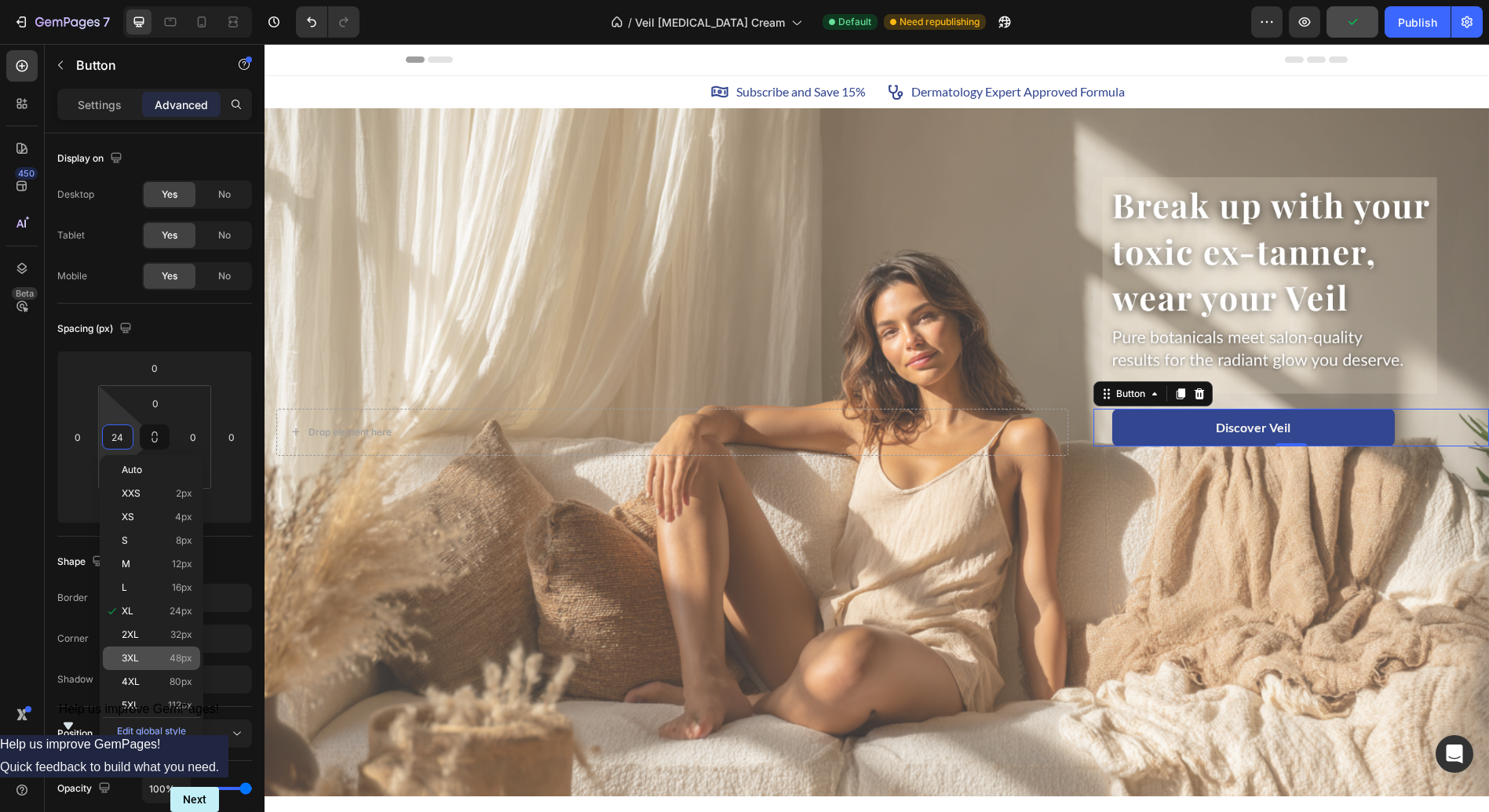
click at [170, 653] on span "48px" at bounding box center [181, 658] width 23 height 11
type input "48"
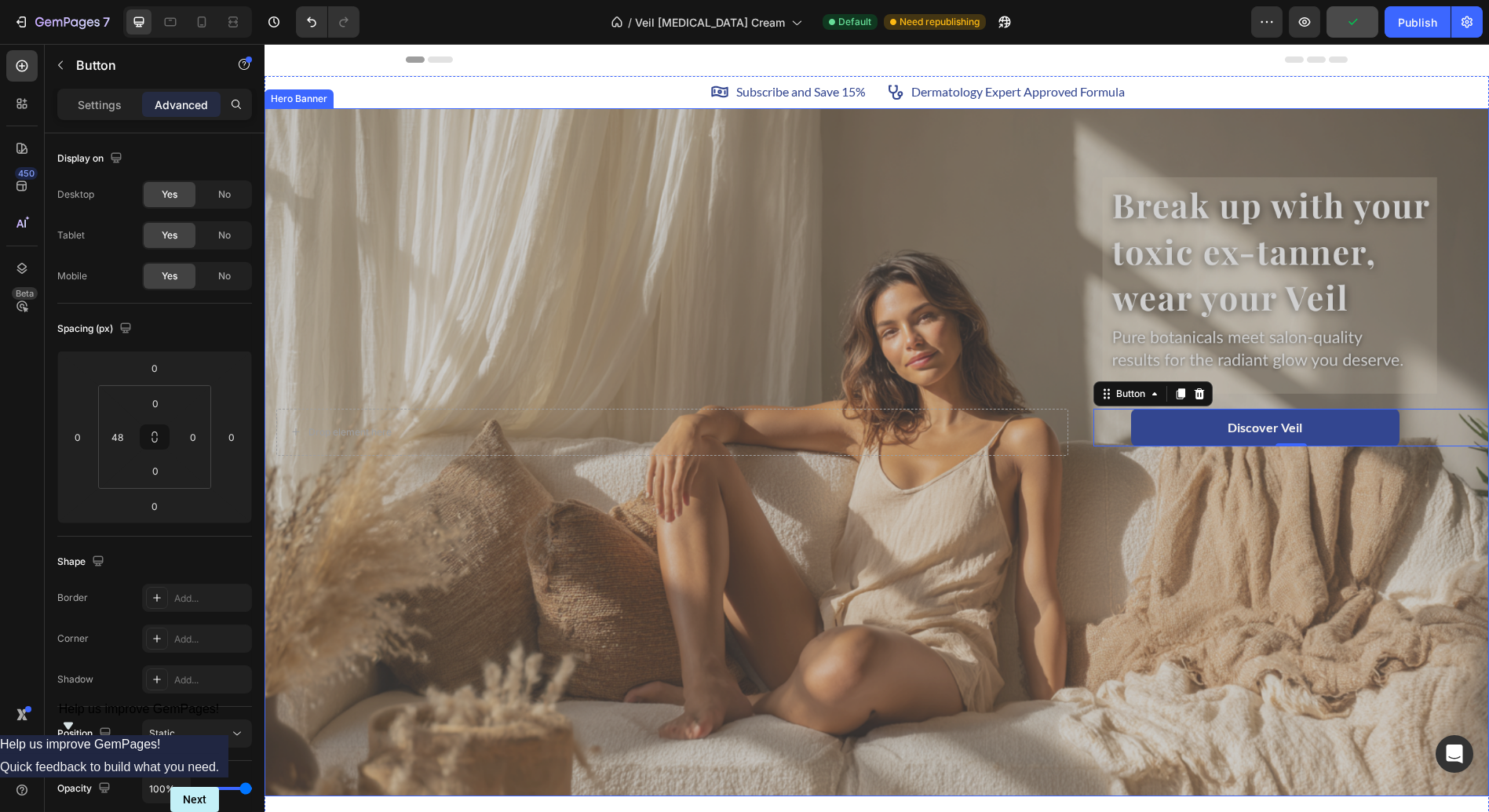
click at [661, 726] on div "Overlay" at bounding box center [876, 453] width 1224 height 689
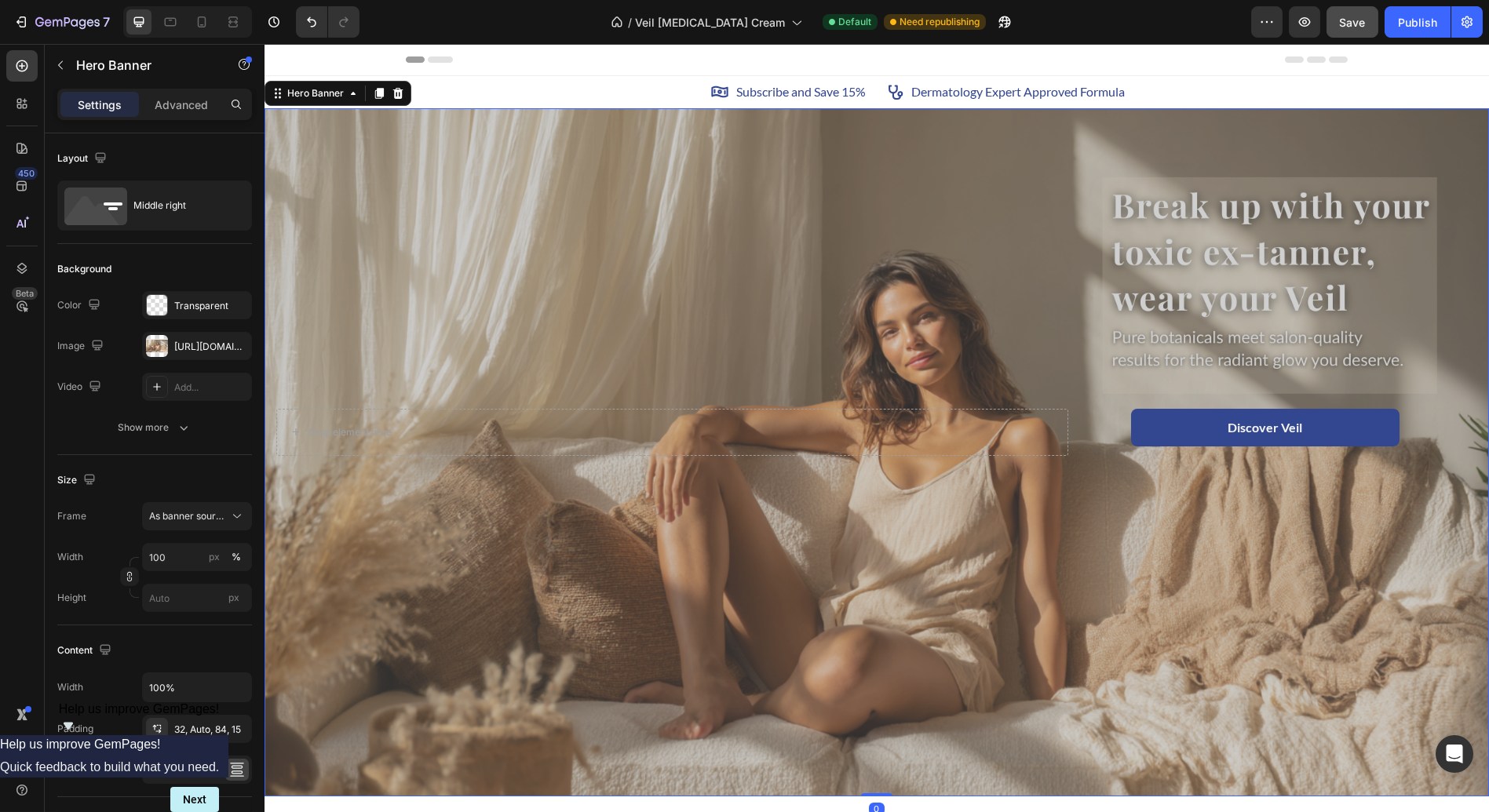
click at [661, 726] on div "Overlay" at bounding box center [876, 453] width 1224 height 689
click at [1222, 615] on div "Overlay" at bounding box center [876, 453] width 1224 height 689
click at [929, 315] on div "Overlay" at bounding box center [876, 453] width 1224 height 689
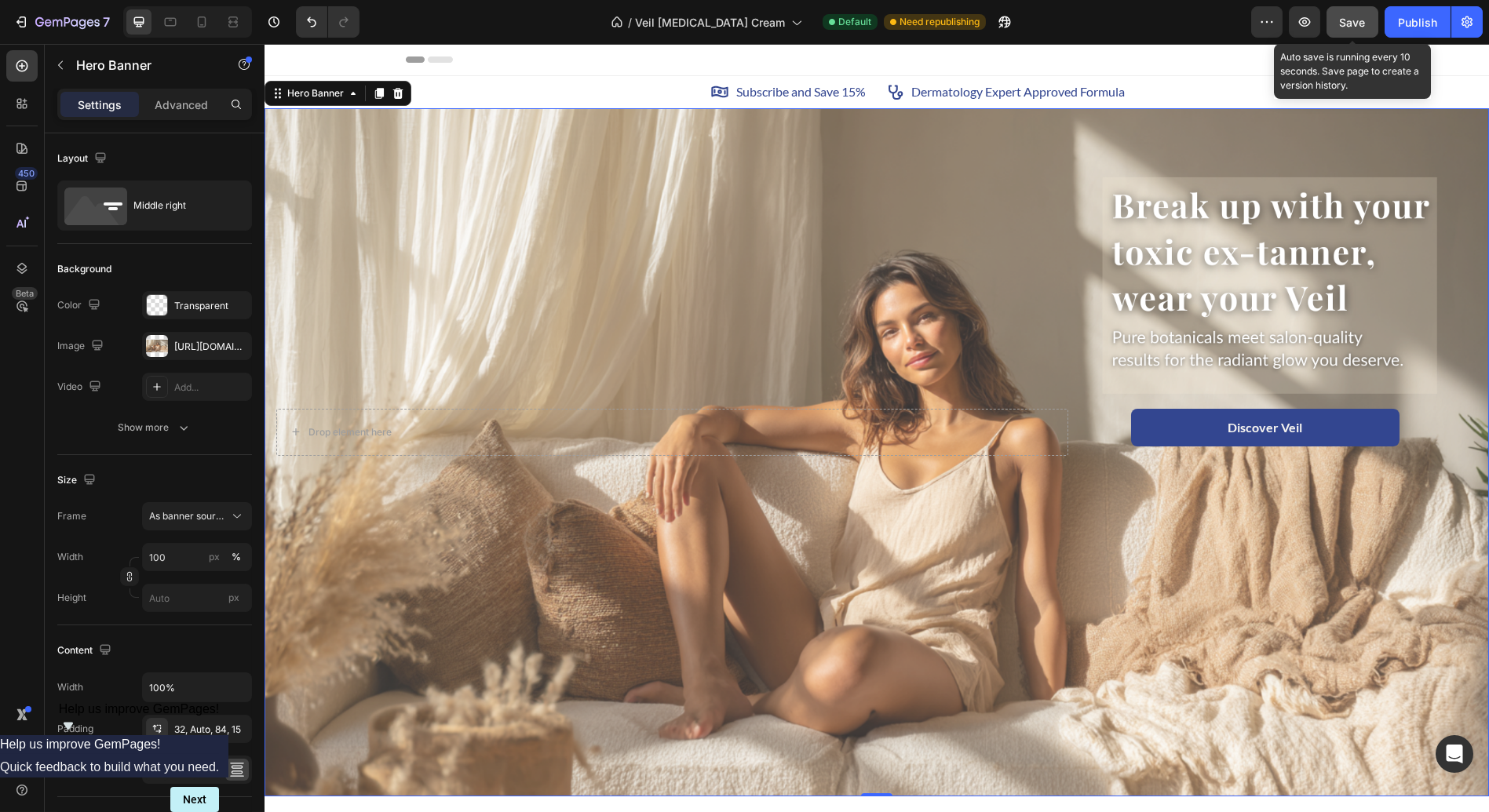
click at [1356, 21] on span "Save" at bounding box center [1353, 22] width 26 height 13
click at [1325, 422] on button "Discover Veil" at bounding box center [1265, 427] width 268 height 37
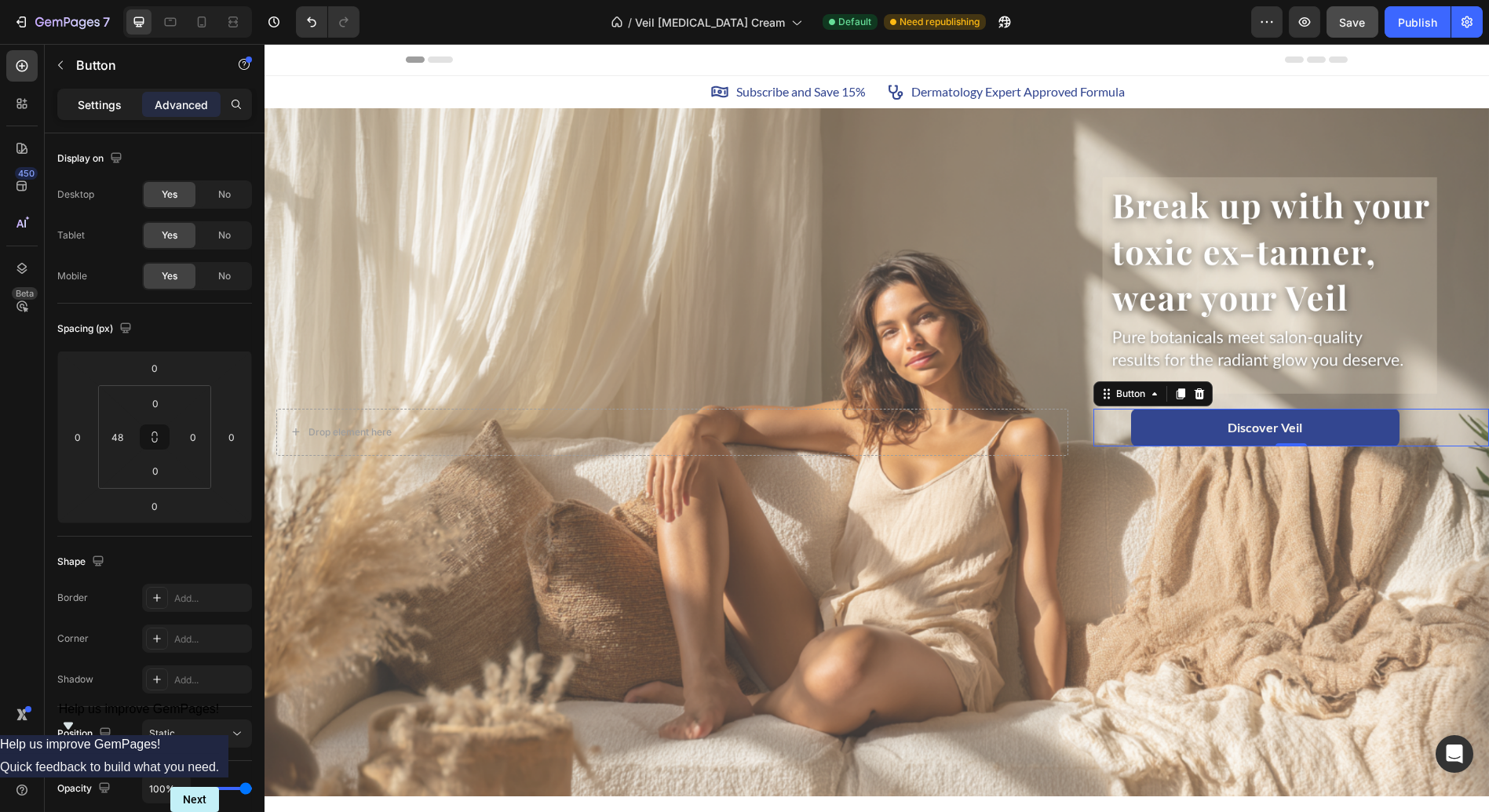
click at [83, 102] on p "Settings" at bounding box center [99, 105] width 44 height 17
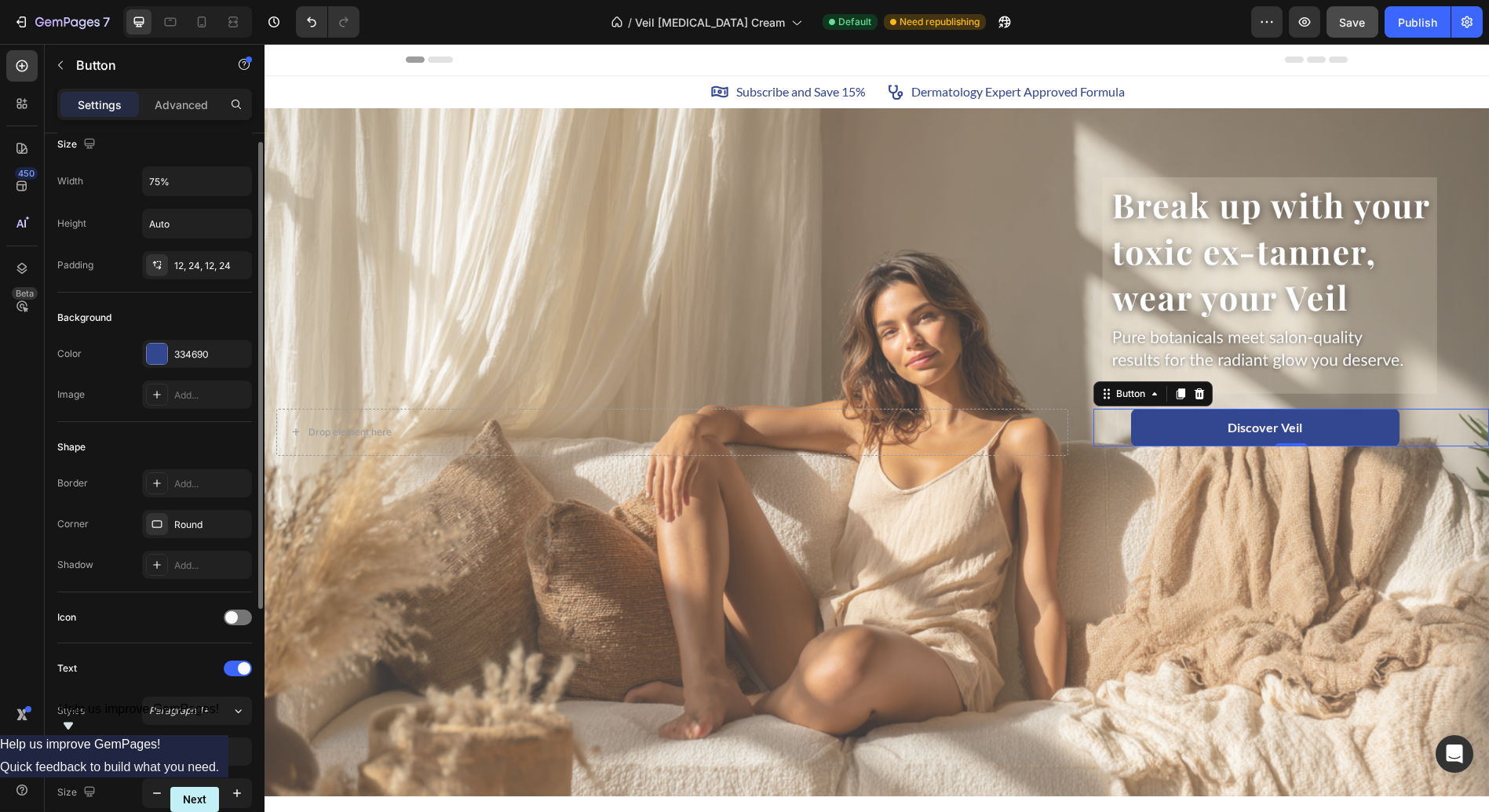
scroll to position [16, 0]
click at [171, 216] on input "Auto" at bounding box center [197, 222] width 109 height 29
click at [239, 220] on icon "button" at bounding box center [237, 222] width 6 height 4
click at [194, 216] on input "Auto" at bounding box center [197, 222] width 109 height 29
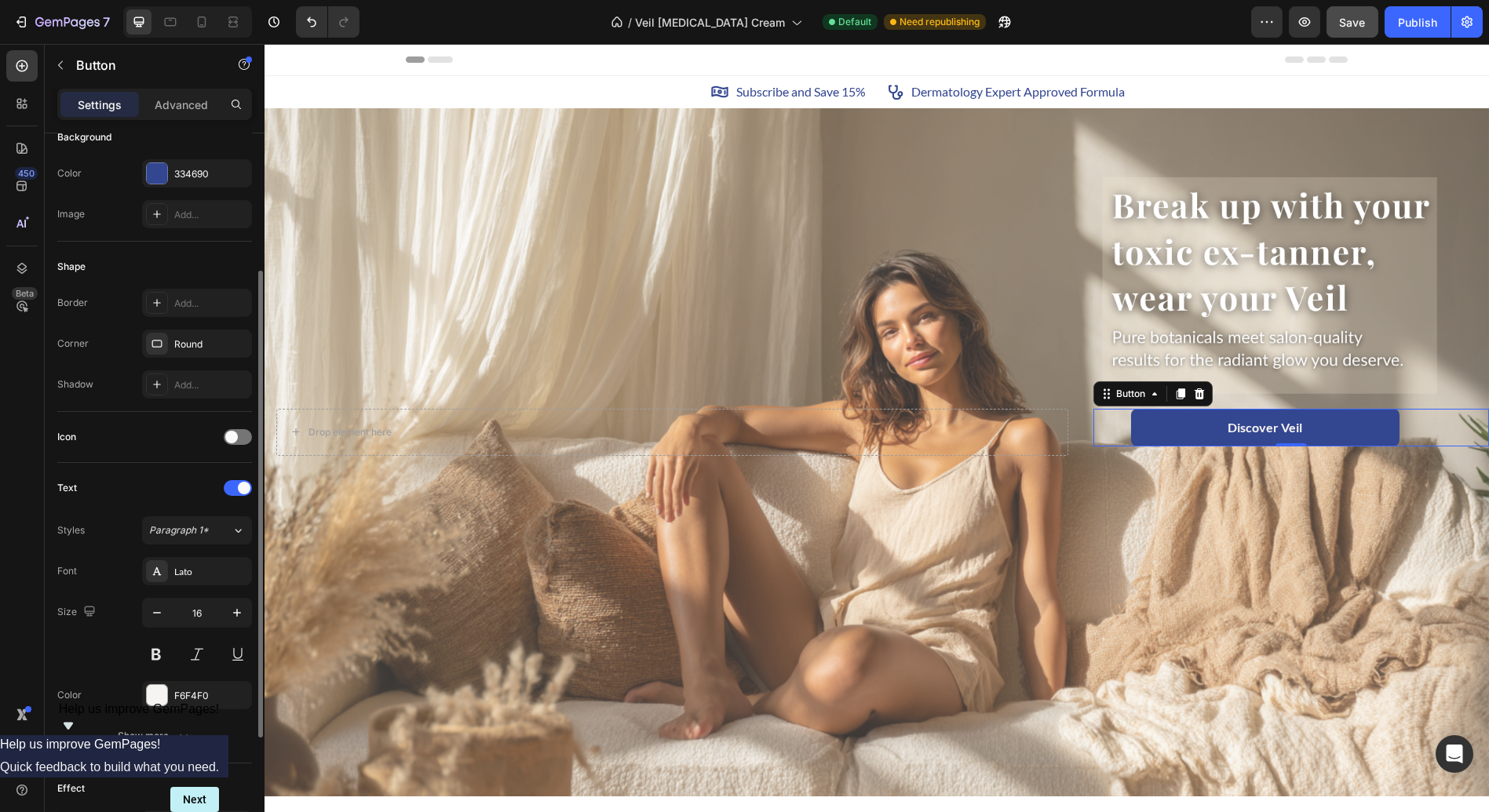
scroll to position [236, 0]
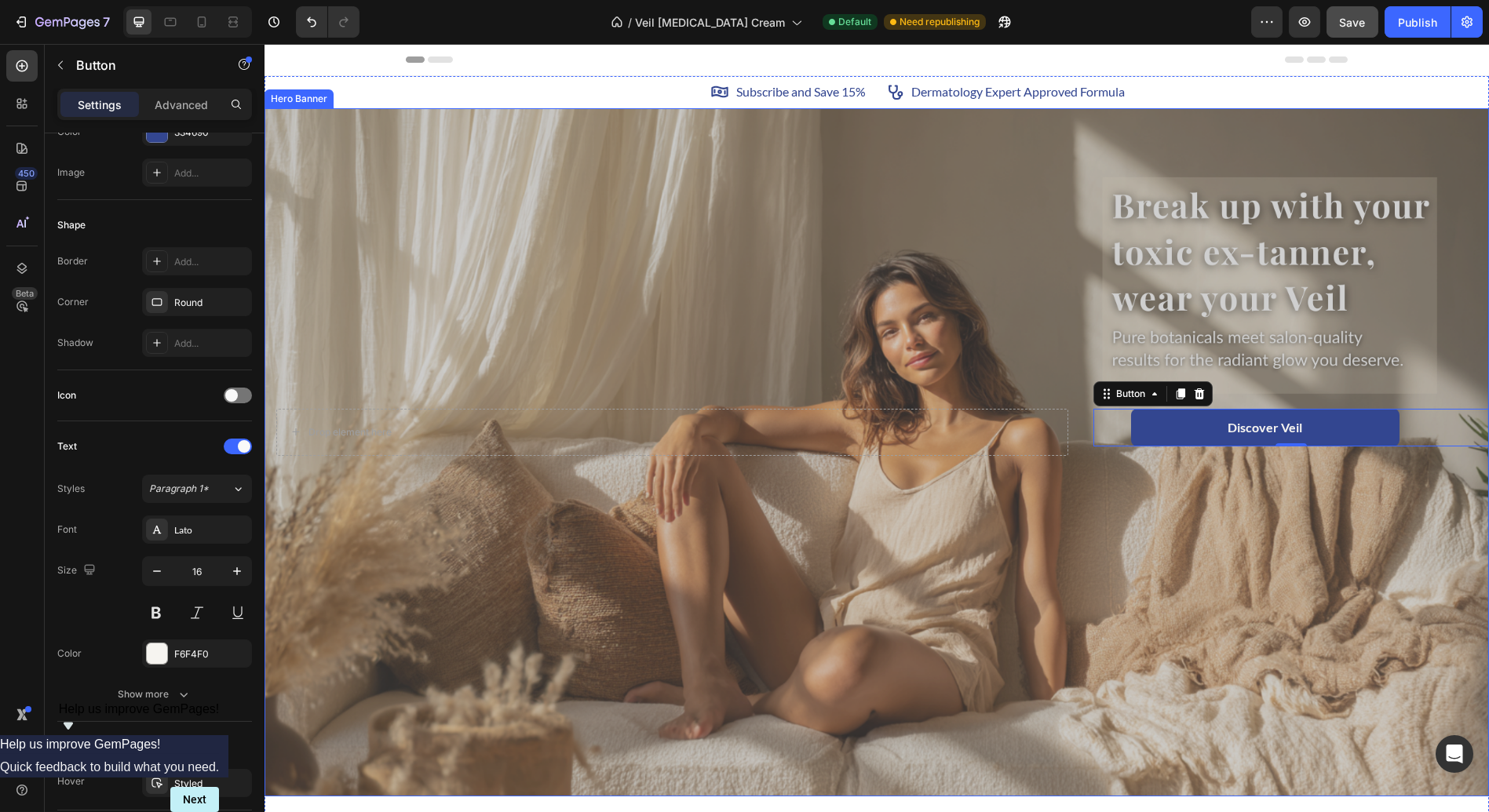
click at [579, 606] on div "Overlay" at bounding box center [876, 453] width 1224 height 689
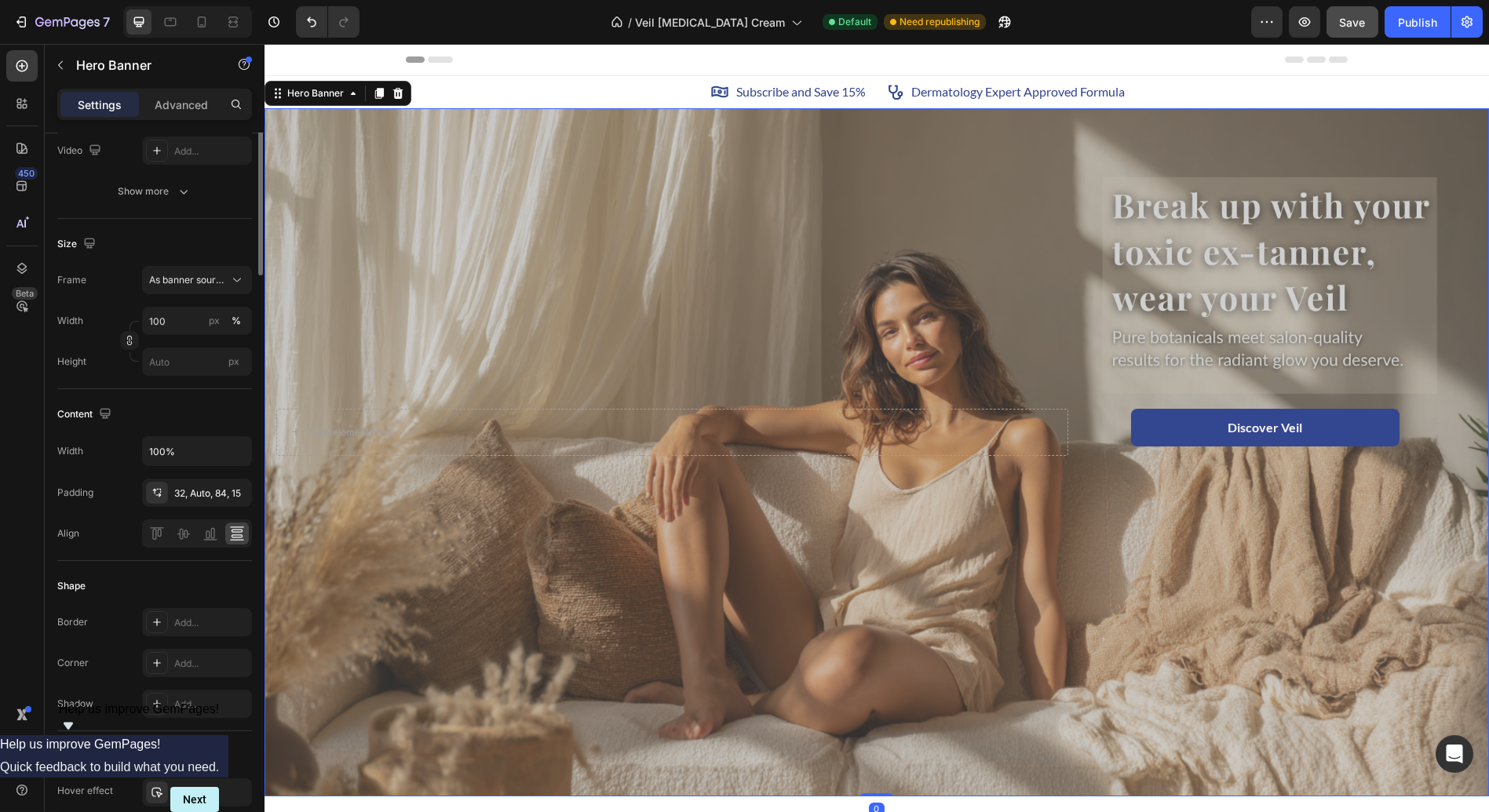
scroll to position [0, 0]
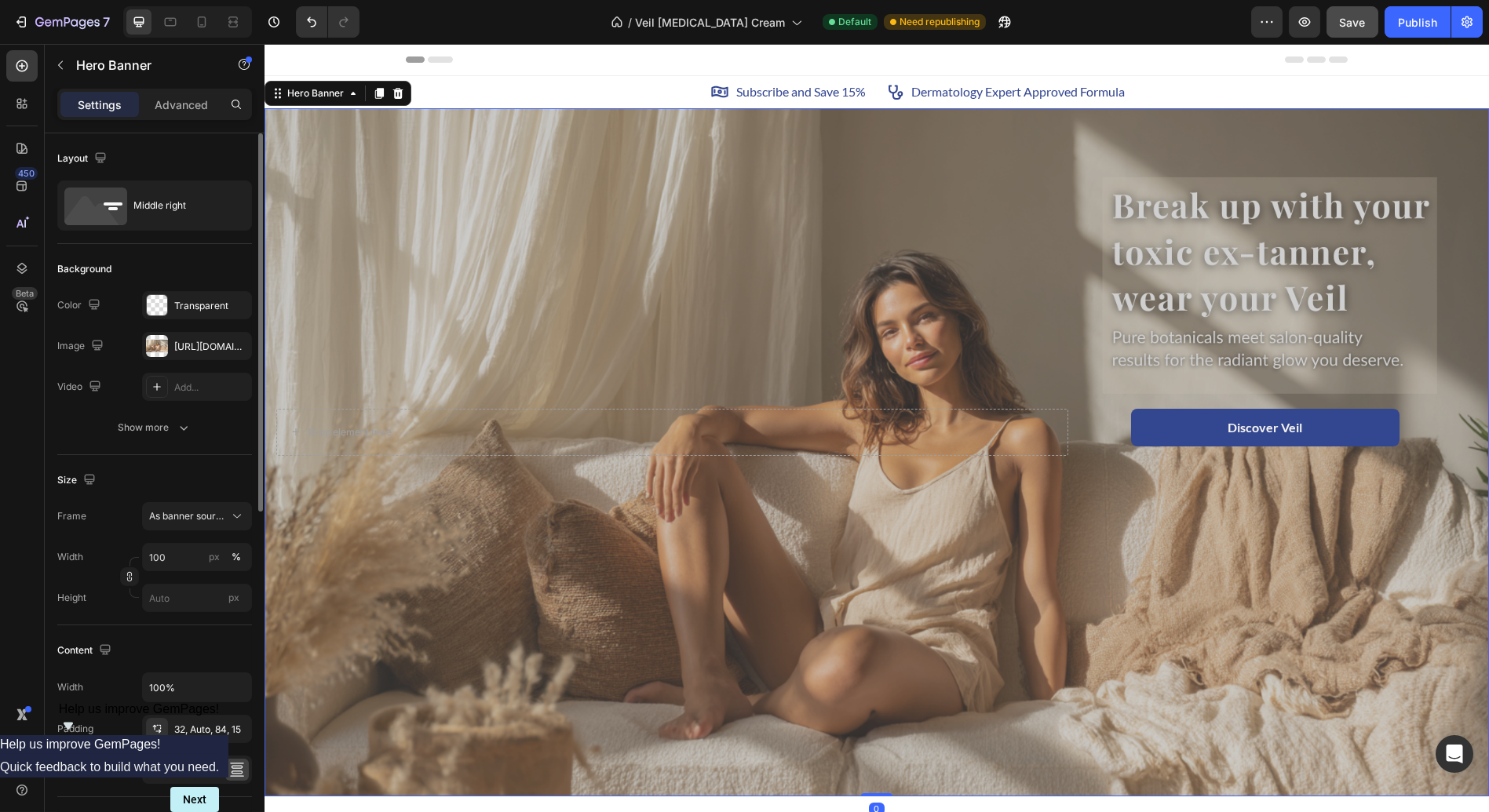
click at [1084, 609] on div "Overlay" at bounding box center [876, 453] width 1224 height 689
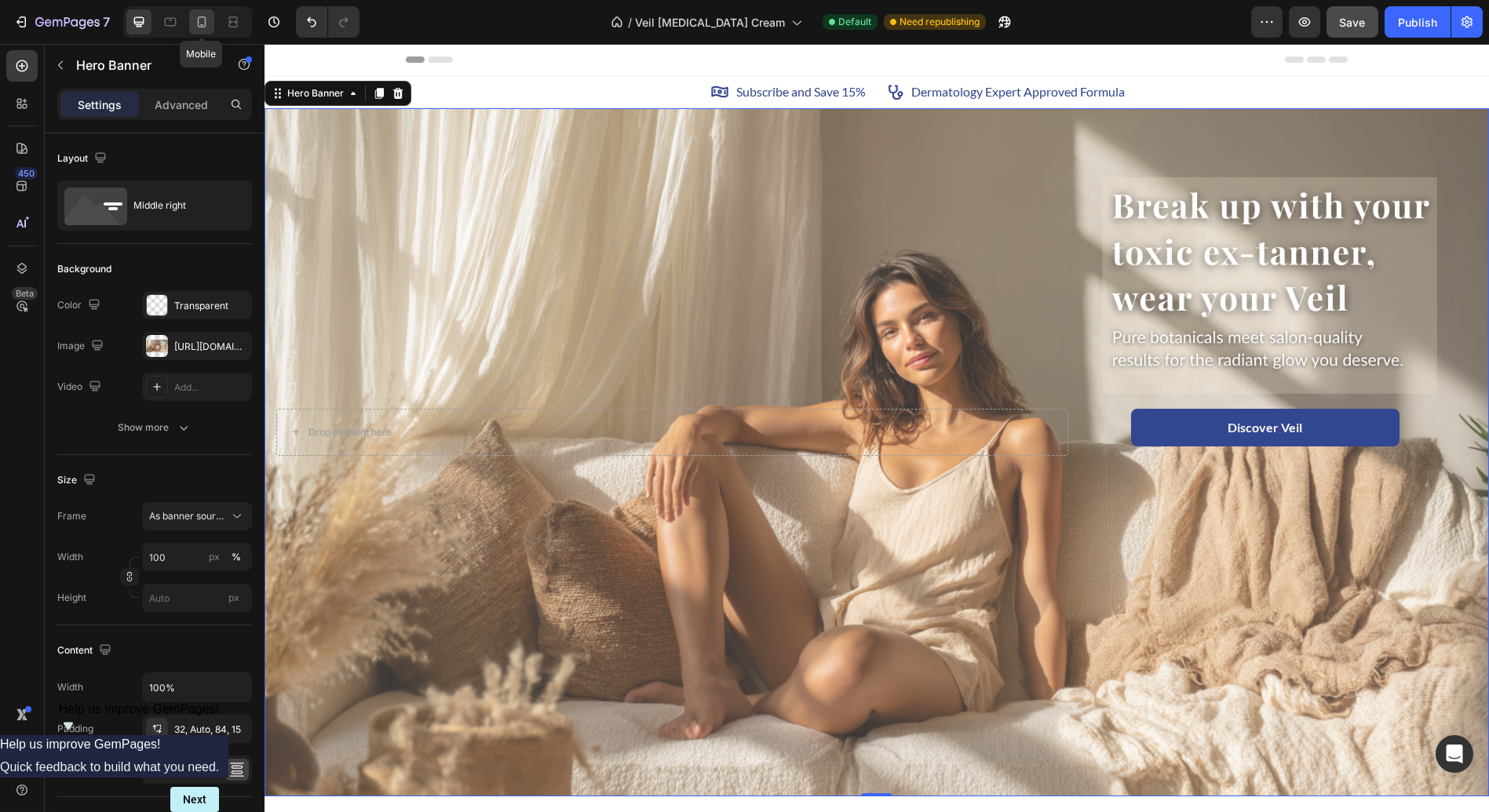
click at [195, 18] on icon at bounding box center [201, 22] width 16 height 16
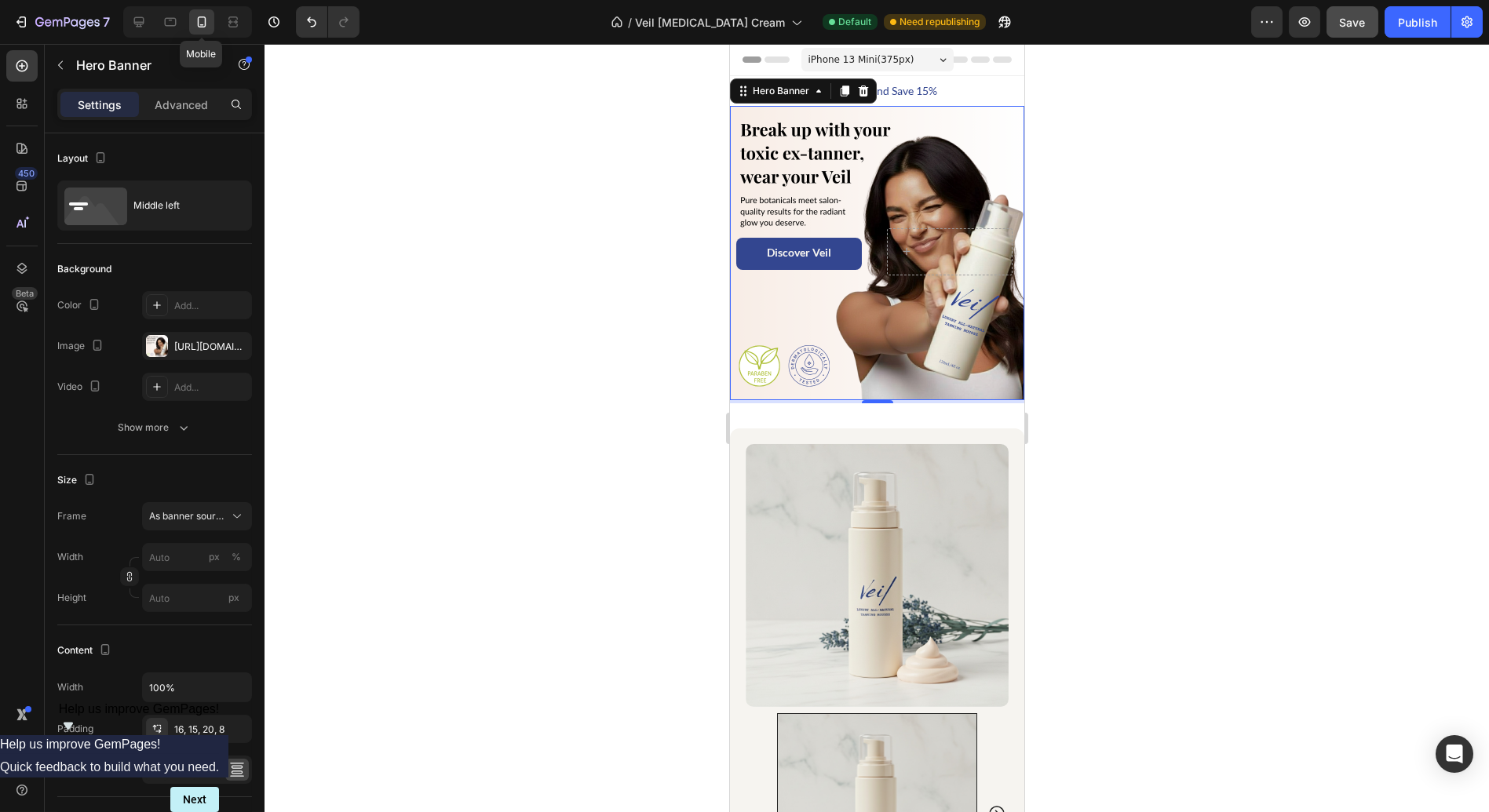
scroll to position [6, 0]
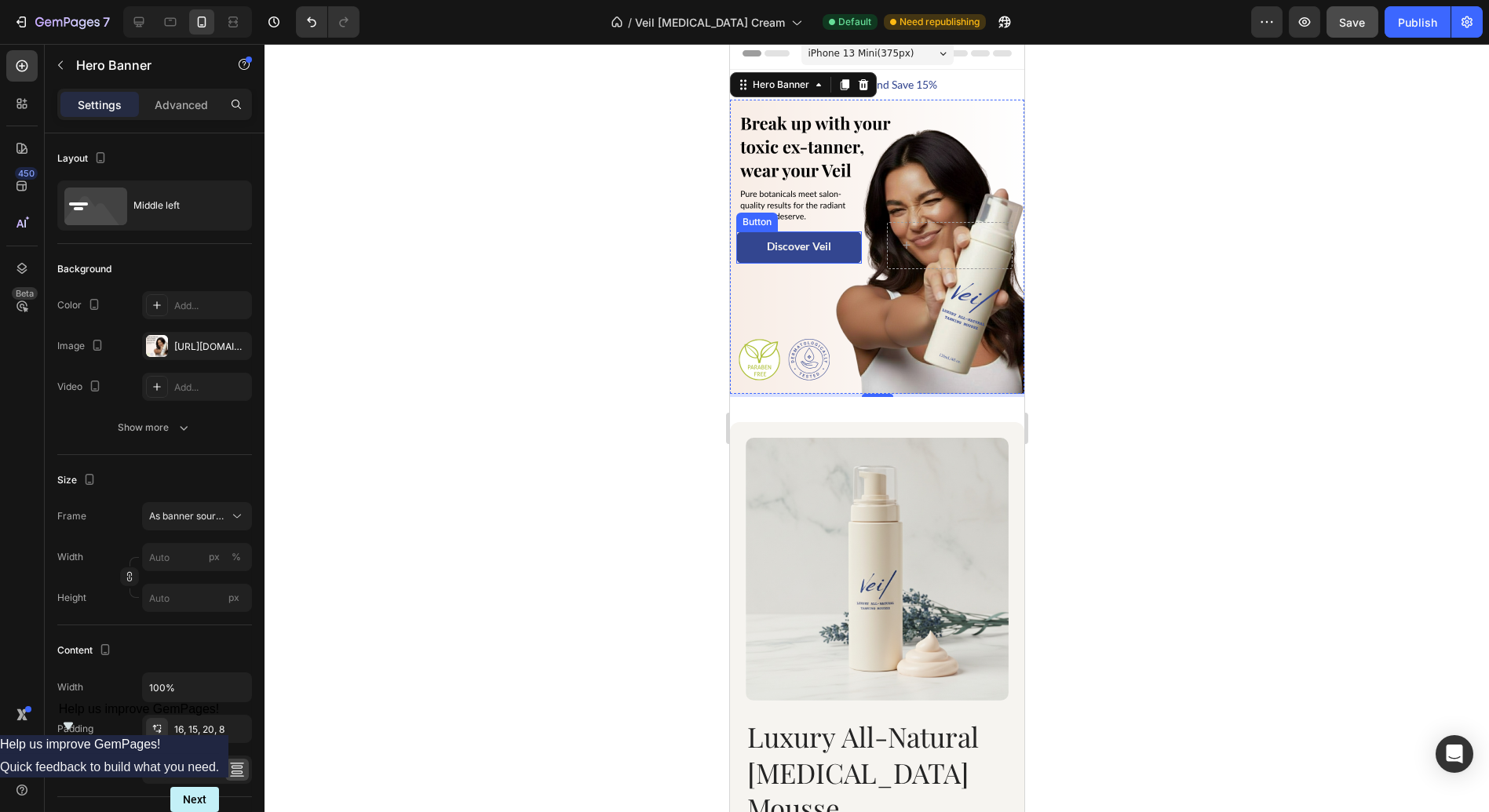
click at [757, 243] on button "Discover Veil" at bounding box center [798, 247] width 125 height 33
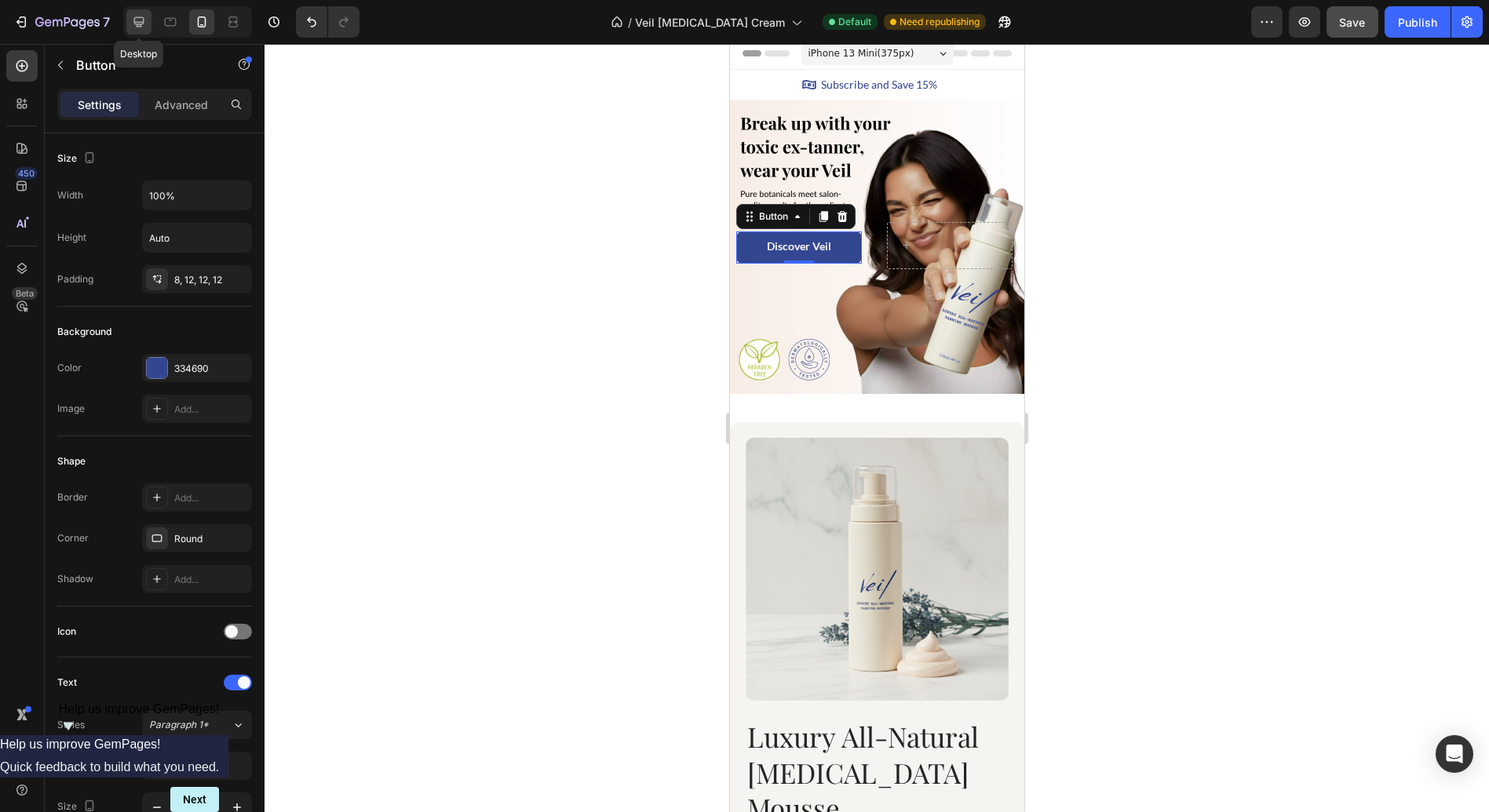
click at [145, 26] on icon at bounding box center [139, 22] width 16 height 16
type input "75%"
type input "16"
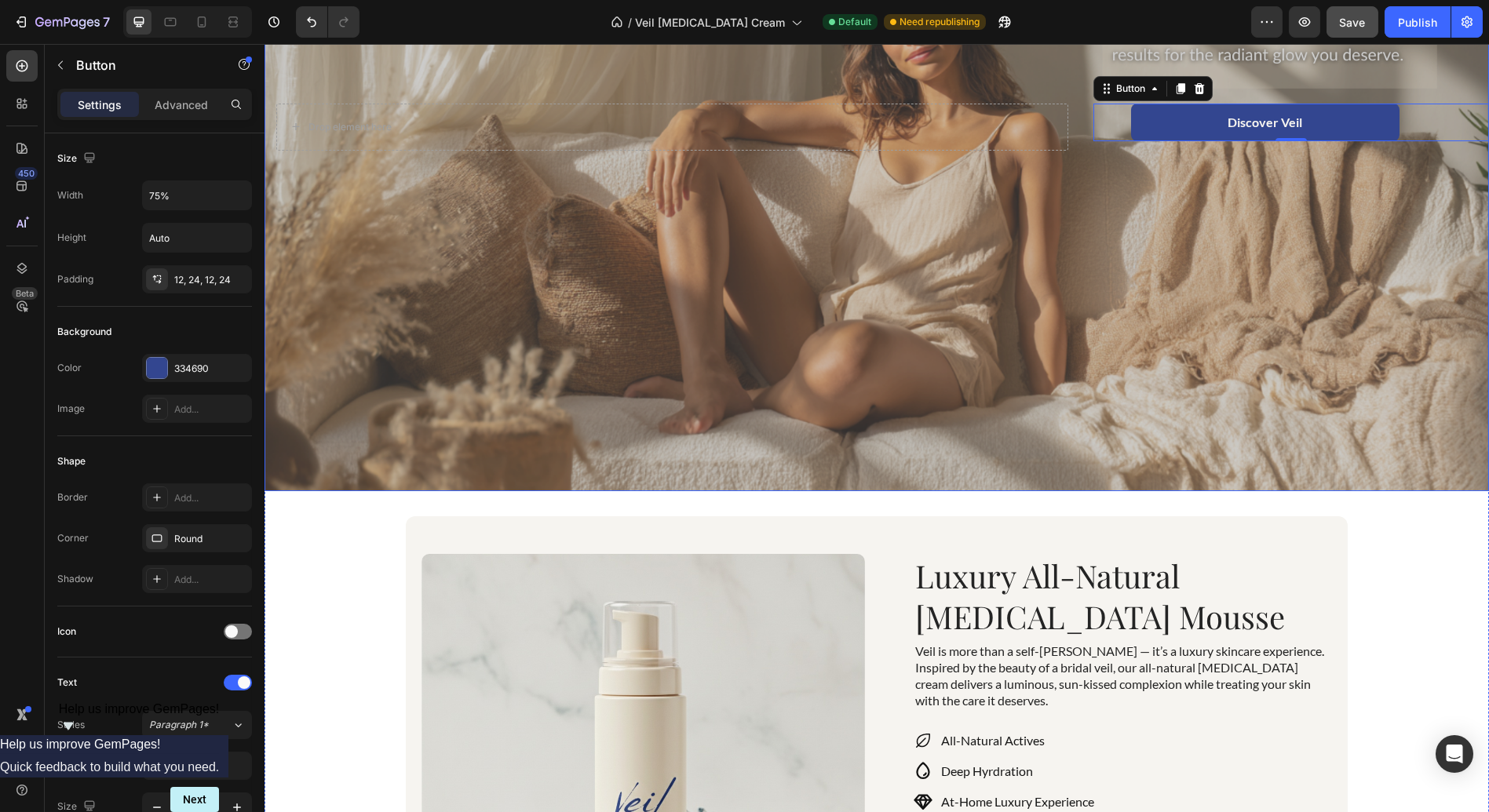
scroll to position [214, 0]
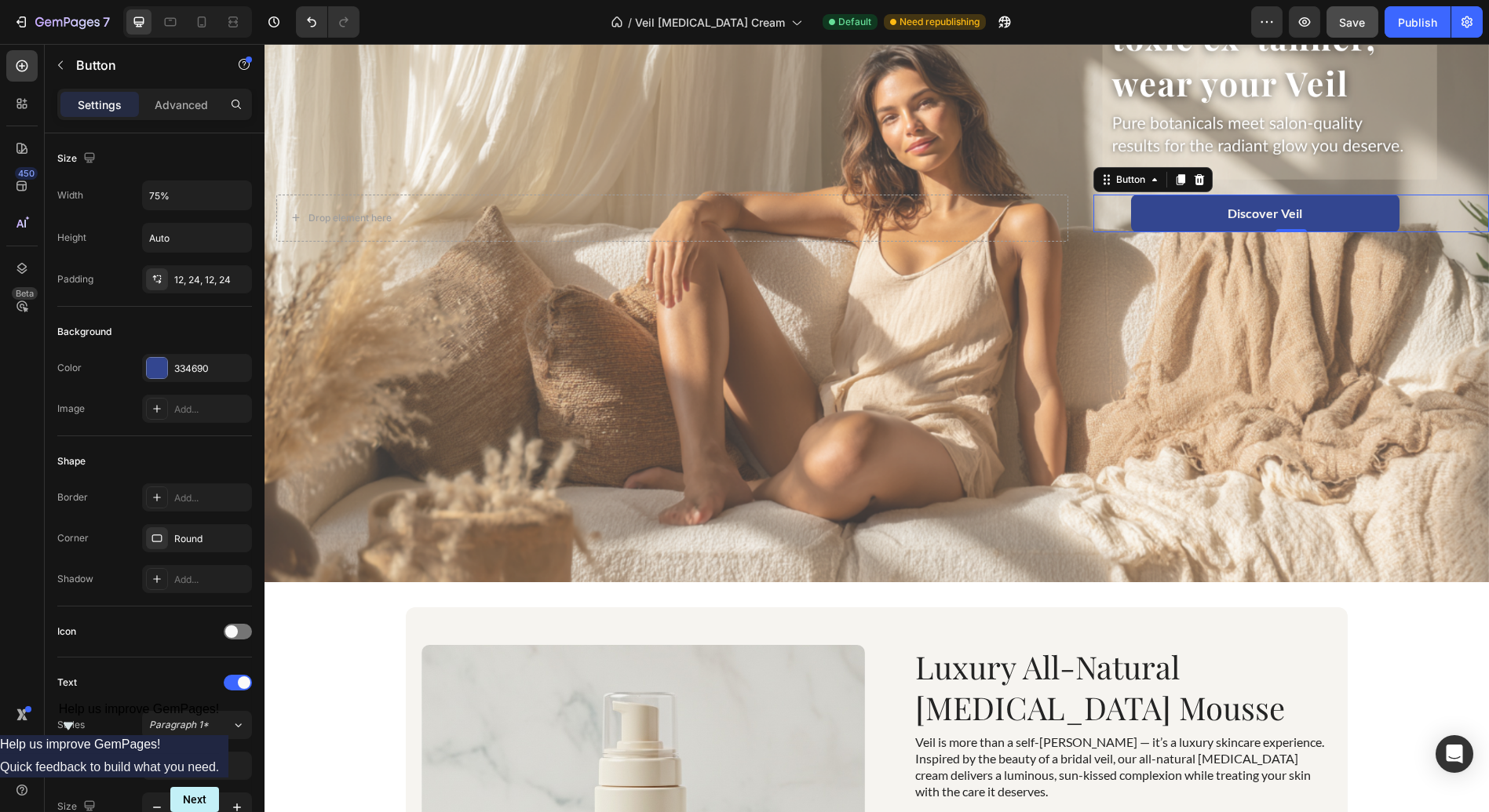
click at [1146, 213] on button "Discover Veil" at bounding box center [1265, 213] width 268 height 37
click at [212, 280] on div "12, 24, 12, 24" at bounding box center [197, 280] width 45 height 14
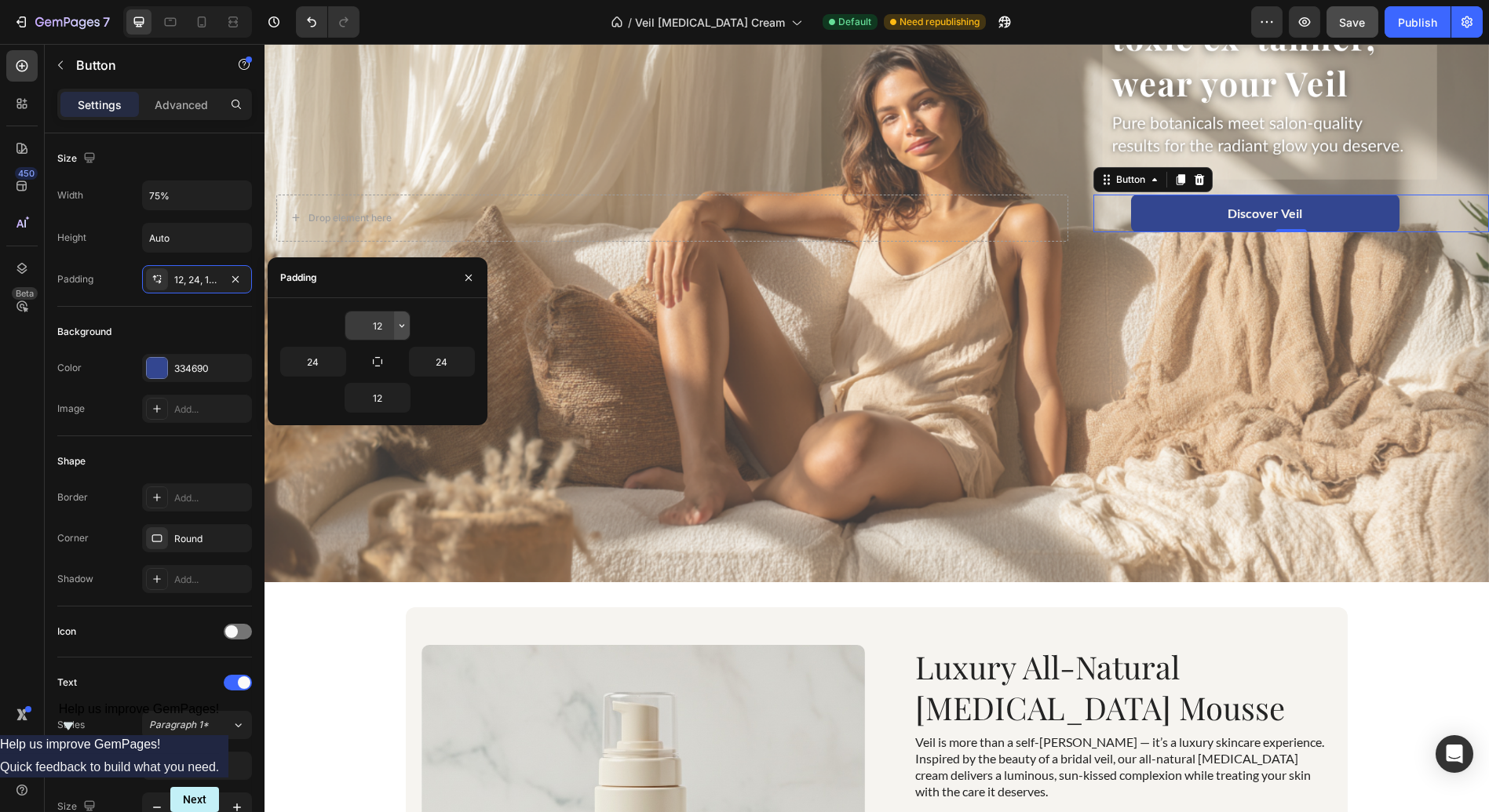
click at [403, 325] on icon "button" at bounding box center [402, 327] width 5 height 3
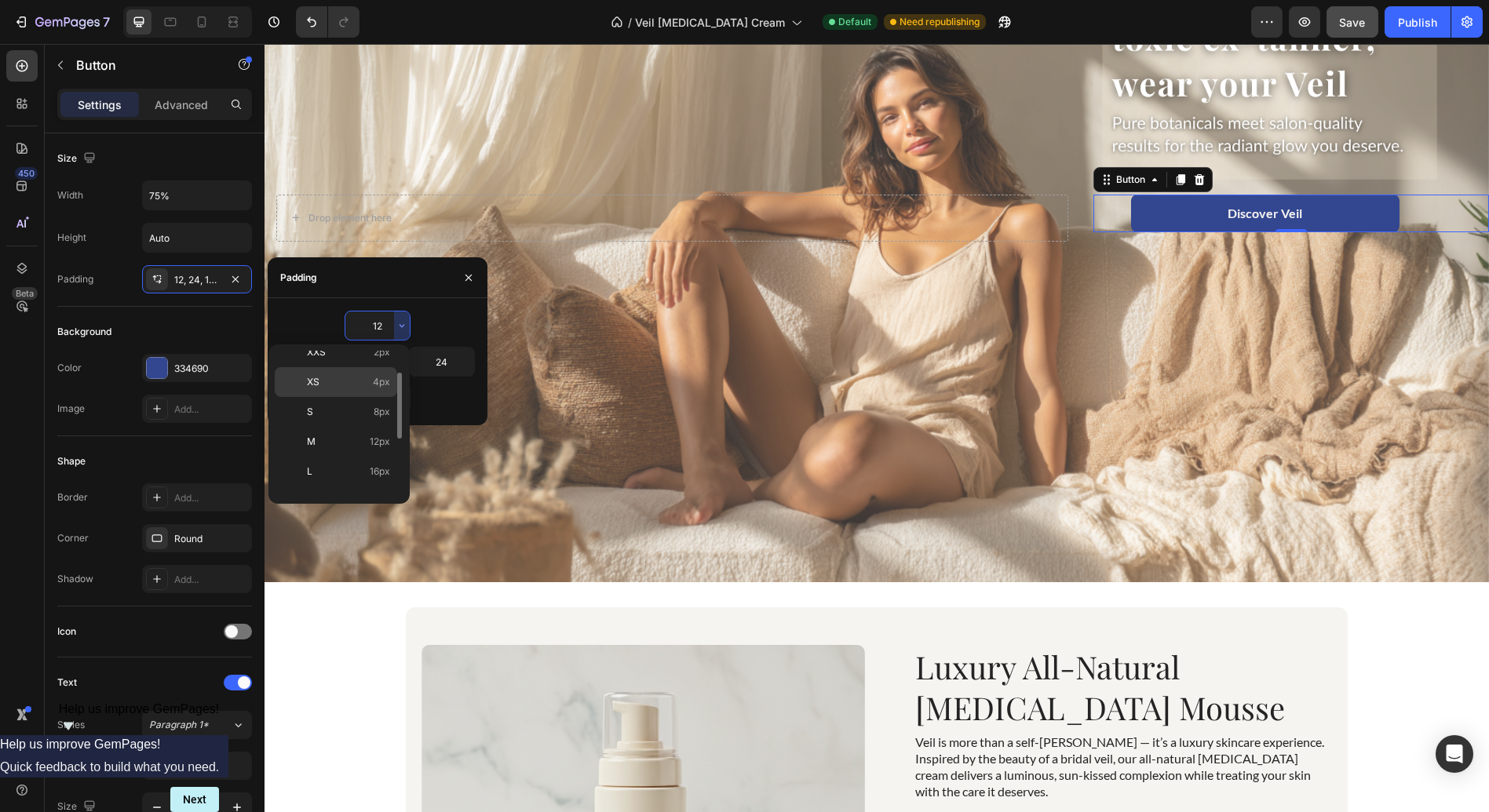
scroll to position [44, 0]
click at [366, 458] on div "L 16px" at bounding box center [336, 470] width 122 height 30
type input "16"
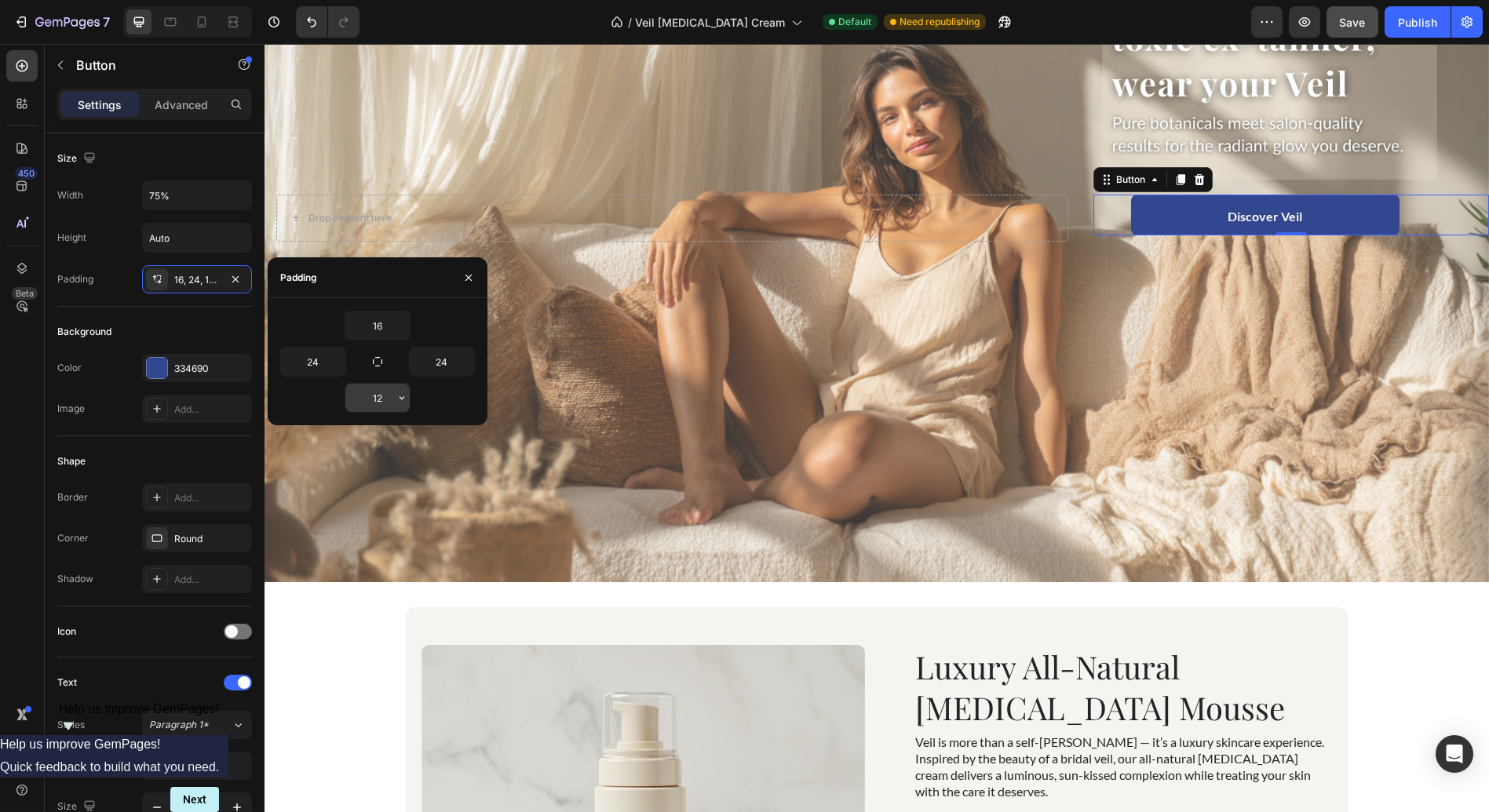
click at [386, 398] on input "12" at bounding box center [377, 398] width 64 height 29
click at [401, 396] on icon "button" at bounding box center [402, 398] width 13 height 13
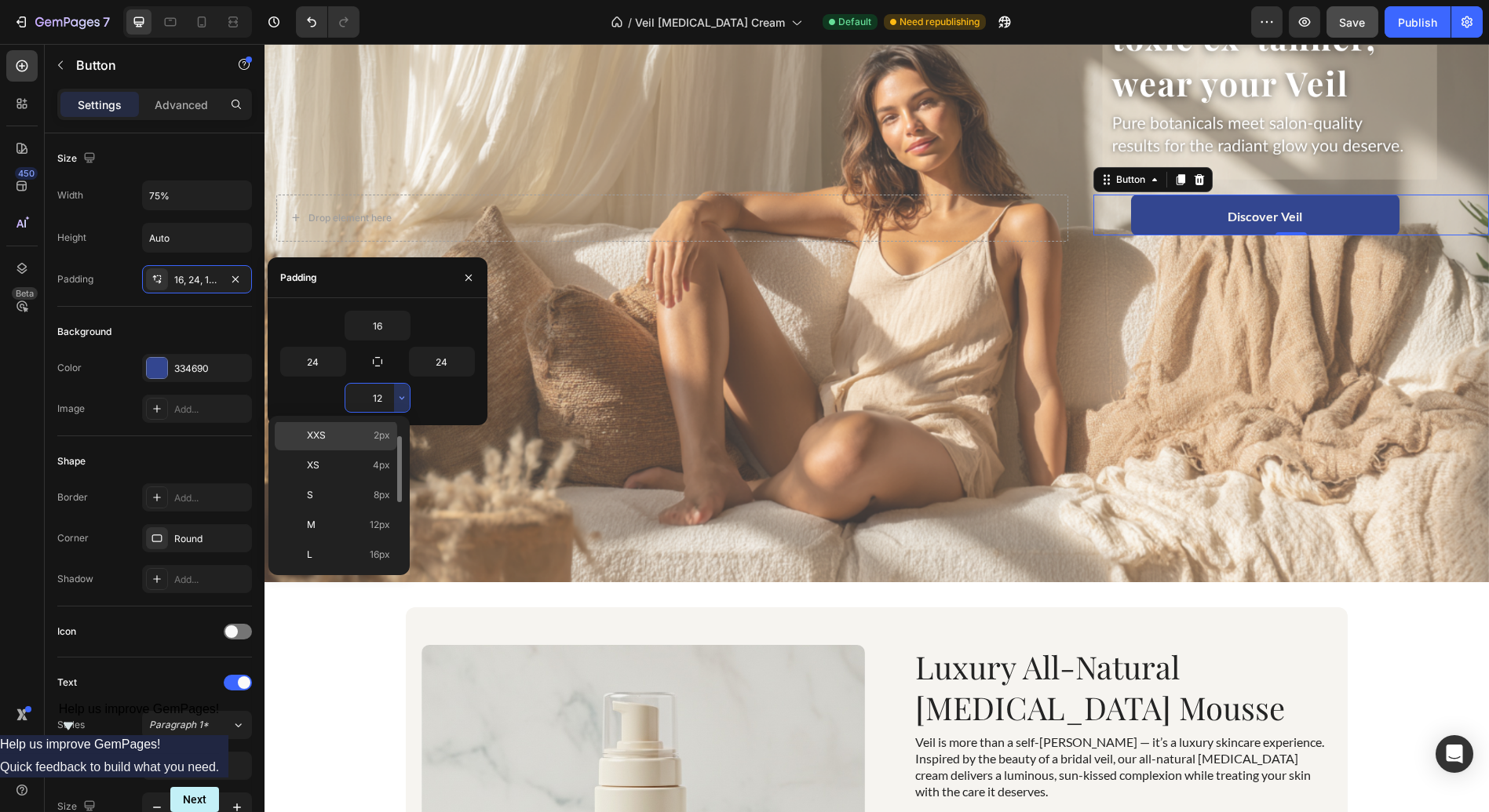
scroll to position [33, 0]
click at [367, 548] on p "L 16px" at bounding box center [348, 554] width 83 height 14
type input "16"
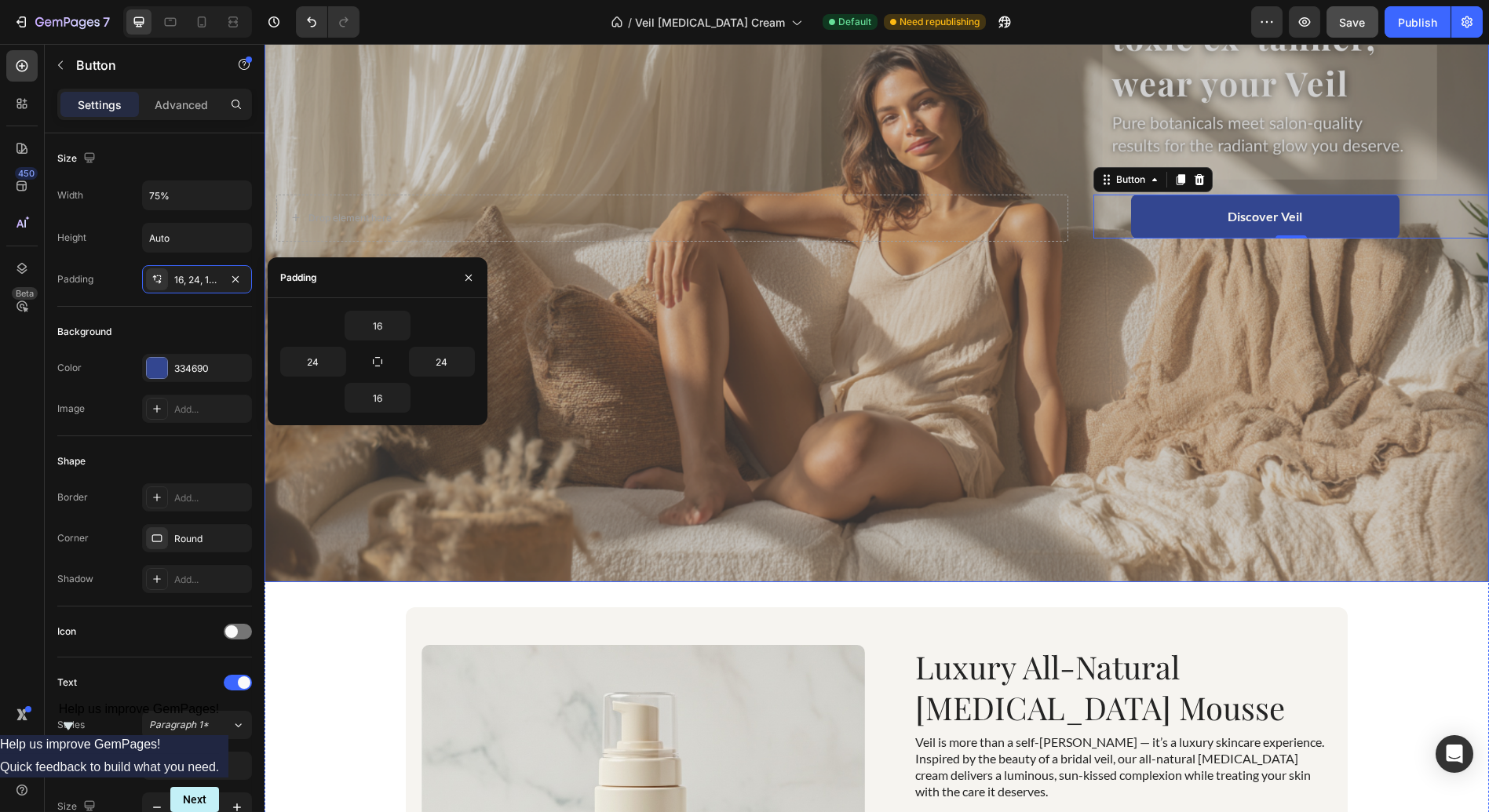
click at [921, 479] on div "Overlay" at bounding box center [876, 238] width 1224 height 689
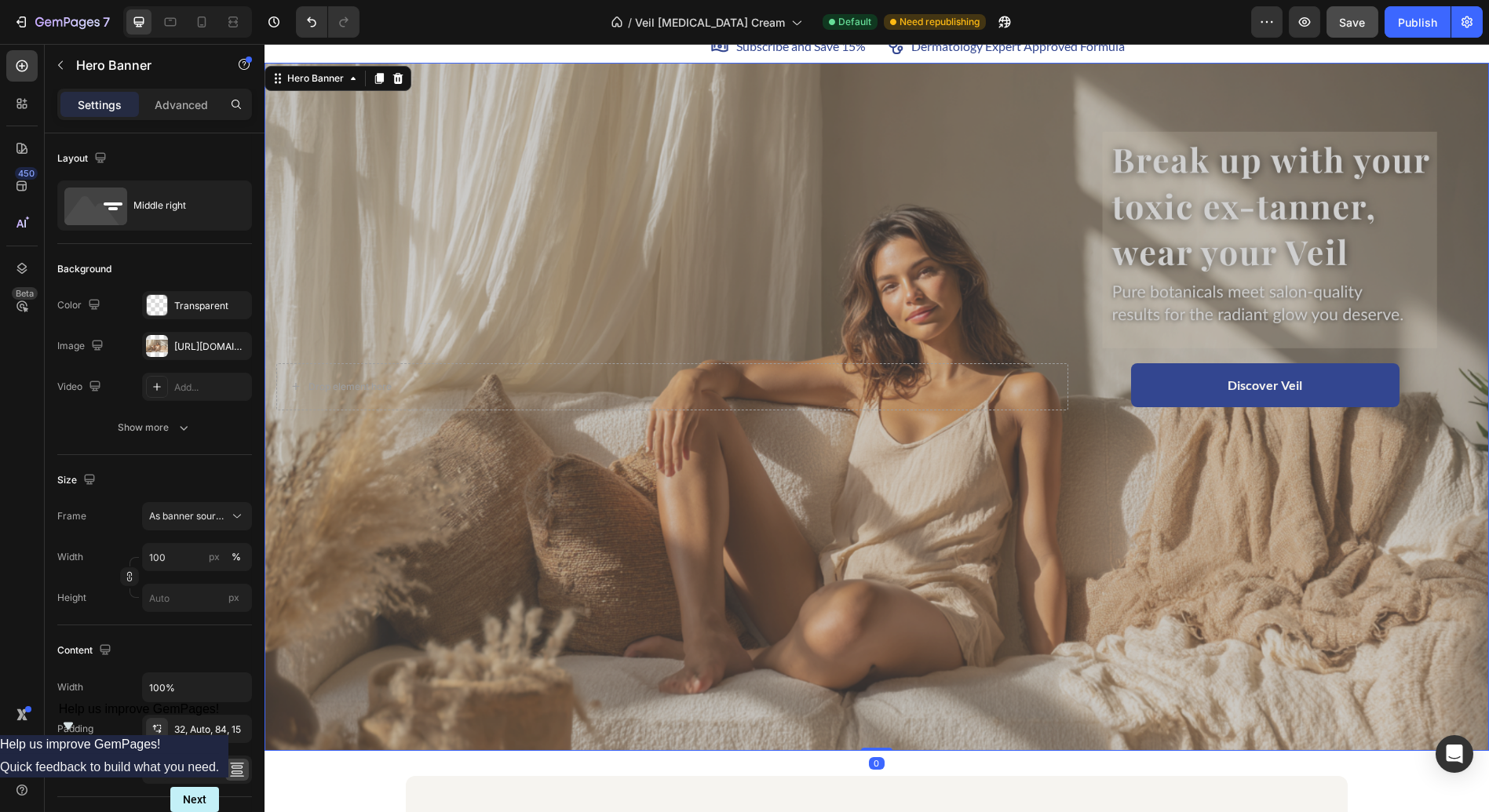
scroll to position [44, 0]
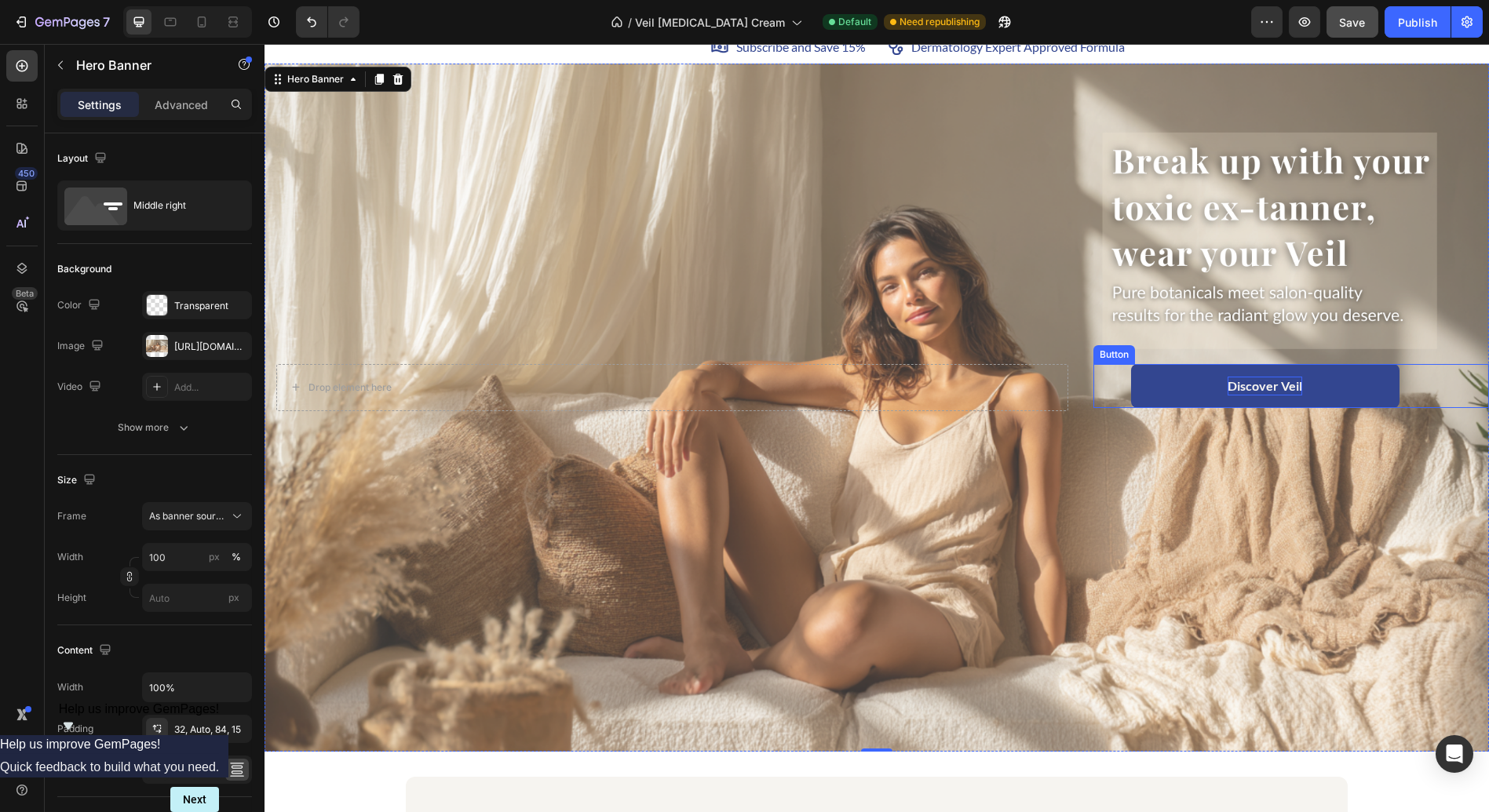
click at [1251, 377] on p "Discover Veil" at bounding box center [1264, 386] width 75 height 19
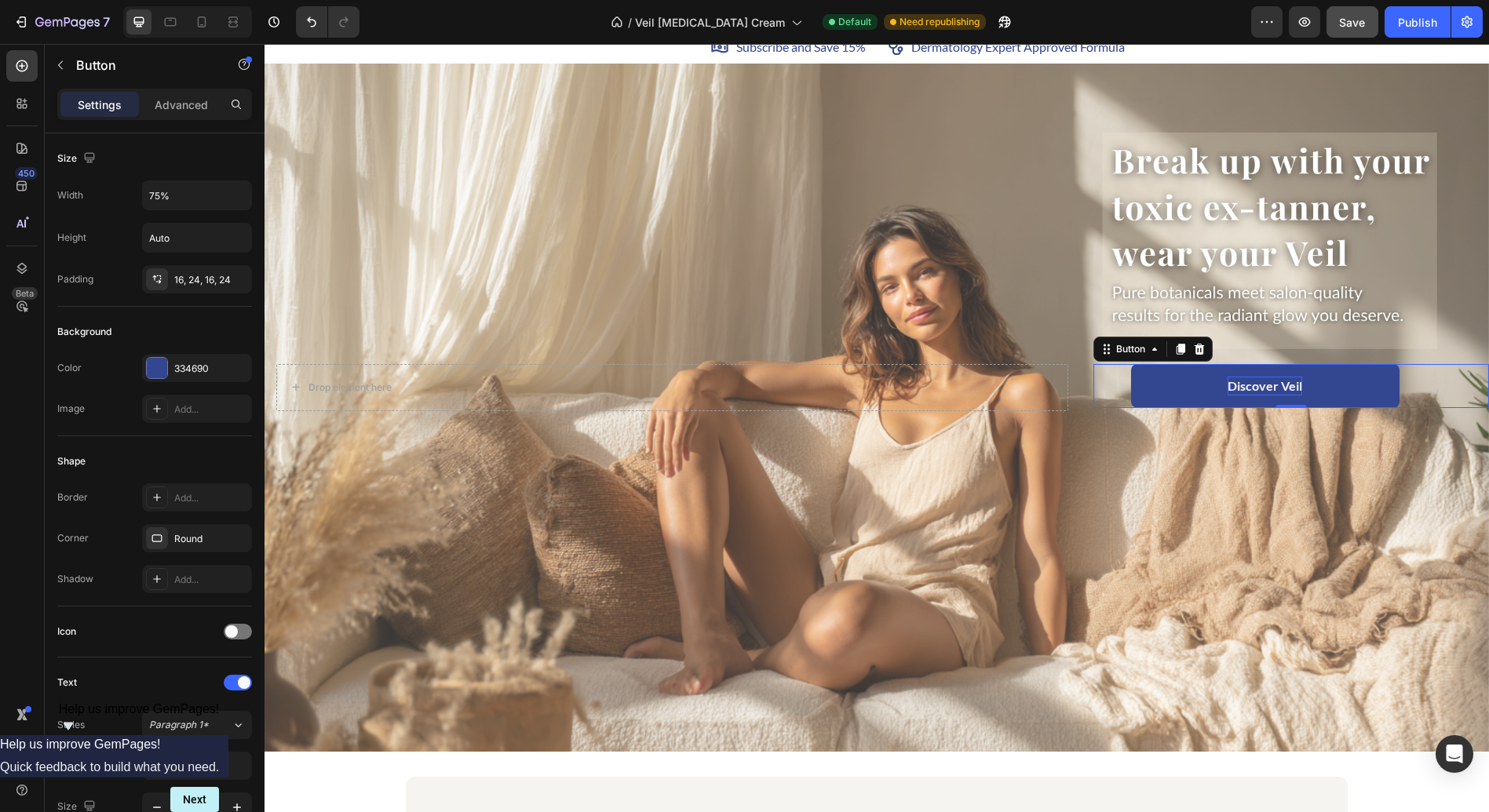
click at [1241, 385] on p "Discover Veil" at bounding box center [1264, 386] width 75 height 19
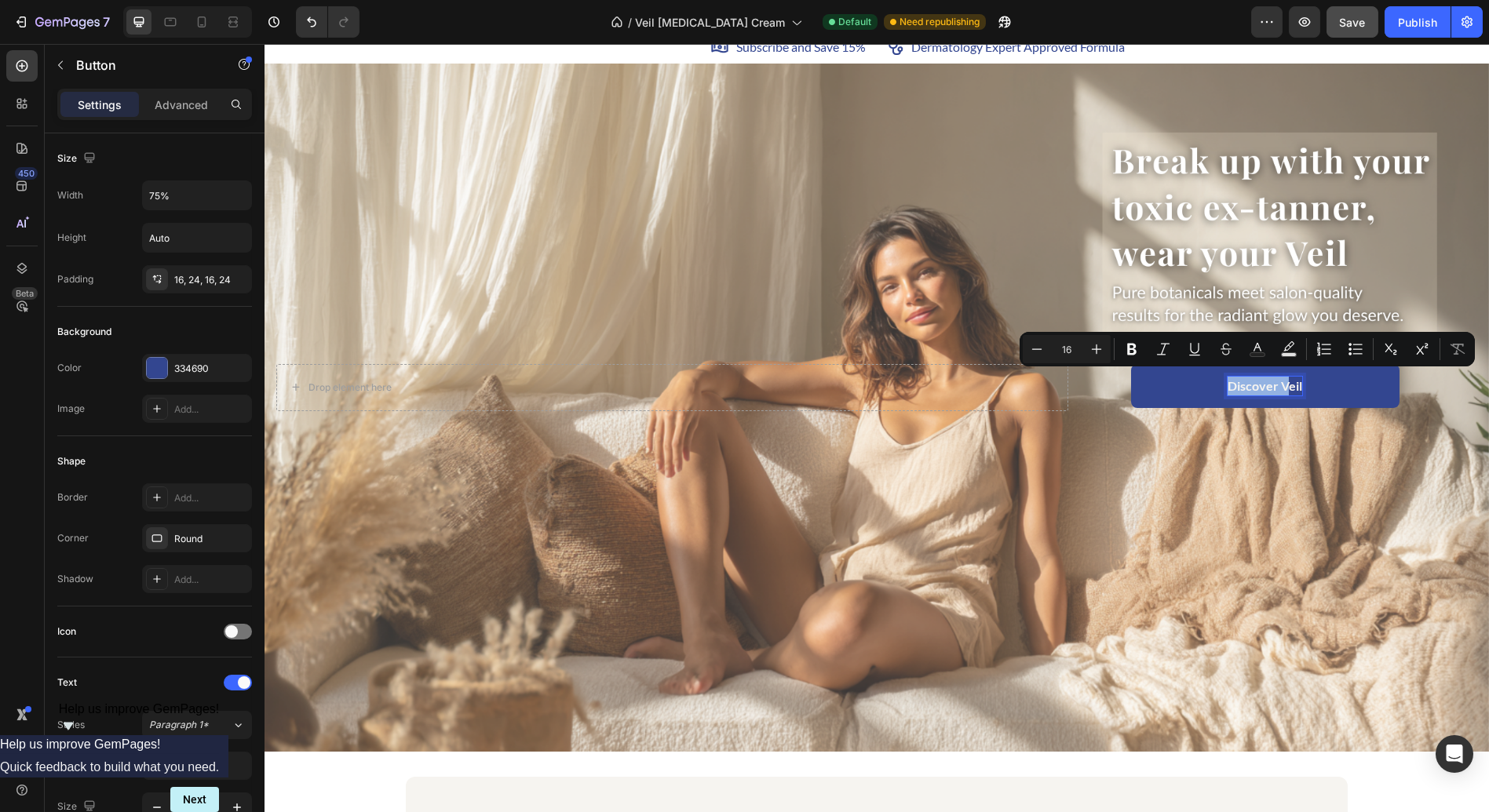
drag, startPoint x: 1280, startPoint y: 385, endPoint x: 1195, endPoint y: 373, distance: 85.8
click at [1195, 373] on button "Discover Veil" at bounding box center [1265, 385] width 268 height 44
click at [1092, 342] on icon "Editor contextual toolbar" at bounding box center [1098, 349] width 16 height 16
type input "18"
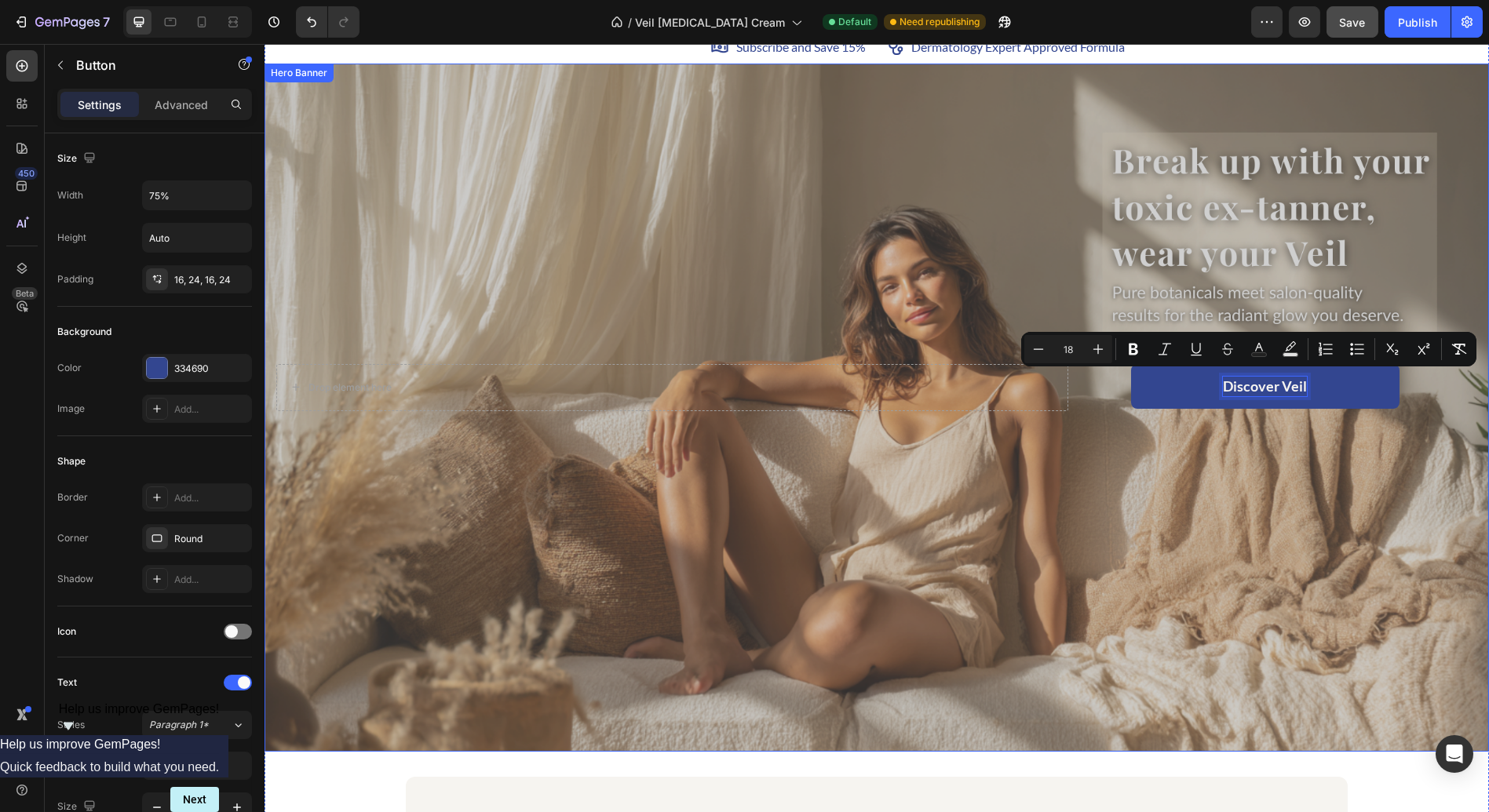
click at [1170, 490] on div "Overlay" at bounding box center [876, 408] width 1224 height 689
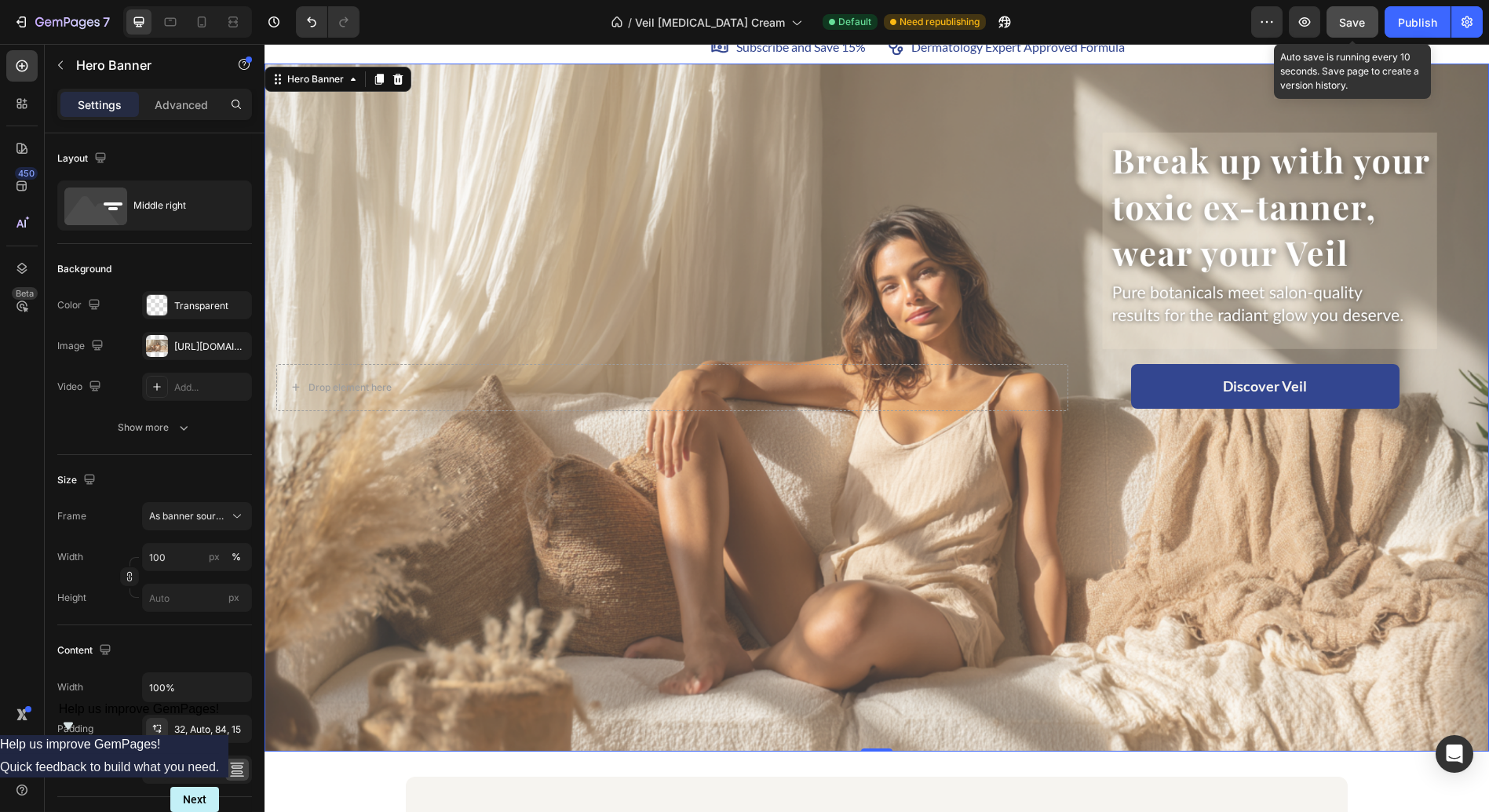
click at [1349, 28] on span "Save" at bounding box center [1353, 22] width 26 height 13
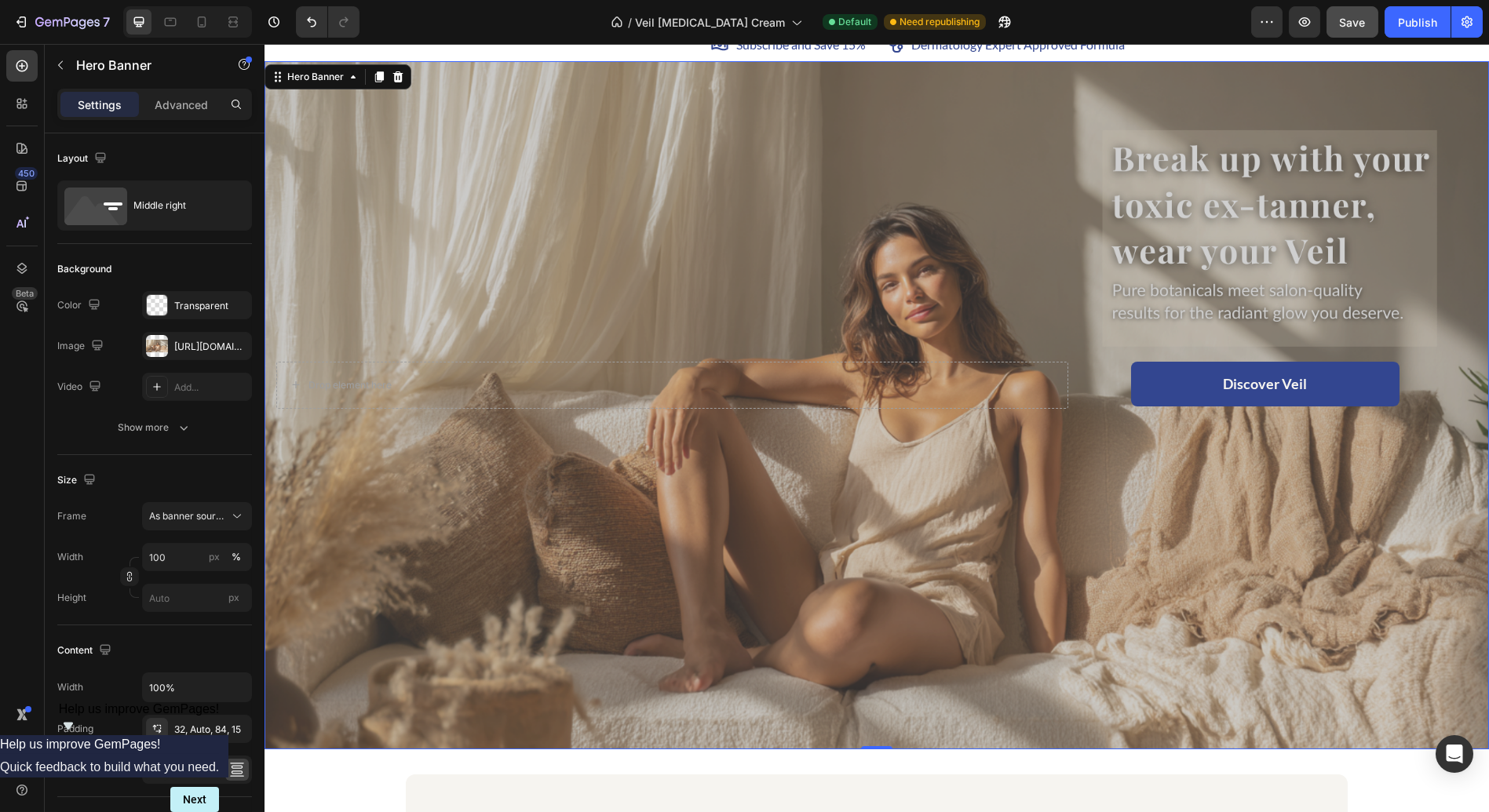
scroll to position [60, 0]
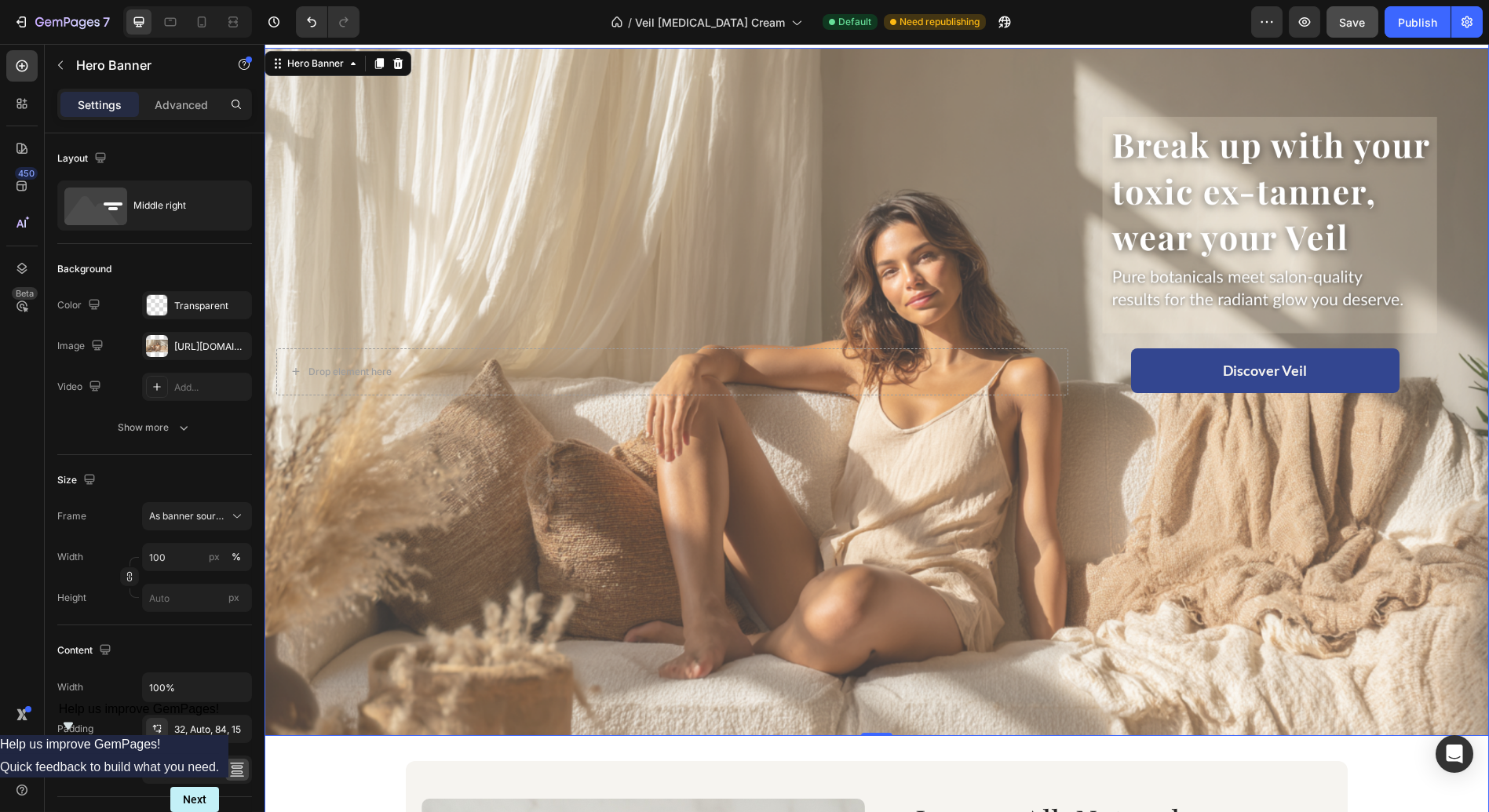
click at [1192, 740] on div "Icon Subscribe and Save 15% Text Block Row Icon Dermatology Expert Approved For…" at bounding box center [876, 749] width 1224 height 1465
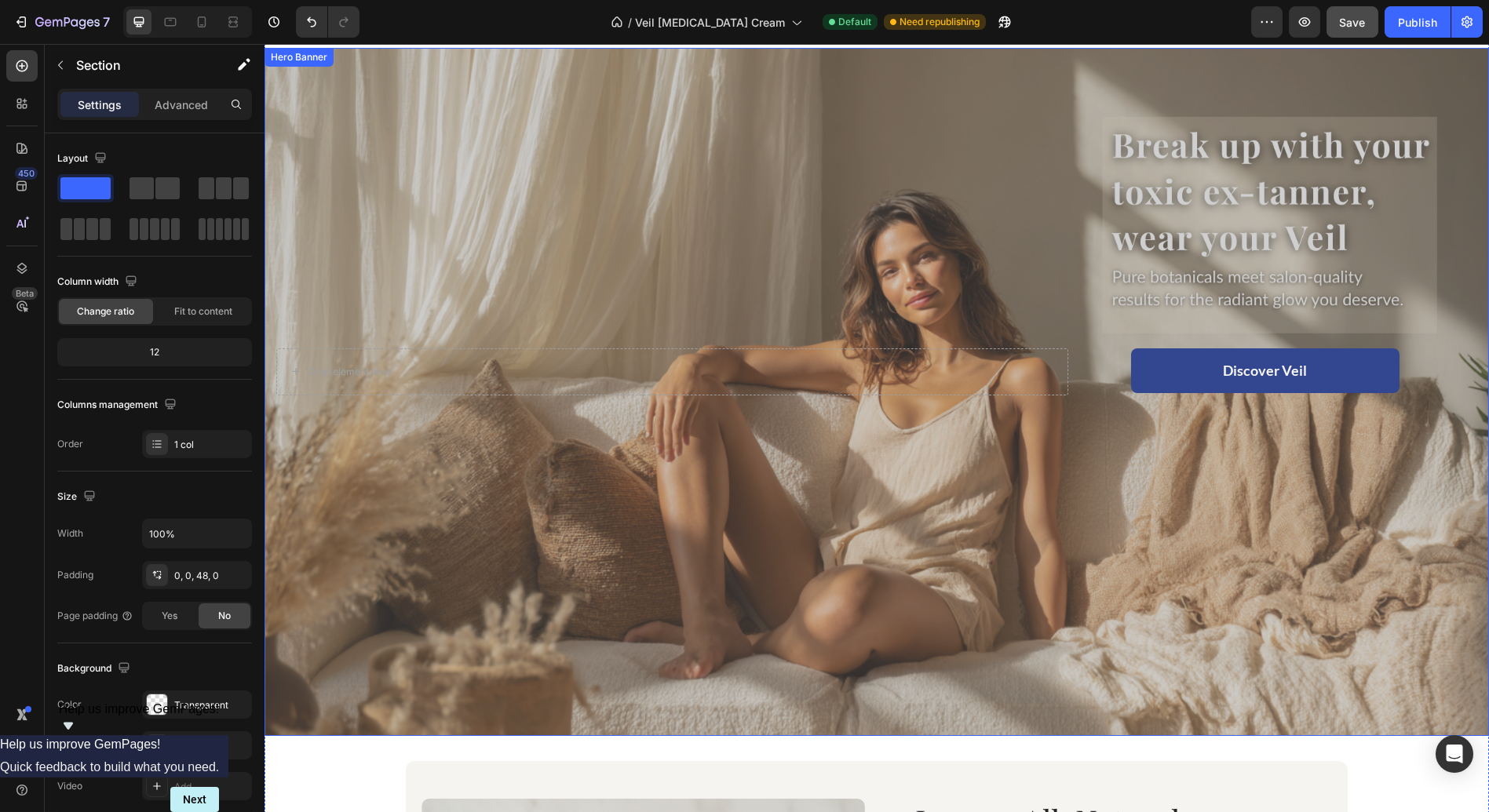
click at [504, 465] on div "Overlay" at bounding box center [876, 392] width 1224 height 689
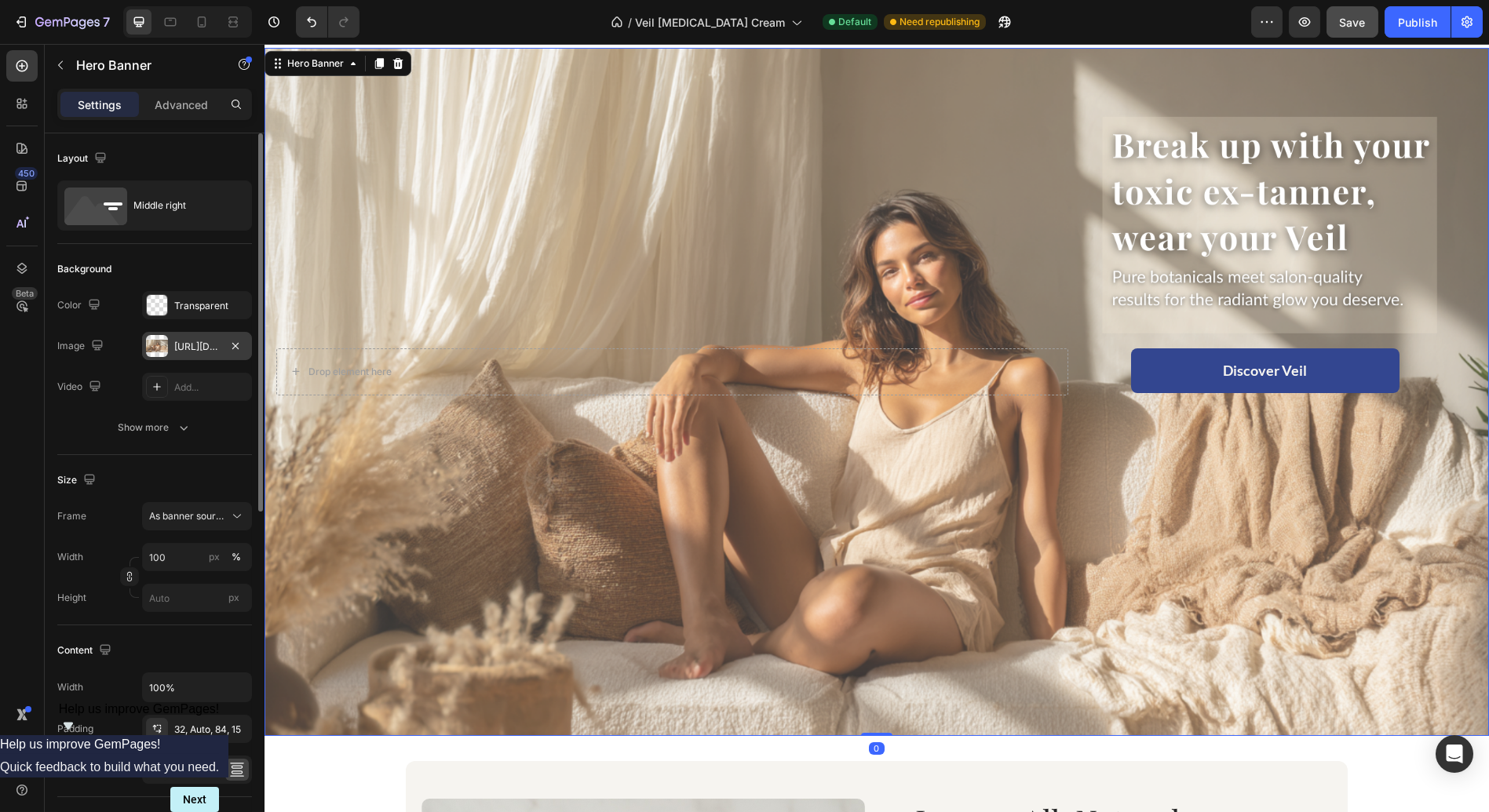
click at [186, 345] on div "[URL][DOMAIN_NAME]" at bounding box center [197, 347] width 45 height 14
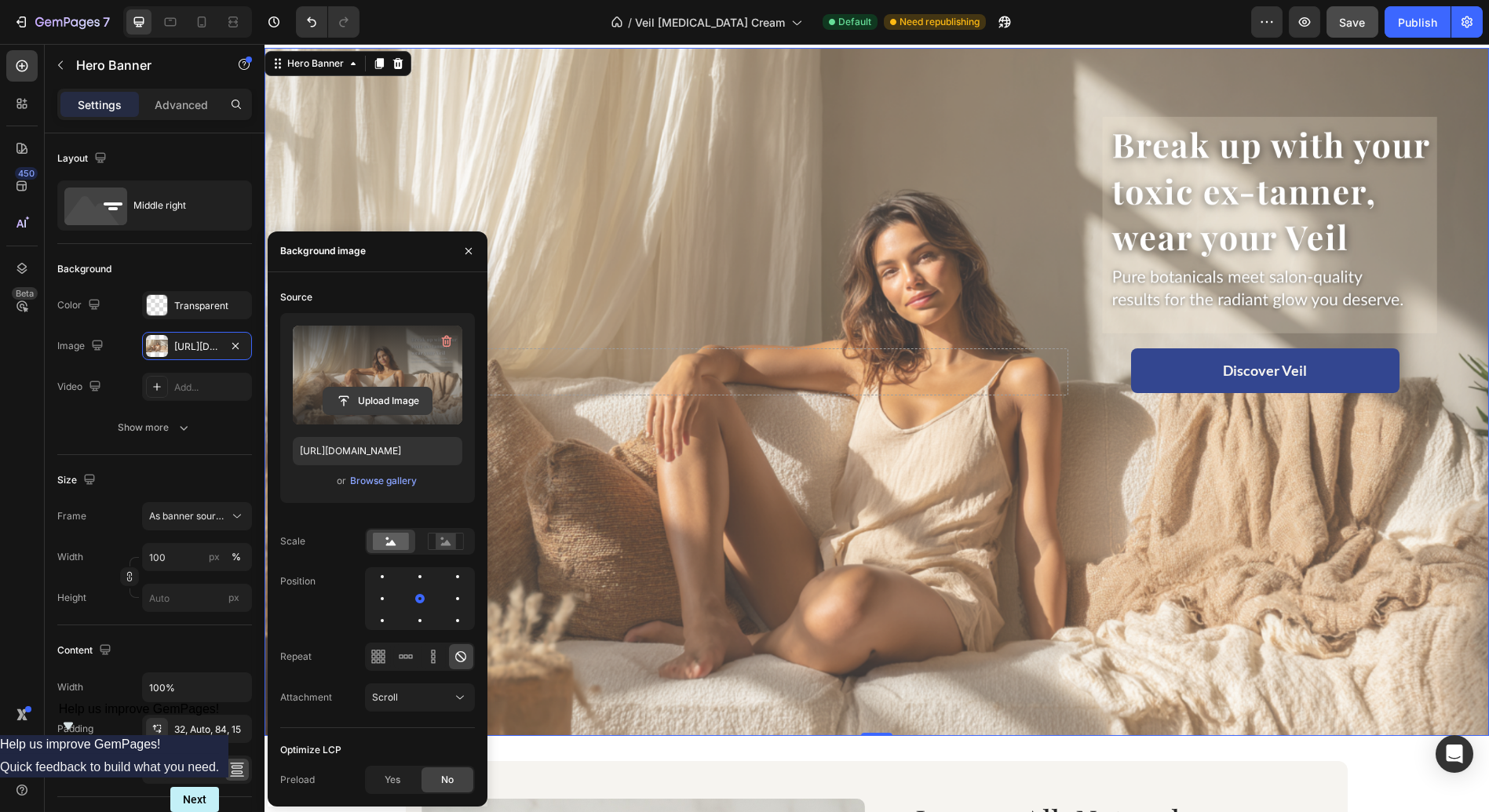
click at [375, 393] on input "file" at bounding box center [378, 401] width 109 height 27
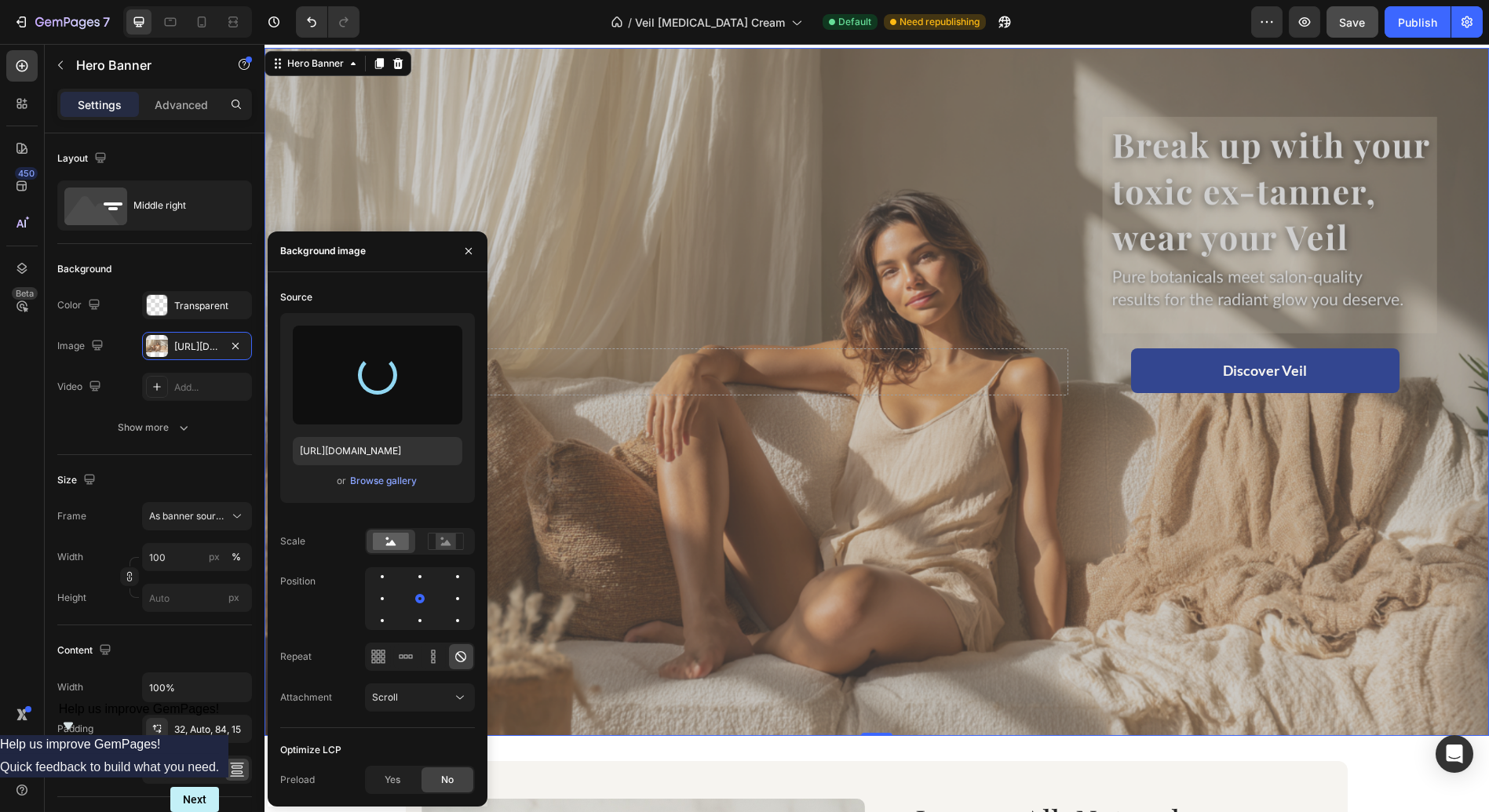
type input "[URL][DOMAIN_NAME]"
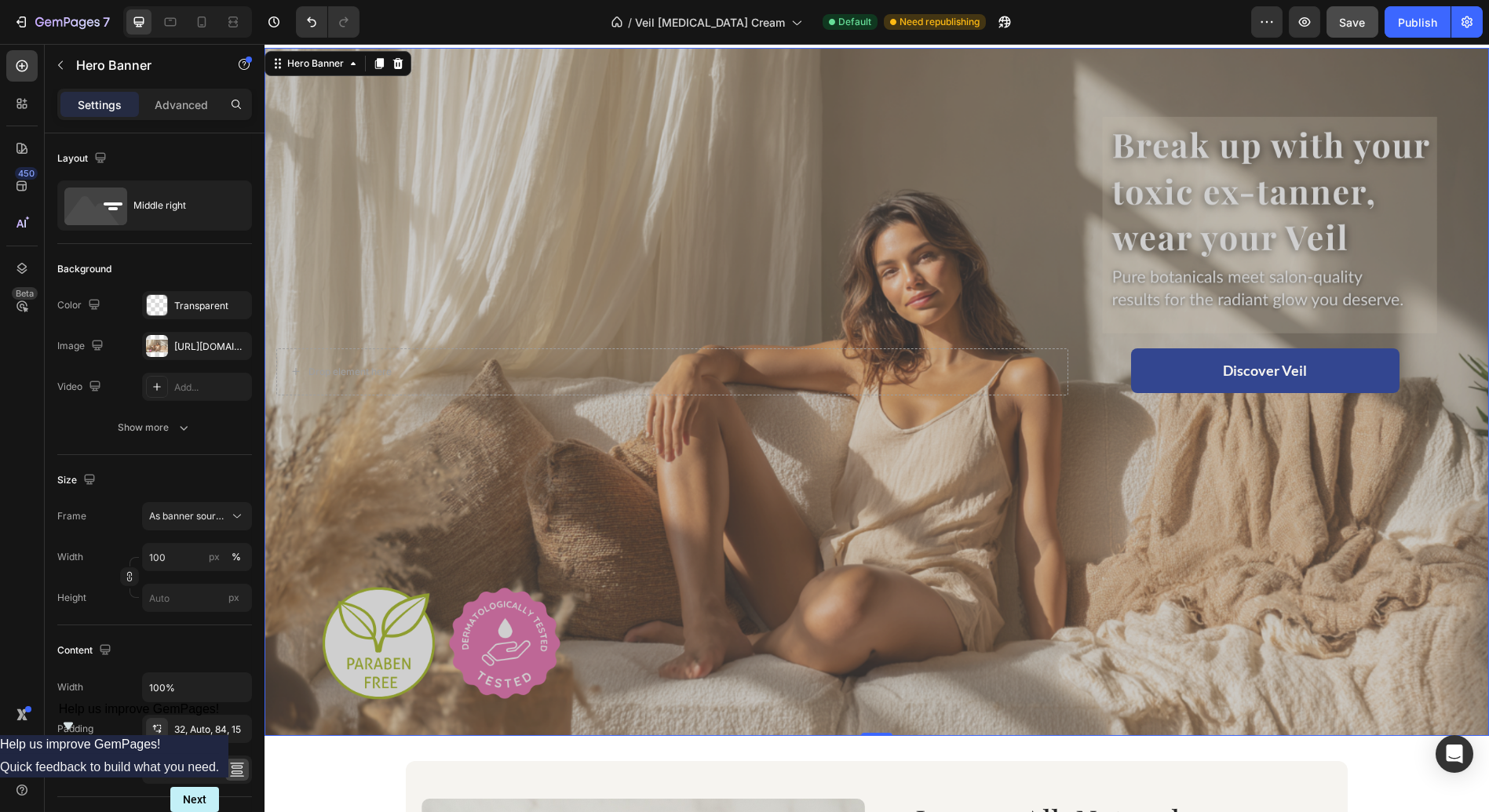
click at [1159, 530] on div "Overlay" at bounding box center [876, 392] width 1224 height 689
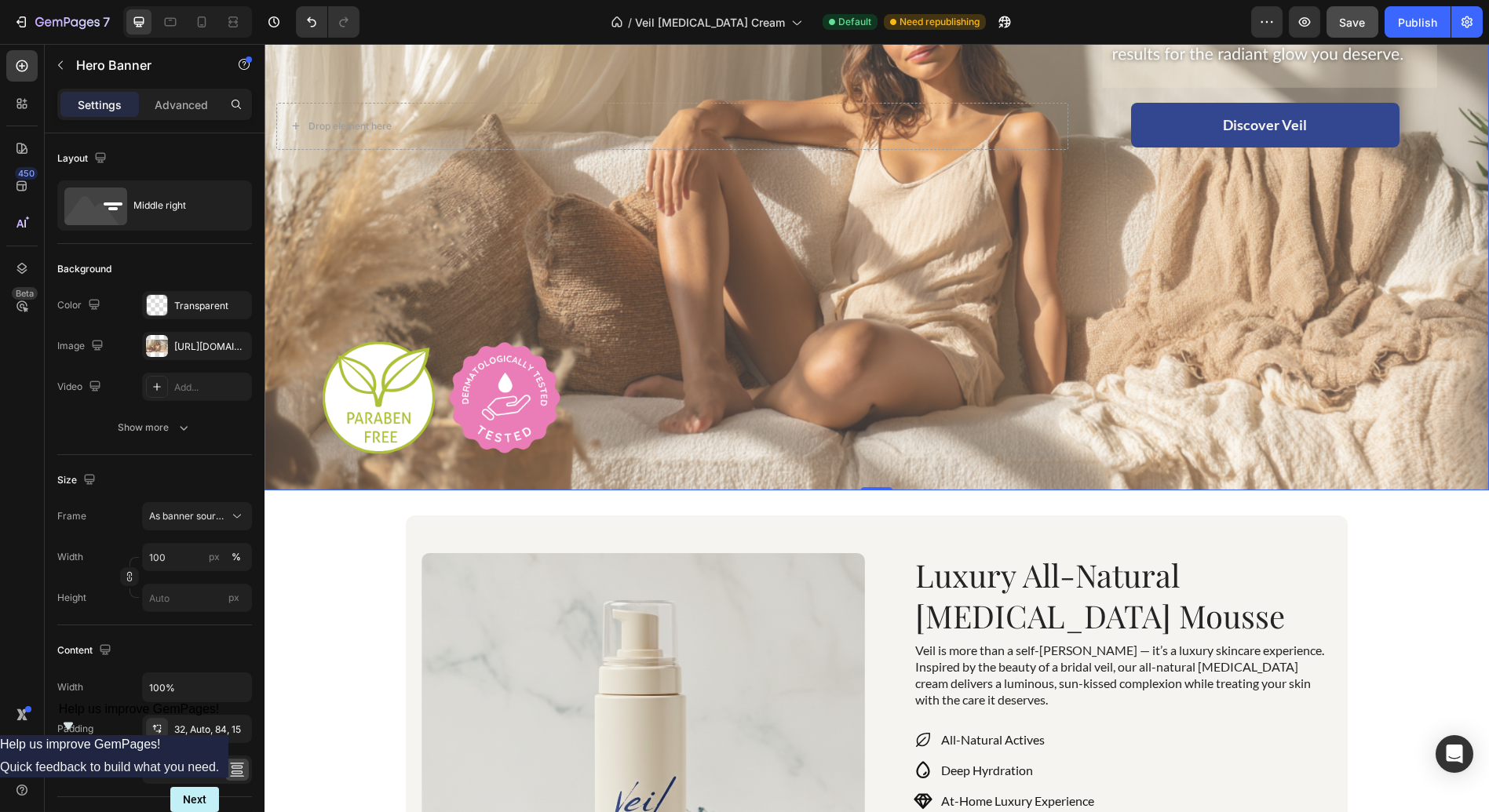
scroll to position [324, 0]
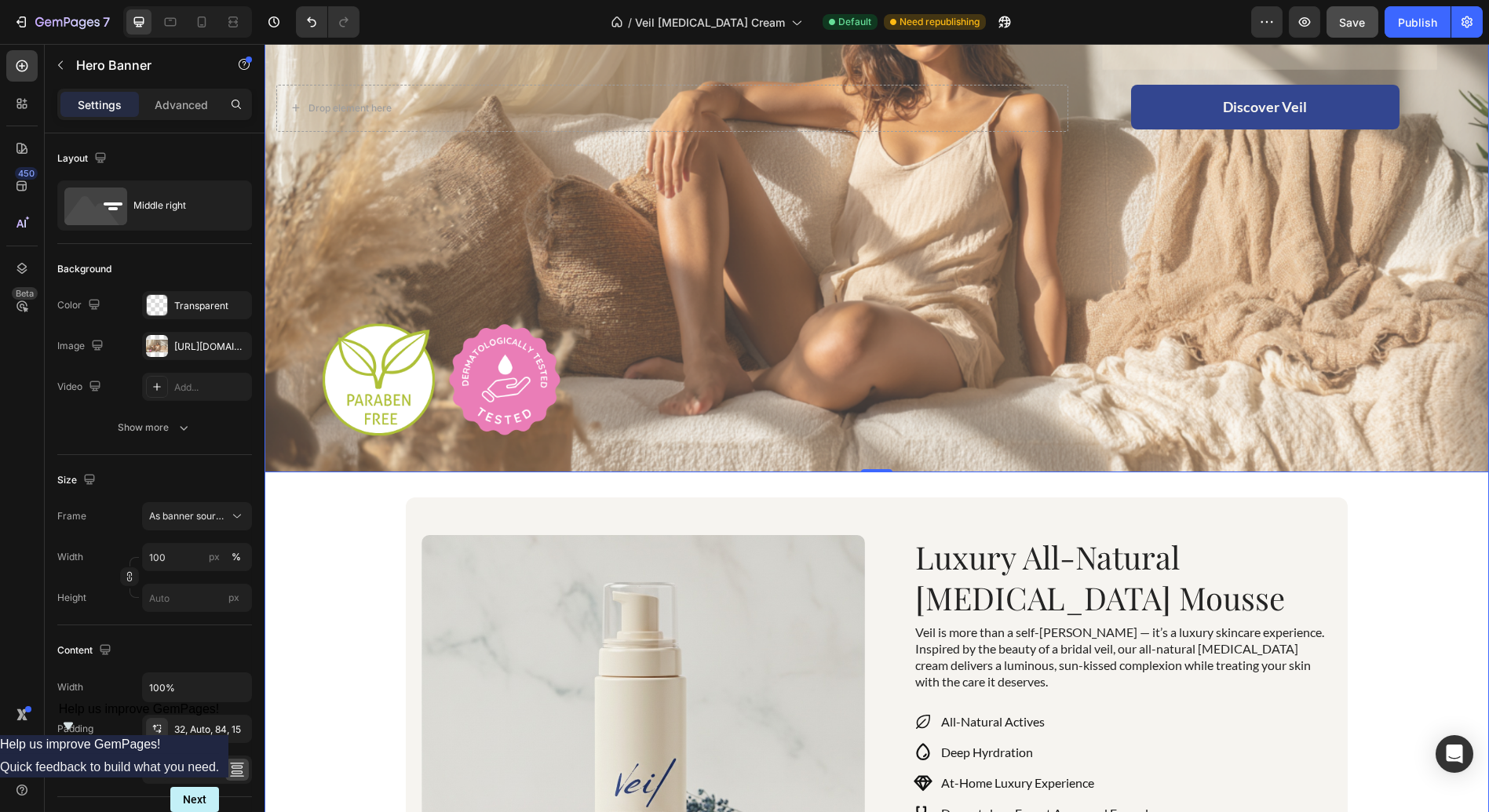
click at [1394, 539] on div "Icon Subscribe and Save 15% Text Block Row Icon Dermatology Expert Approved For…" at bounding box center [876, 485] width 1224 height 1465
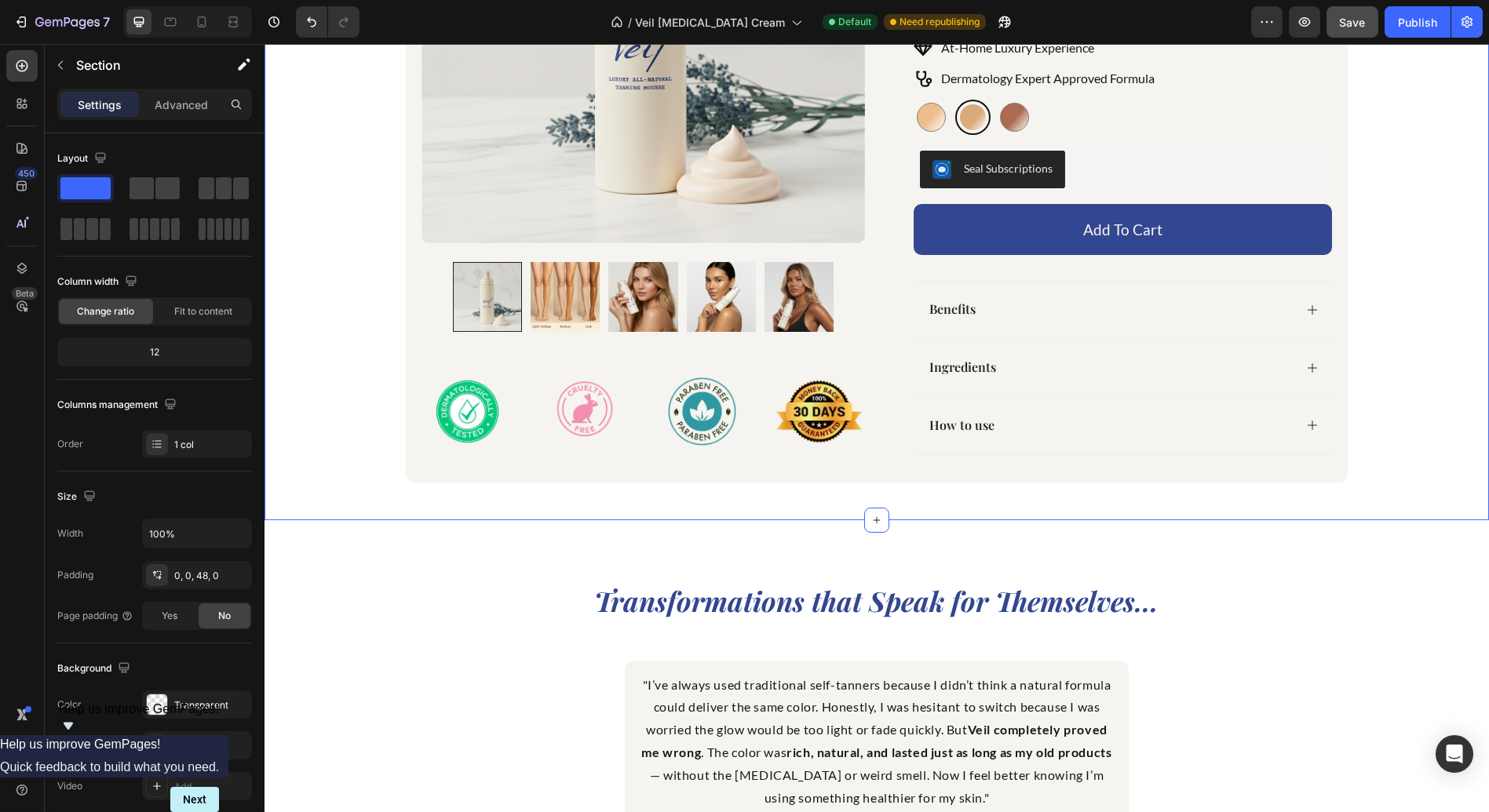
scroll to position [1073, 0]
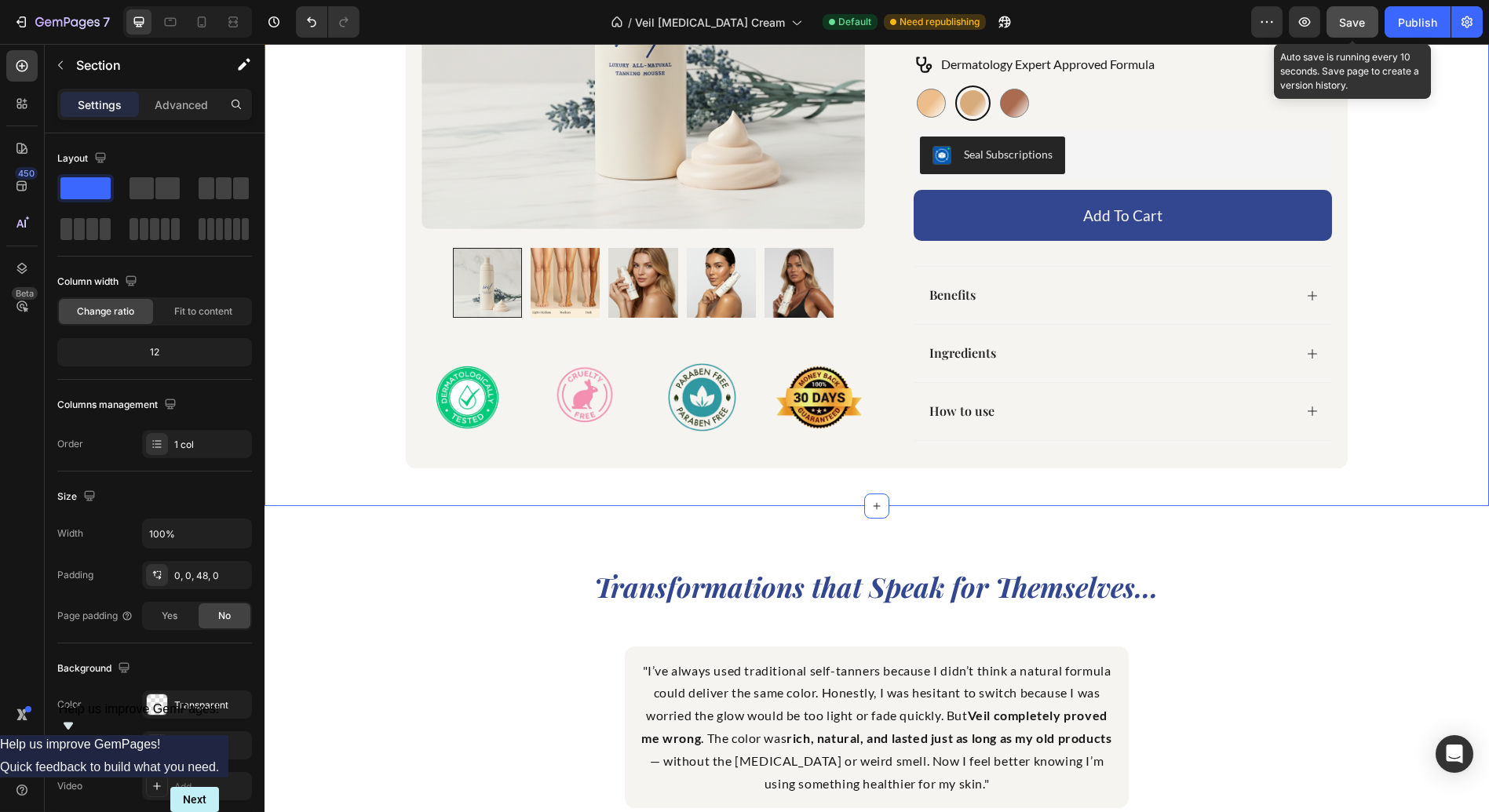
click at [1354, 16] on span "Save" at bounding box center [1353, 22] width 26 height 13
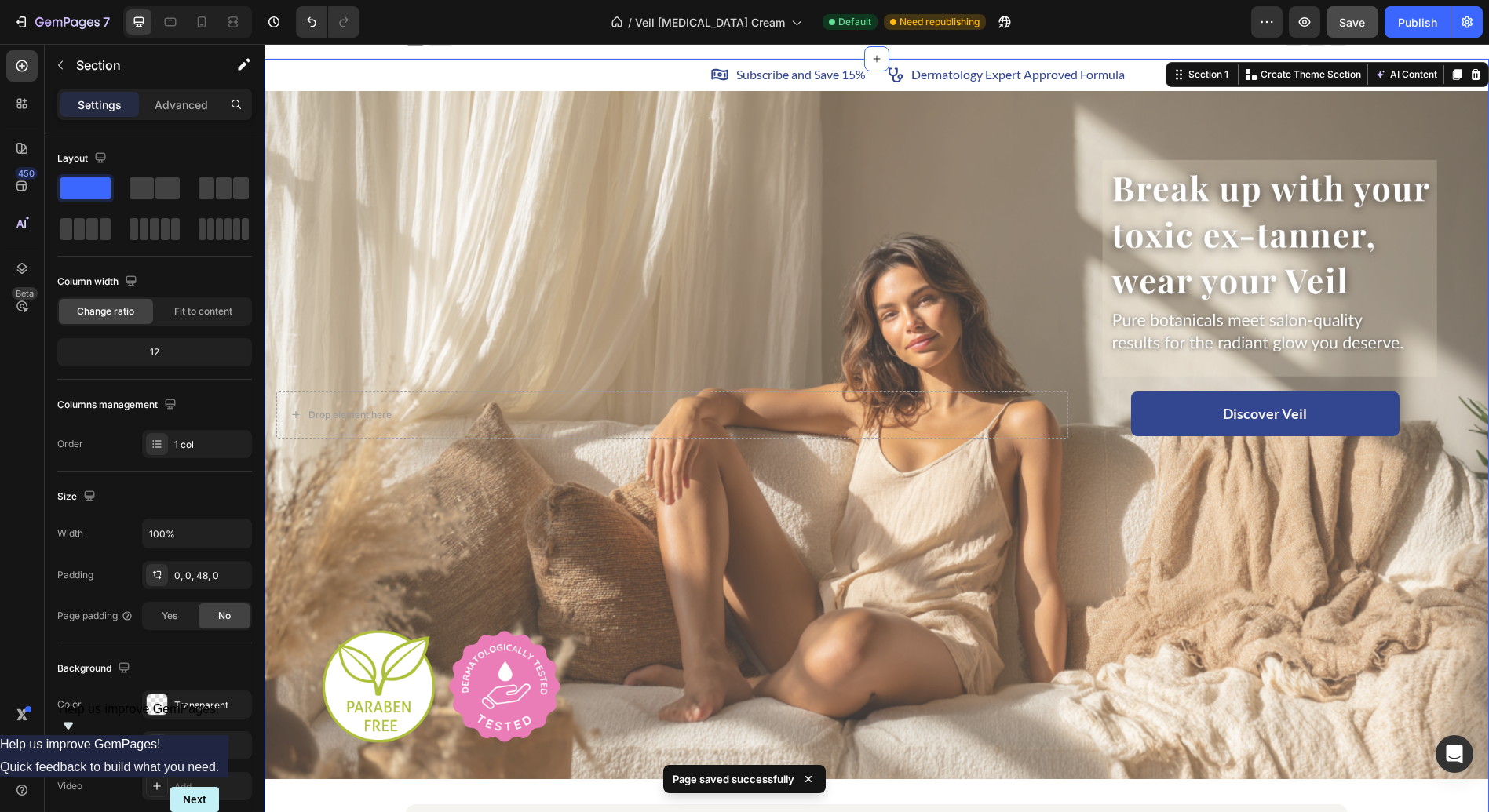
scroll to position [0, 0]
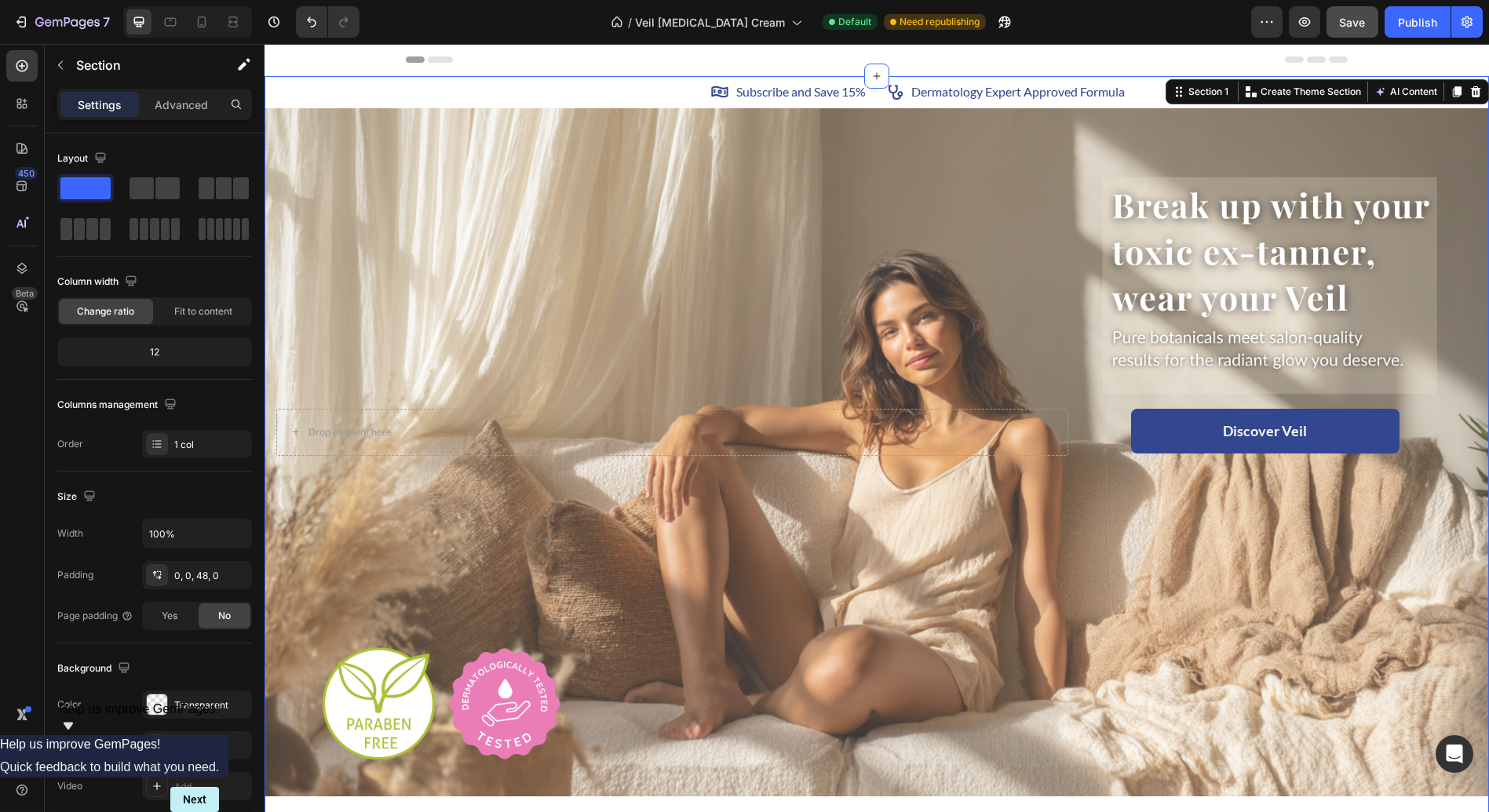
drag, startPoint x: 973, startPoint y: 18, endPoint x: 1000, endPoint y: 36, distance: 32.4
click at [1000, 36] on div "/ Veil [MEDICAL_DATA] Cream Default Need republishing" at bounding box center [812, 22] width 879 height 32
click at [1406, 13] on button "Publish" at bounding box center [1417, 22] width 66 height 32
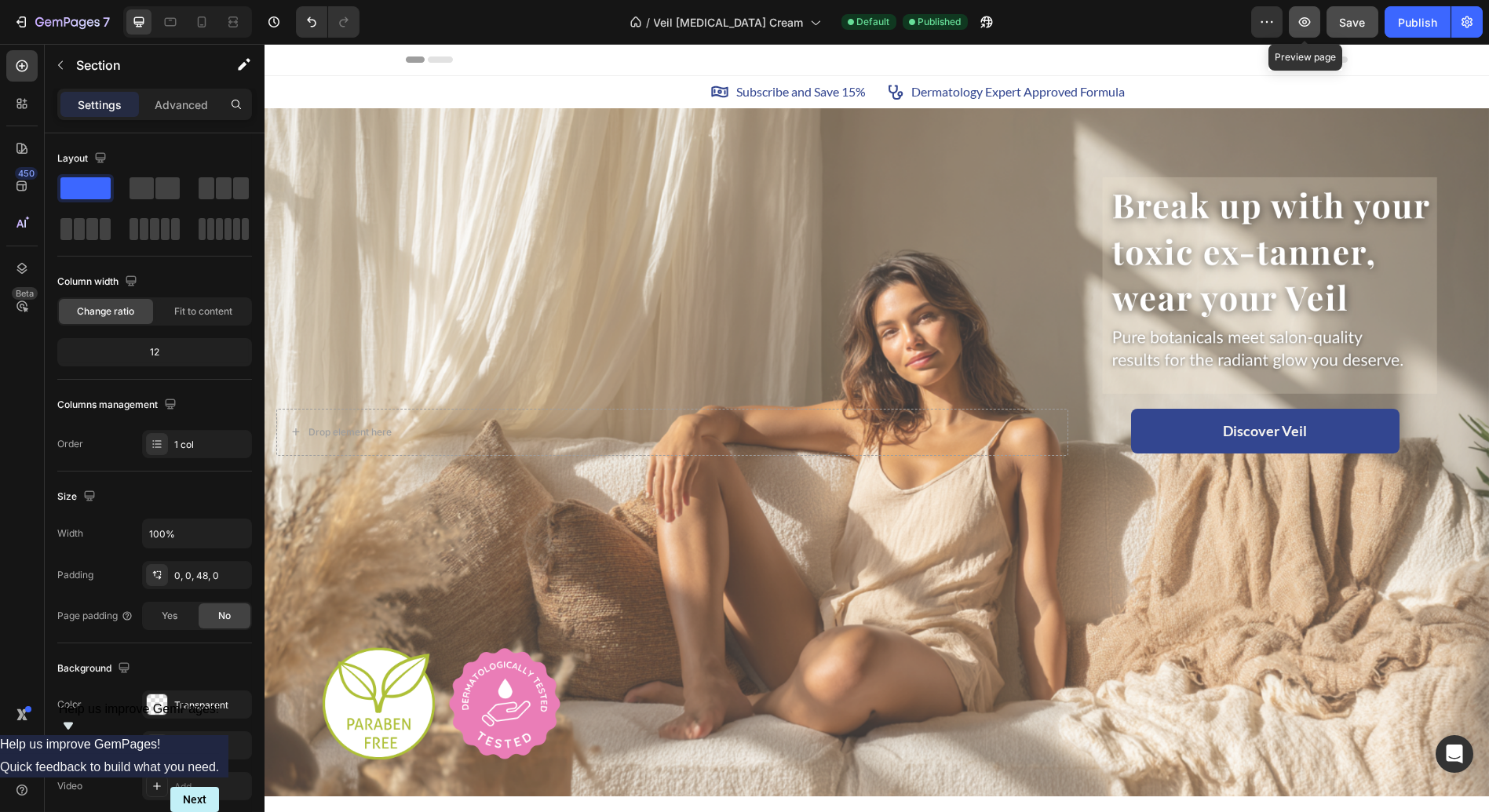
click at [1307, 15] on icon "button" at bounding box center [1304, 22] width 16 height 16
